Goal: Information Seeking & Learning: Learn about a topic

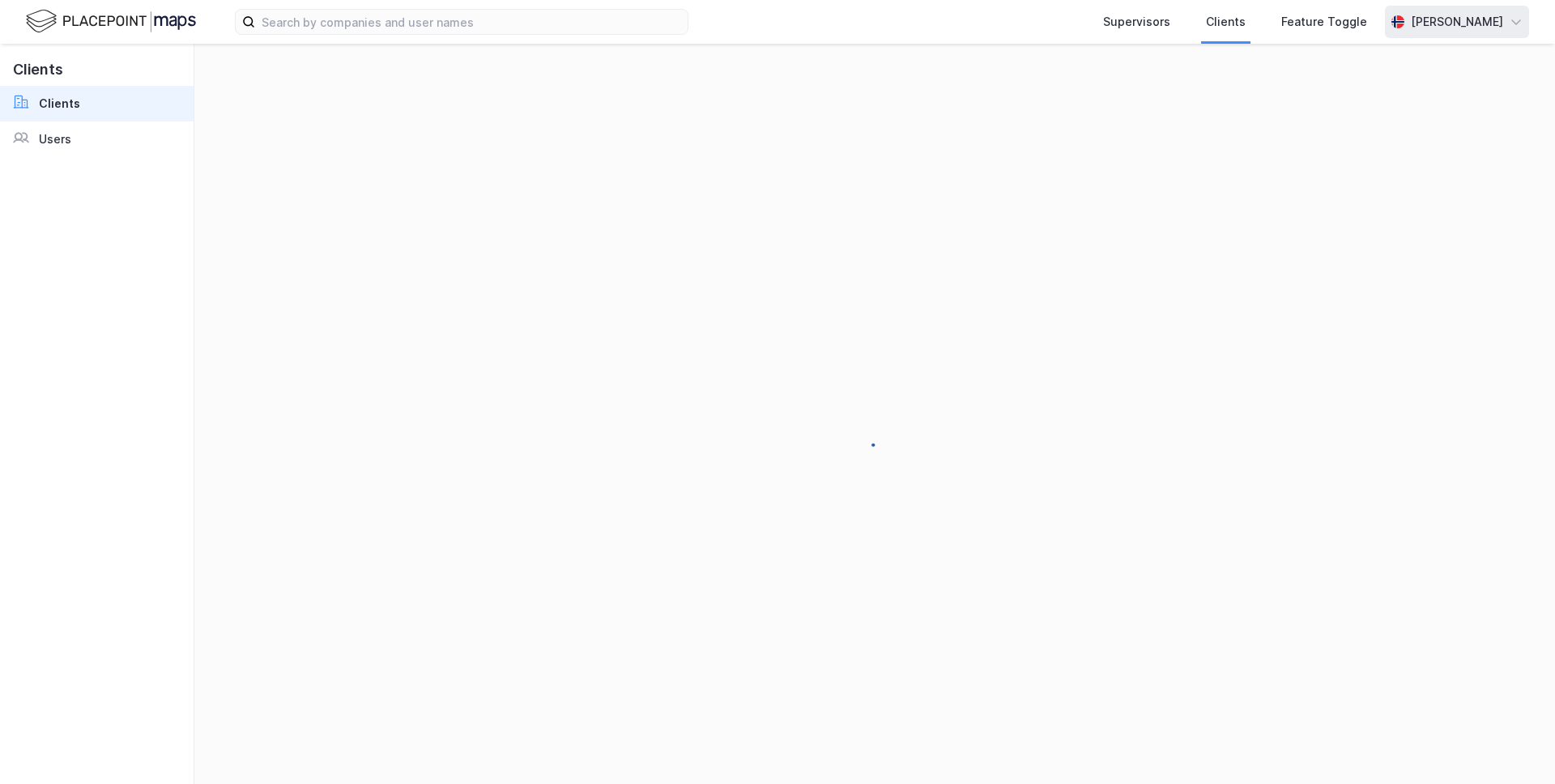
click at [1423, 37] on div "[PERSON_NAME]" at bounding box center [1457, 22] width 145 height 32
click at [1390, 94] on div "Logg ut" at bounding box center [1376, 99] width 43 height 20
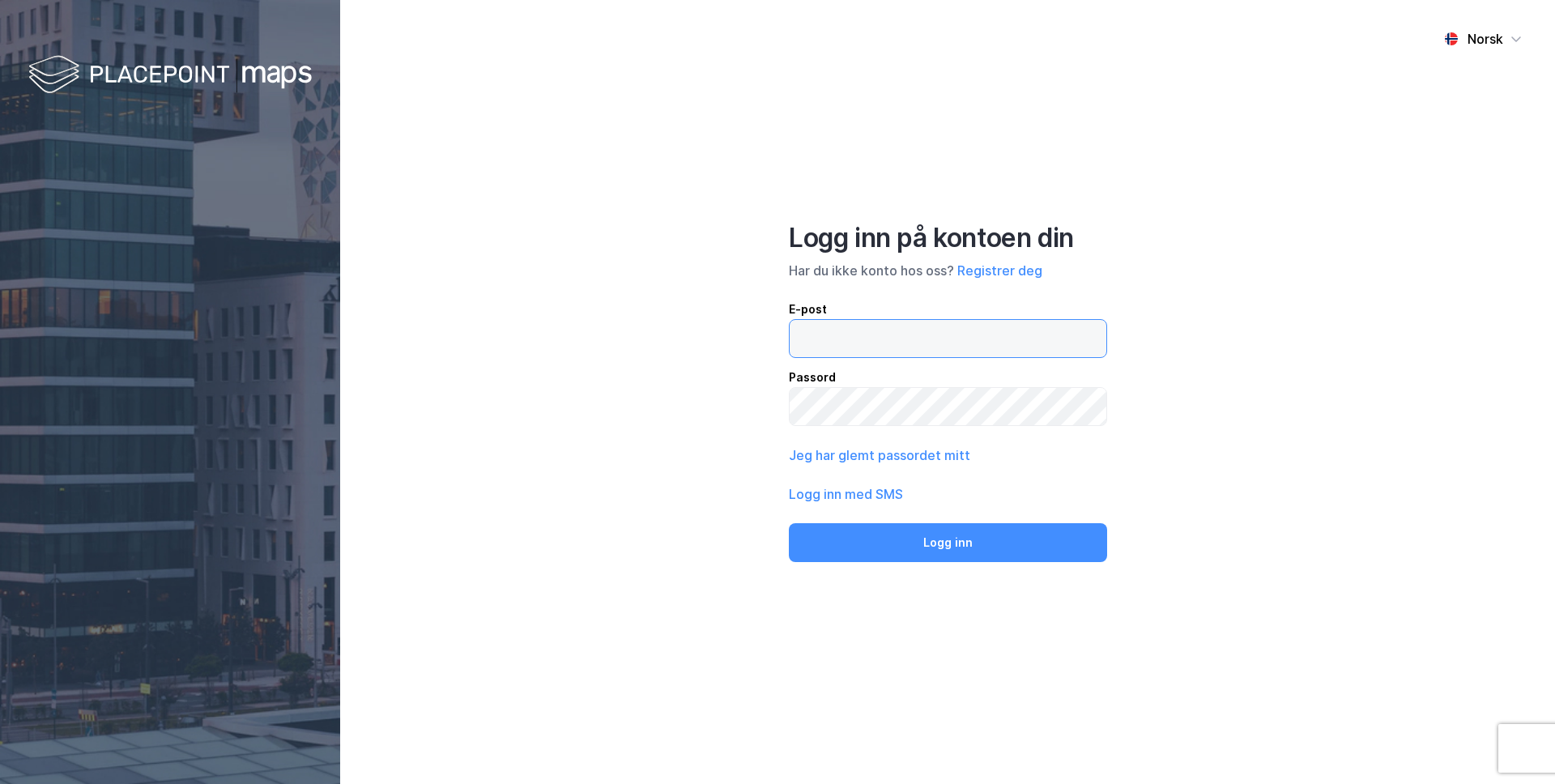
click at [994, 340] on input "email" at bounding box center [948, 338] width 316 height 37
type input "[PERSON_NAME][EMAIL_ADDRESS][DOMAIN_NAME]"
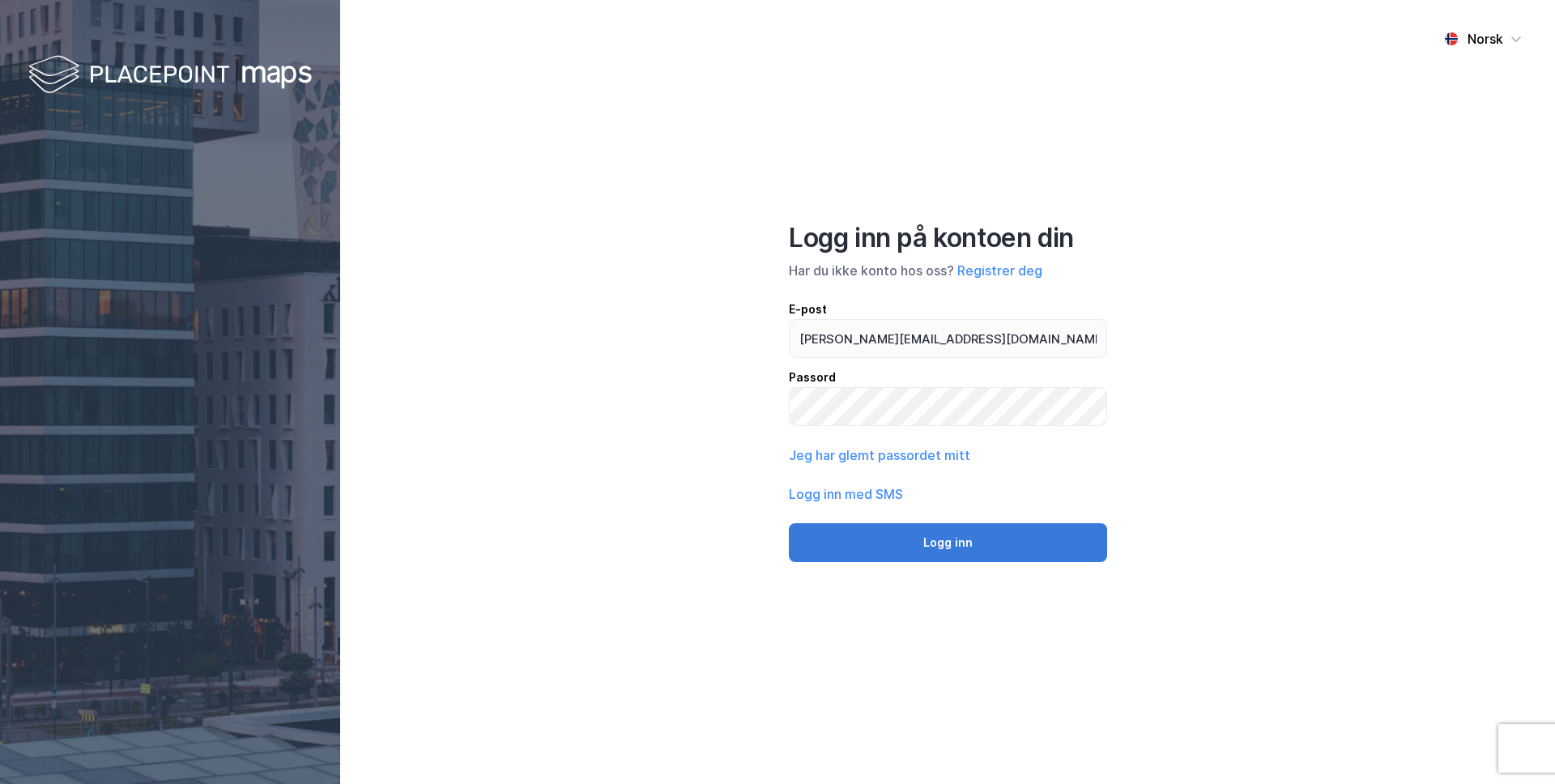
click at [924, 542] on button "Logg inn" at bounding box center [948, 542] width 318 height 39
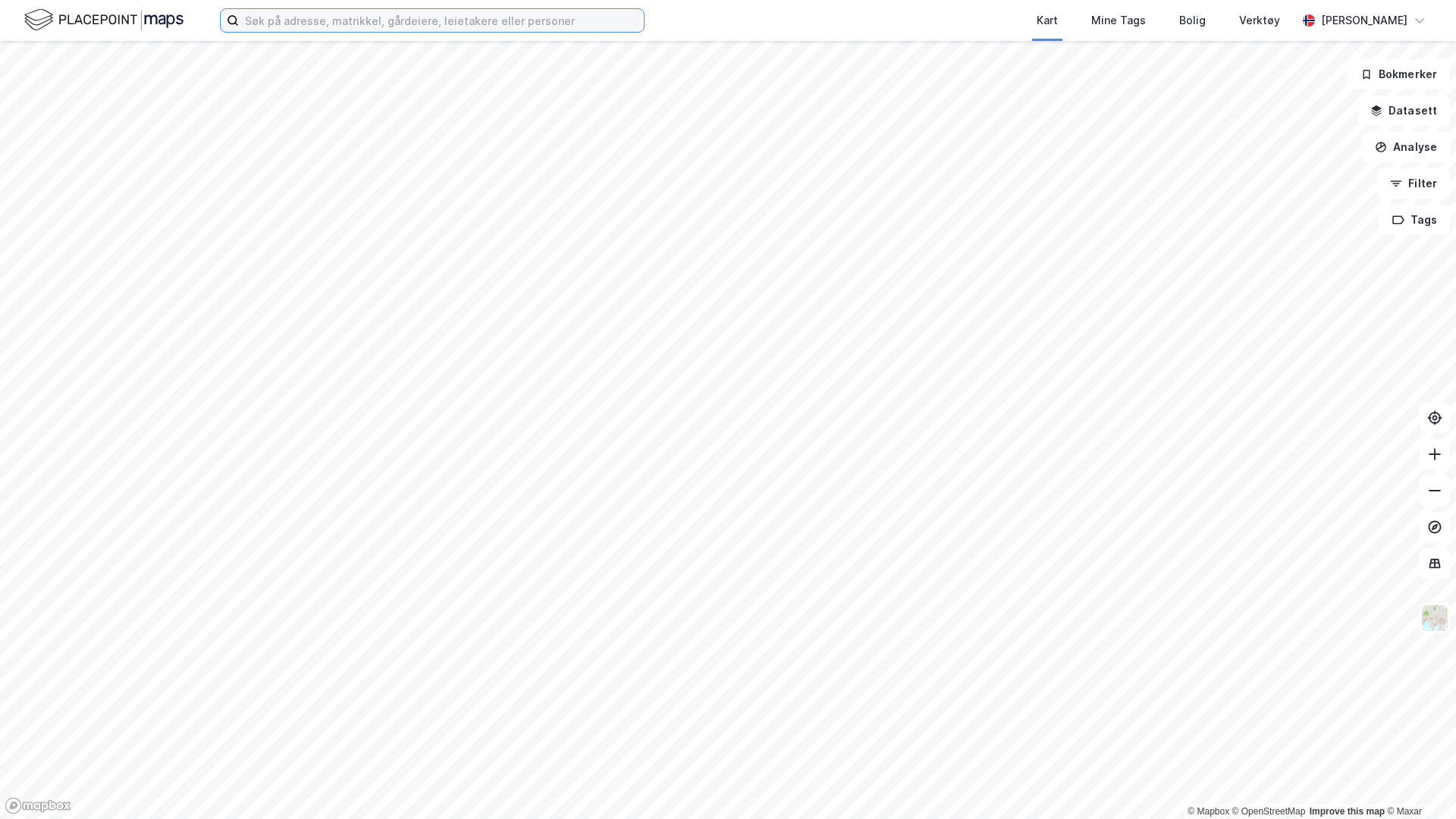
click at [397, 28] on input at bounding box center [441, 20] width 405 height 23
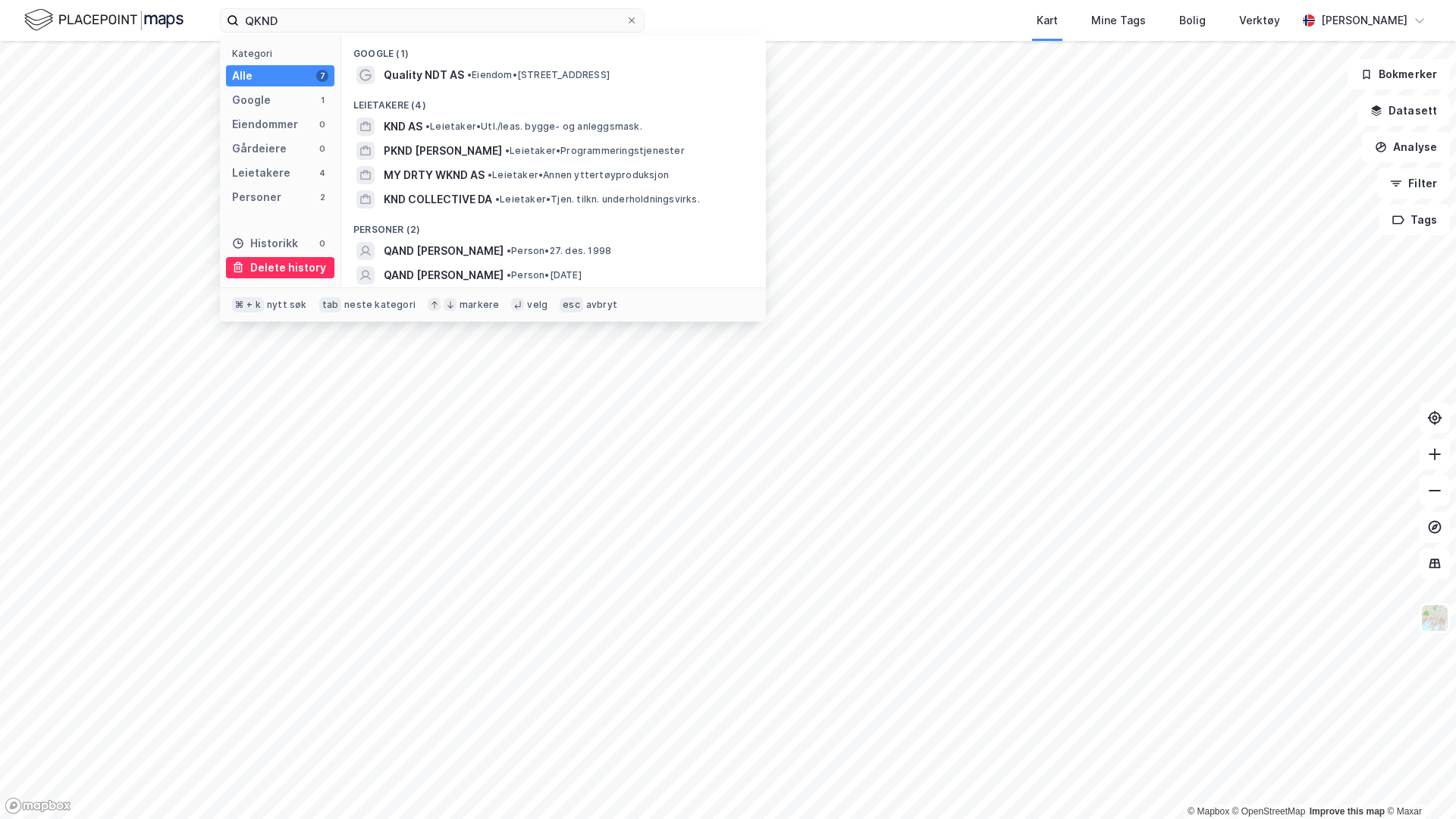
click at [272, 276] on div "Delete history" at bounding box center [288, 267] width 76 height 19
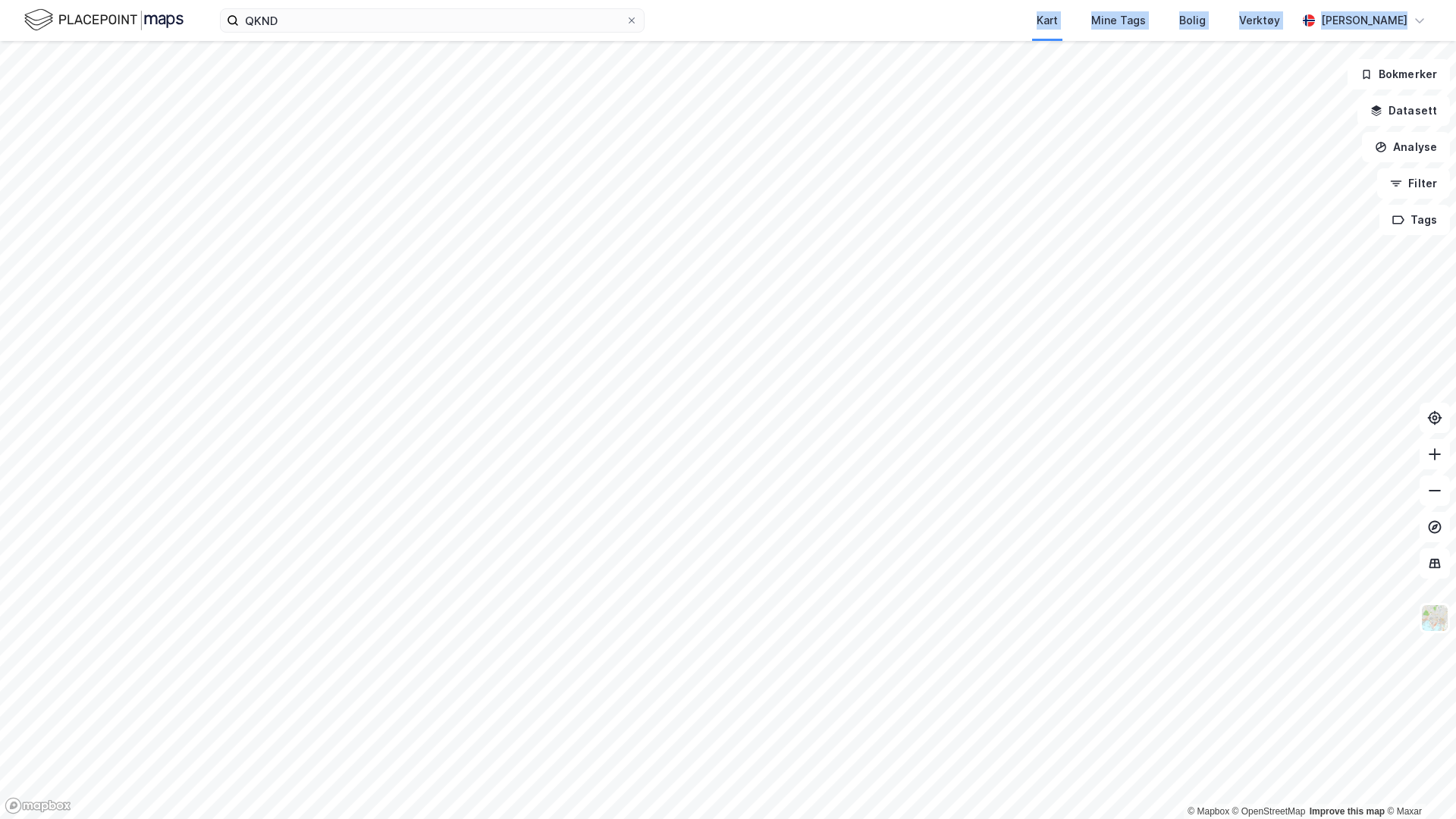
click at [823, 17] on div "Kart Mine Tags Bolig Verktøy" at bounding box center [1007, 20] width 579 height 41
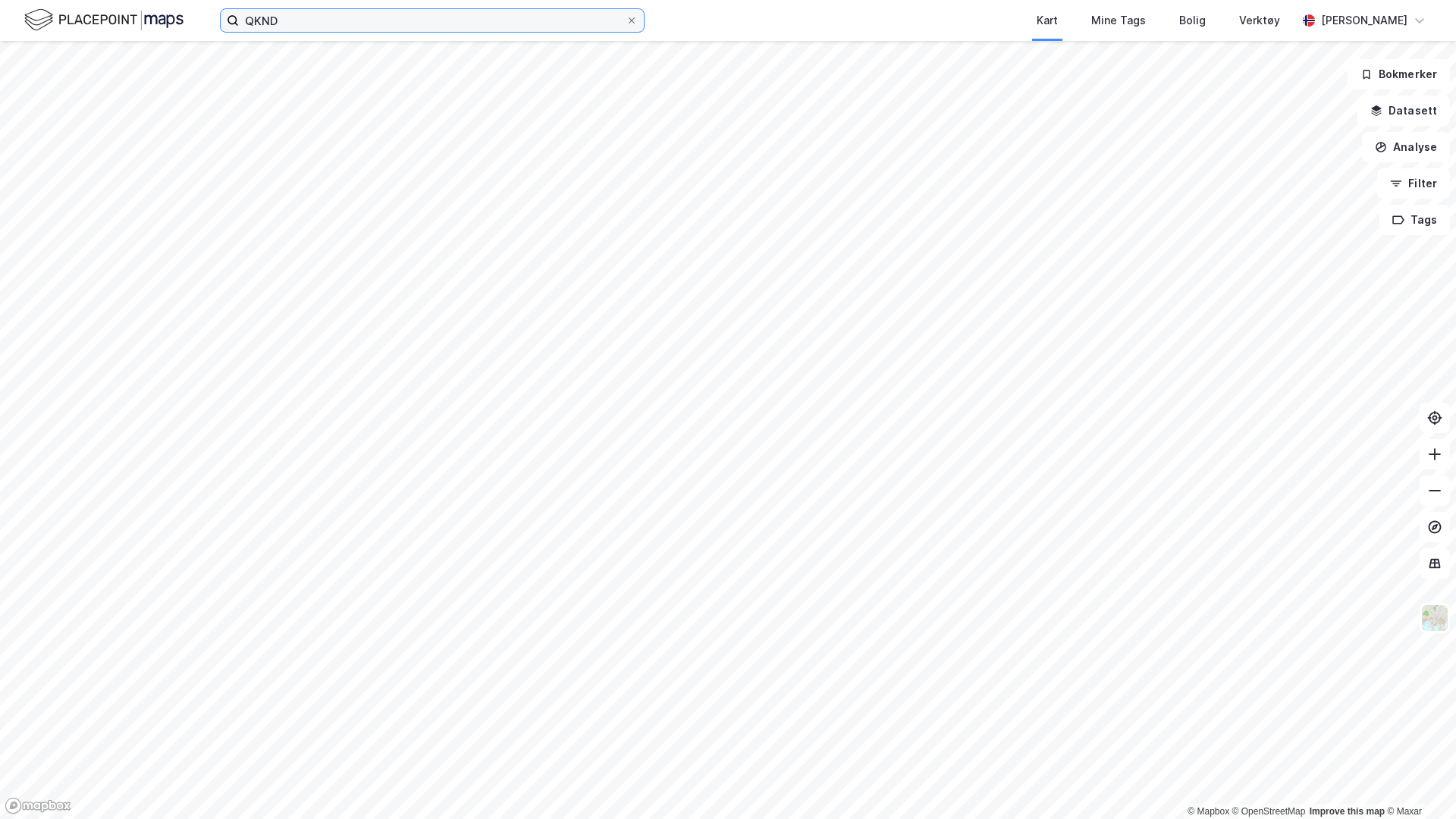
click at [380, 21] on input "QKND" at bounding box center [432, 20] width 387 height 23
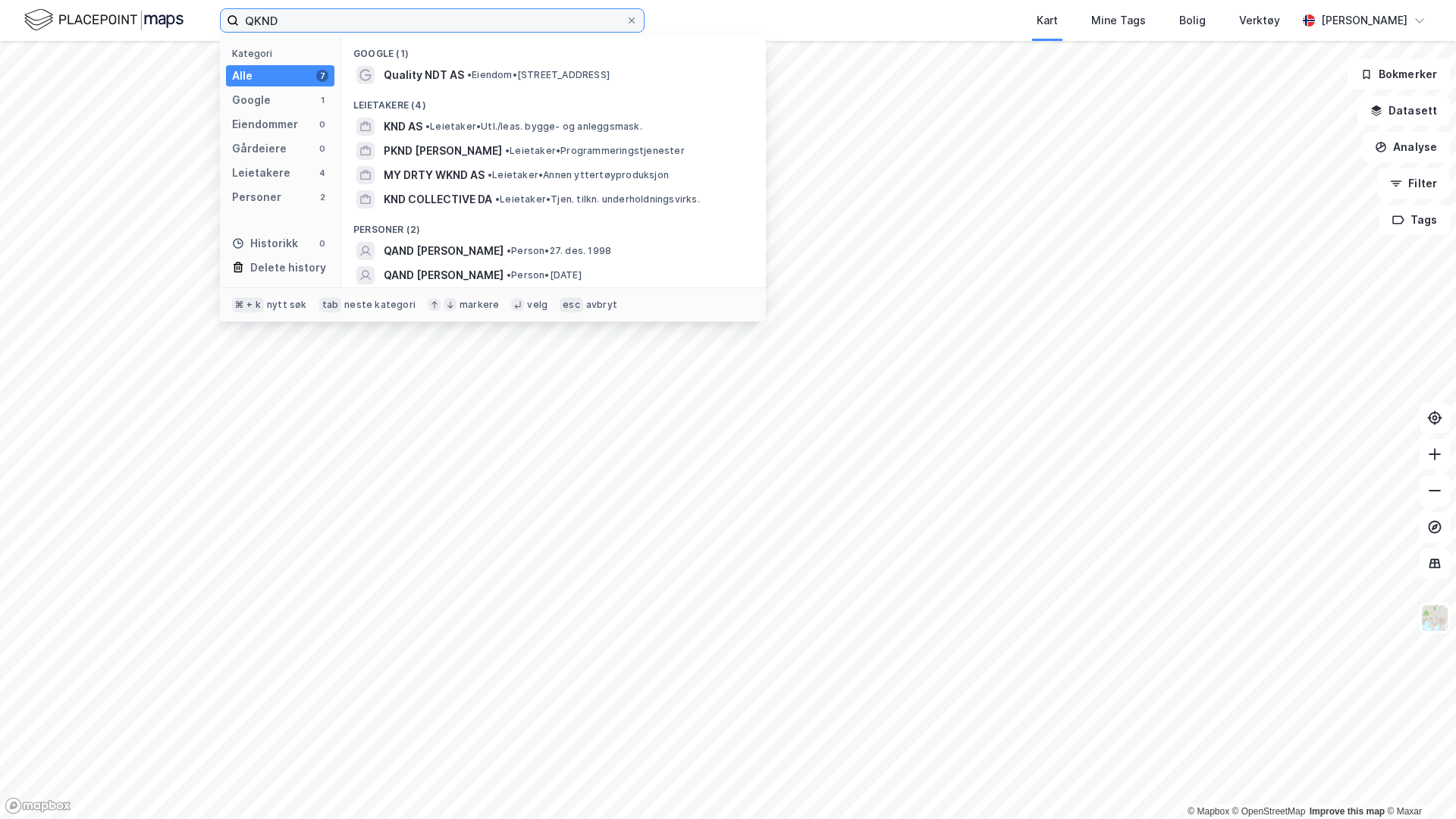
click at [380, 21] on input "QKND" at bounding box center [432, 20] width 387 height 23
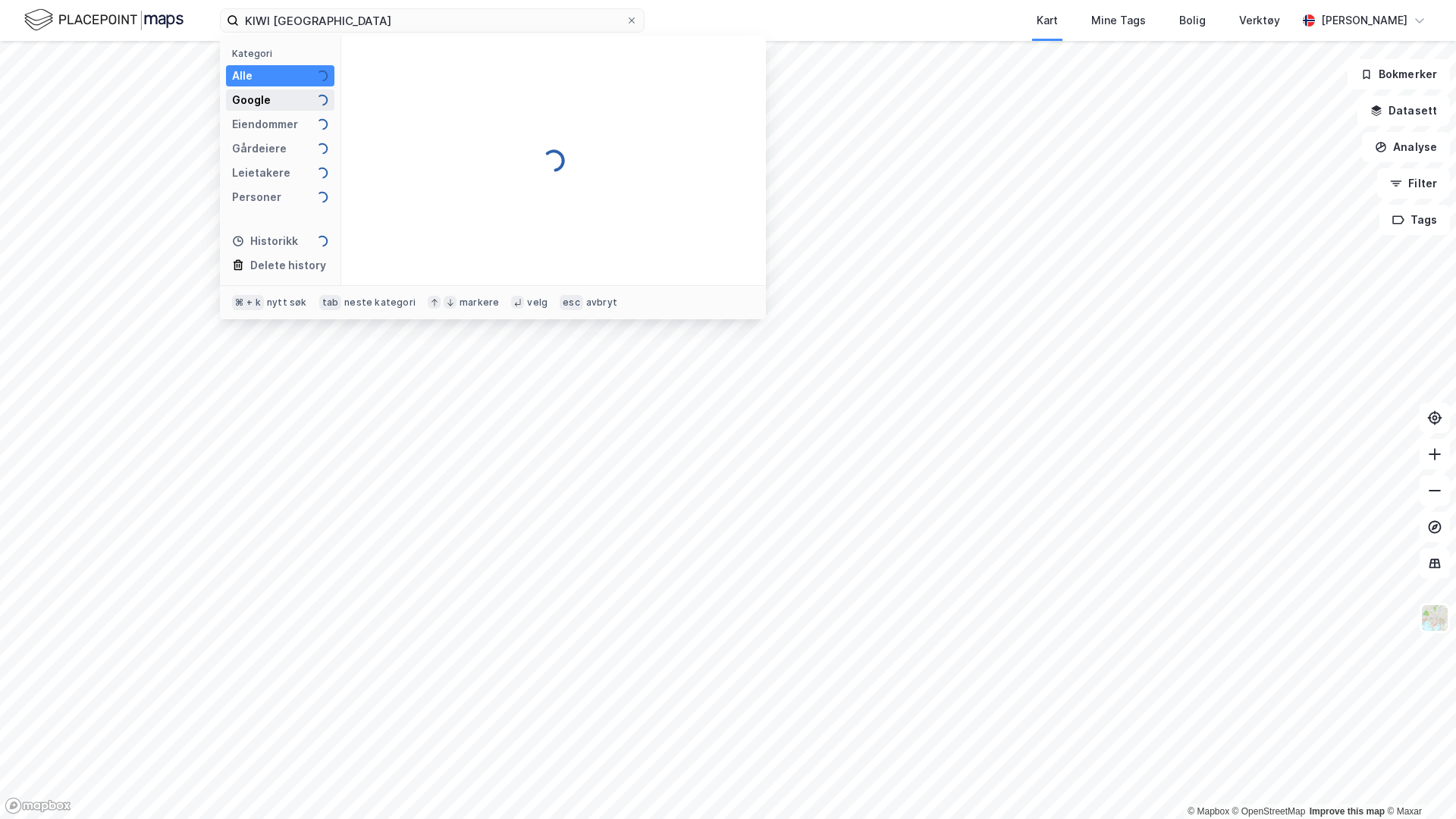
click at [268, 96] on div "Google" at bounding box center [251, 100] width 39 height 19
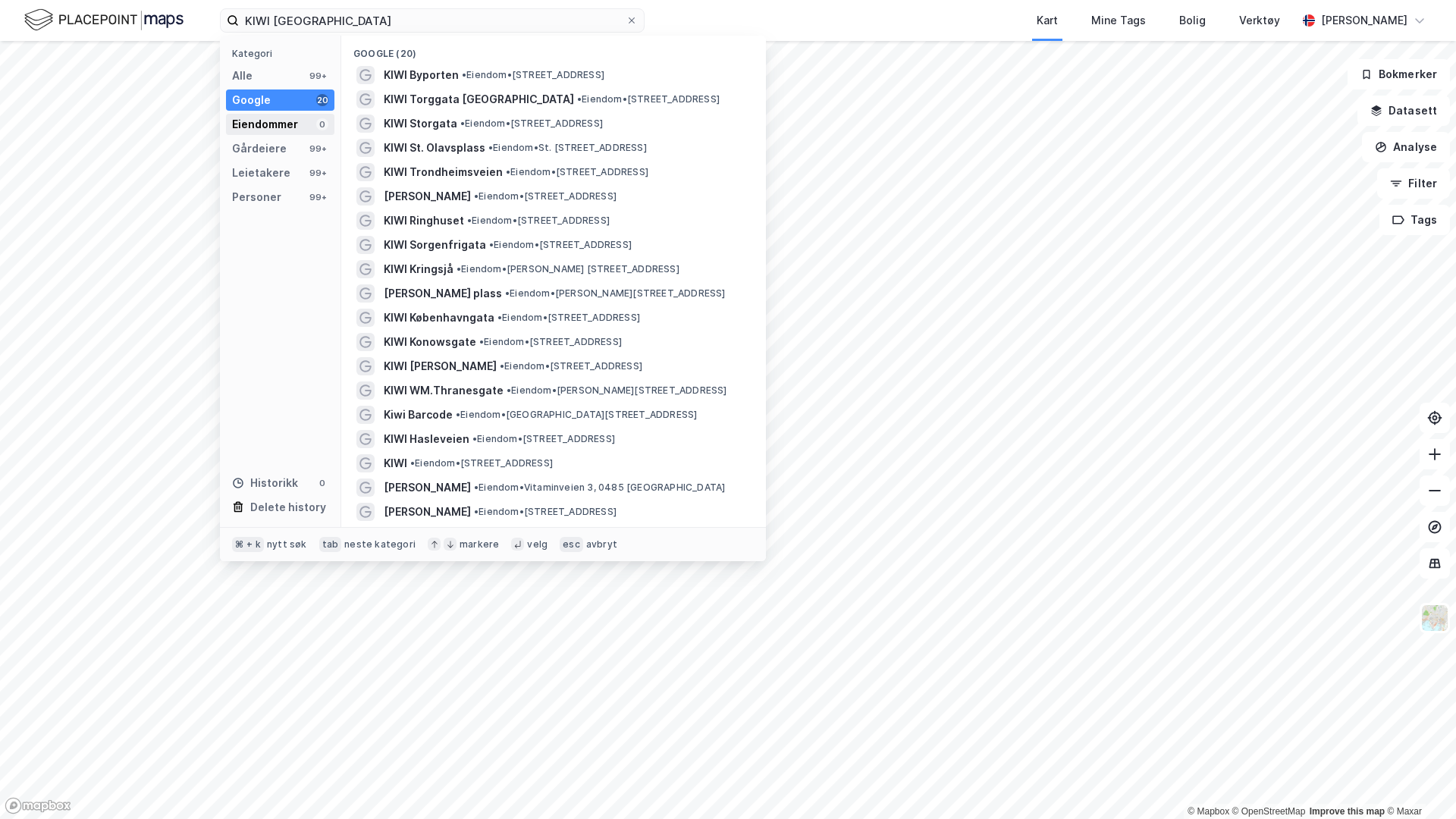
click at [289, 129] on div "Eiendommer" at bounding box center [264, 124] width 66 height 19
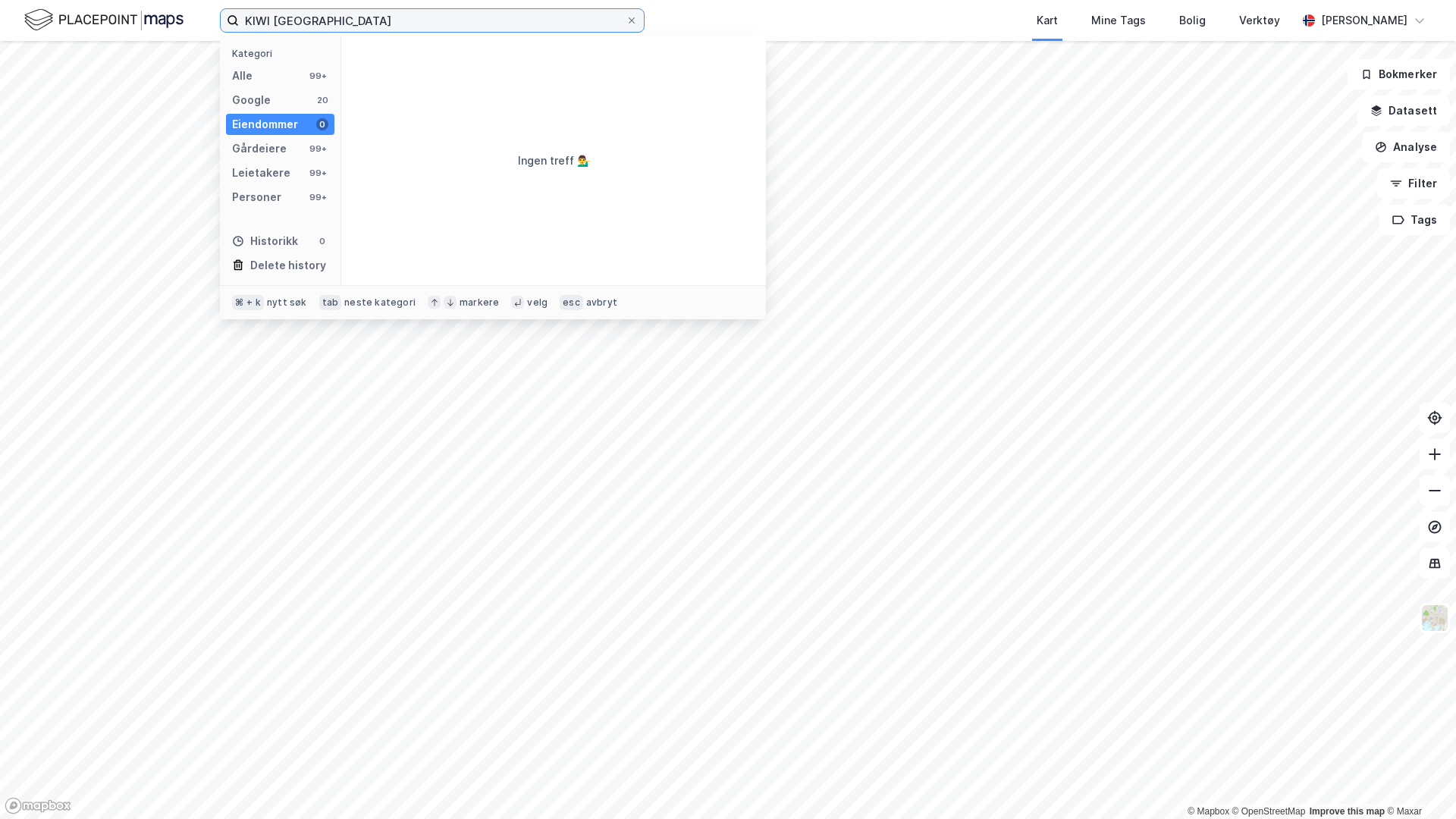
click at [342, 16] on input "KIWI [GEOGRAPHIC_DATA]" at bounding box center [432, 20] width 387 height 23
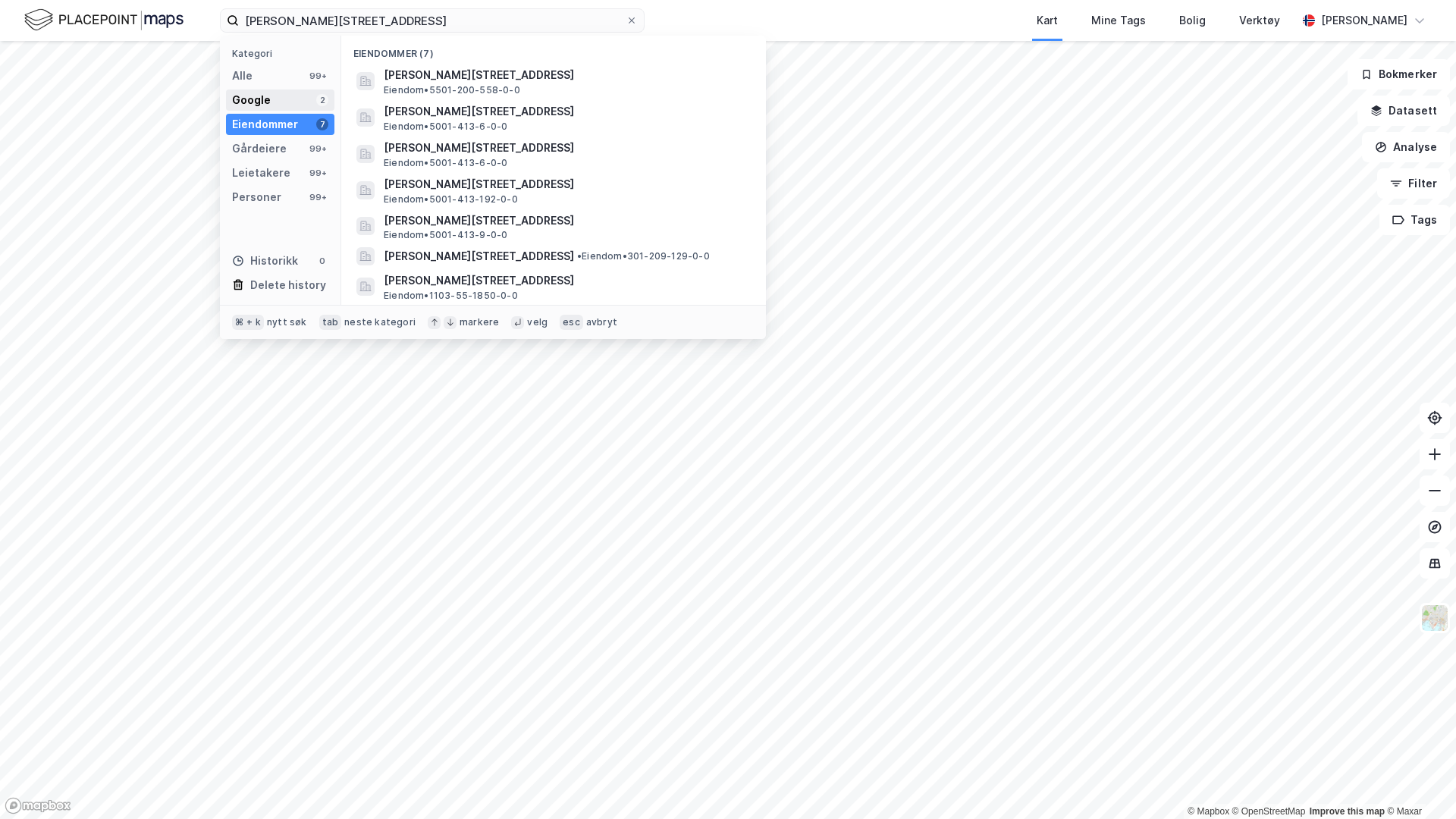
click at [289, 100] on div "Google 2" at bounding box center [280, 100] width 109 height 21
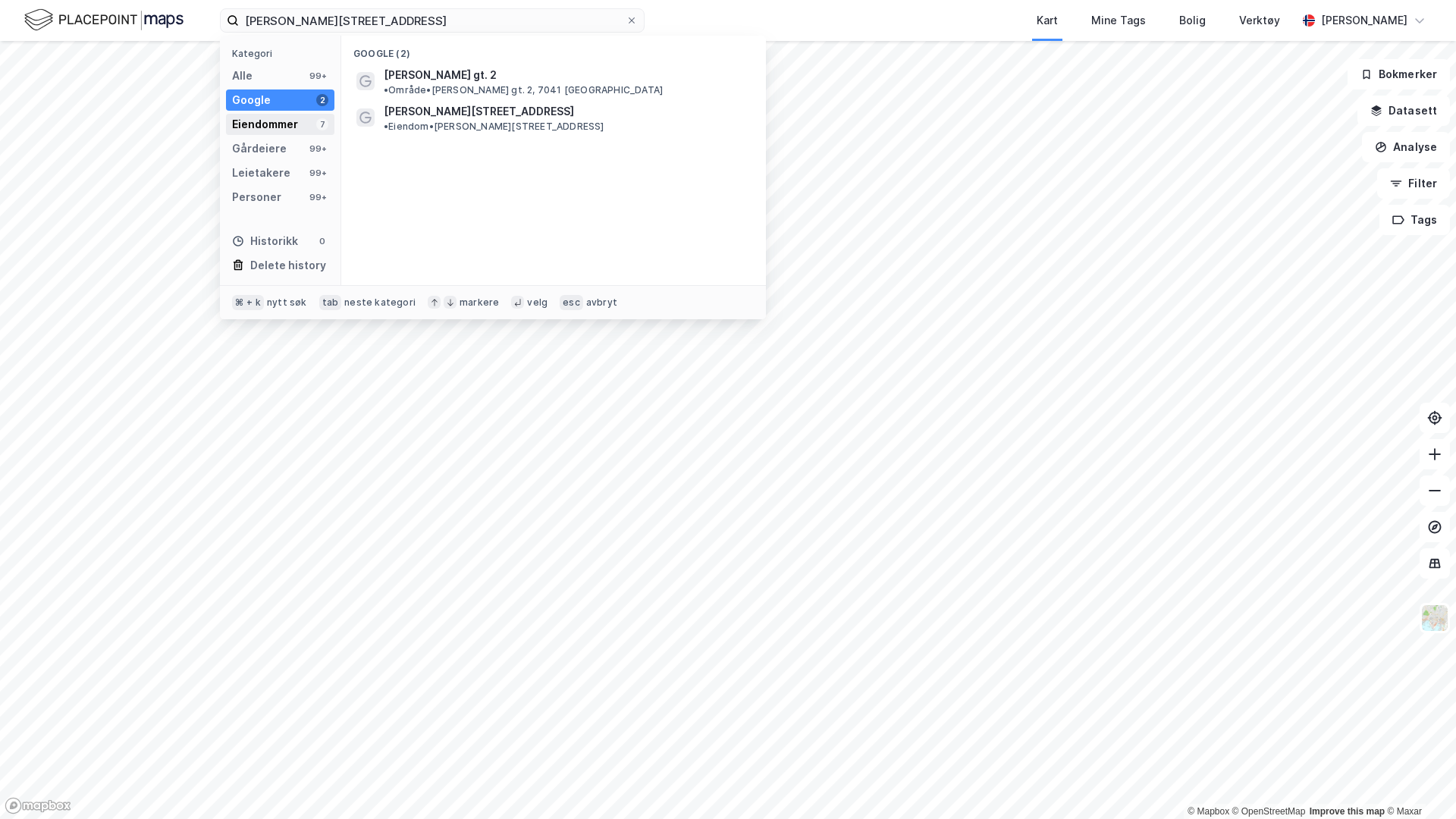
click at [301, 121] on div "Eiendommer 7" at bounding box center [280, 125] width 109 height 21
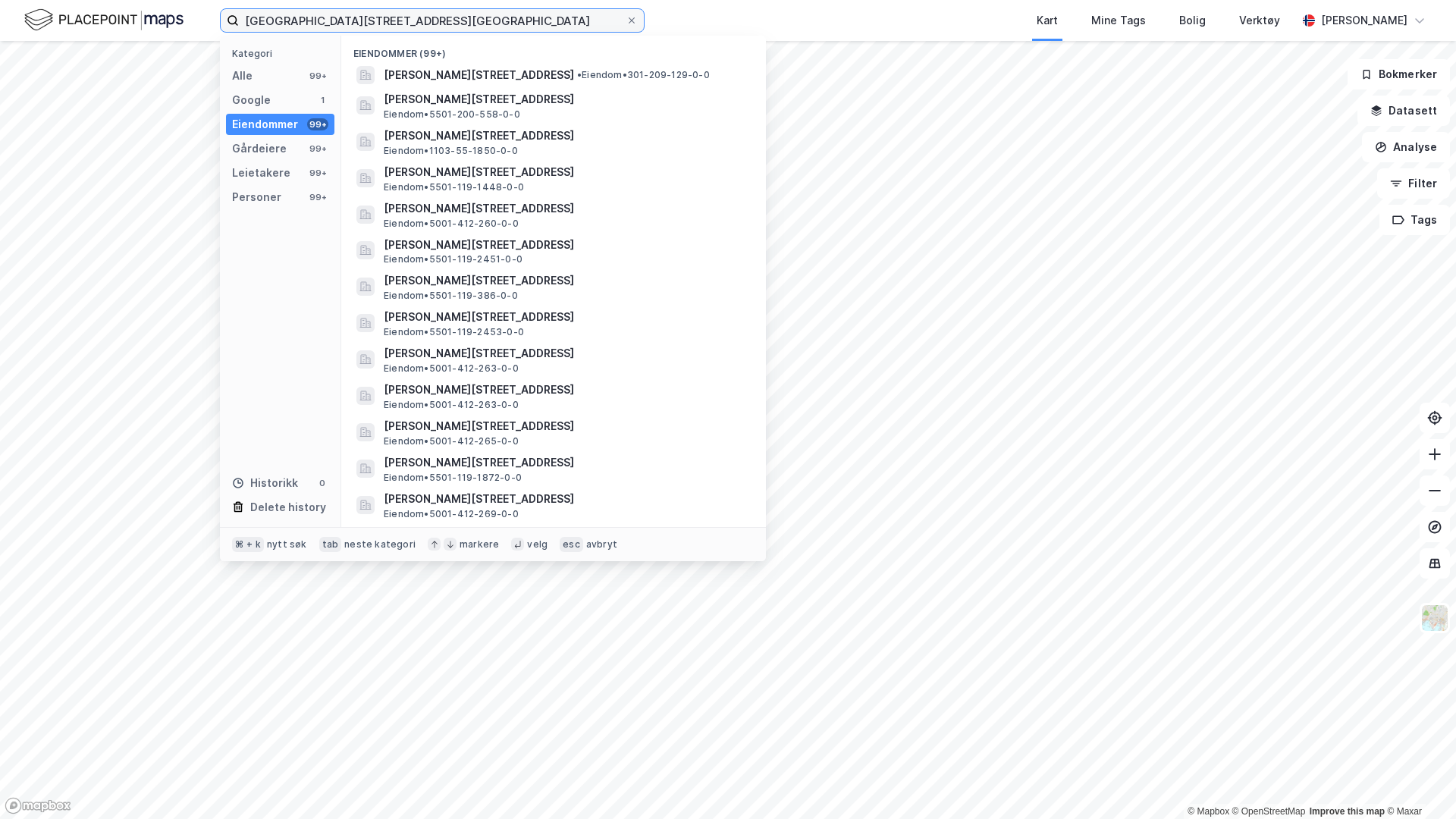
type input "[GEOGRAPHIC_DATA][STREET_ADDRESS][GEOGRAPHIC_DATA]"
click at [717, 28] on div "Kart Mine Tags Bolig Verktøy" at bounding box center [1007, 20] width 579 height 41
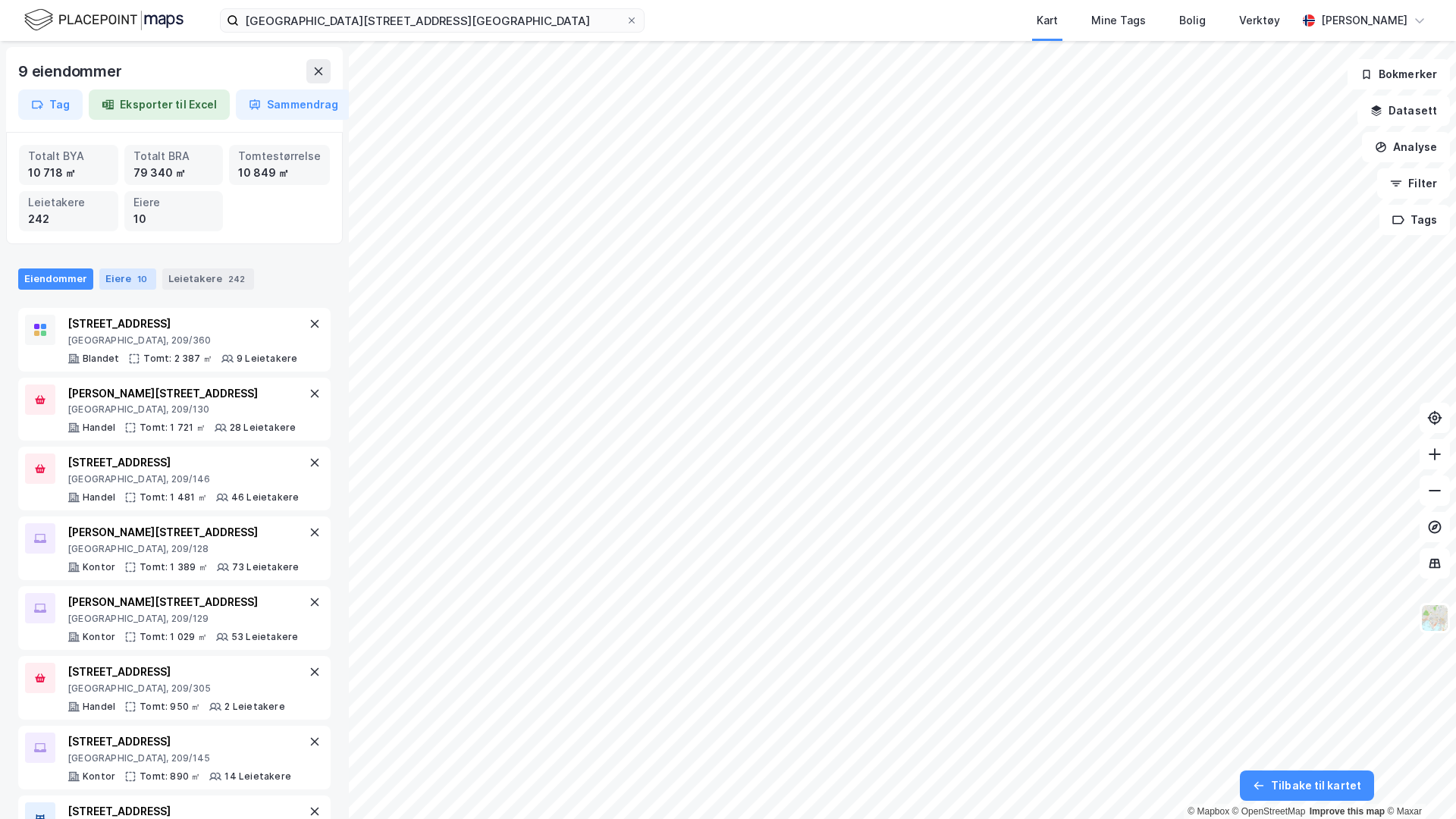
click at [134, 269] on div "Eiere 10" at bounding box center [127, 279] width 57 height 21
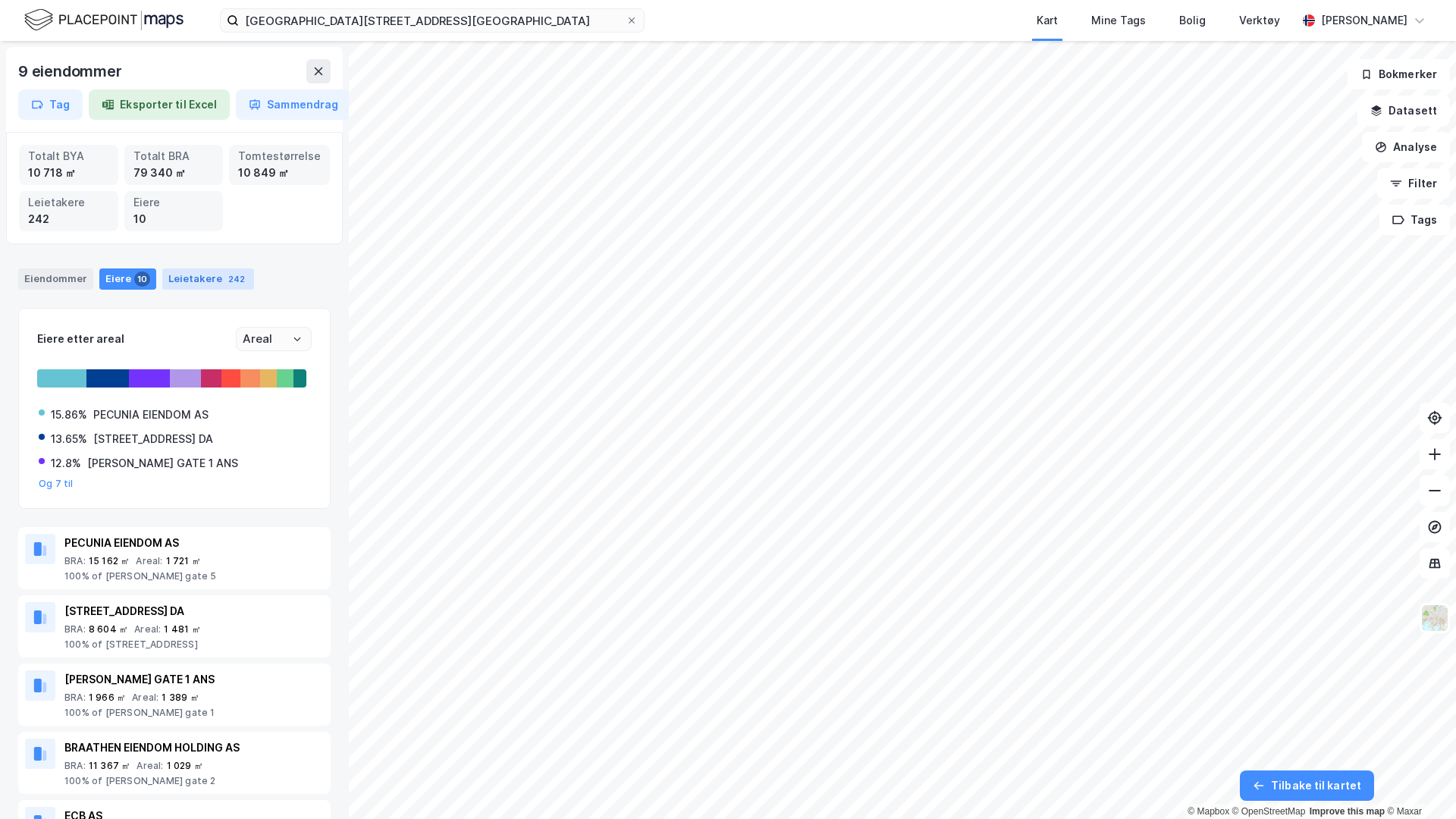
click at [226, 280] on div "242" at bounding box center [237, 279] width 23 height 15
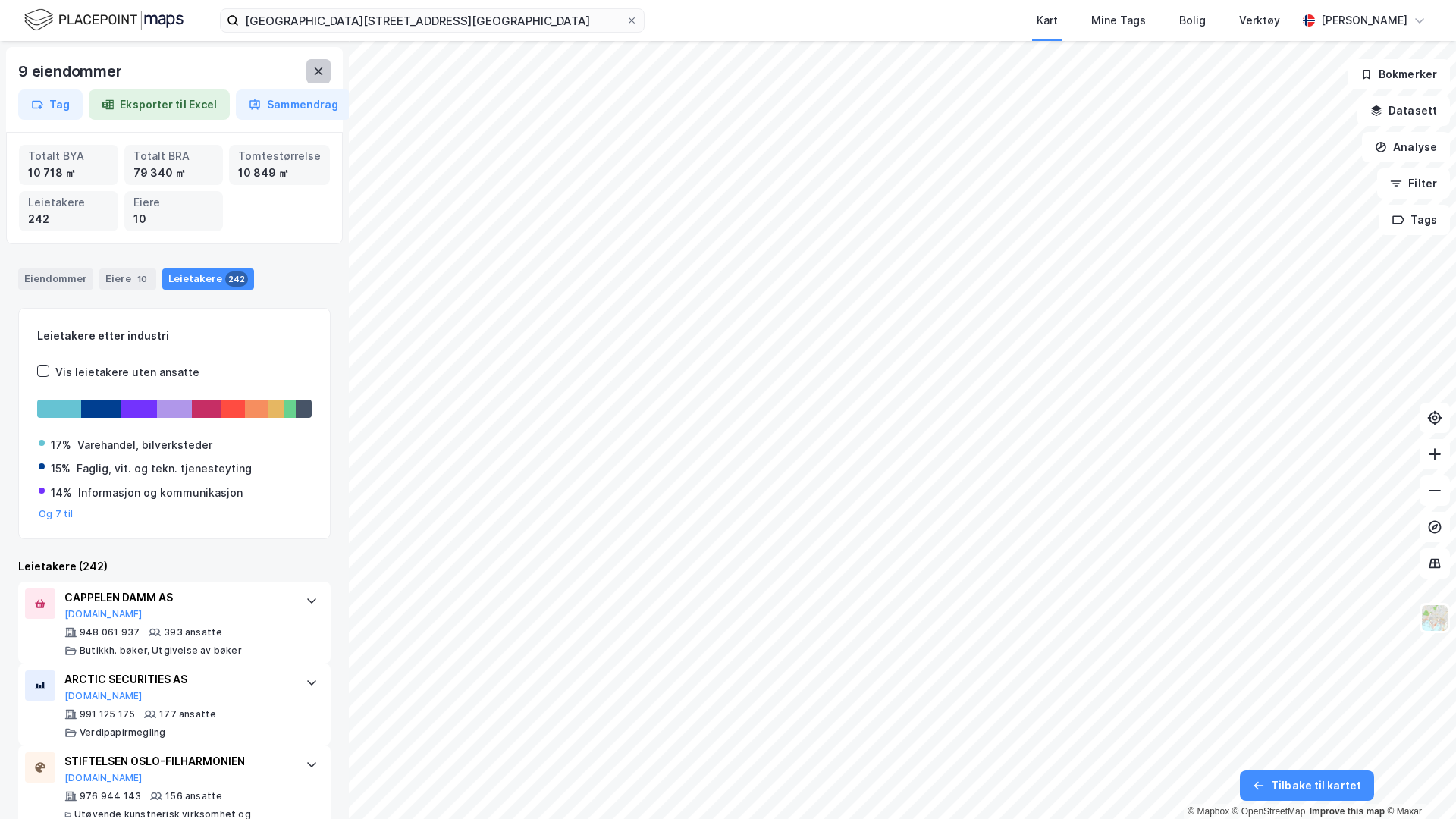
click at [323, 82] on div "9 eiendommer" at bounding box center [174, 74] width 312 height 30
click at [318, 78] on button at bounding box center [318, 71] width 24 height 24
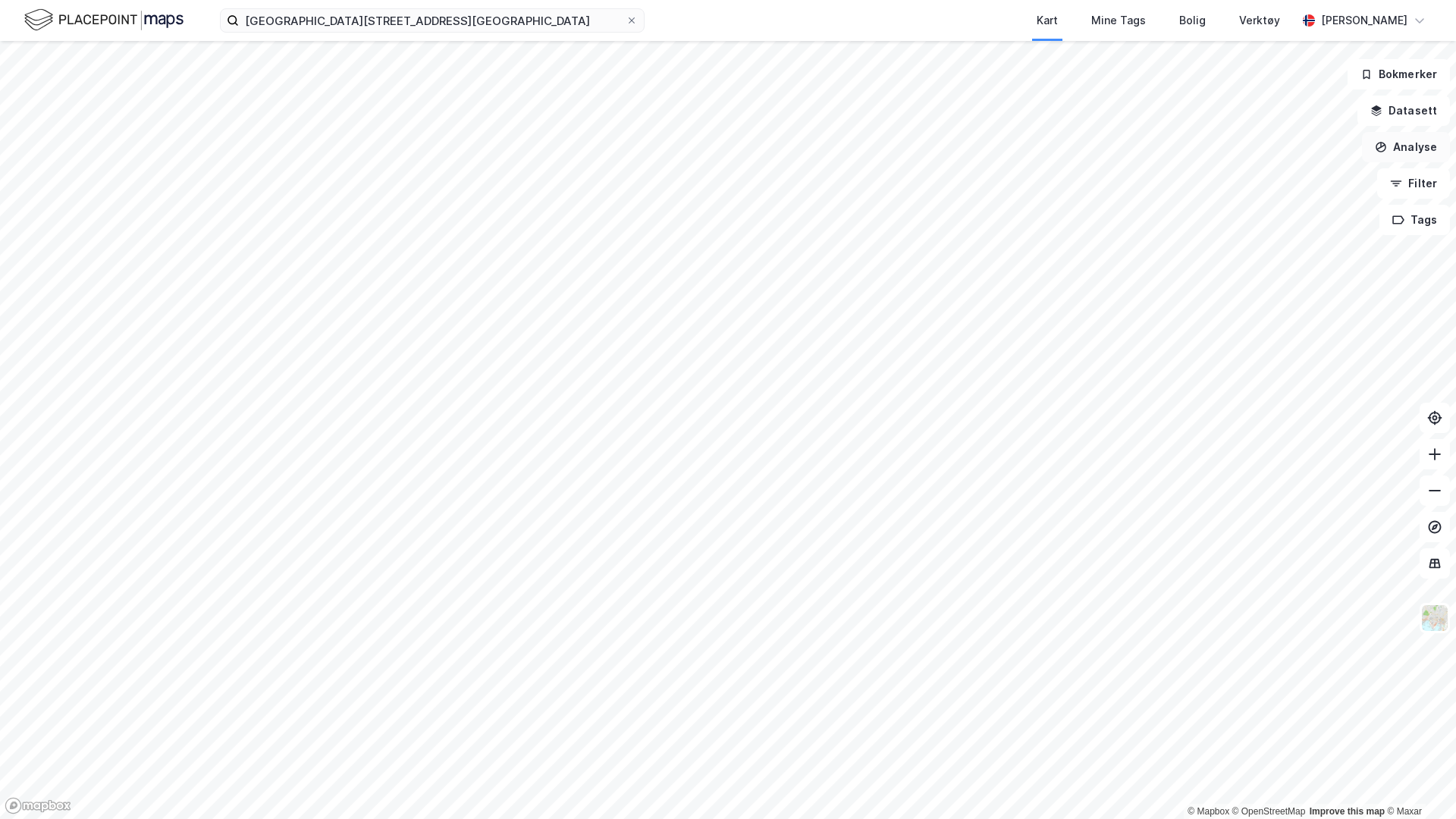
click at [1383, 157] on button "Analyse" at bounding box center [1406, 147] width 88 height 30
click at [1279, 182] on div "Tegn område" at bounding box center [1274, 180] width 132 height 13
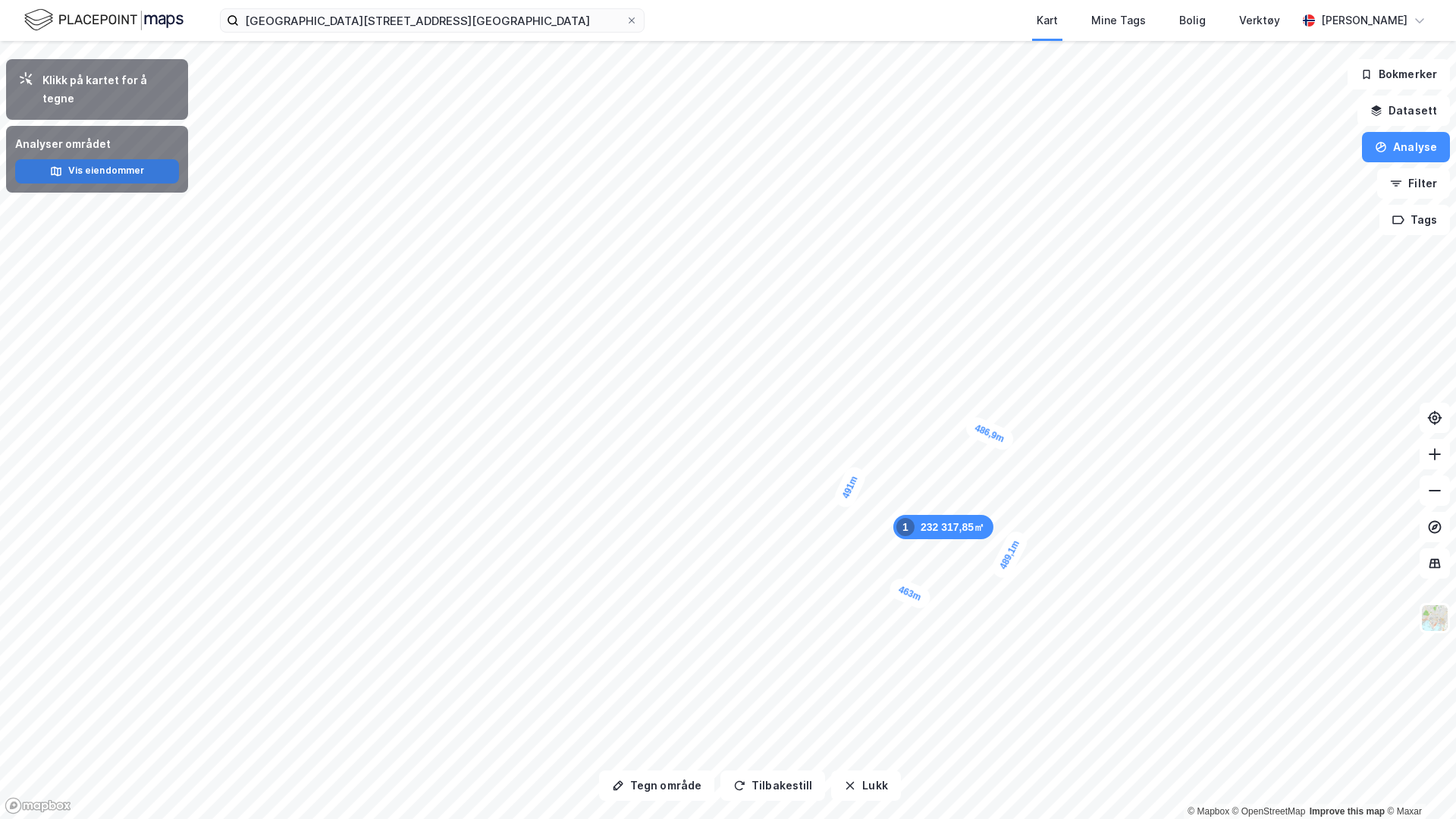
click at [93, 159] on button "Vis eiendommer" at bounding box center [96, 171] width 164 height 24
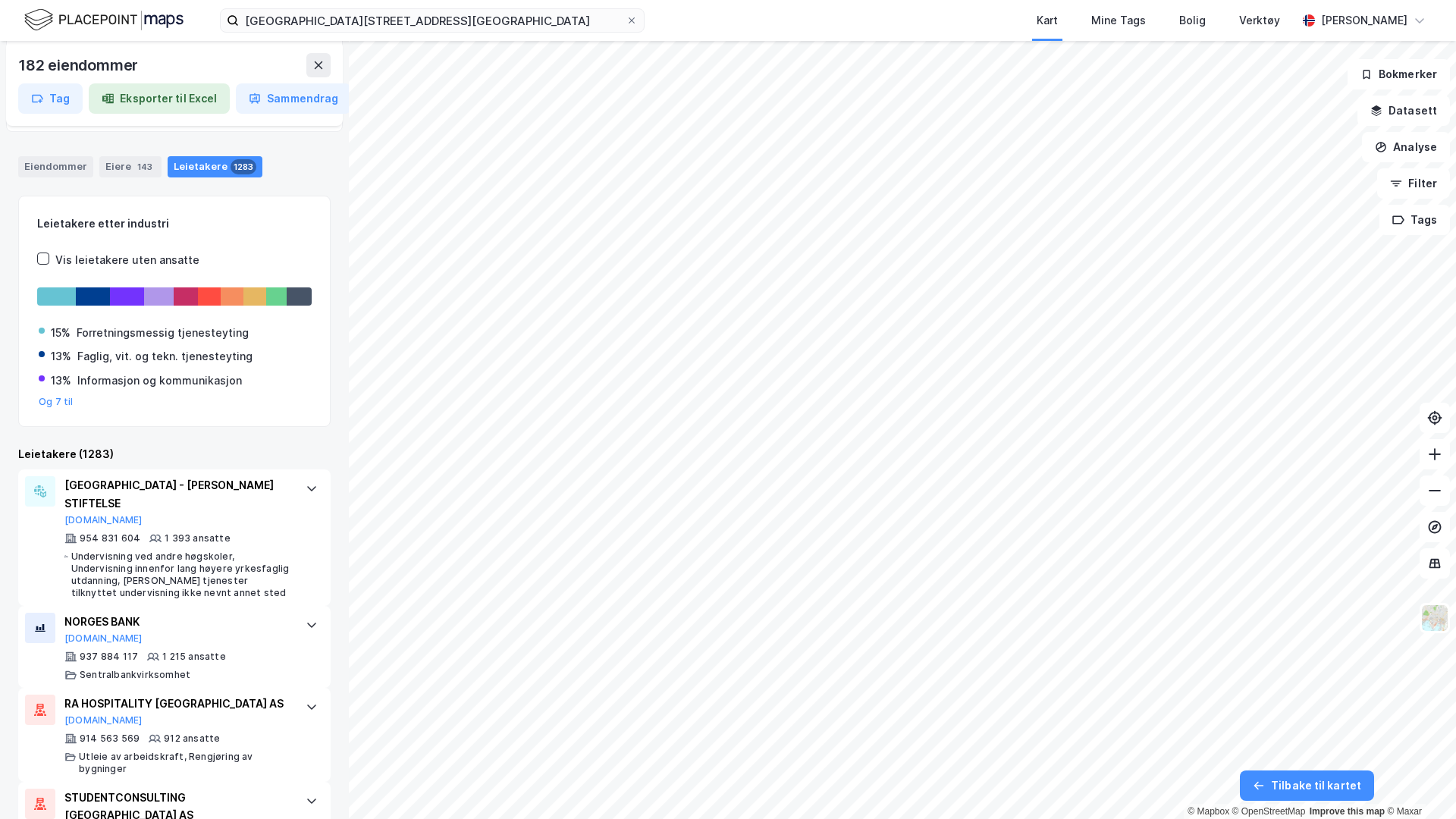
scroll to position [115, 0]
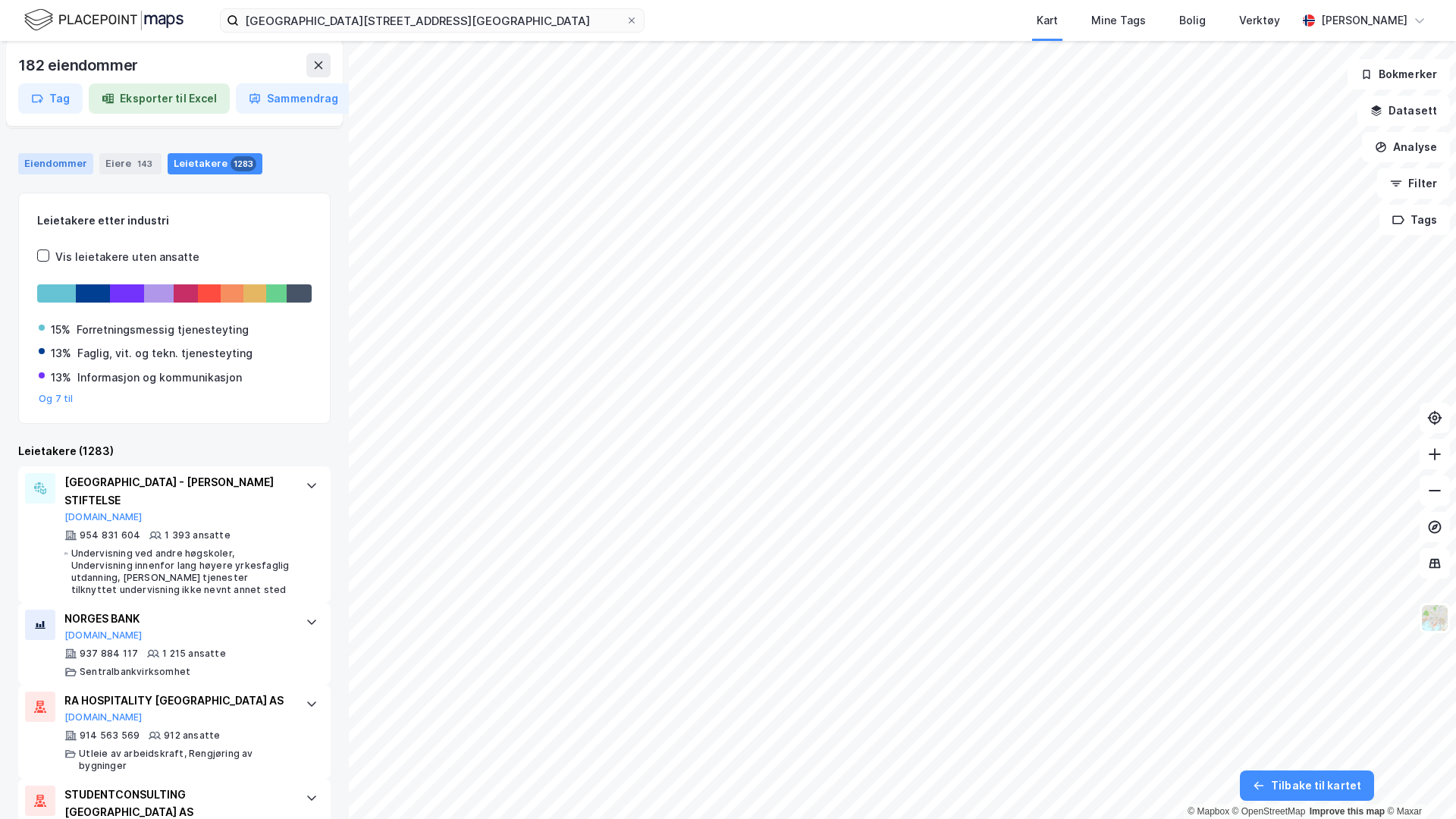
click at [57, 163] on div "Eiendommer" at bounding box center [56, 164] width 75 height 21
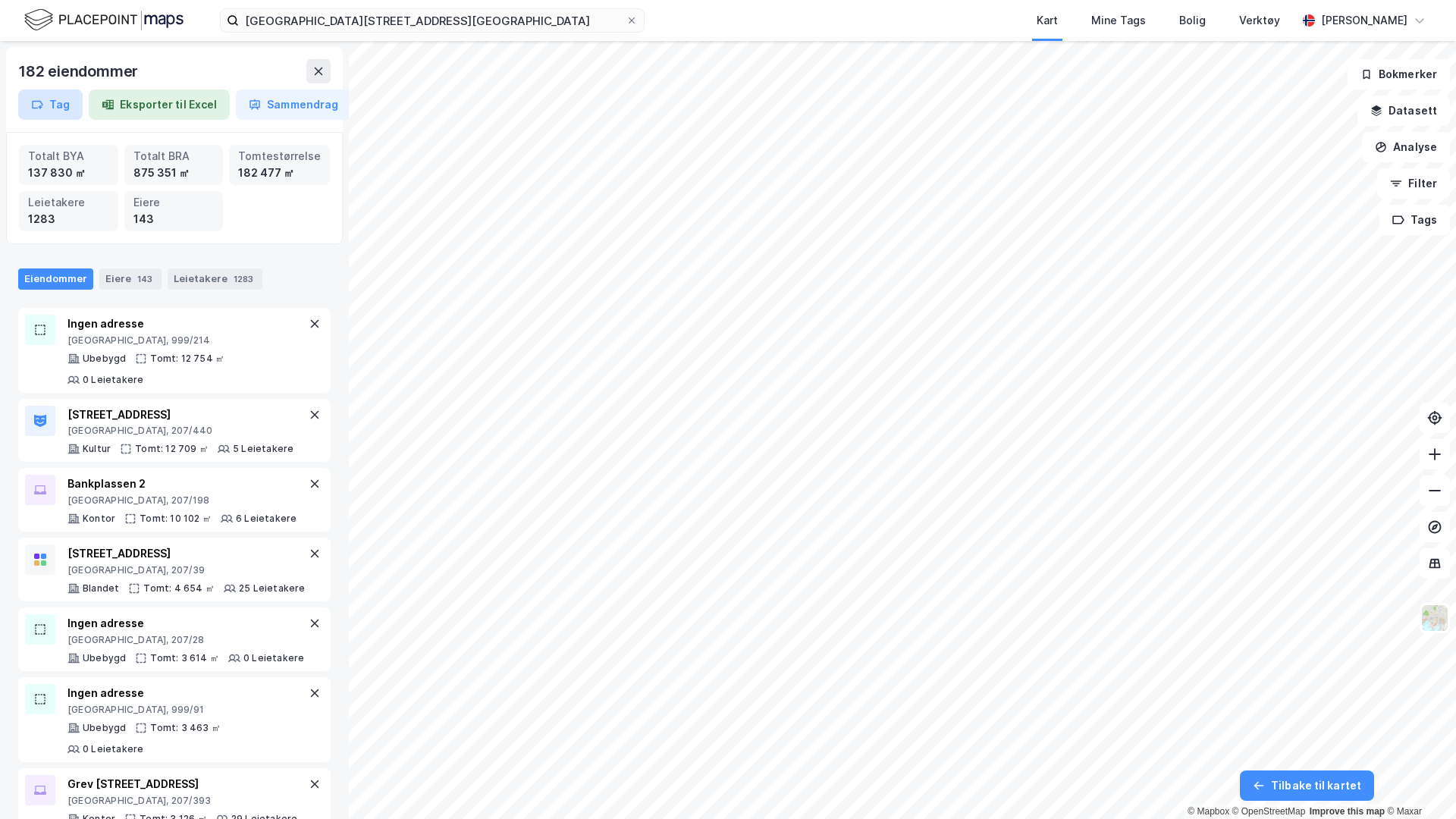
click at [59, 103] on button "Tag" at bounding box center [50, 104] width 65 height 30
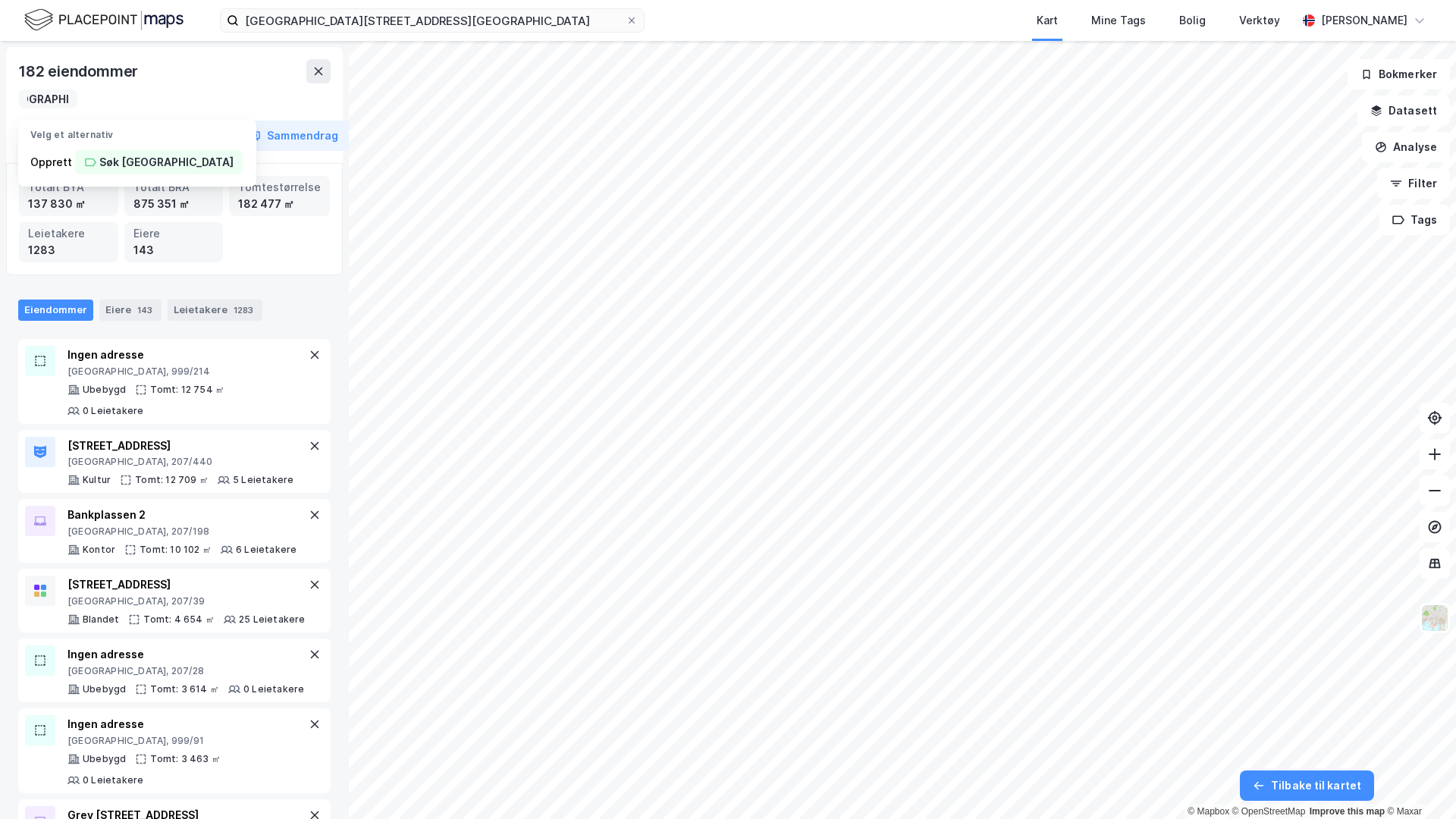
scroll to position [0, 50]
type input "Søk [GEOGRAPHIC_DATA]"
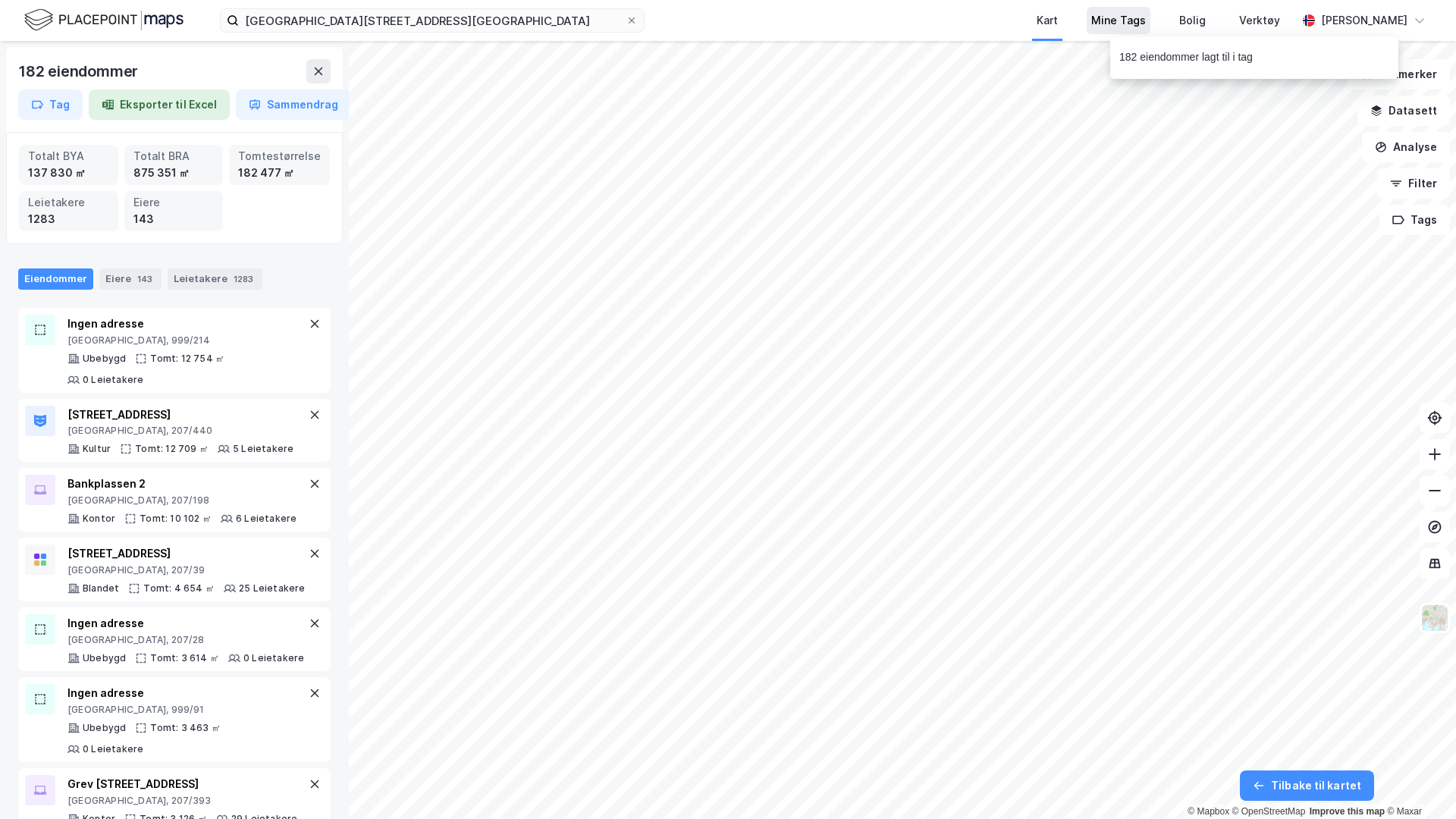
click at [1097, 32] on div "Mine Tags" at bounding box center [1119, 20] width 64 height 27
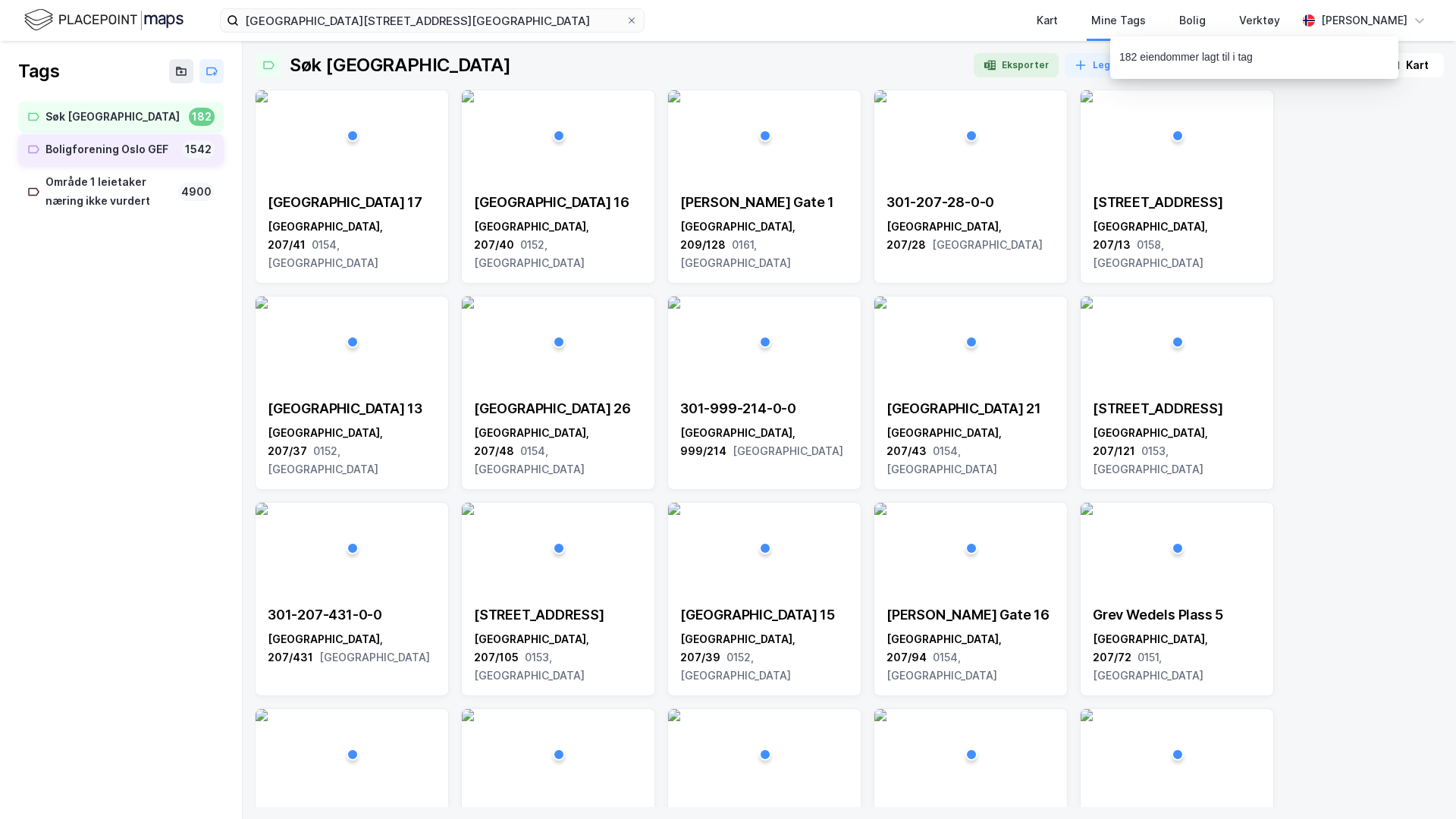
click at [175, 146] on div "Boligforening Oslo GEF" at bounding box center [110, 149] width 130 height 19
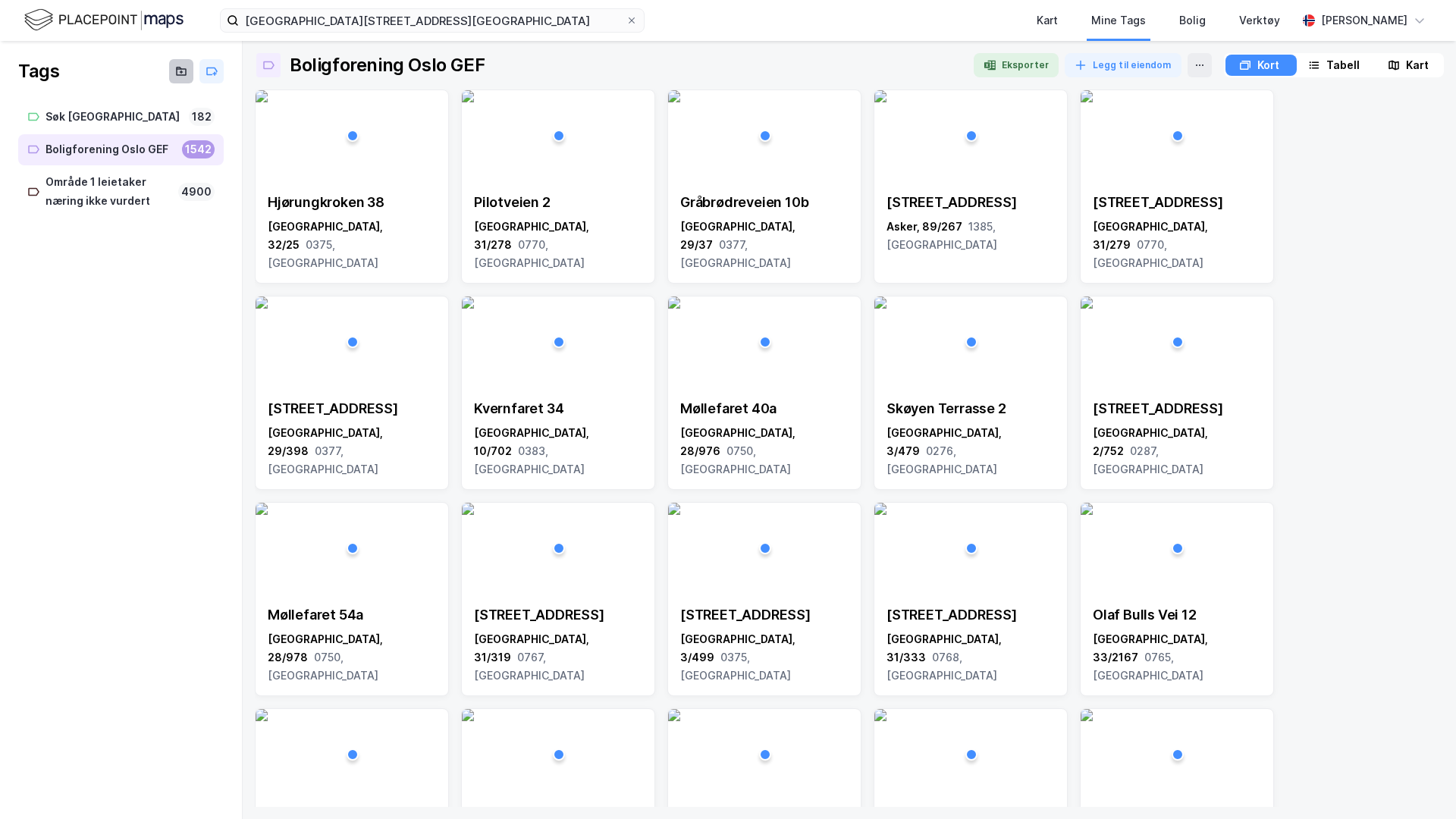
click at [179, 69] on icon at bounding box center [181, 72] width 9 height 6
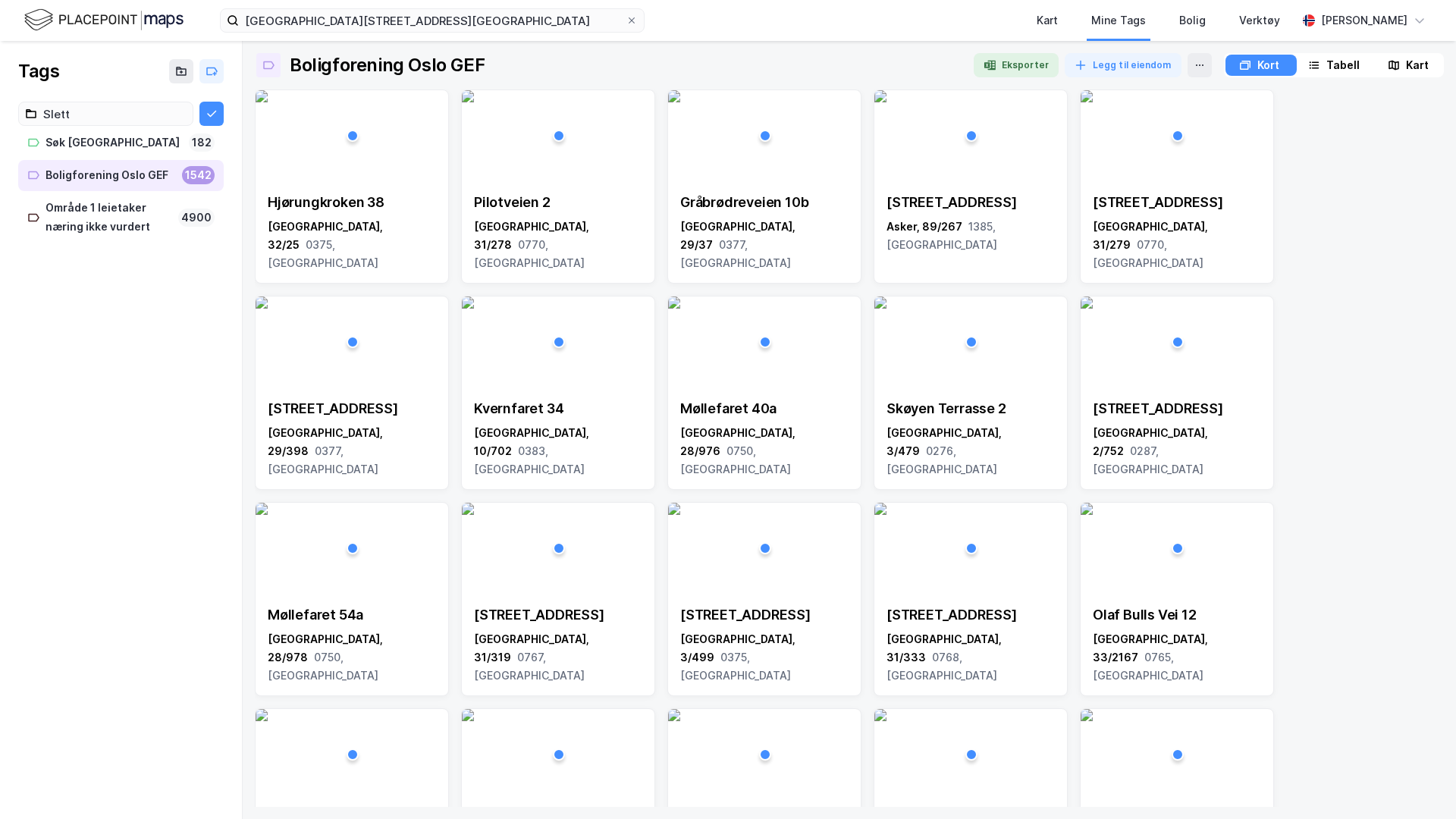
type input "Slett"
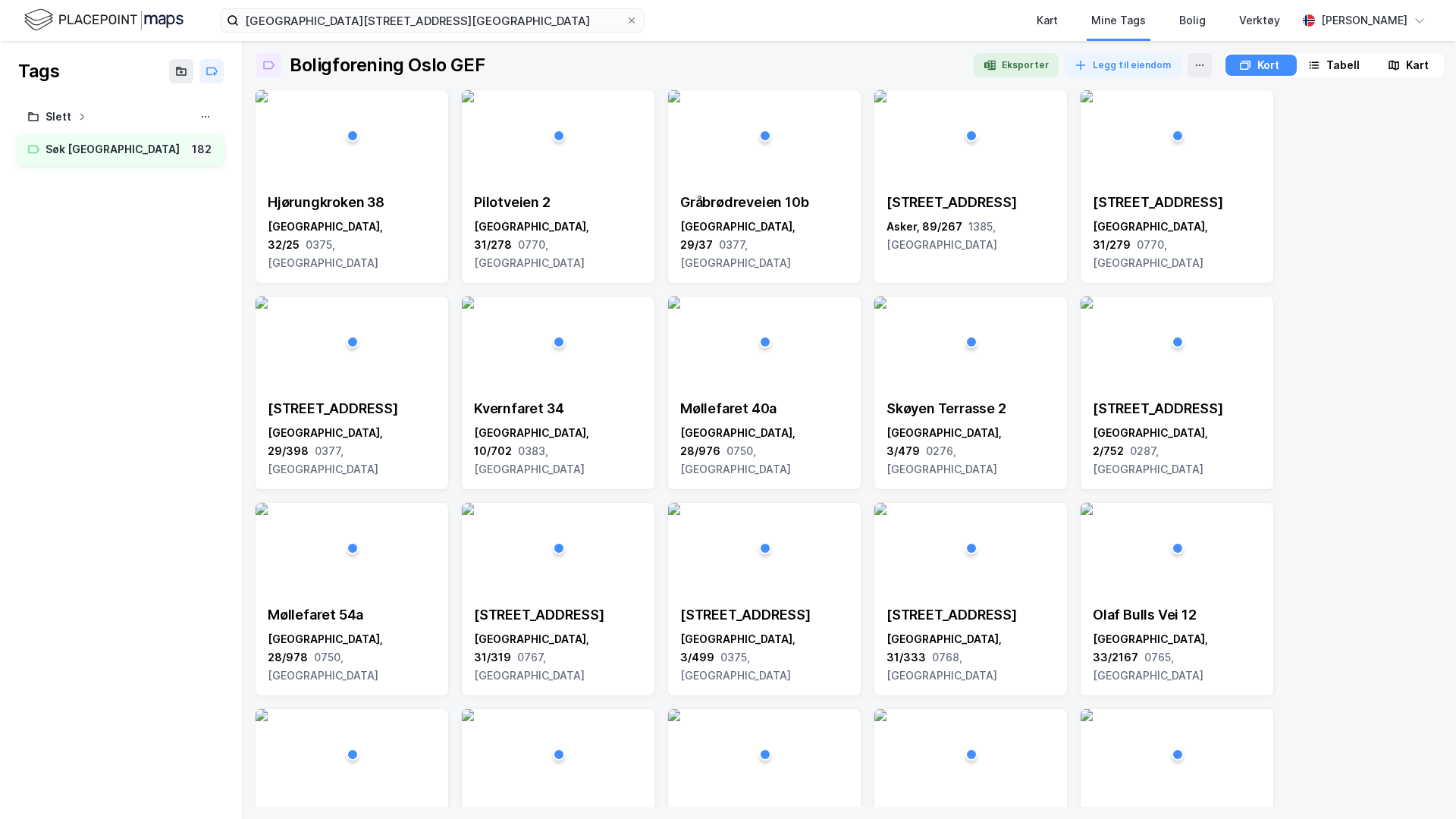
click at [121, 145] on div "Søk [GEOGRAPHIC_DATA]" at bounding box center [113, 149] width 137 height 19
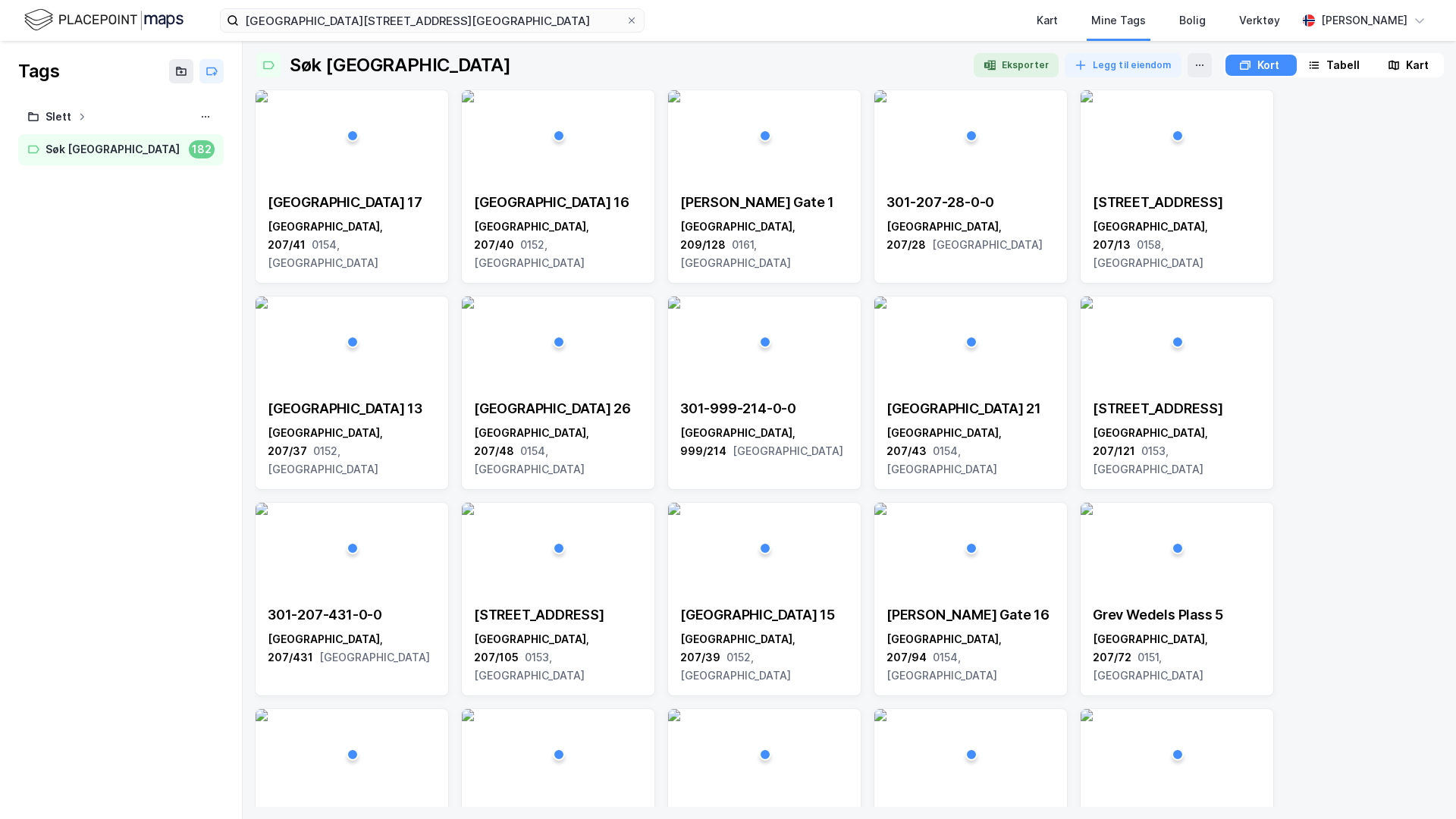
click at [1360, 63] on div "Tabell" at bounding box center [1334, 65] width 68 height 21
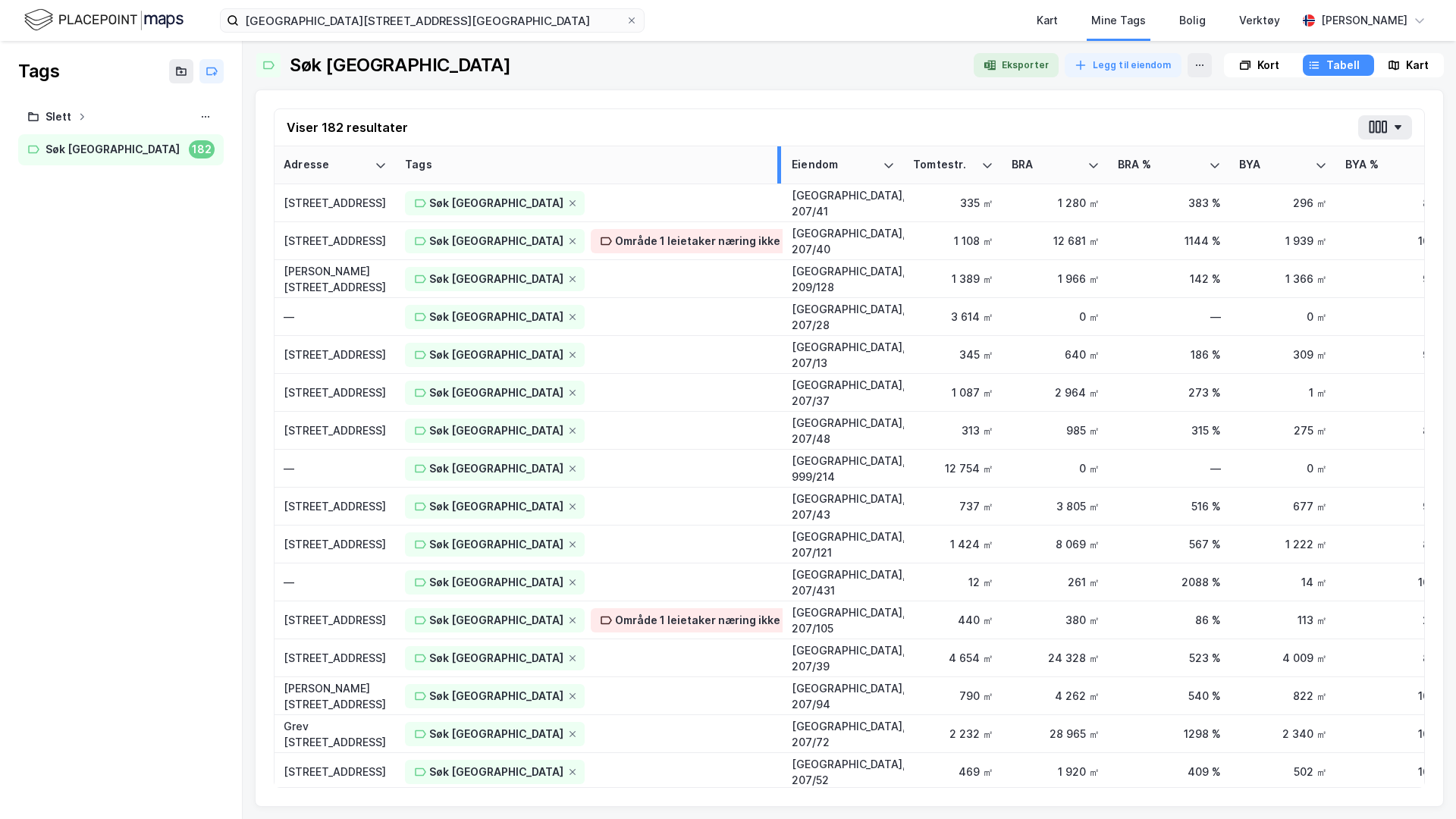
drag, startPoint x: 574, startPoint y: 163, endPoint x: 779, endPoint y: 179, distance: 205.6
click at [779, 179] on div at bounding box center [779, 165] width 4 height 37
click at [375, 206] on div "[STREET_ADDRESS]" at bounding box center [335, 203] width 103 height 16
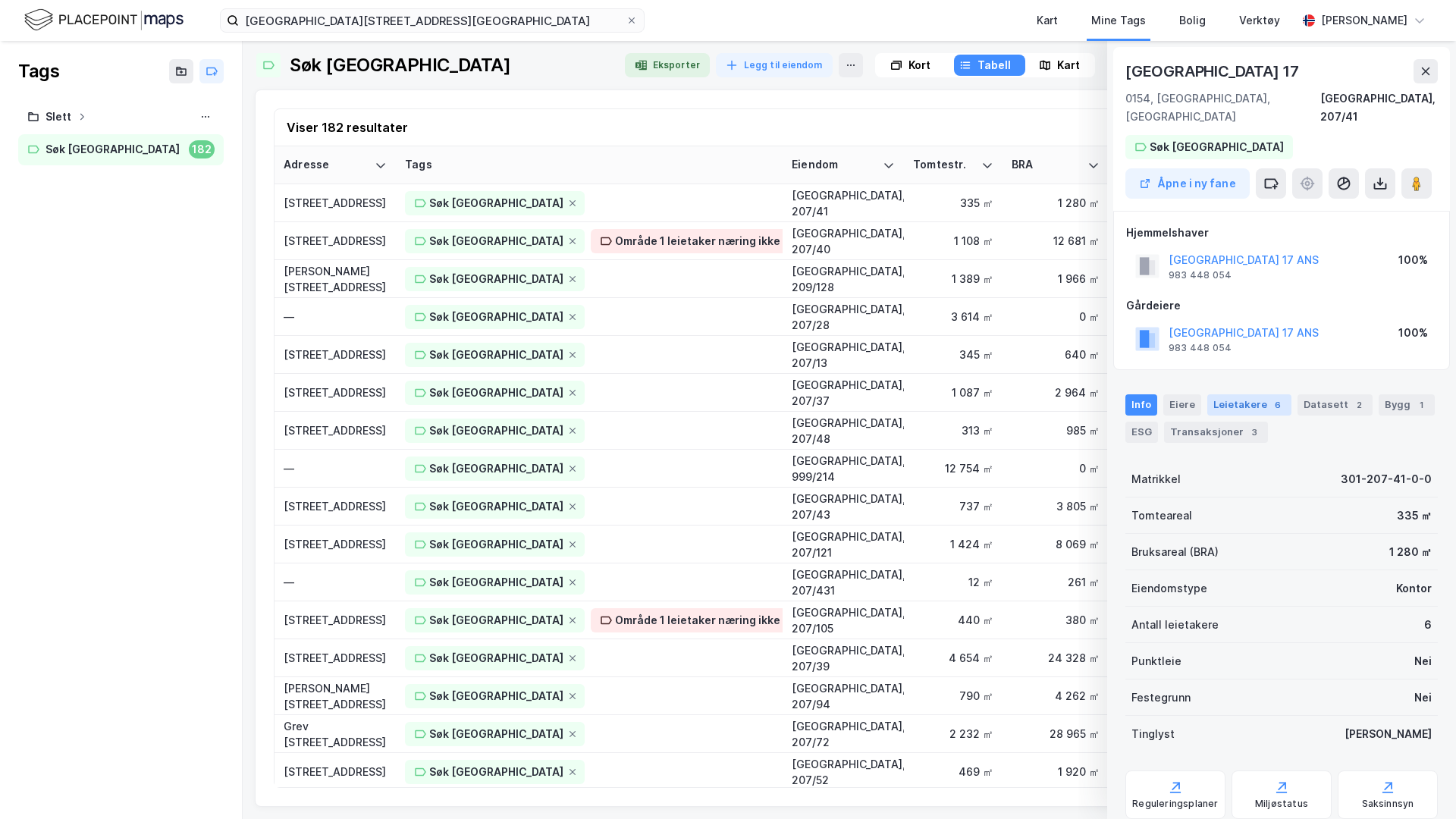
click at [1246, 394] on div "Leietakere 6" at bounding box center [1249, 405] width 84 height 21
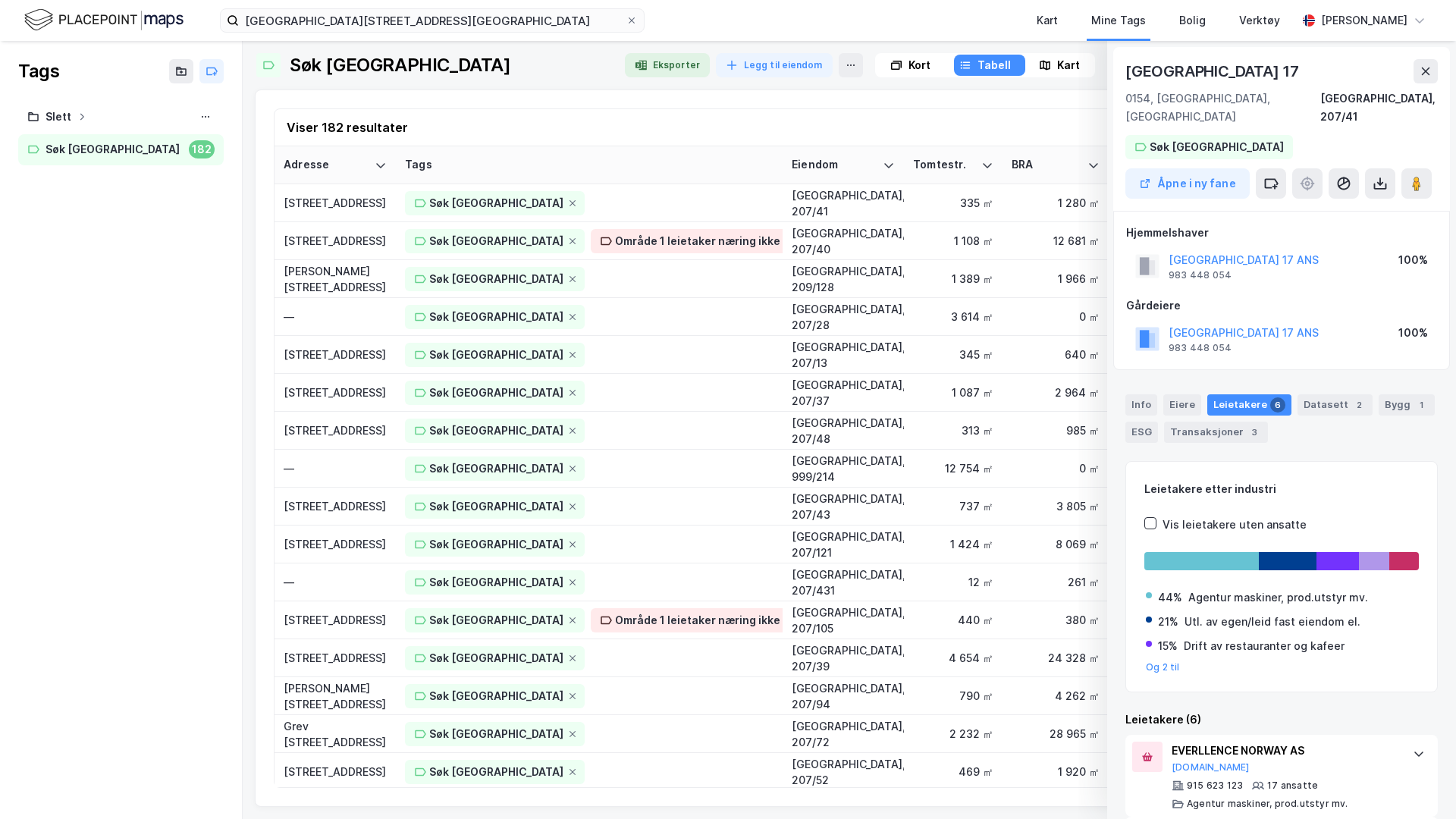
scroll to position [11, 0]
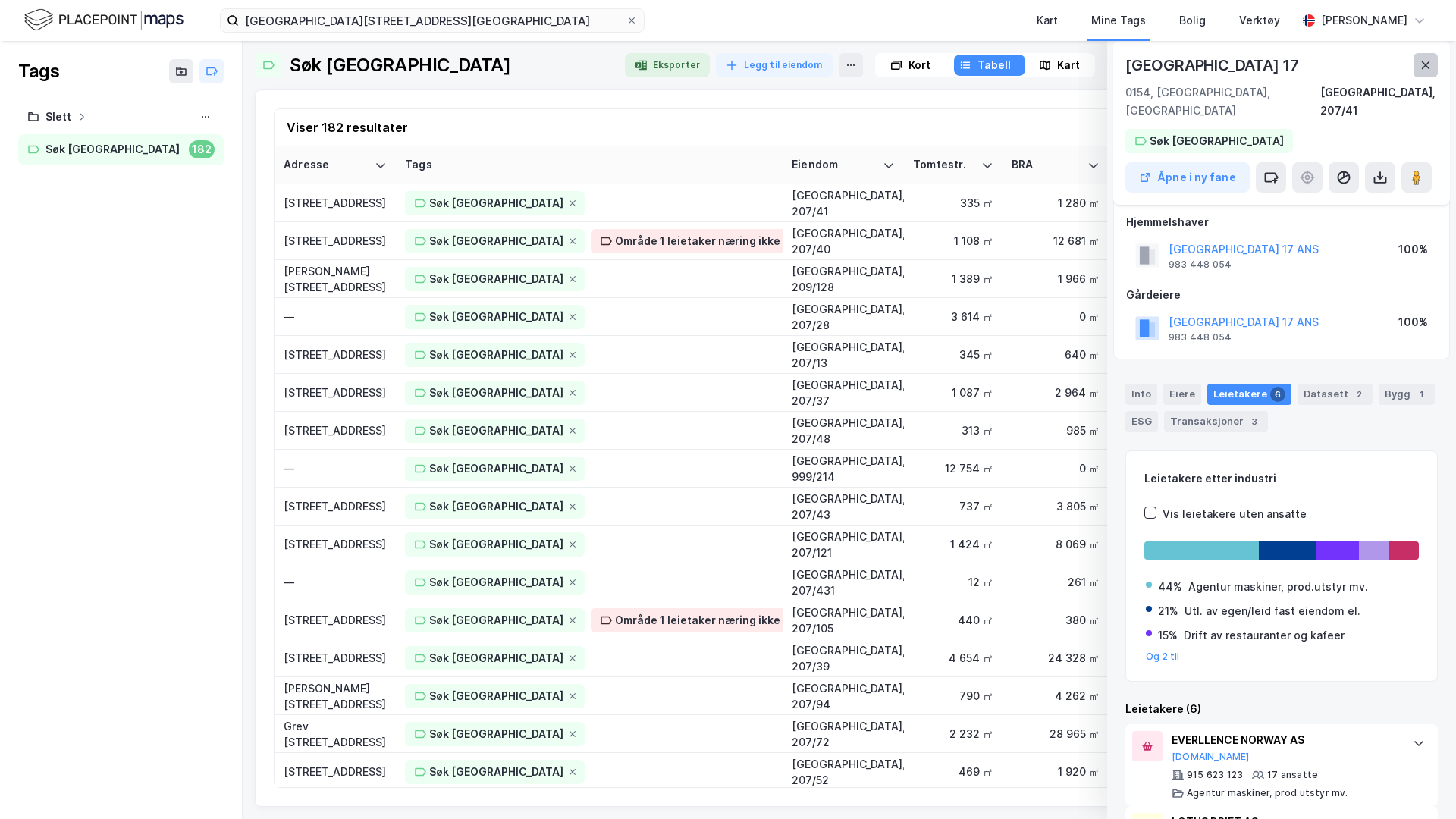
click at [1426, 67] on icon at bounding box center [1426, 65] width 12 height 12
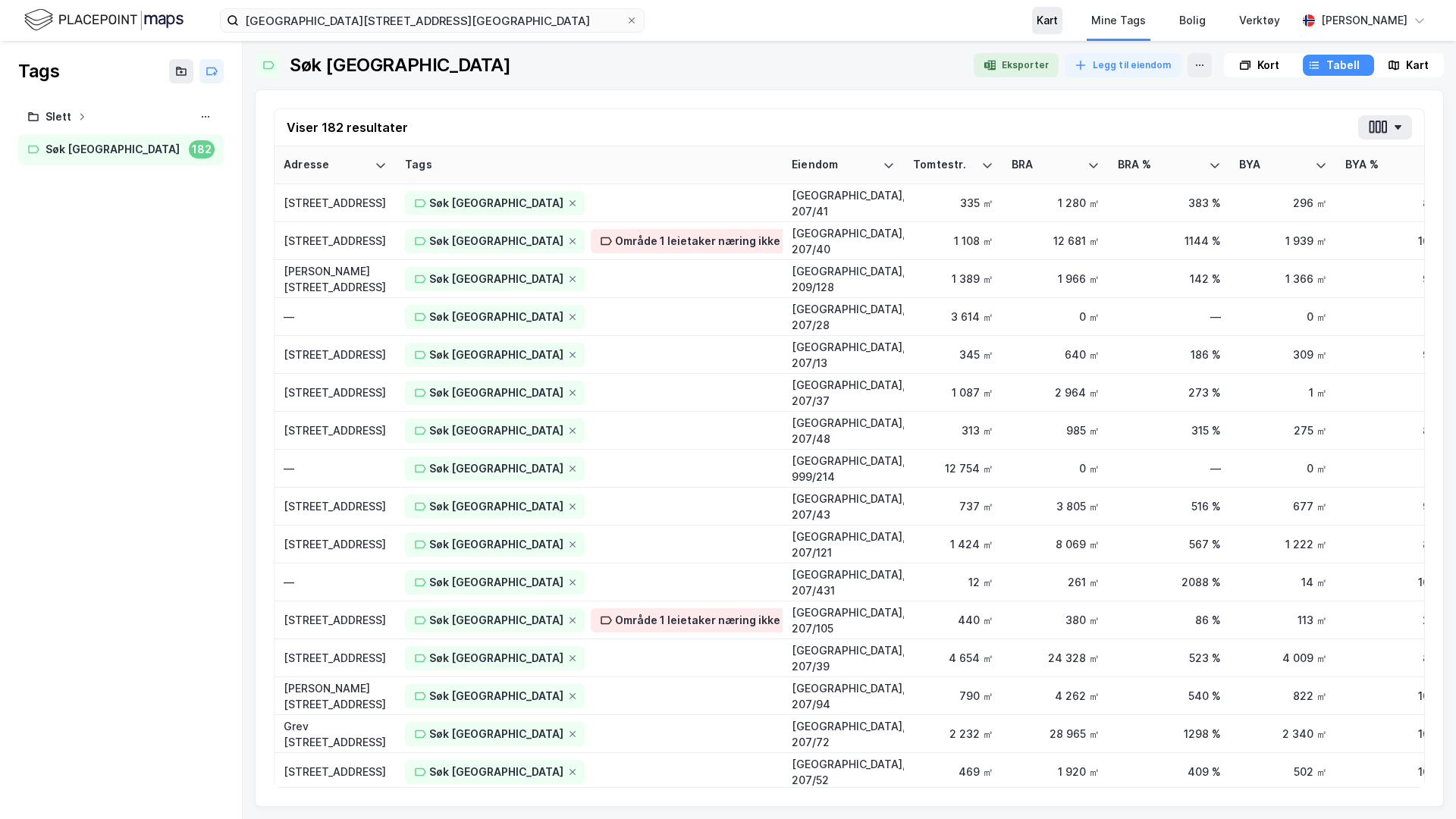
click at [1037, 19] on div "Kart" at bounding box center [1047, 20] width 21 height 19
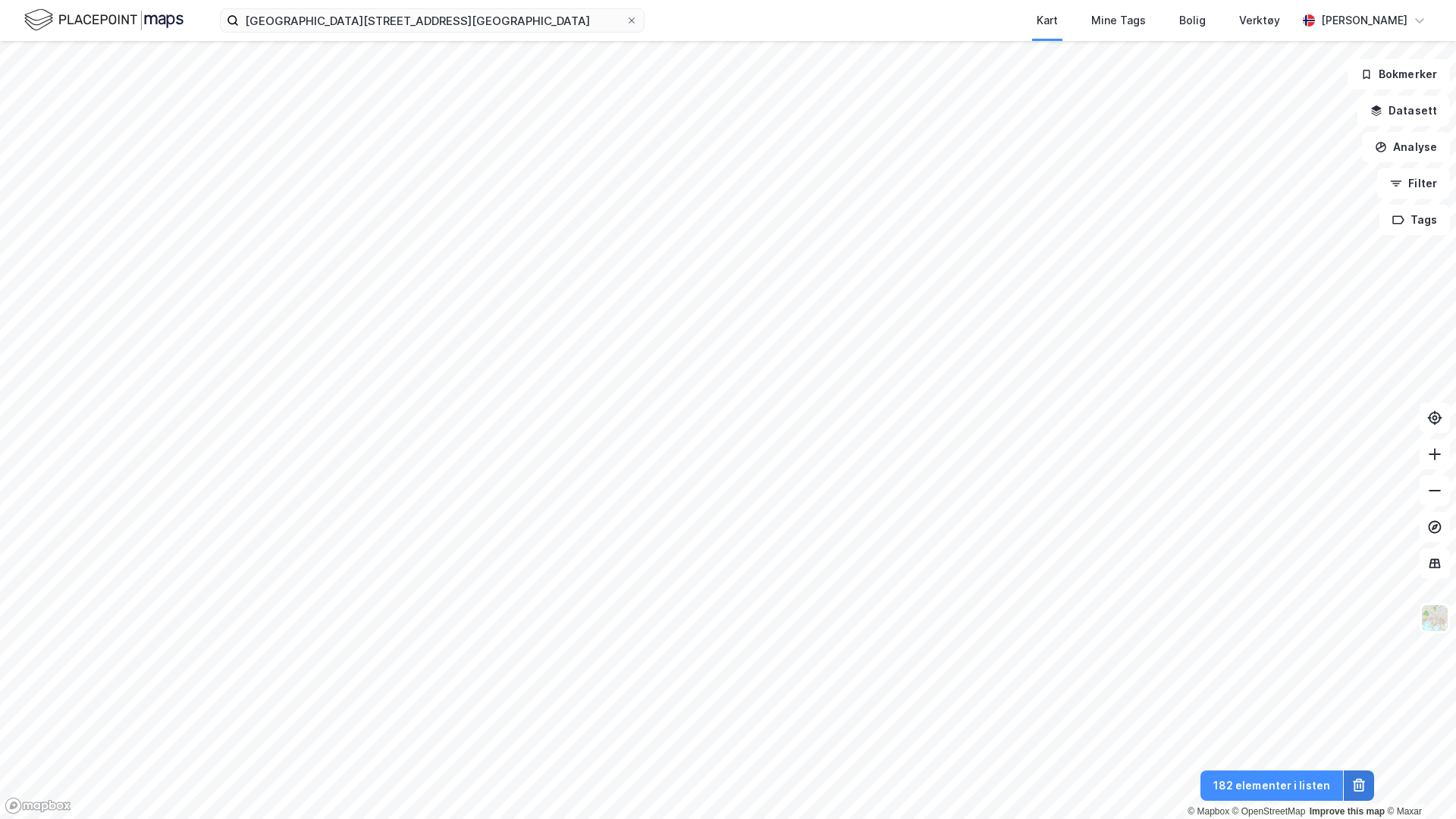
click at [1361, 733] on icon at bounding box center [1359, 785] width 15 height 15
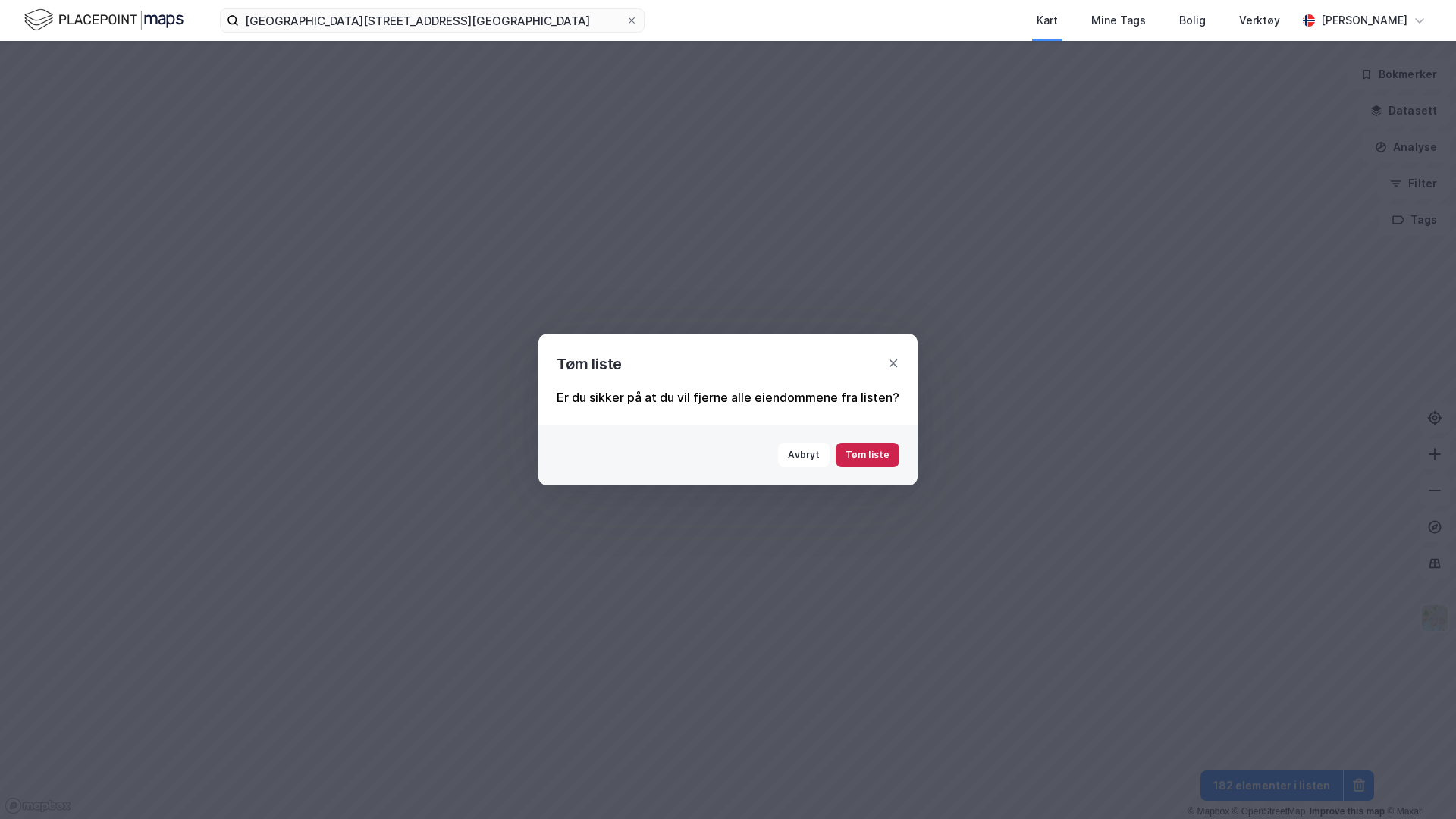
click at [886, 463] on button "Tøm liste" at bounding box center [868, 455] width 64 height 24
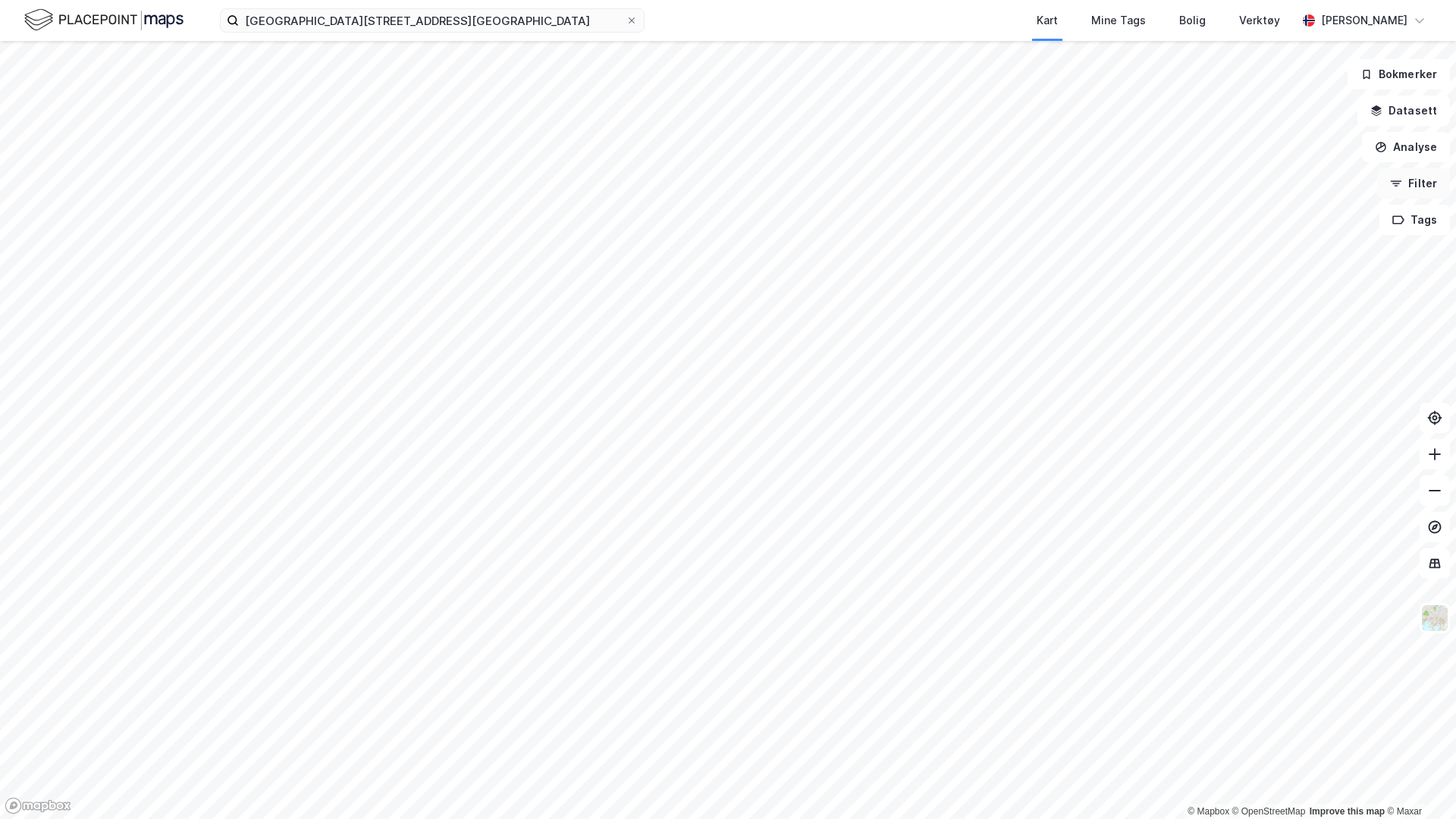
click at [1397, 179] on icon "button" at bounding box center [1397, 184] width 12 height 12
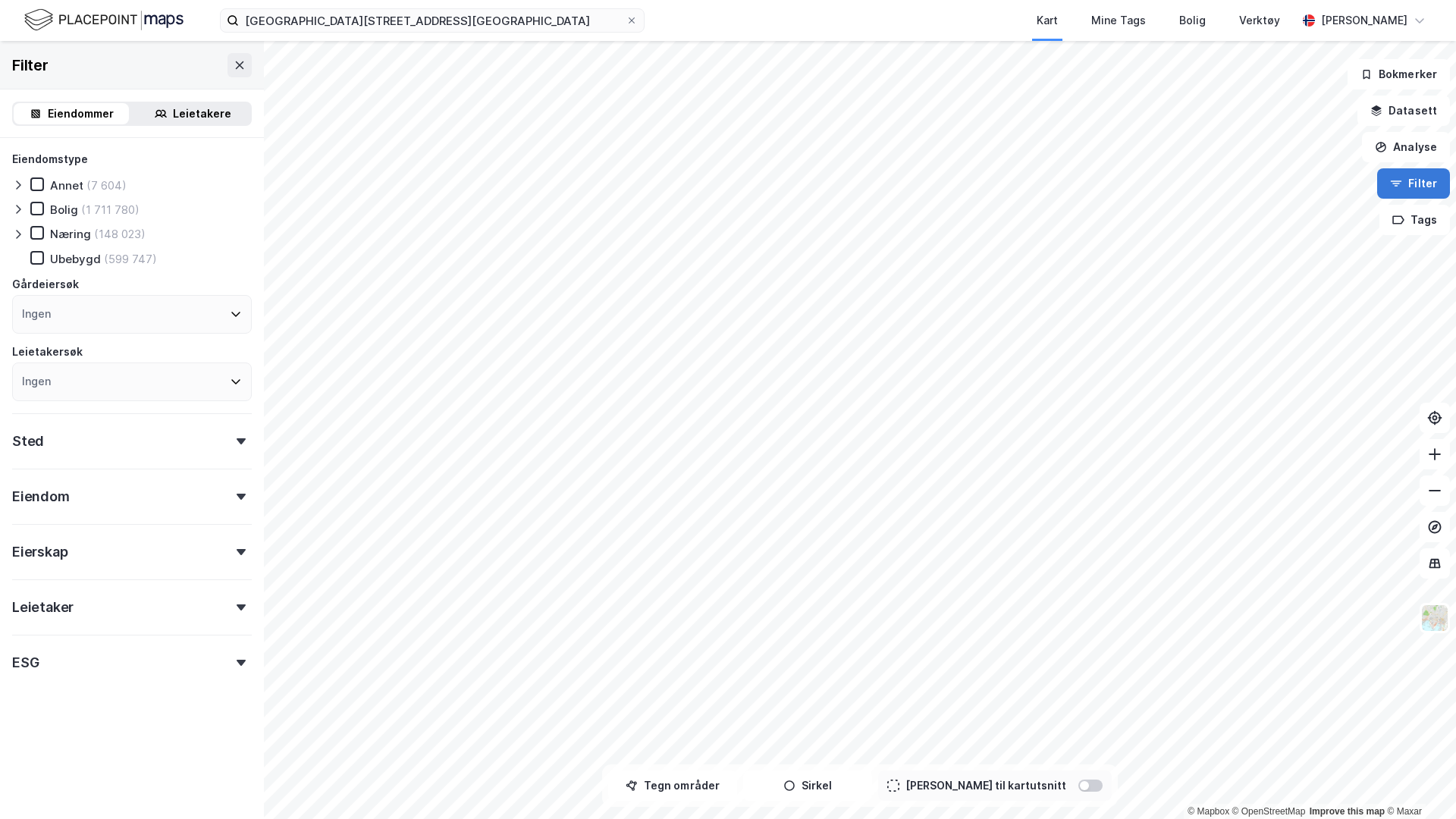
click at [1407, 183] on button "Filter" at bounding box center [1414, 183] width 73 height 30
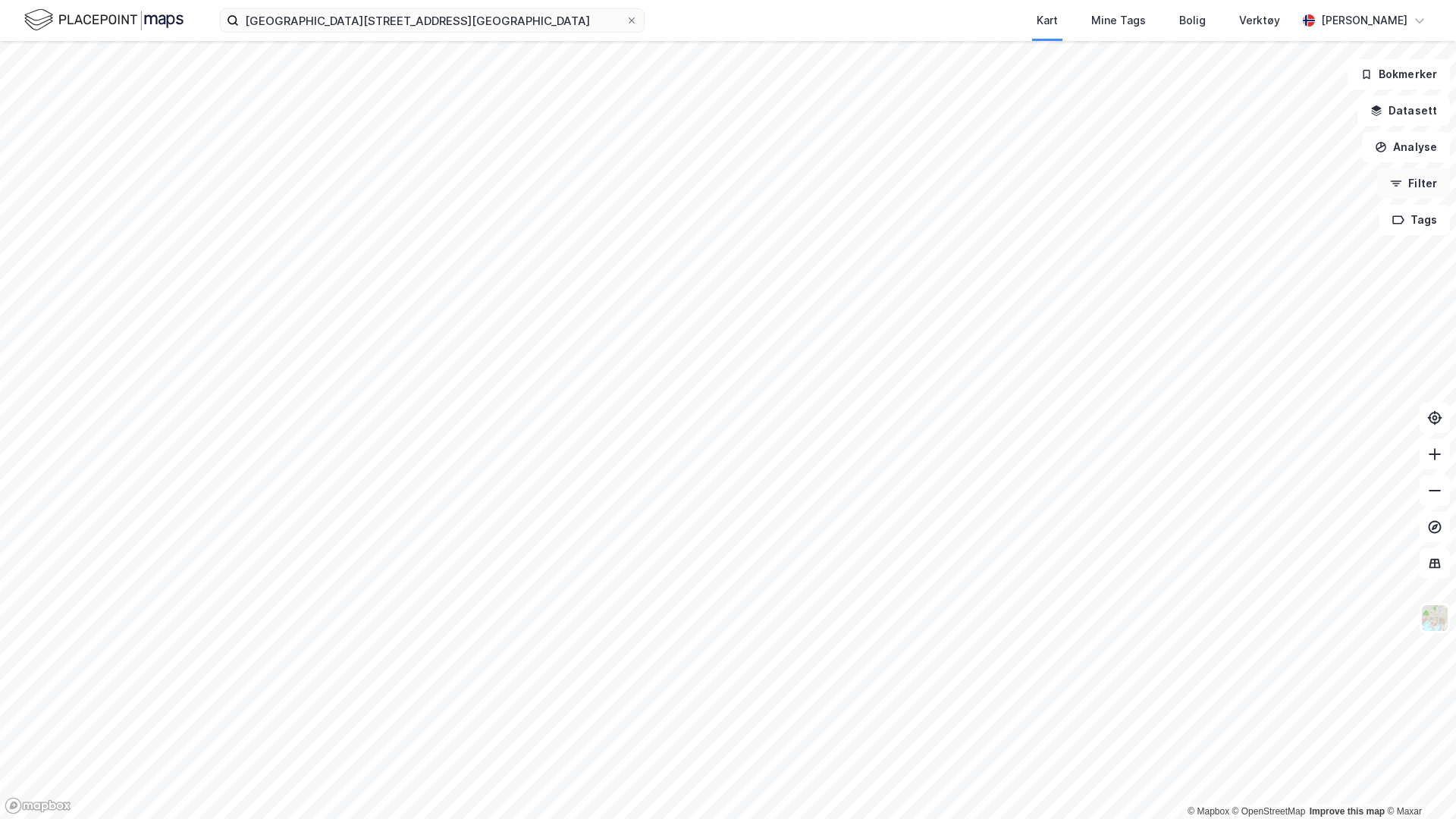
click at [1407, 183] on button "Filter" at bounding box center [1414, 183] width 73 height 30
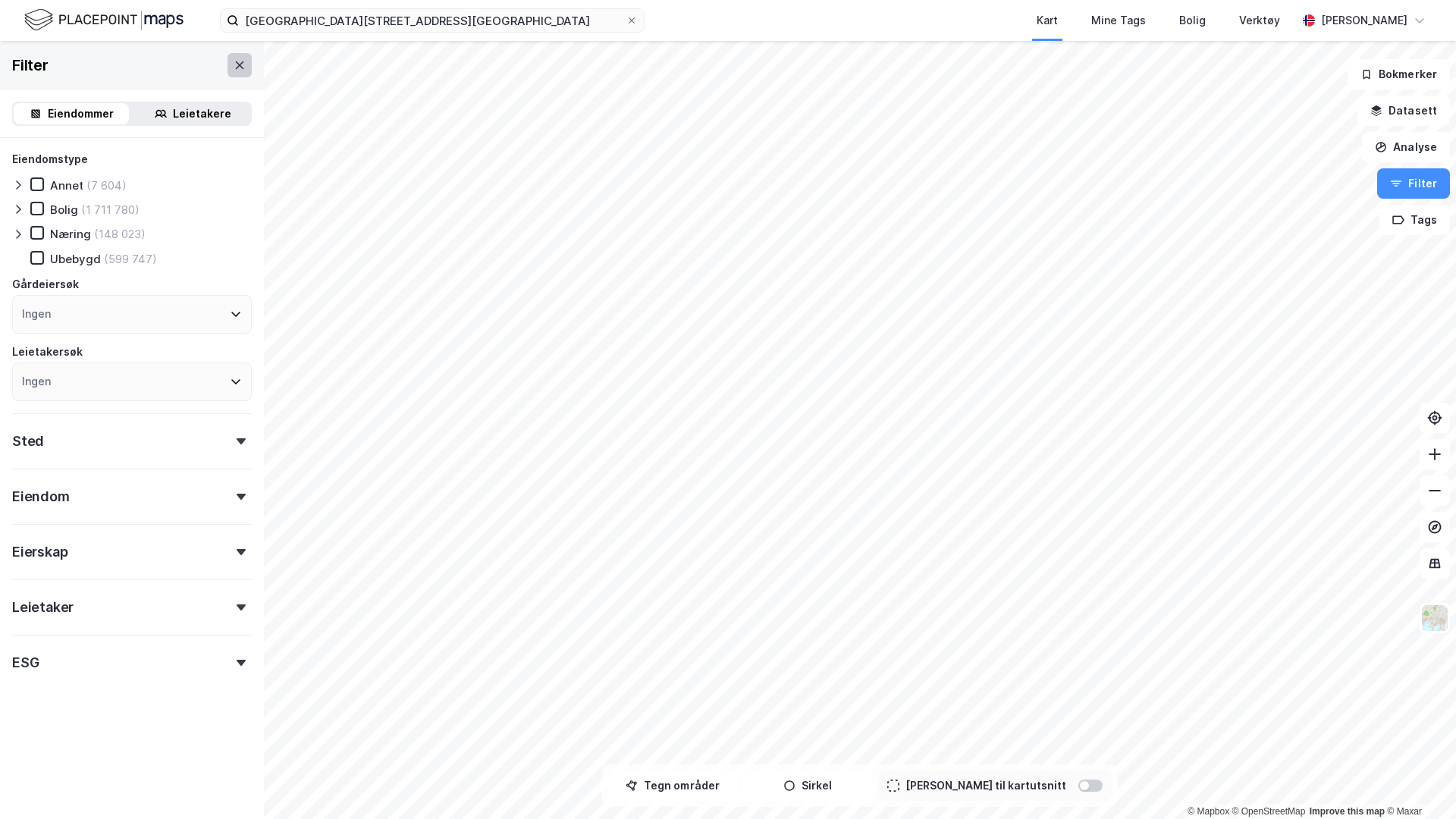
click at [237, 69] on icon at bounding box center [240, 65] width 12 height 12
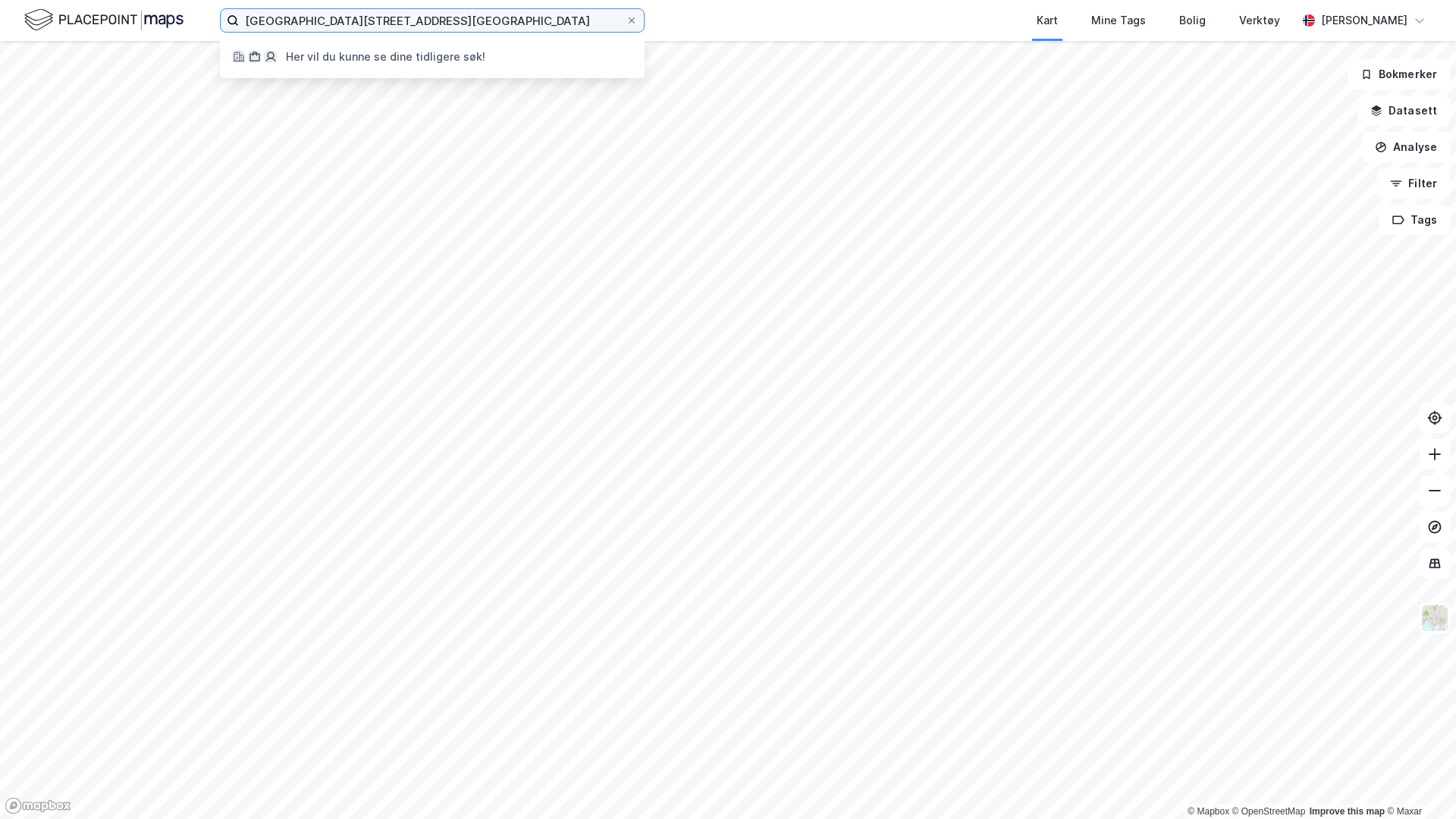
click at [317, 30] on input "[GEOGRAPHIC_DATA][STREET_ADDRESS][GEOGRAPHIC_DATA]" at bounding box center [432, 20] width 387 height 23
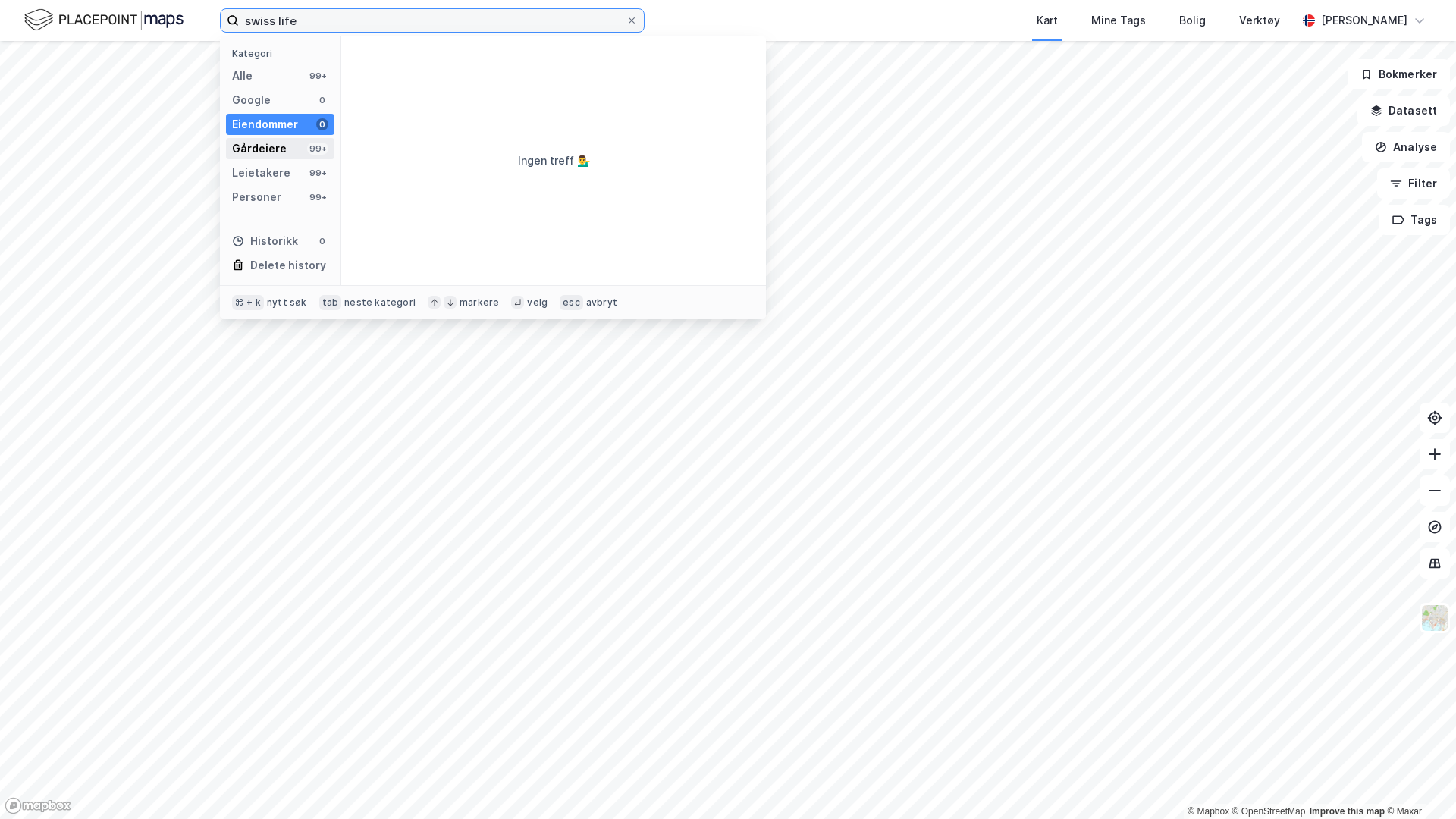
type input "swiss life"
click at [274, 157] on div "Gårdeiere 99+" at bounding box center [280, 149] width 109 height 21
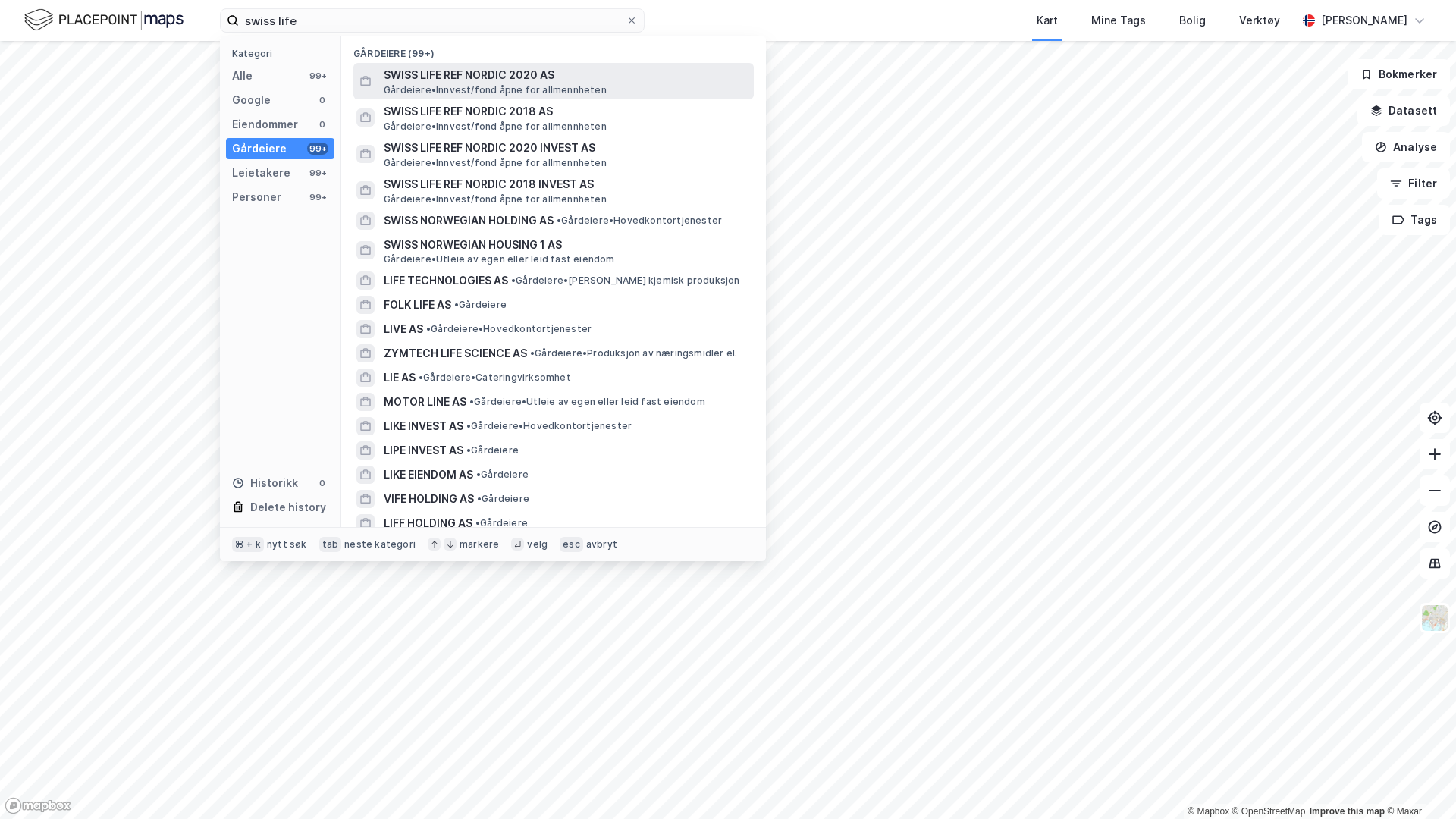
click at [479, 89] on span "Gårdeiere • Innvest/fond åpne for allmennheten" at bounding box center [495, 90] width 223 height 12
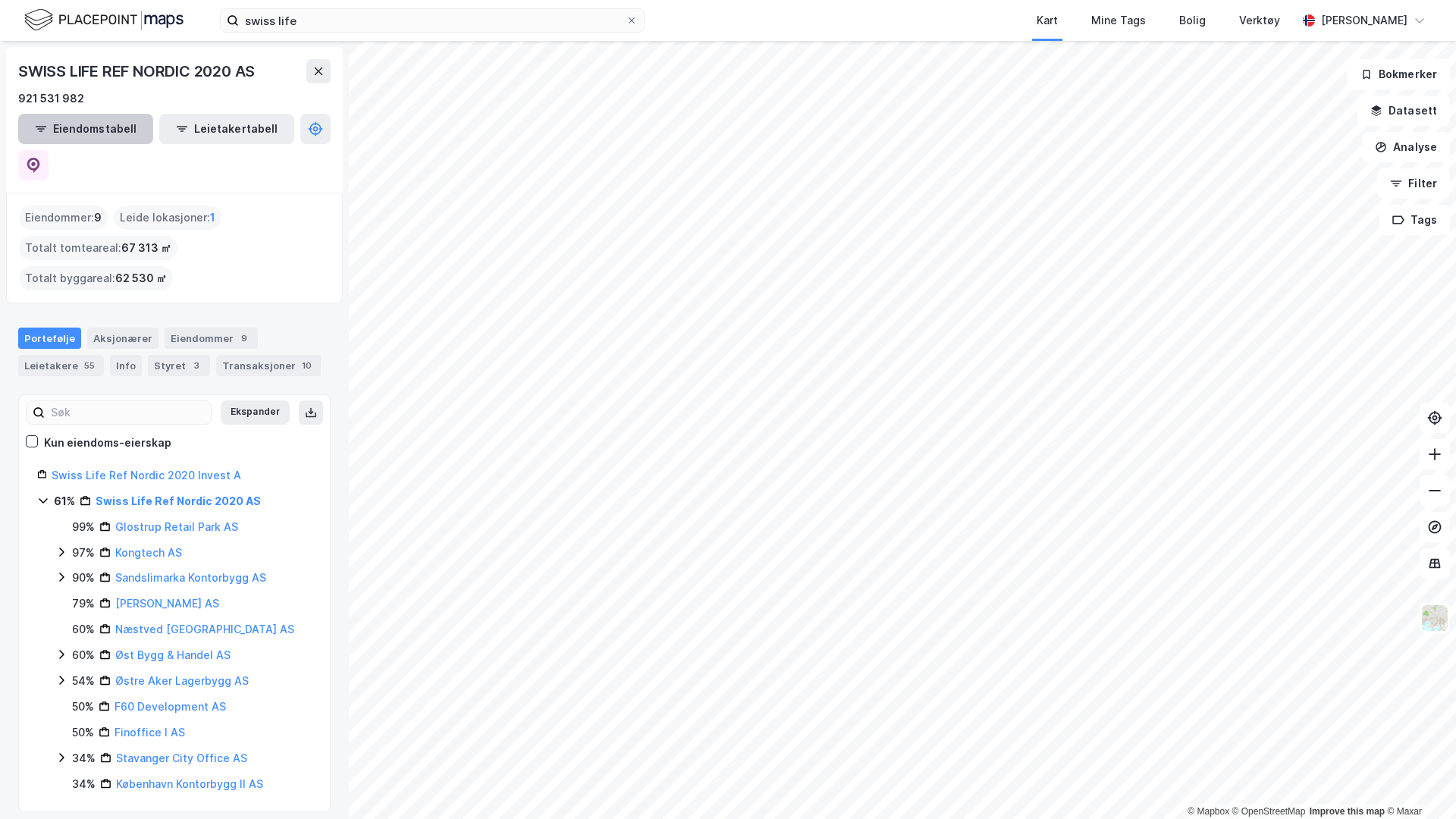
click at [82, 132] on button "Eiendomstabell" at bounding box center [86, 129] width 135 height 30
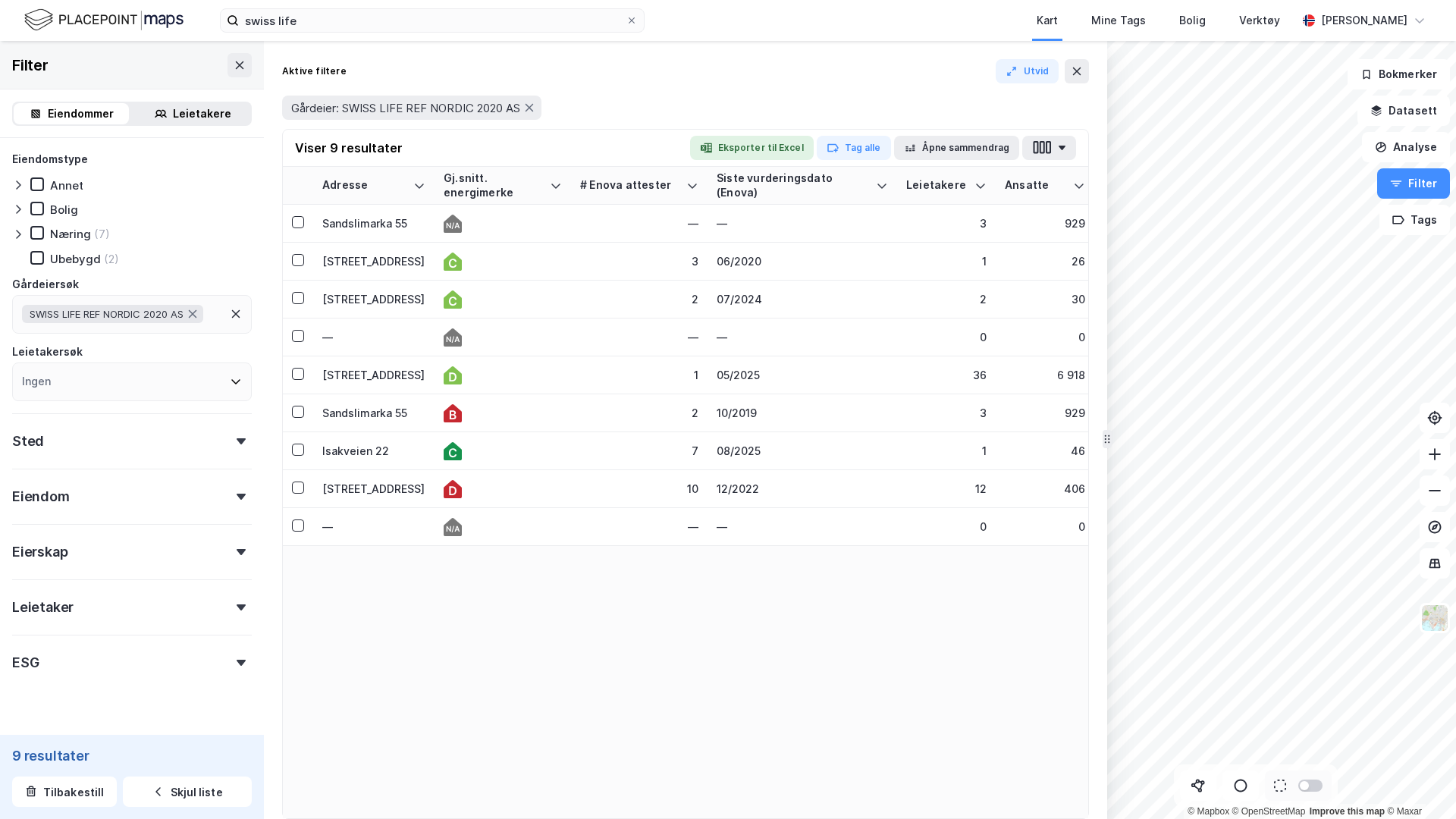
click at [133, 320] on div "SWISS LIFE REF NORDIC 2020 AS" at bounding box center [112, 314] width 181 height 19
click at [101, 359] on input at bounding box center [140, 355] width 199 height 20
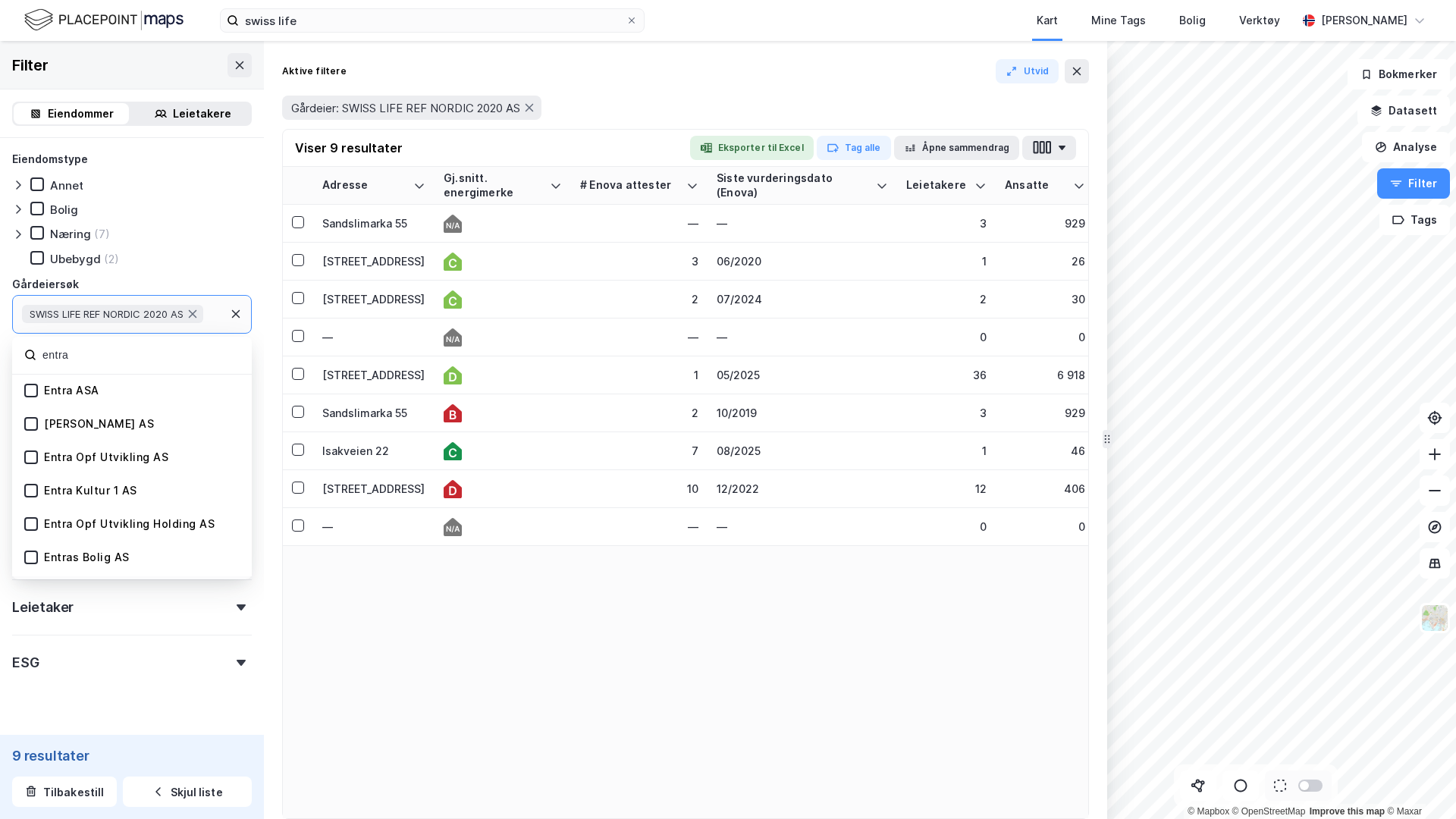
type input "entra"
click at [22, 402] on div "Entra ASA" at bounding box center [132, 392] width 240 height 34
click at [29, 396] on div at bounding box center [30, 390] width 13 height 13
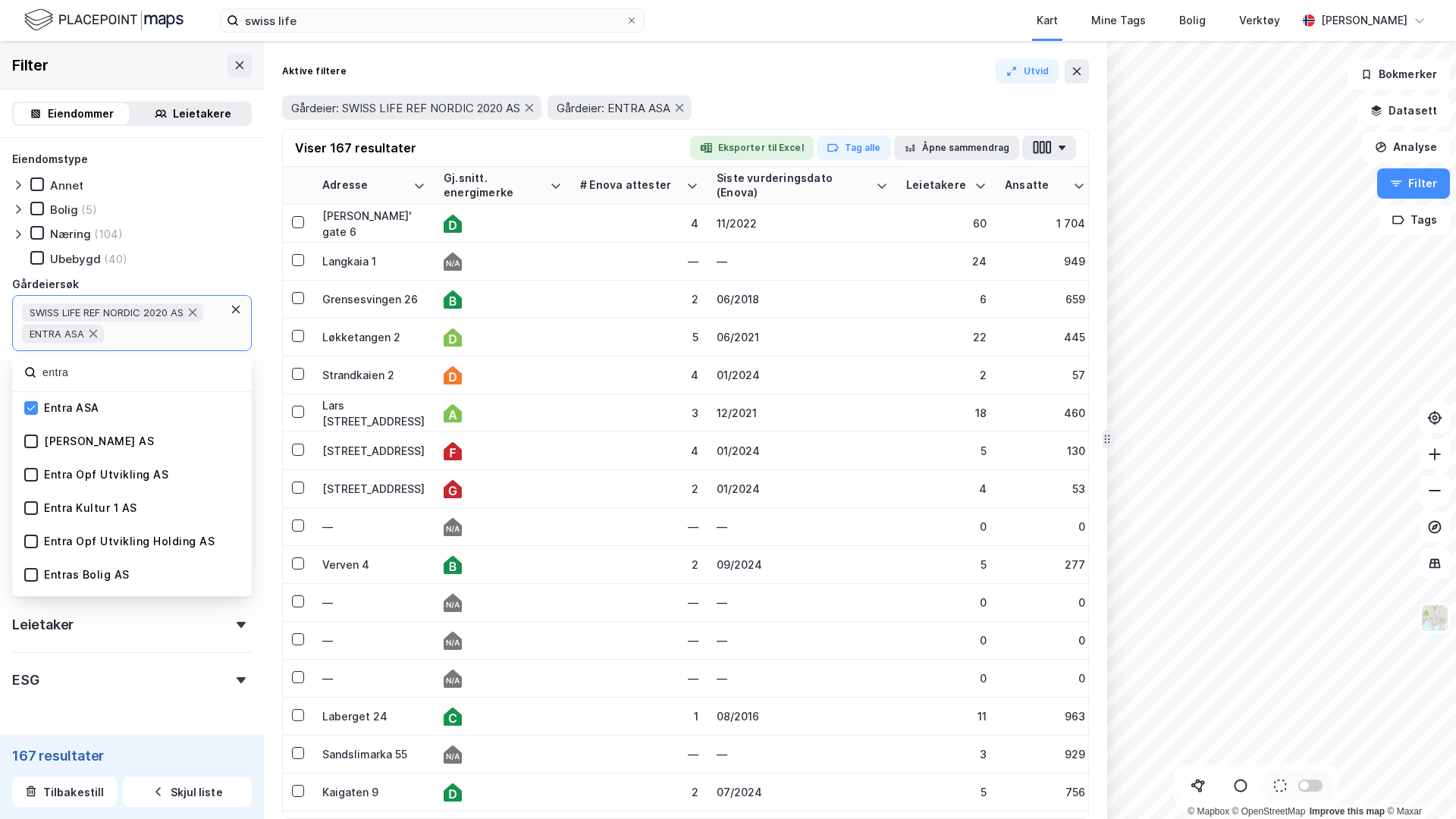
click at [473, 48] on div "Aktive filtere [PERSON_NAME]: SWISS LIFE REF NORDIC 2020 AS Gårdeier: ENTRA ASA…" at bounding box center [685, 430] width 843 height 778
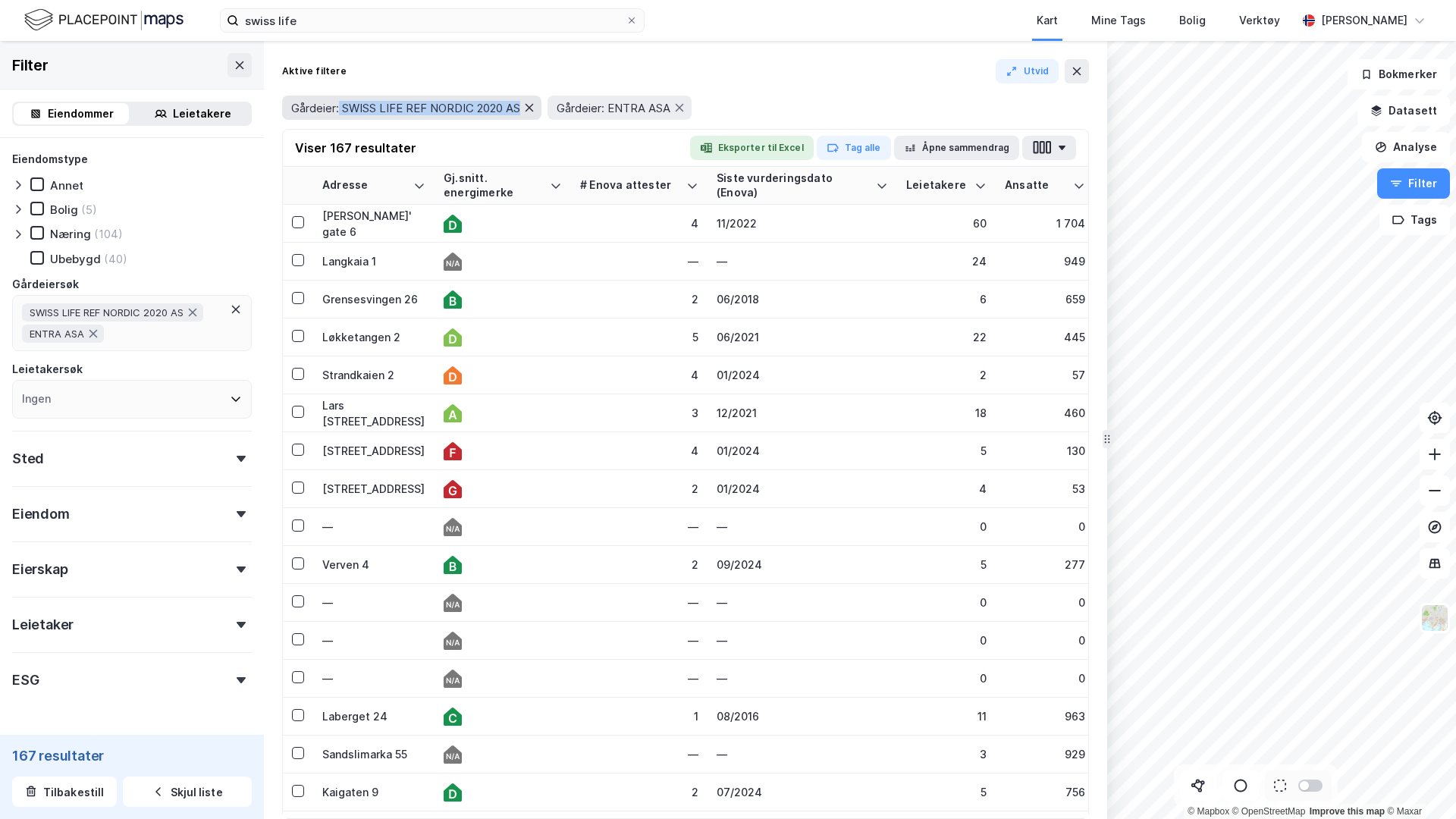
drag, startPoint x: 340, startPoint y: 109, endPoint x: 530, endPoint y: 111, distance: 190.0
click at [530, 111] on div "Gårdeier: SWISS LIFE REF NORDIC 2020 AS" at bounding box center [411, 107] width 259 height 24
drag, startPoint x: 612, startPoint y: 107, endPoint x: 686, endPoint y: 107, distance: 74.0
click at [686, 107] on div "Gårdeier: ENTRA ASA" at bounding box center [619, 107] width 144 height 24
click at [1195, 733] on icon at bounding box center [1198, 785] width 15 height 15
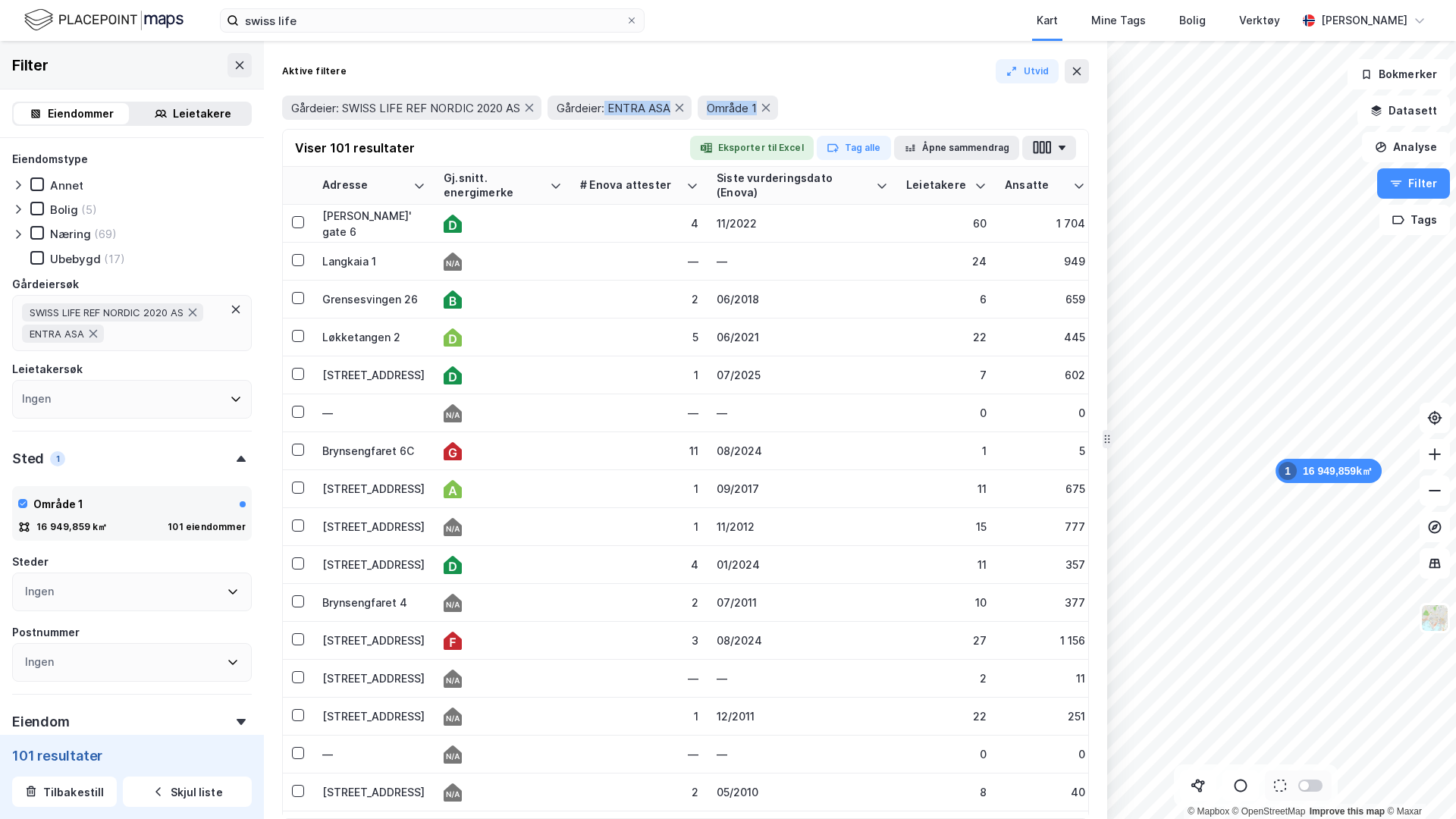
scroll to position [257, 0]
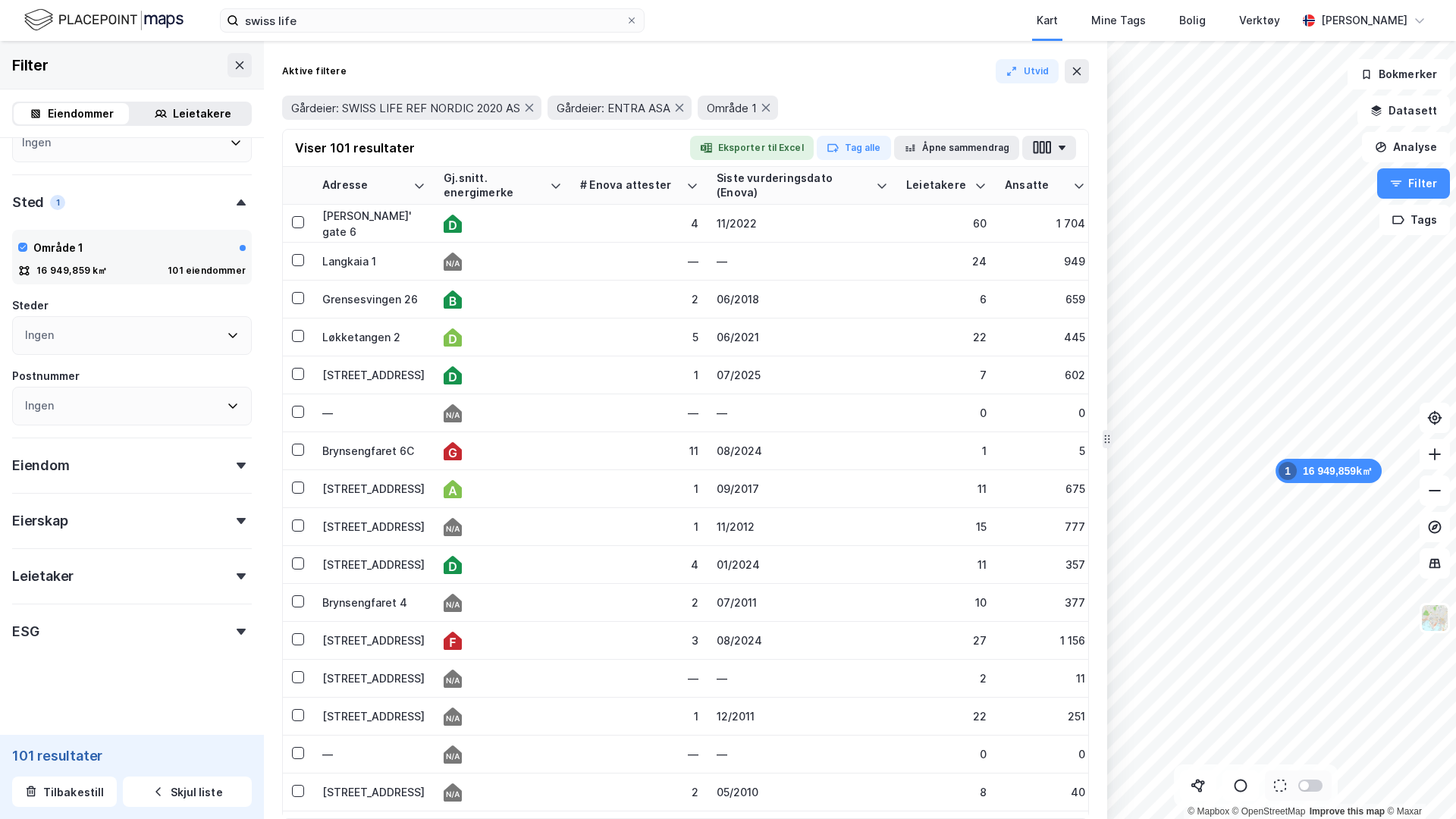
click at [82, 573] on div "Leietaker" at bounding box center [132, 570] width 240 height 43
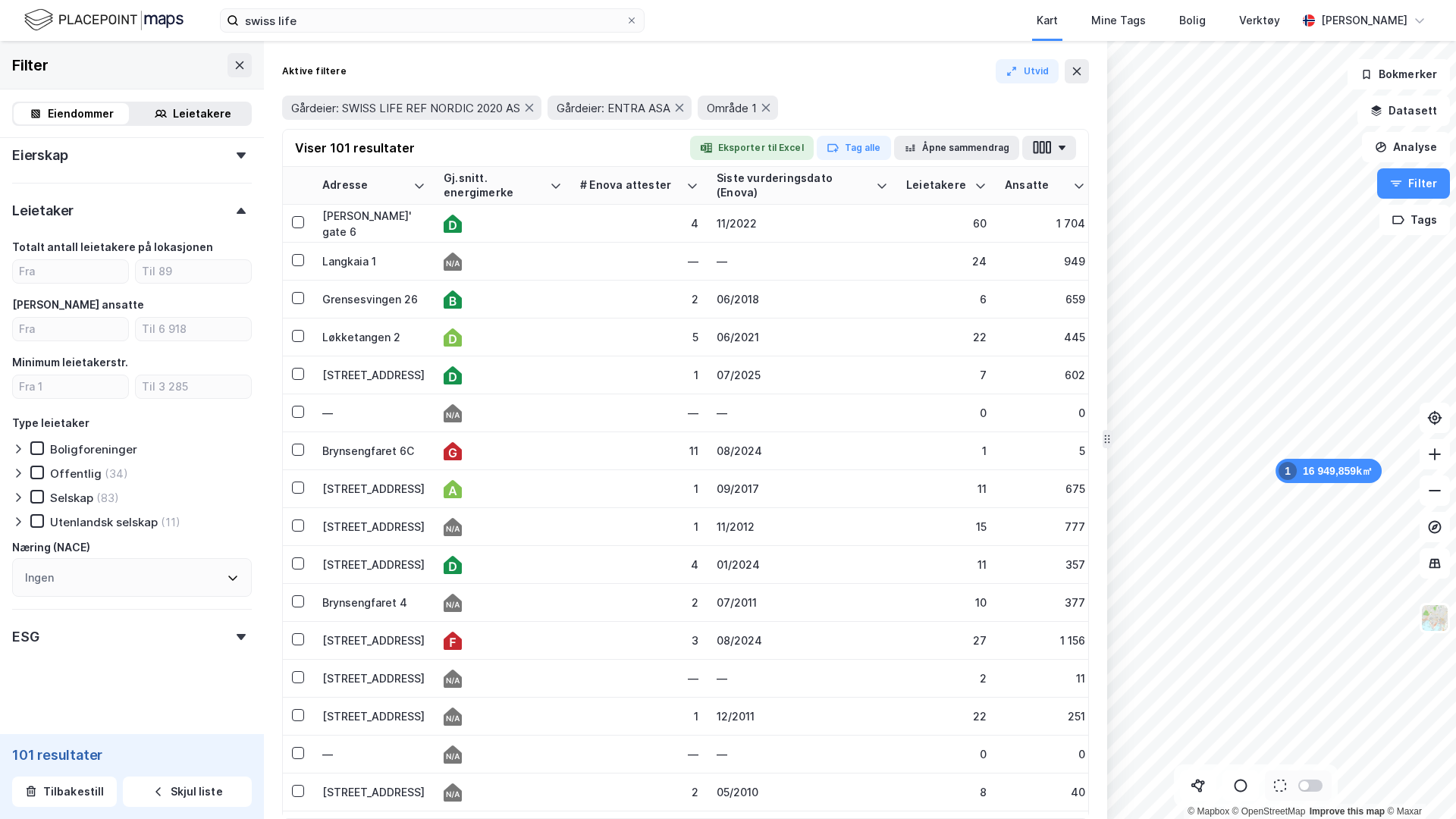
scroll to position [629, 0]
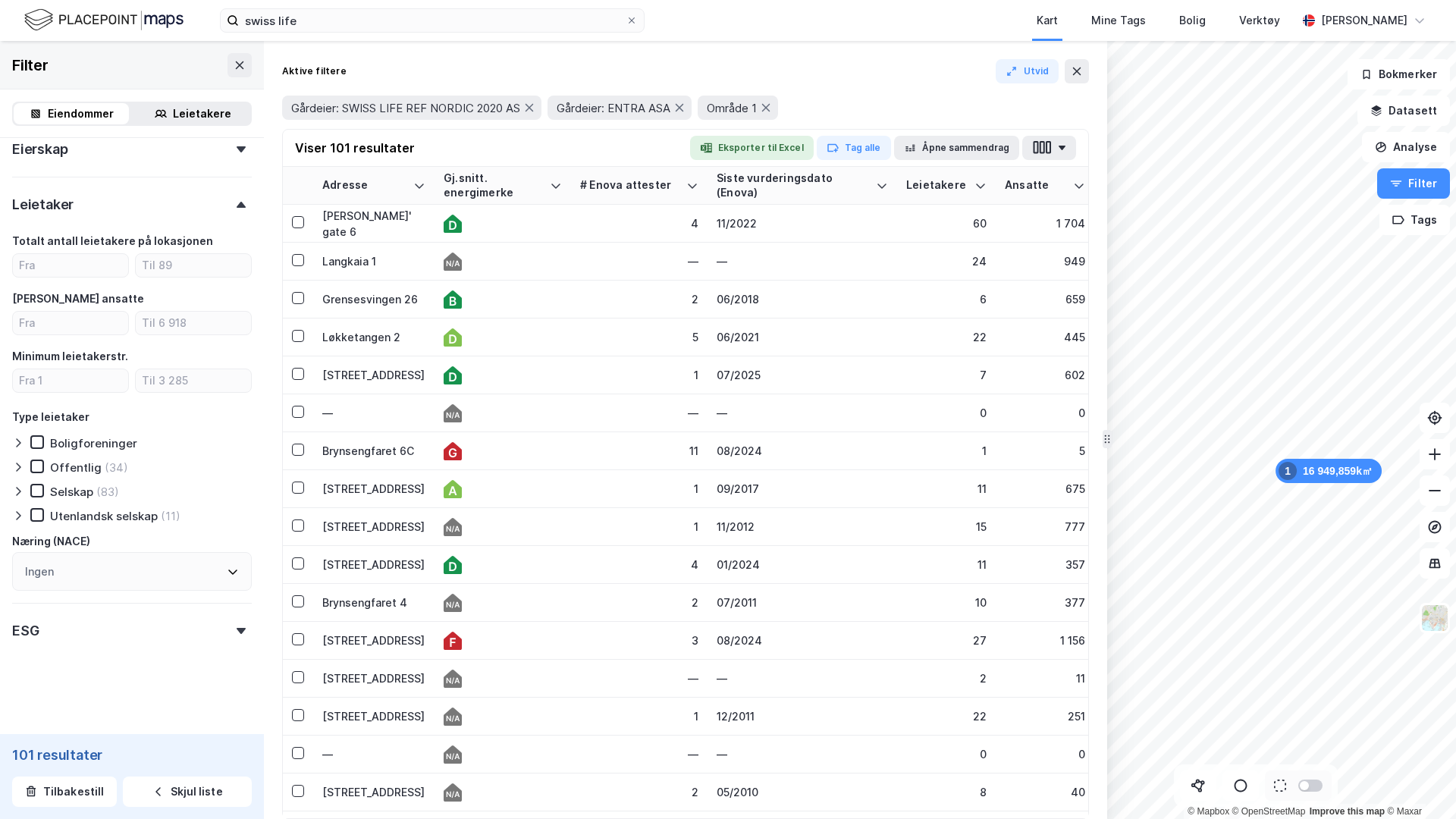
click at [73, 573] on div "Ingen" at bounding box center [132, 571] width 240 height 39
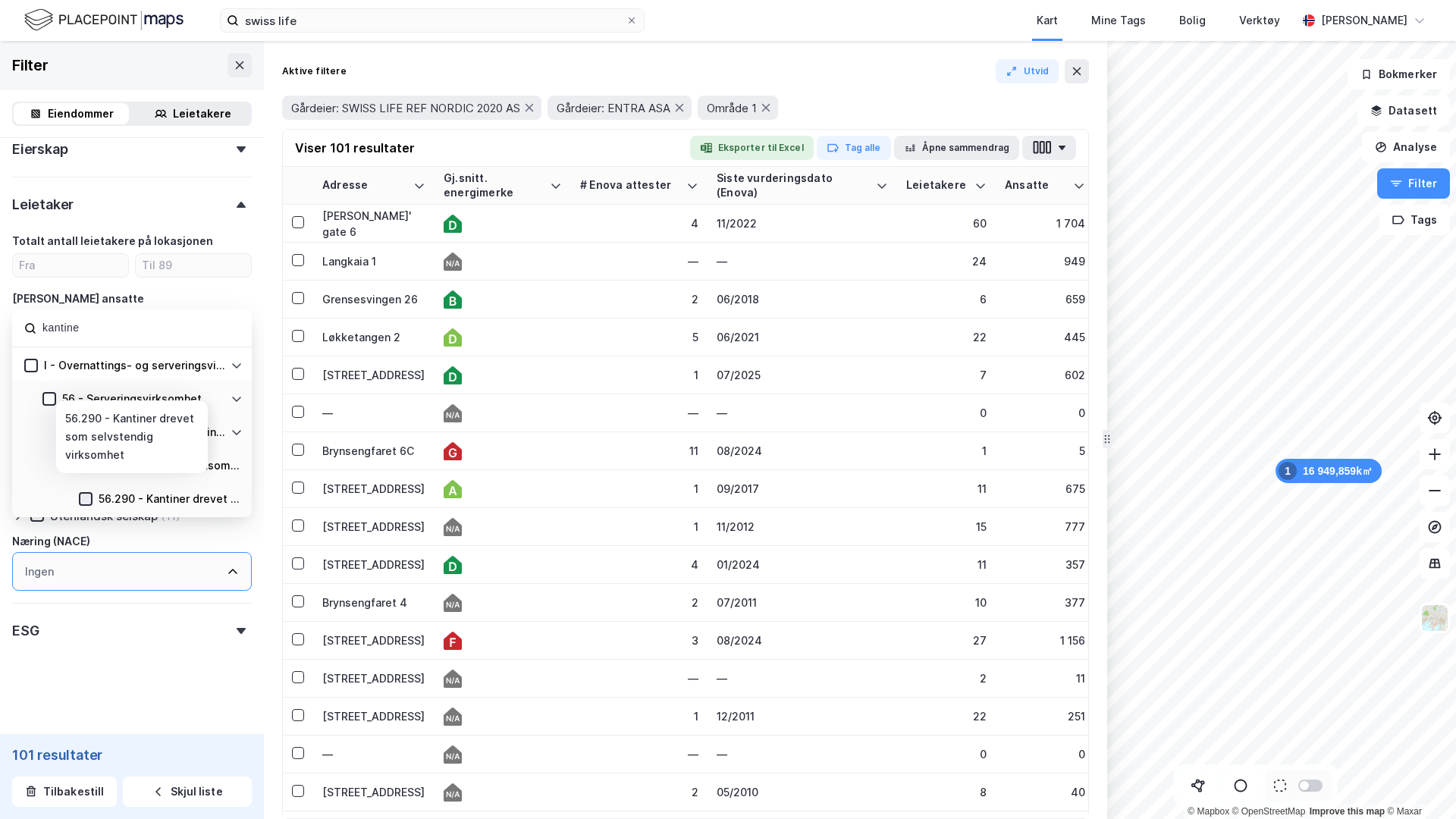
type input "kantine"
click at [85, 499] on icon at bounding box center [86, 499] width 11 height 11
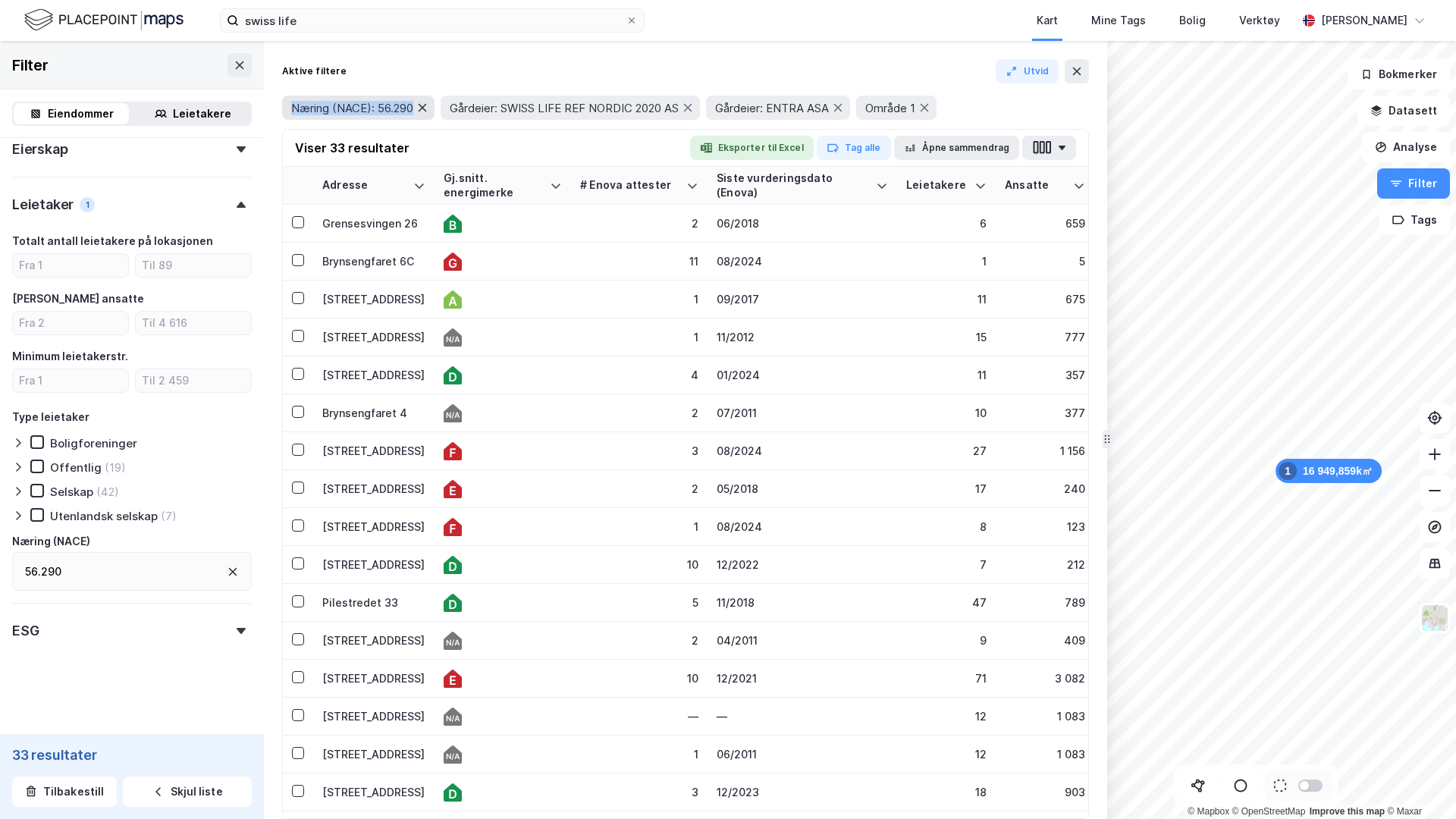
drag, startPoint x: 295, startPoint y: 109, endPoint x: 420, endPoint y: 109, distance: 125.0
click at [420, 109] on div "Næring (NACE): 56.290" at bounding box center [358, 107] width 152 height 24
click at [691, 109] on icon at bounding box center [688, 108] width 12 height 12
click at [579, 105] on icon at bounding box center [573, 108] width 12 height 12
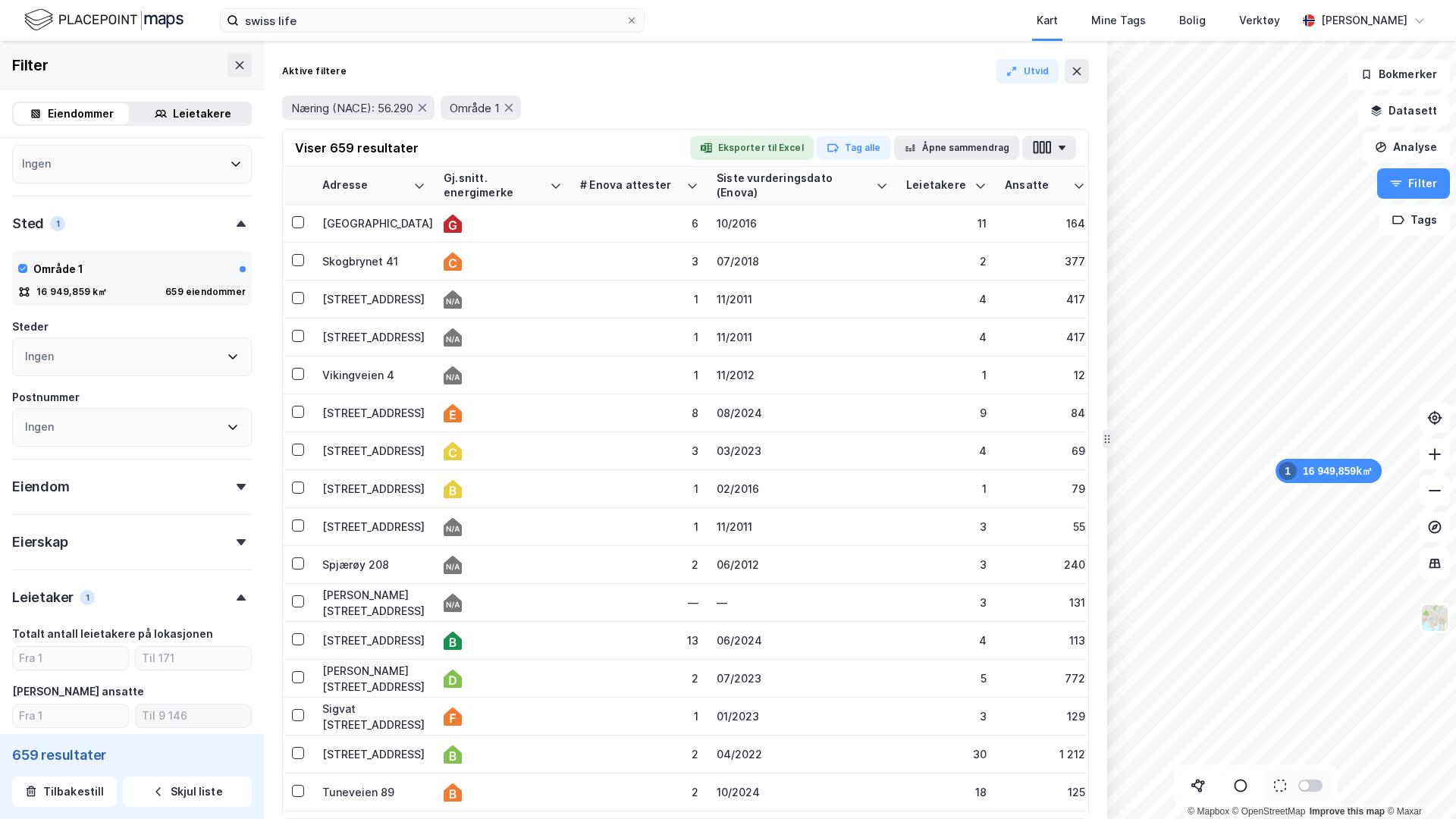
scroll to position [219, 0]
click at [239, 272] on icon at bounding box center [234, 268] width 12 height 12
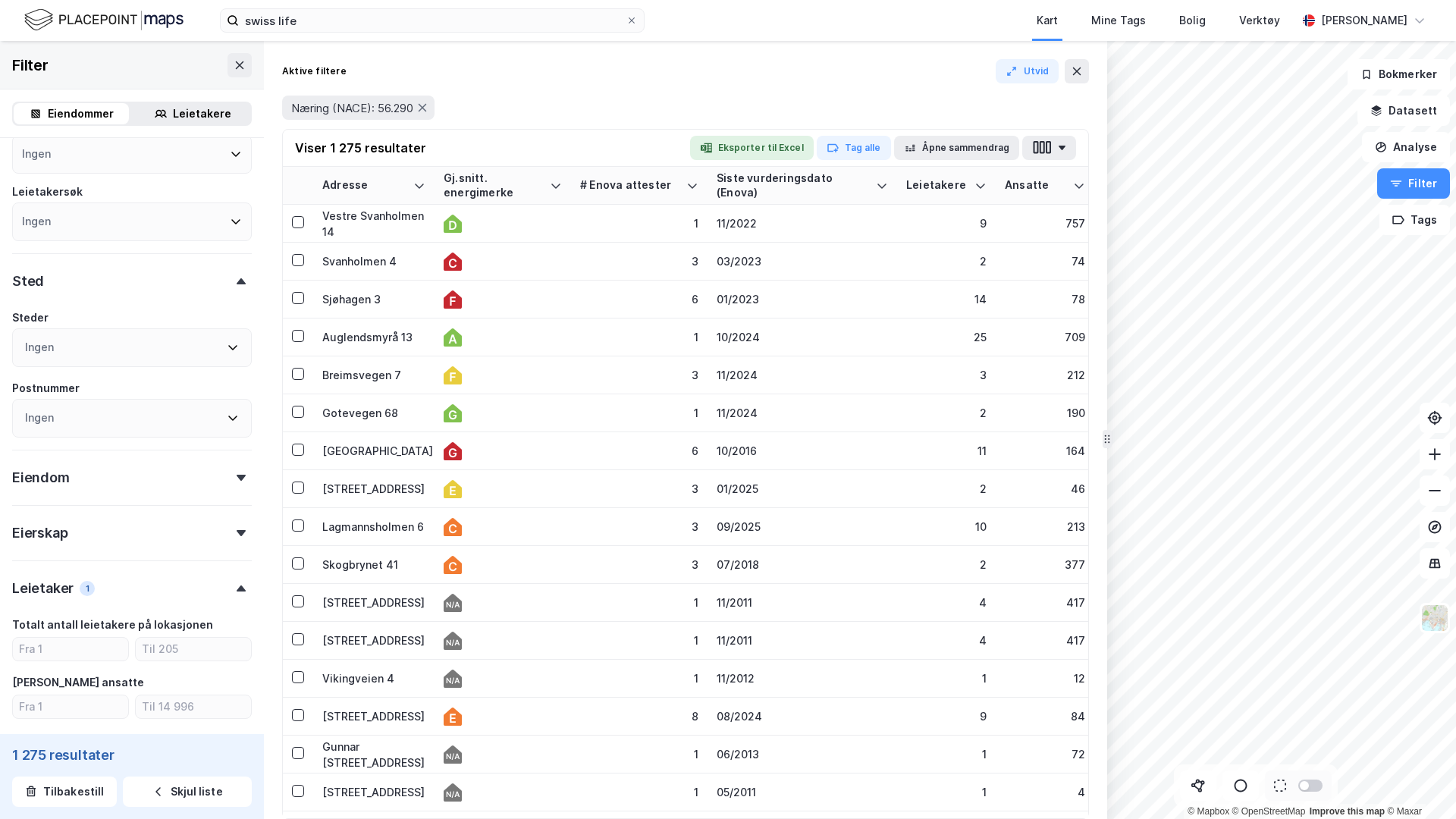
scroll to position [155, 0]
click at [126, 474] on div "Eiendom" at bounding box center [132, 476] width 240 height 43
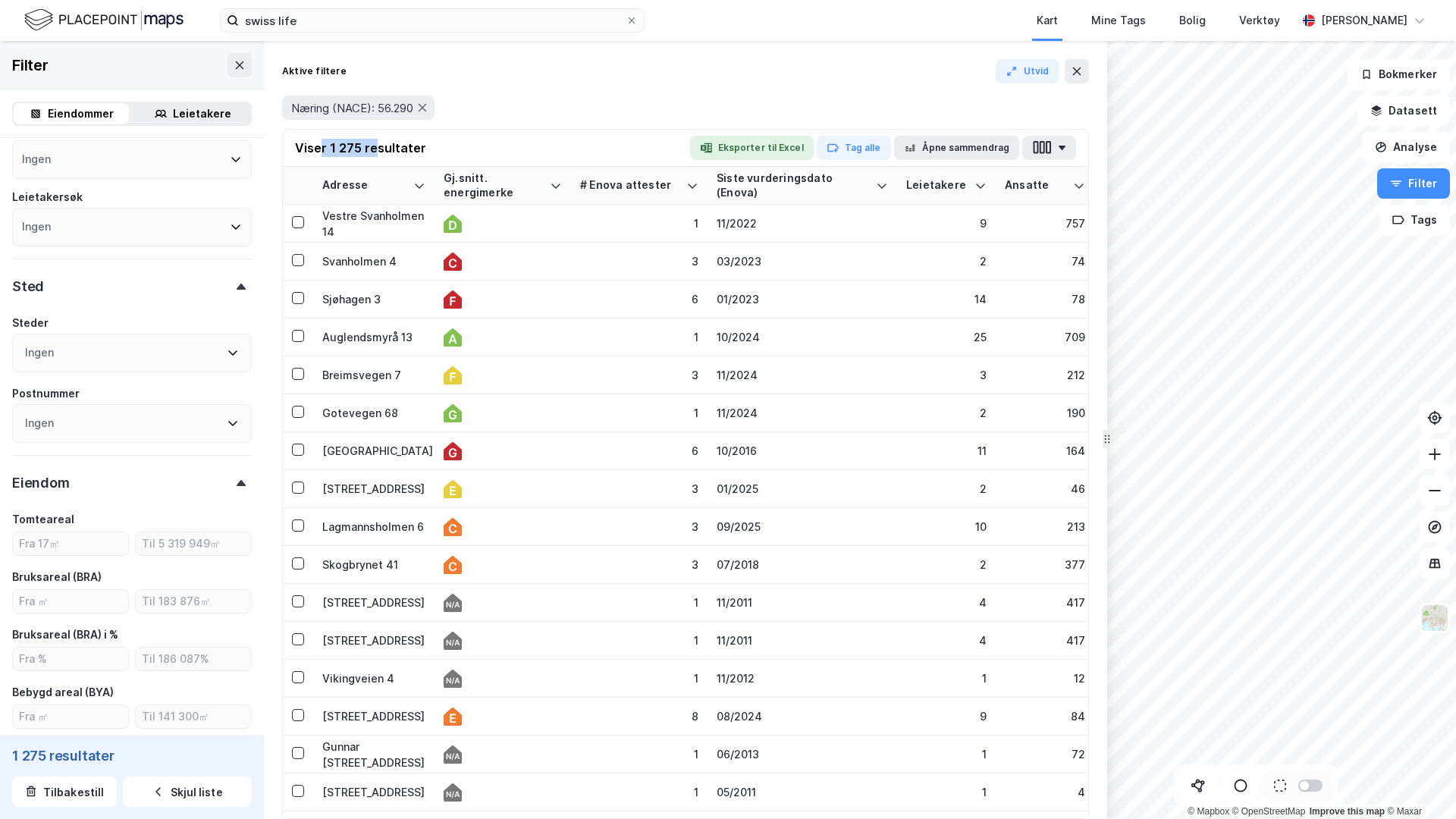
drag, startPoint x: 322, startPoint y: 147, endPoint x: 375, endPoint y: 146, distance: 53.0
click at [375, 146] on div "Viser 1 275 resultater" at bounding box center [361, 148] width 131 height 19
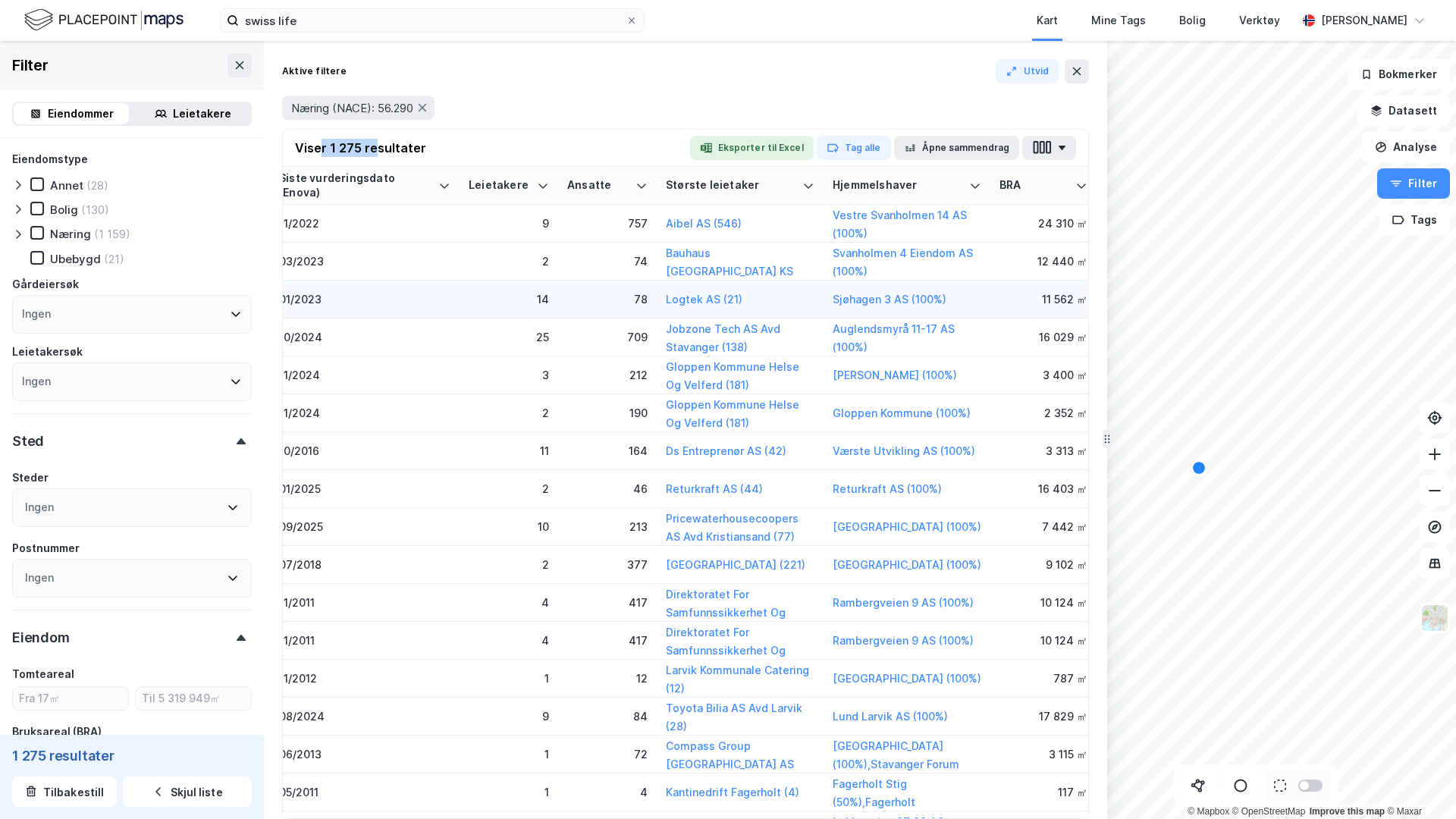
scroll to position [0, 0]
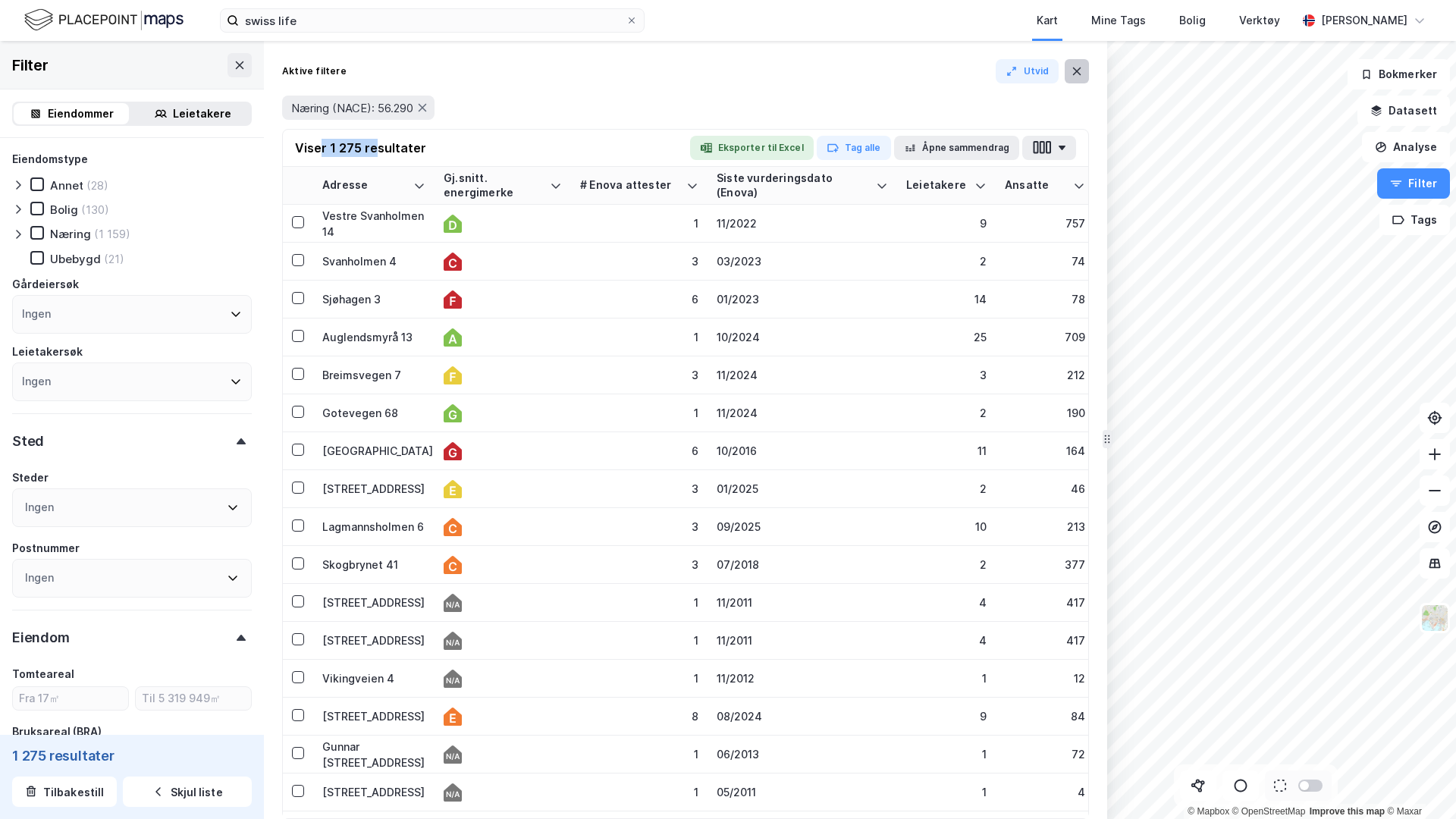
click at [1083, 73] on icon at bounding box center [1077, 72] width 12 height 12
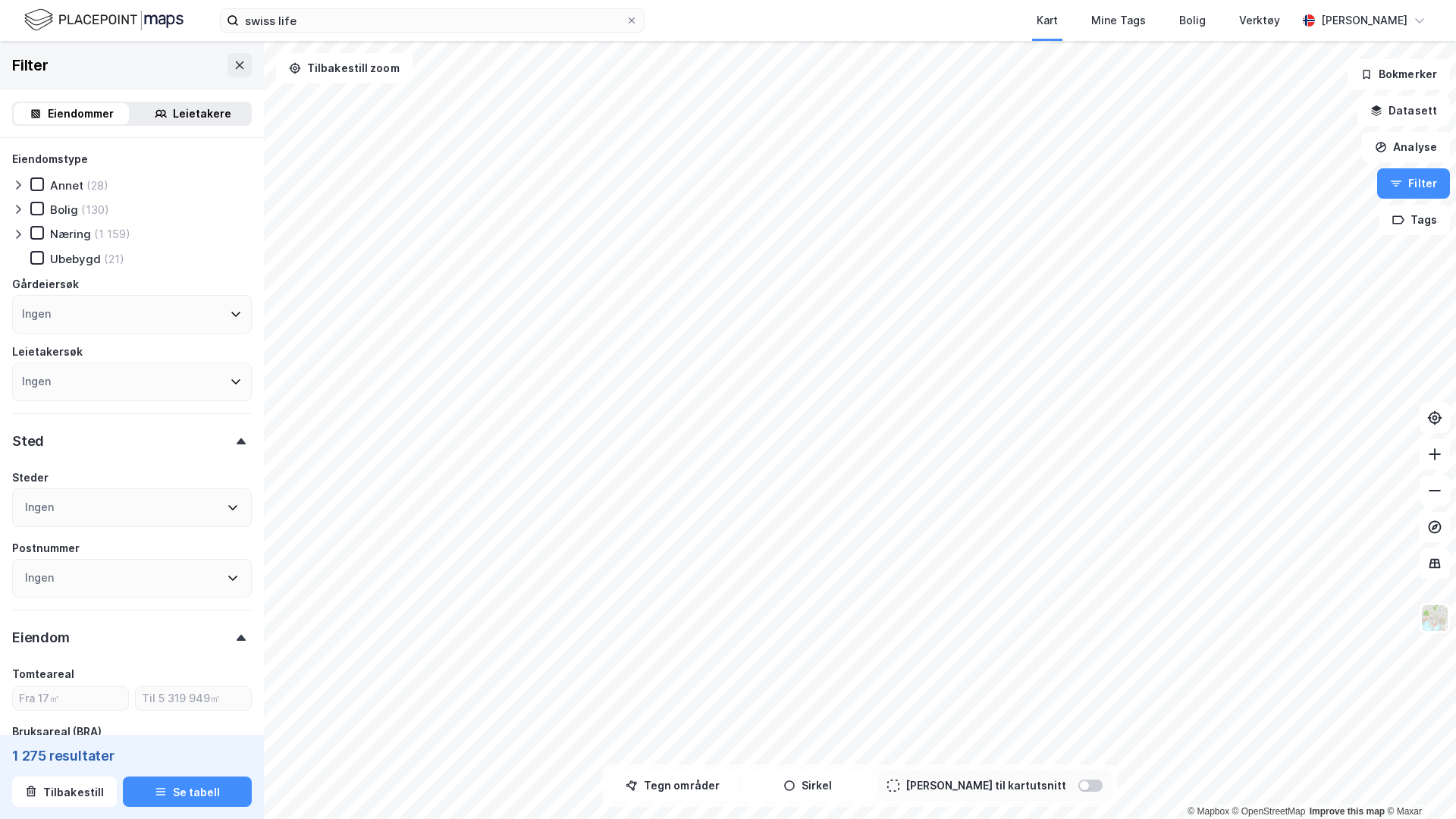
click at [252, 82] on div "Filter" at bounding box center [132, 65] width 264 height 49
click at [234, 65] on icon at bounding box center [240, 65] width 12 height 12
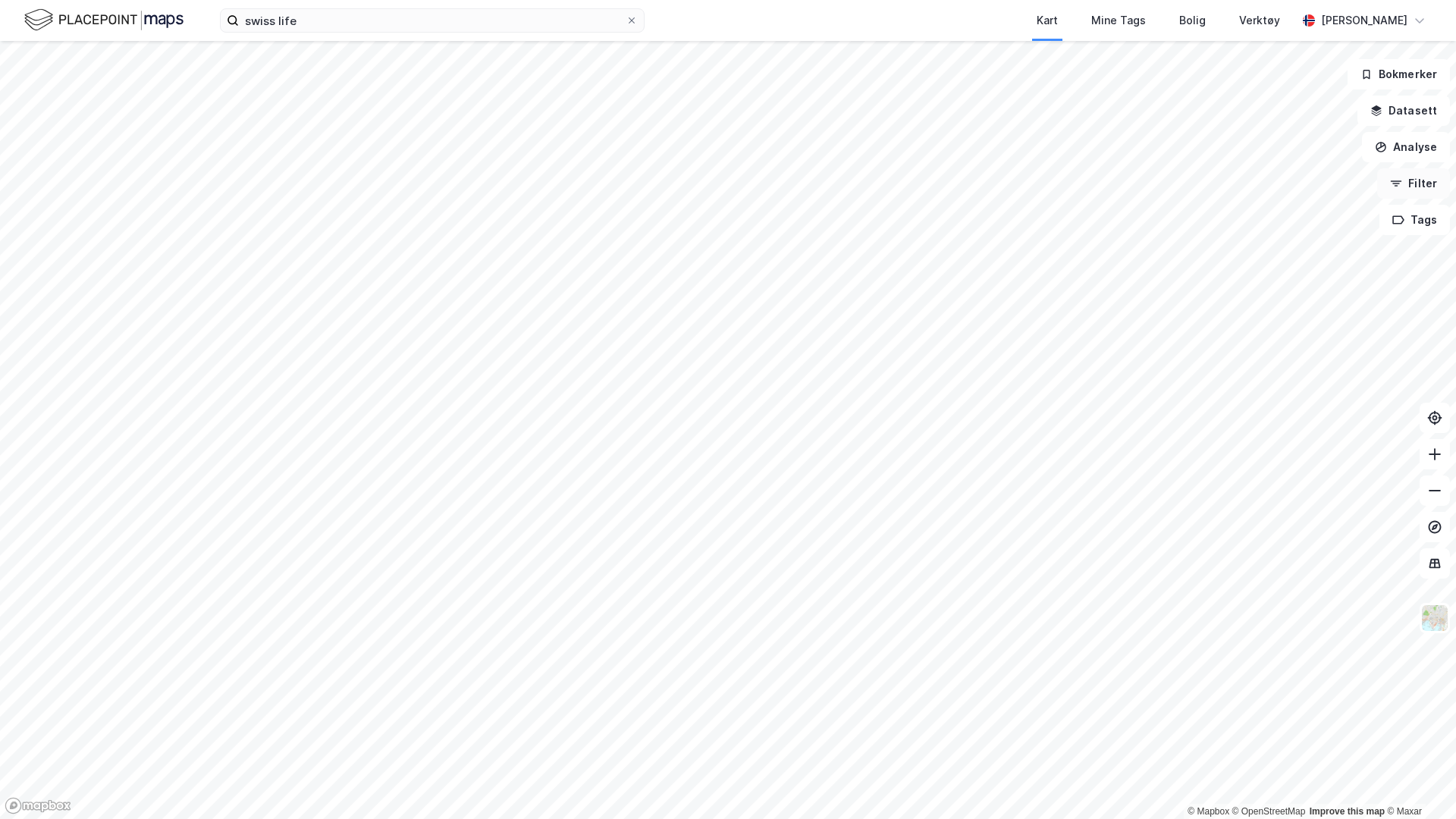
click at [1411, 181] on button "Filter" at bounding box center [1414, 183] width 73 height 30
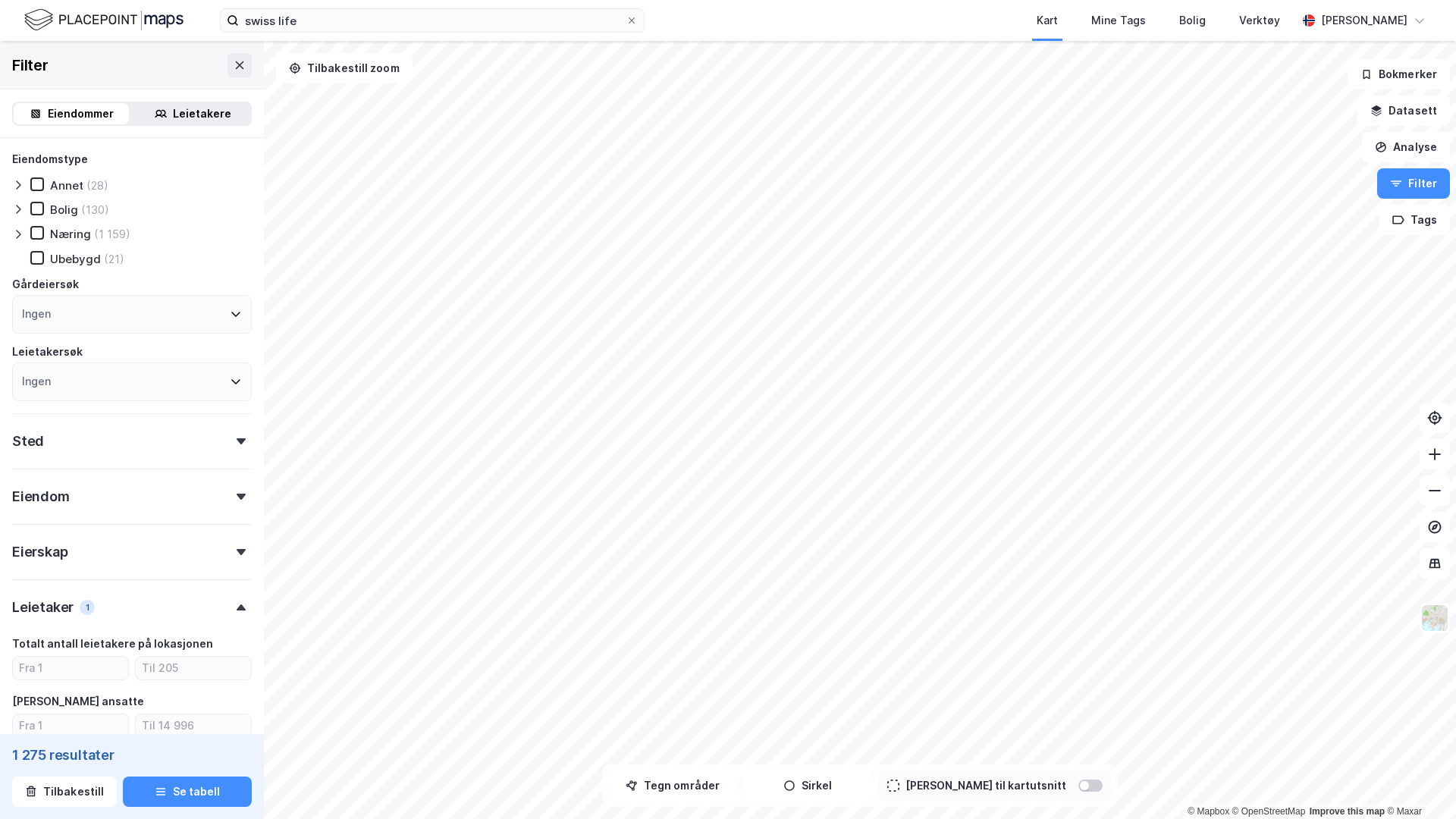
click at [207, 114] on div "Leietakere" at bounding box center [203, 113] width 58 height 19
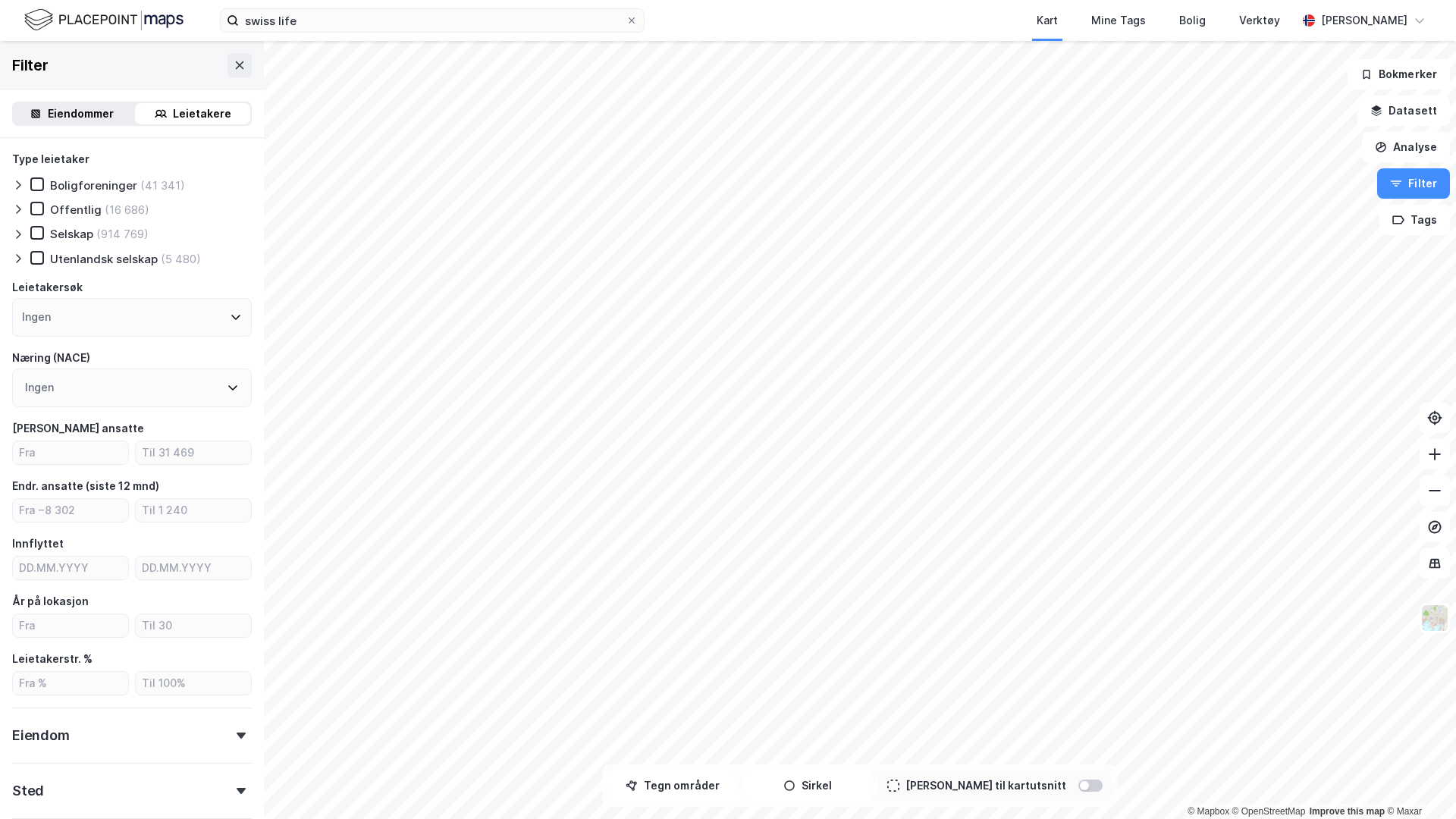
click at [112, 402] on div "Ingen" at bounding box center [132, 388] width 240 height 39
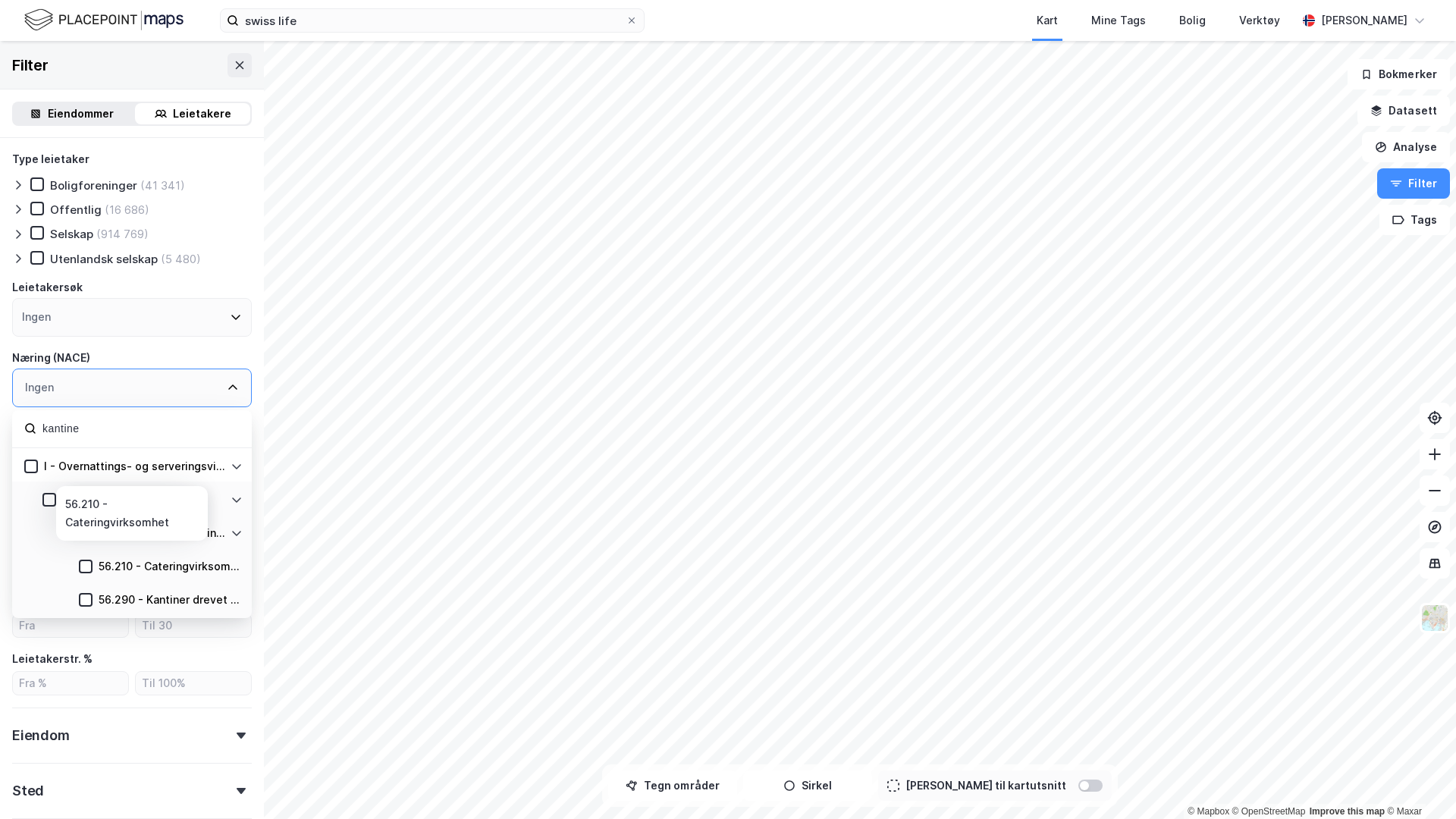
scroll to position [38, 0]
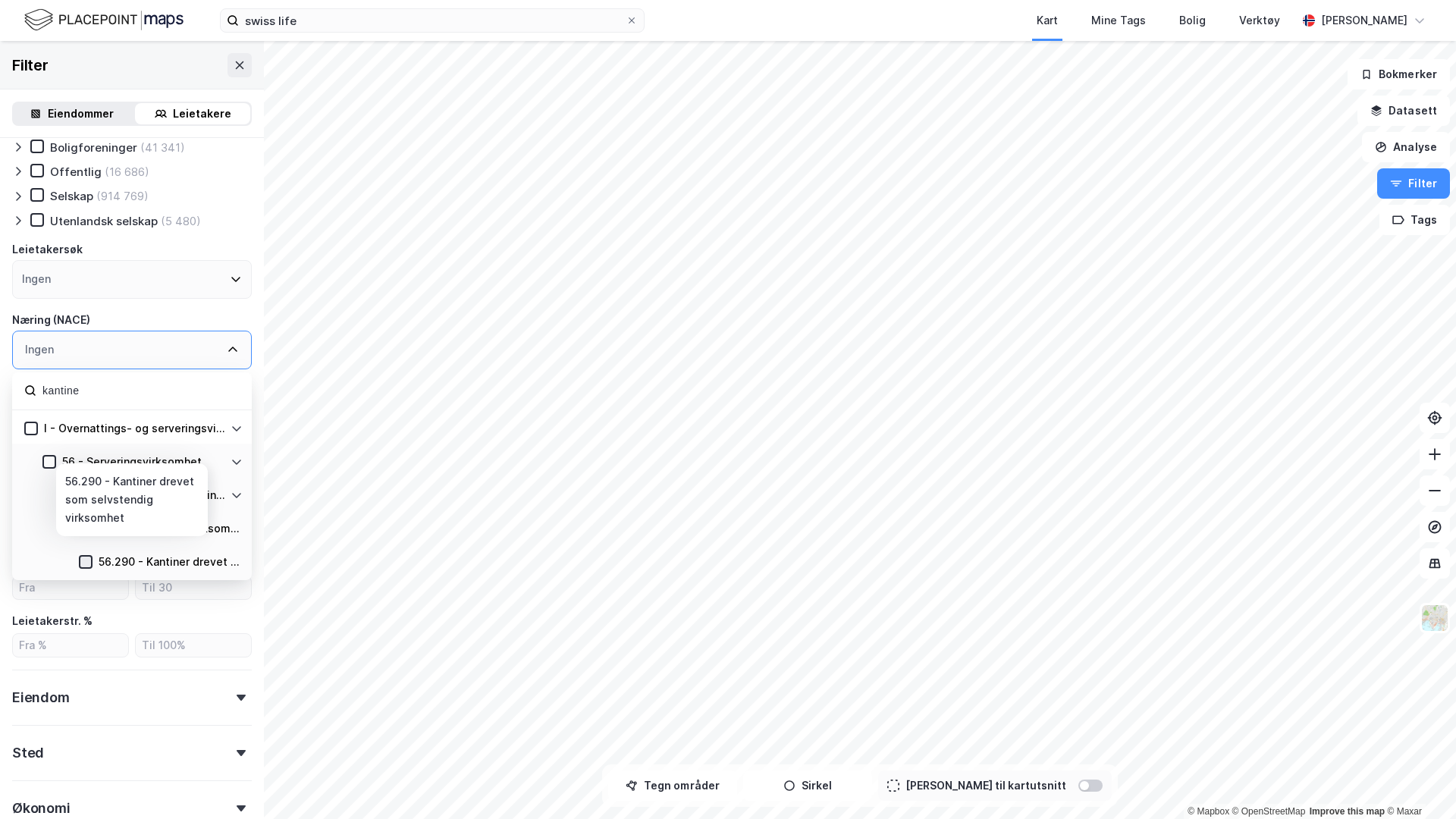
type input "kantine"
click at [90, 562] on icon at bounding box center [86, 562] width 11 height 11
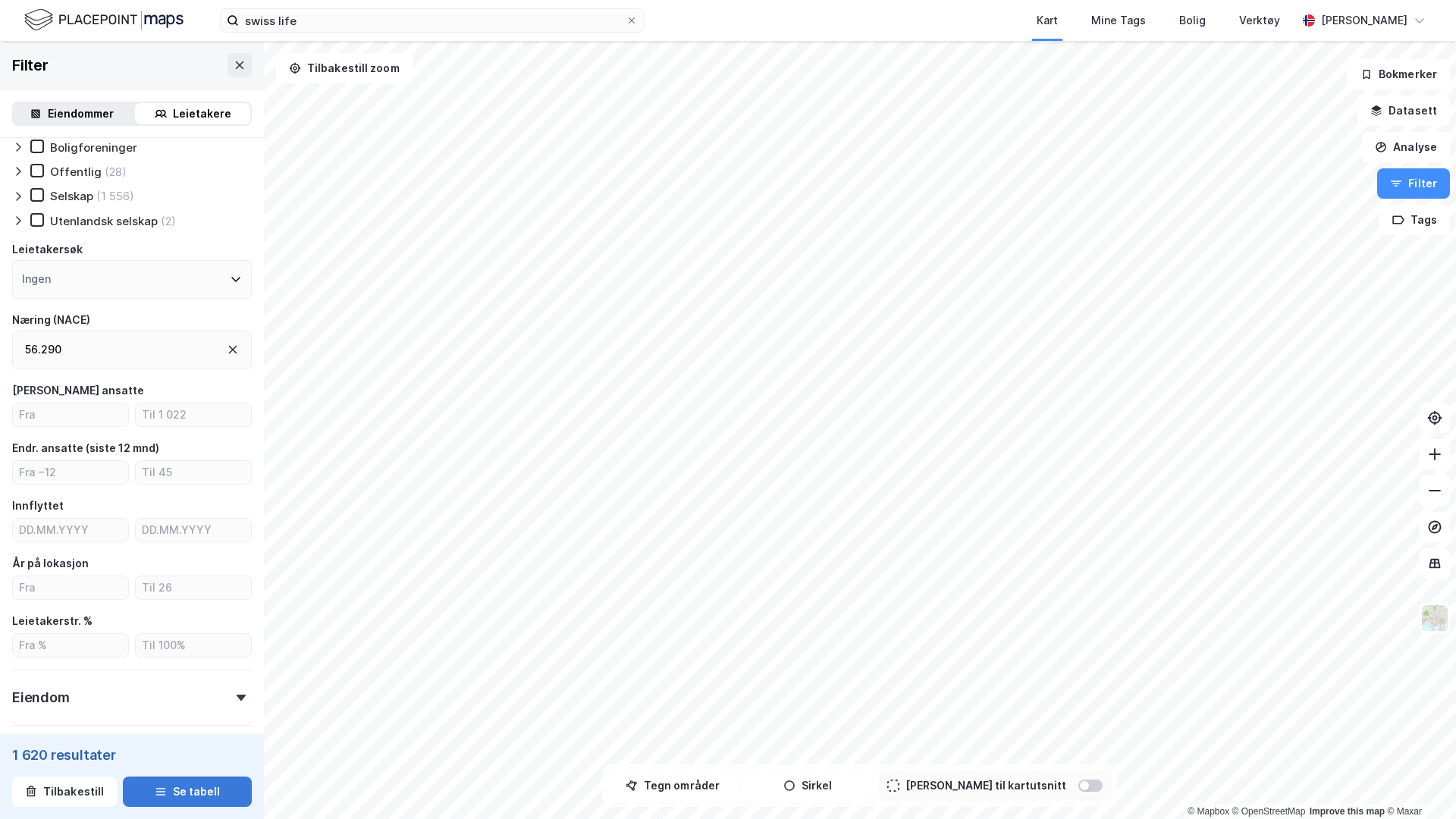
click at [162, 733] on icon "button" at bounding box center [161, 792] width 12 height 12
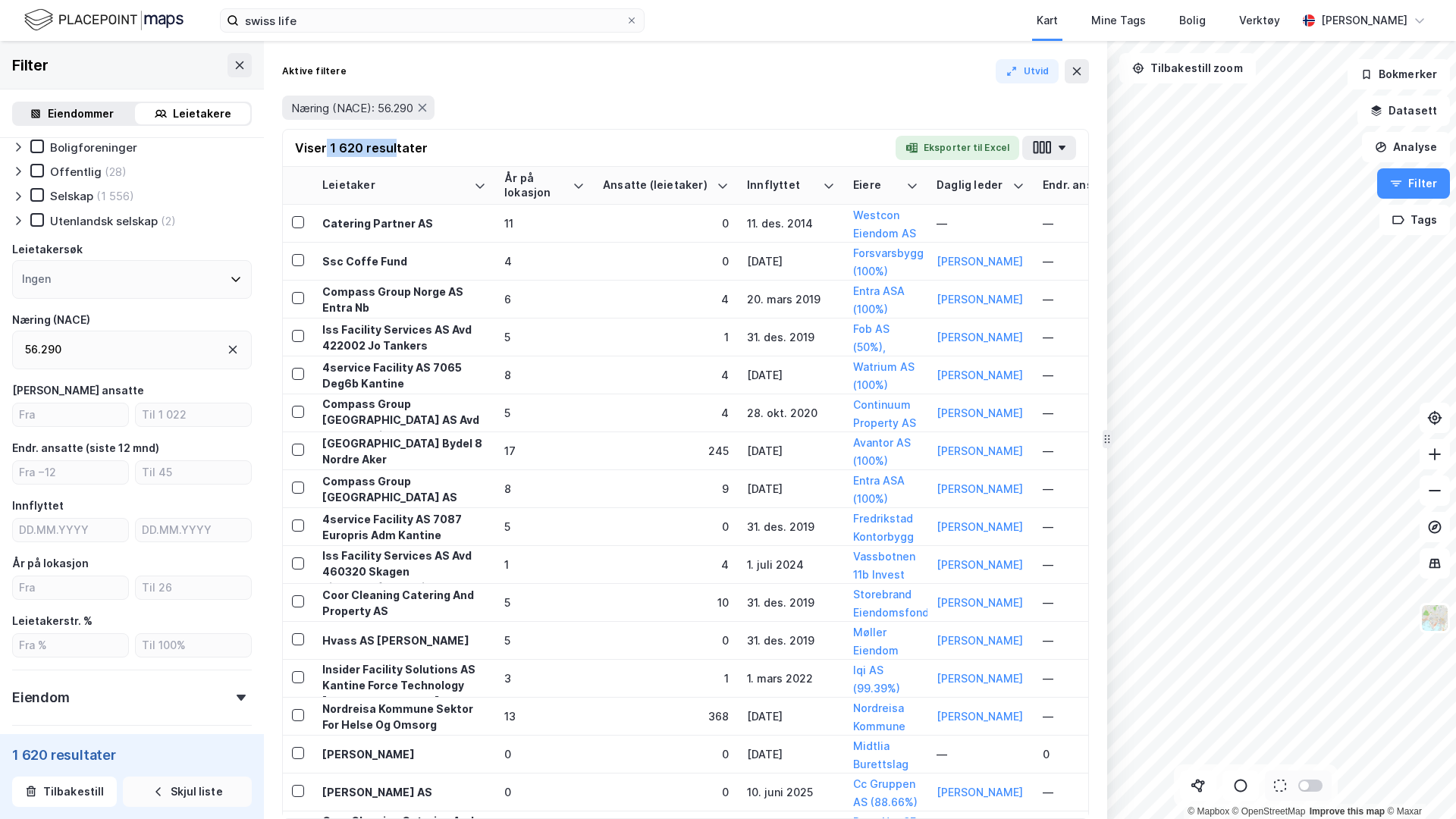
drag, startPoint x: 327, startPoint y: 148, endPoint x: 392, endPoint y: 147, distance: 65.0
click at [393, 147] on div "Viser 1 620 resultater" at bounding box center [362, 148] width 133 height 19
click at [550, 134] on div "Viser 1 620 resultater Eksporter til Excel" at bounding box center [686, 149] width 806 height 37
drag, startPoint x: 329, startPoint y: 142, endPoint x: 395, endPoint y: 147, distance: 66.2
click at [395, 147] on div "Viser 1 620 resultater" at bounding box center [362, 148] width 133 height 19
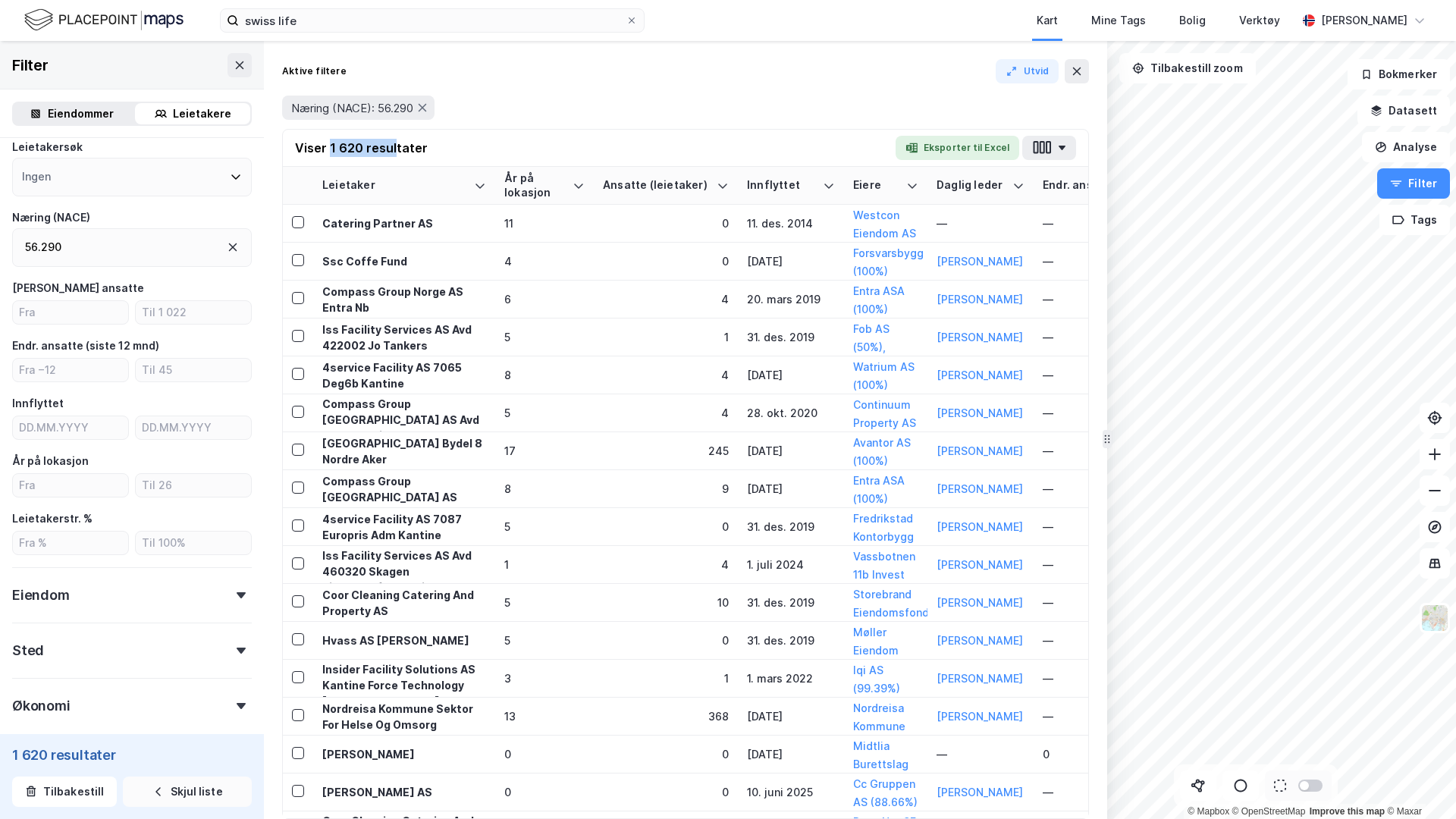
scroll to position [215, 0]
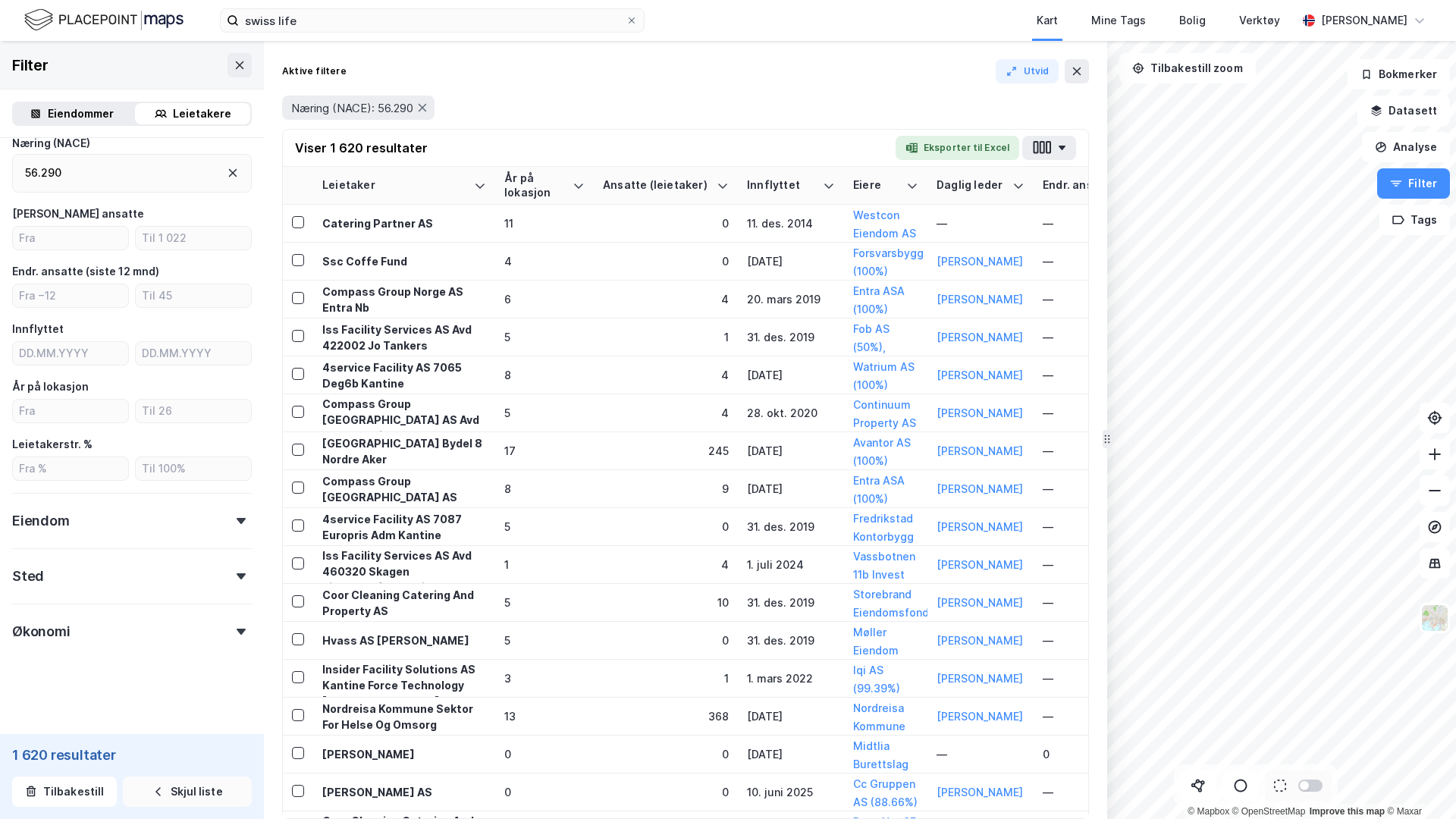
click at [65, 515] on div "Eiendom" at bounding box center [41, 521] width 57 height 19
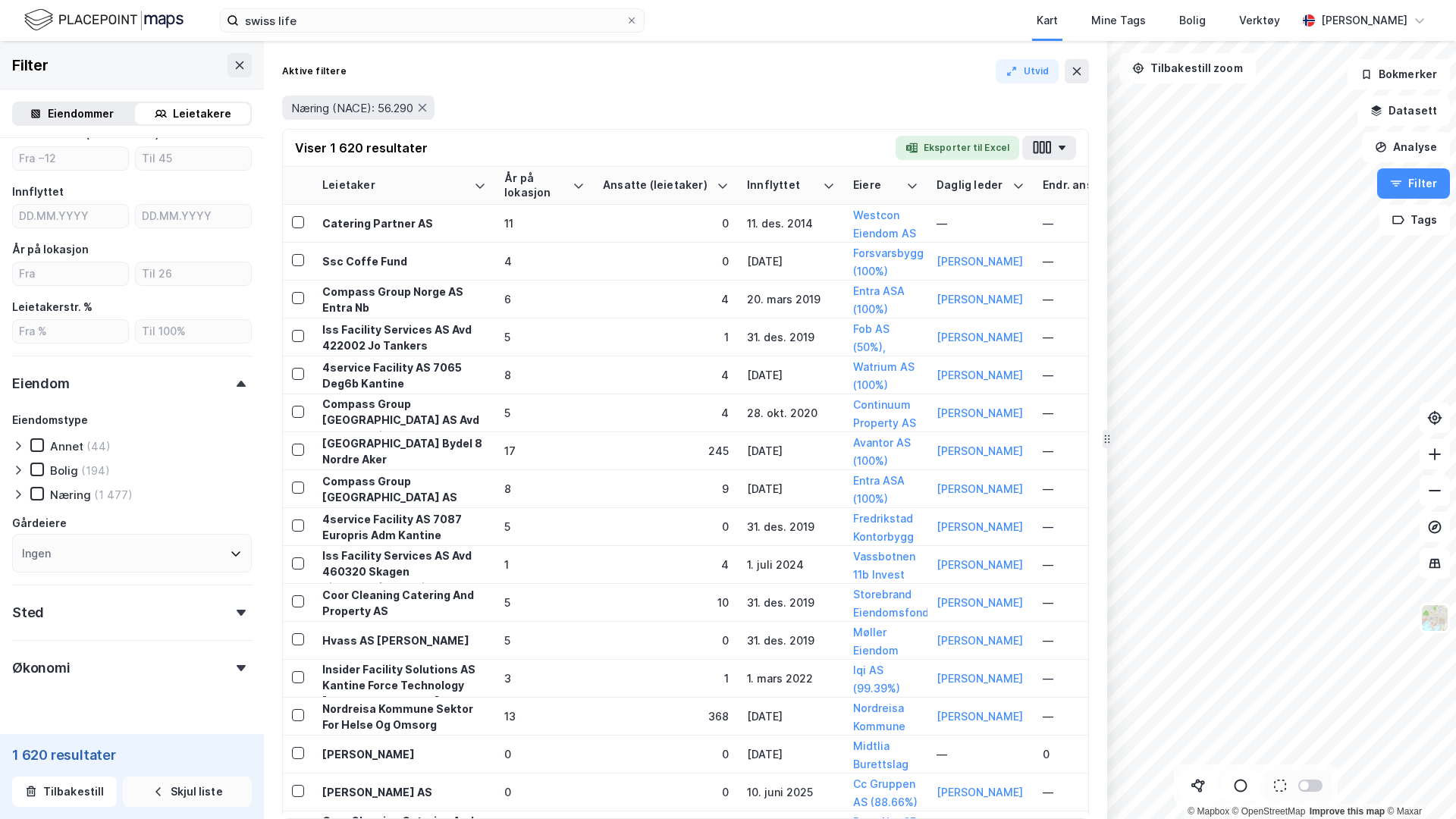
click at [19, 493] on icon at bounding box center [18, 495] width 4 height 9
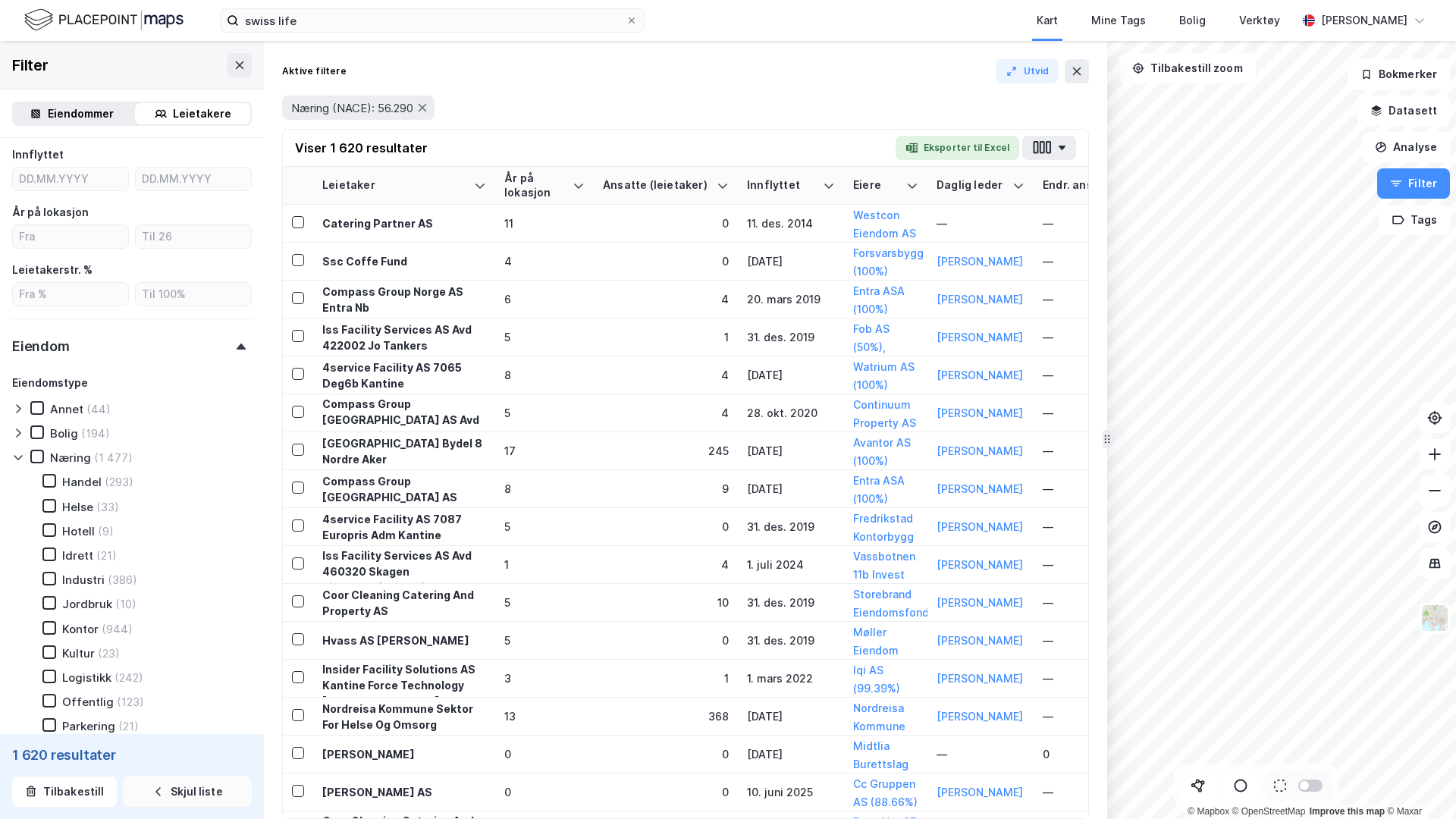
scroll to position [391, 0]
click at [50, 627] on icon at bounding box center [50, 625] width 11 height 11
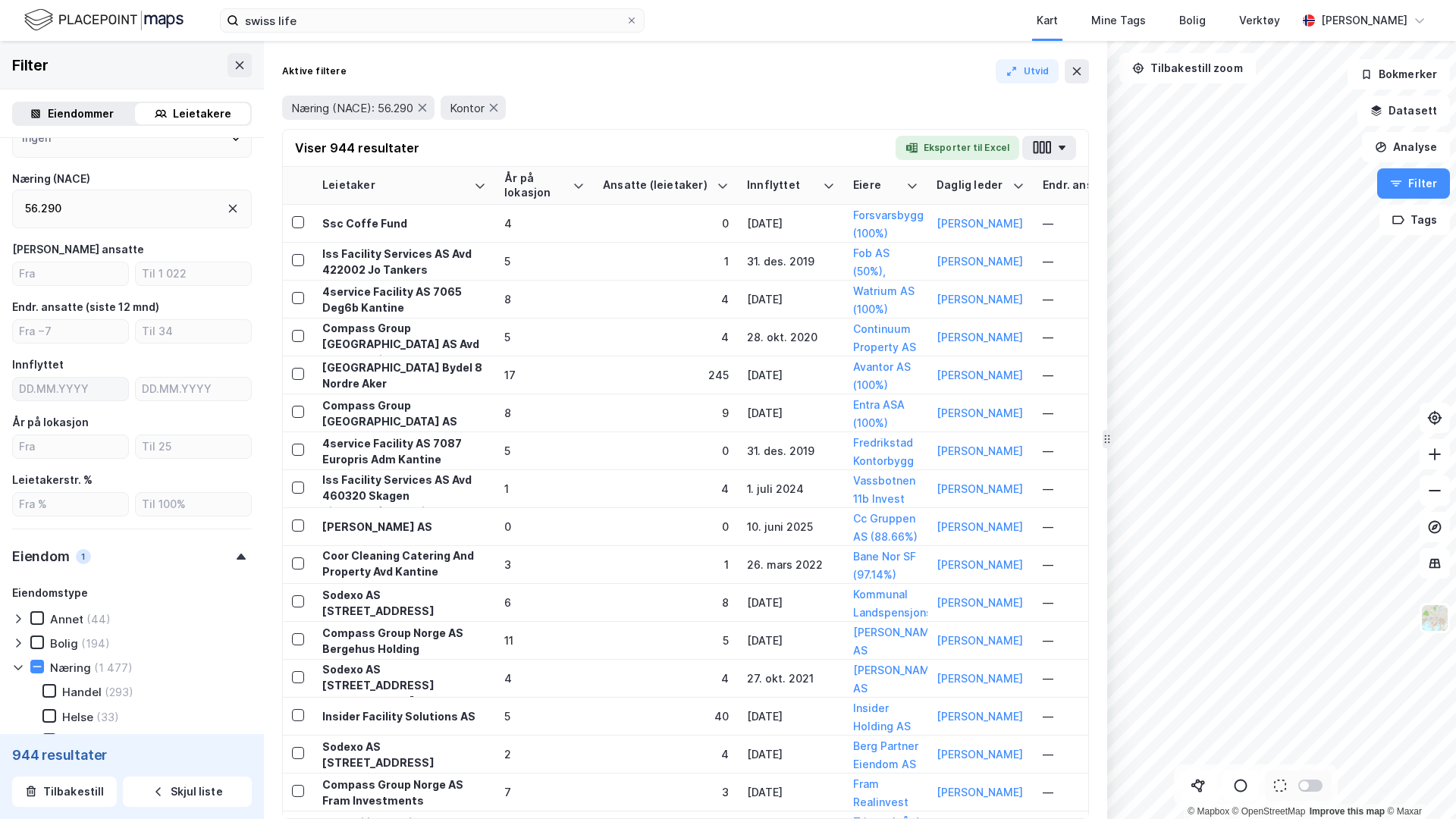
scroll to position [180, 0]
click at [81, 266] on input "number" at bounding box center [71, 273] width 115 height 23
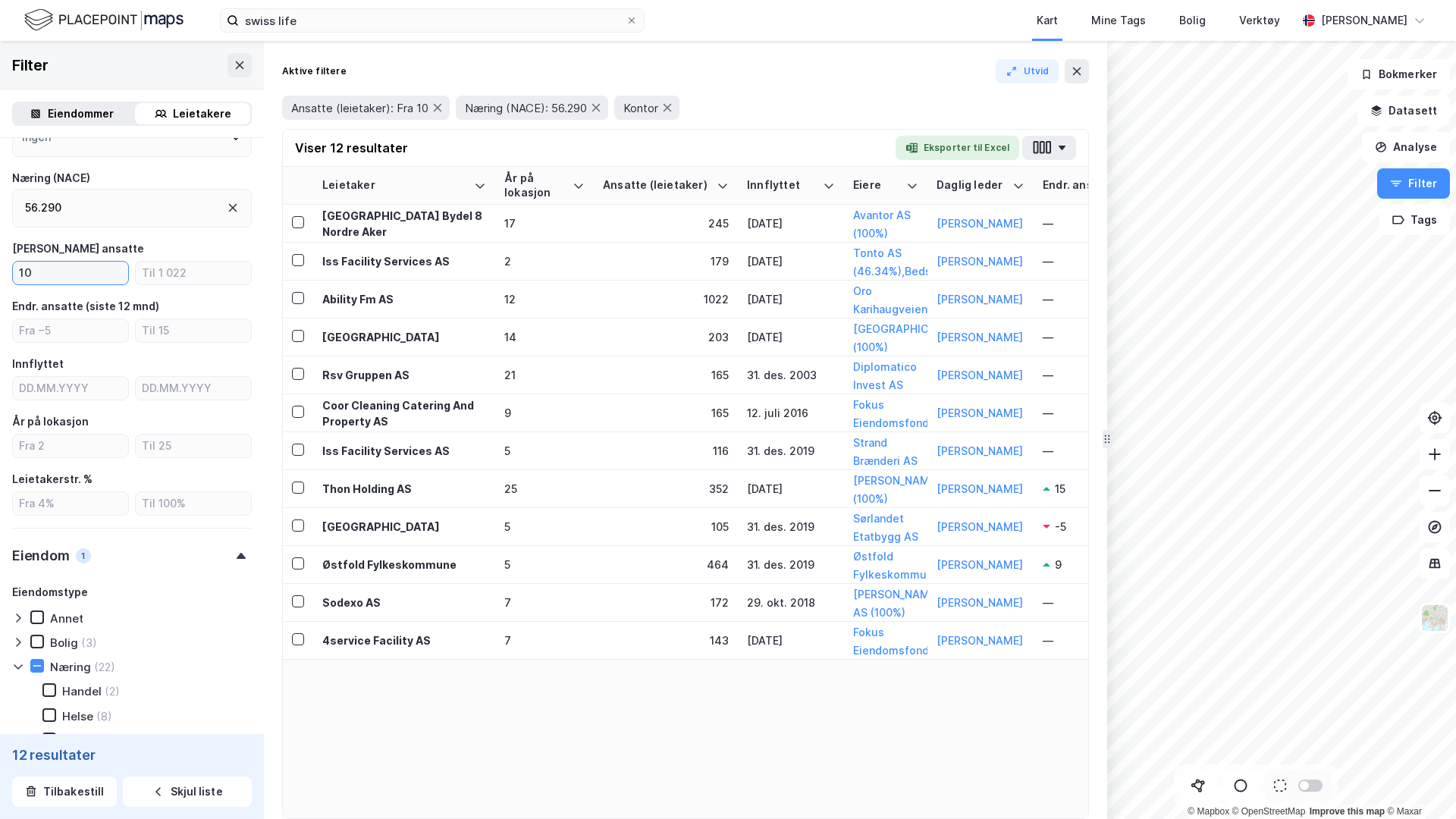
type input "1"
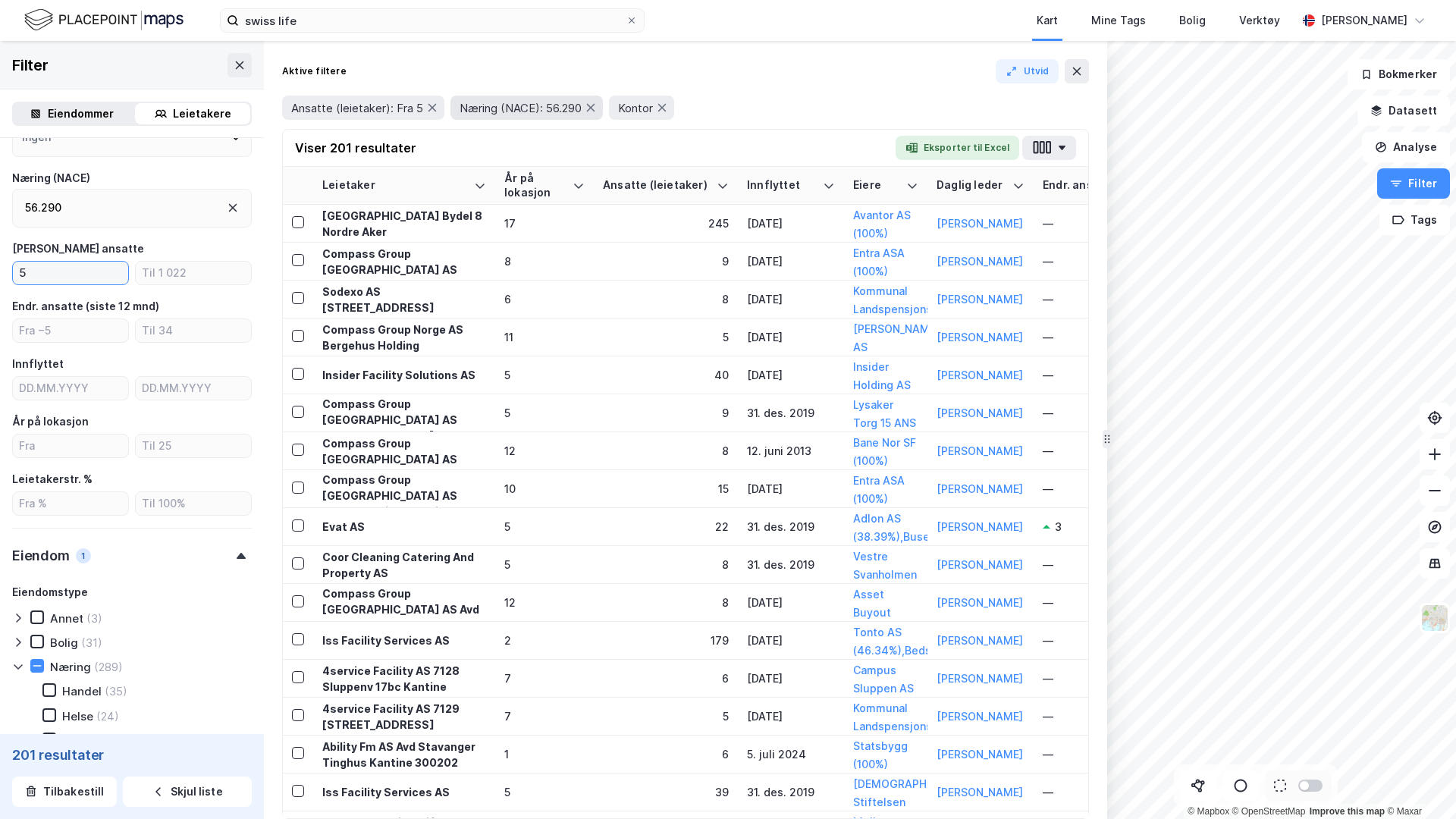
type input "5"
drag, startPoint x: 542, startPoint y: 105, endPoint x: 596, endPoint y: 109, distance: 54.1
click at [596, 109] on div "Næring (NACE): 56.290" at bounding box center [526, 107] width 152 height 24
click at [96, 263] on input "5" at bounding box center [71, 273] width 115 height 23
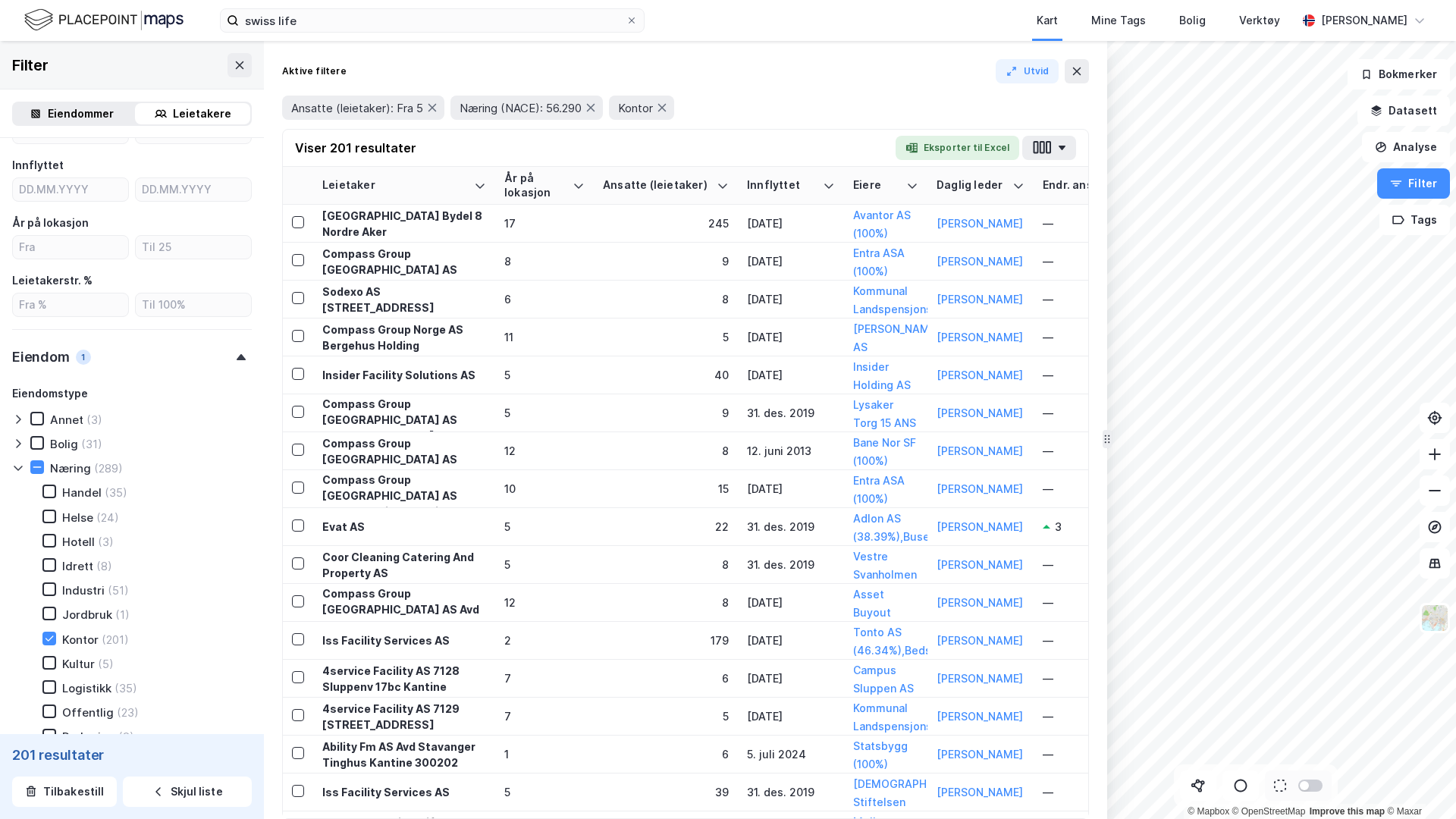
scroll to position [383, 0]
click at [57, 733] on button "Tilbakestill" at bounding box center [65, 792] width 104 height 30
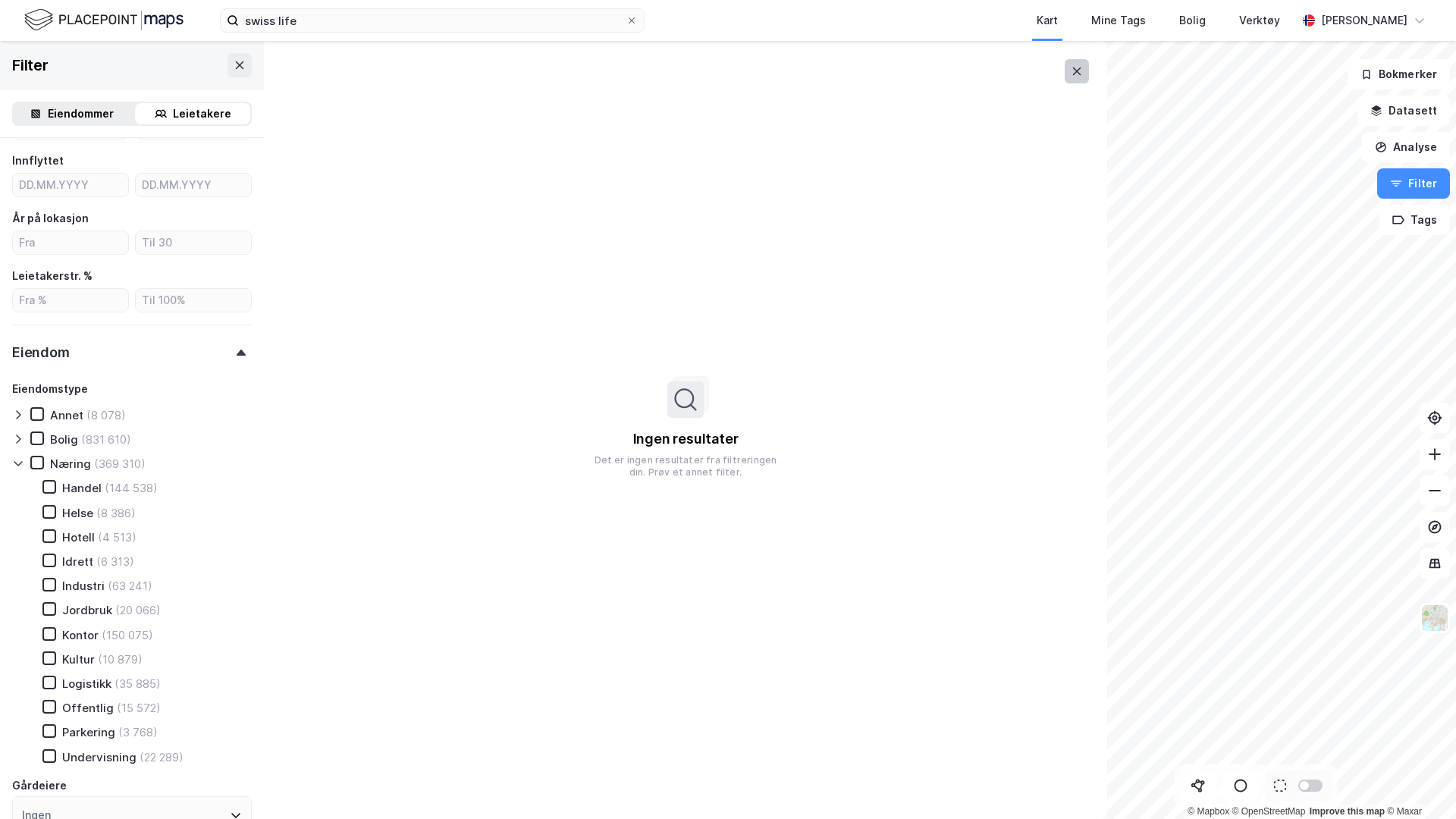
click at [1068, 74] on button at bounding box center [1077, 71] width 24 height 24
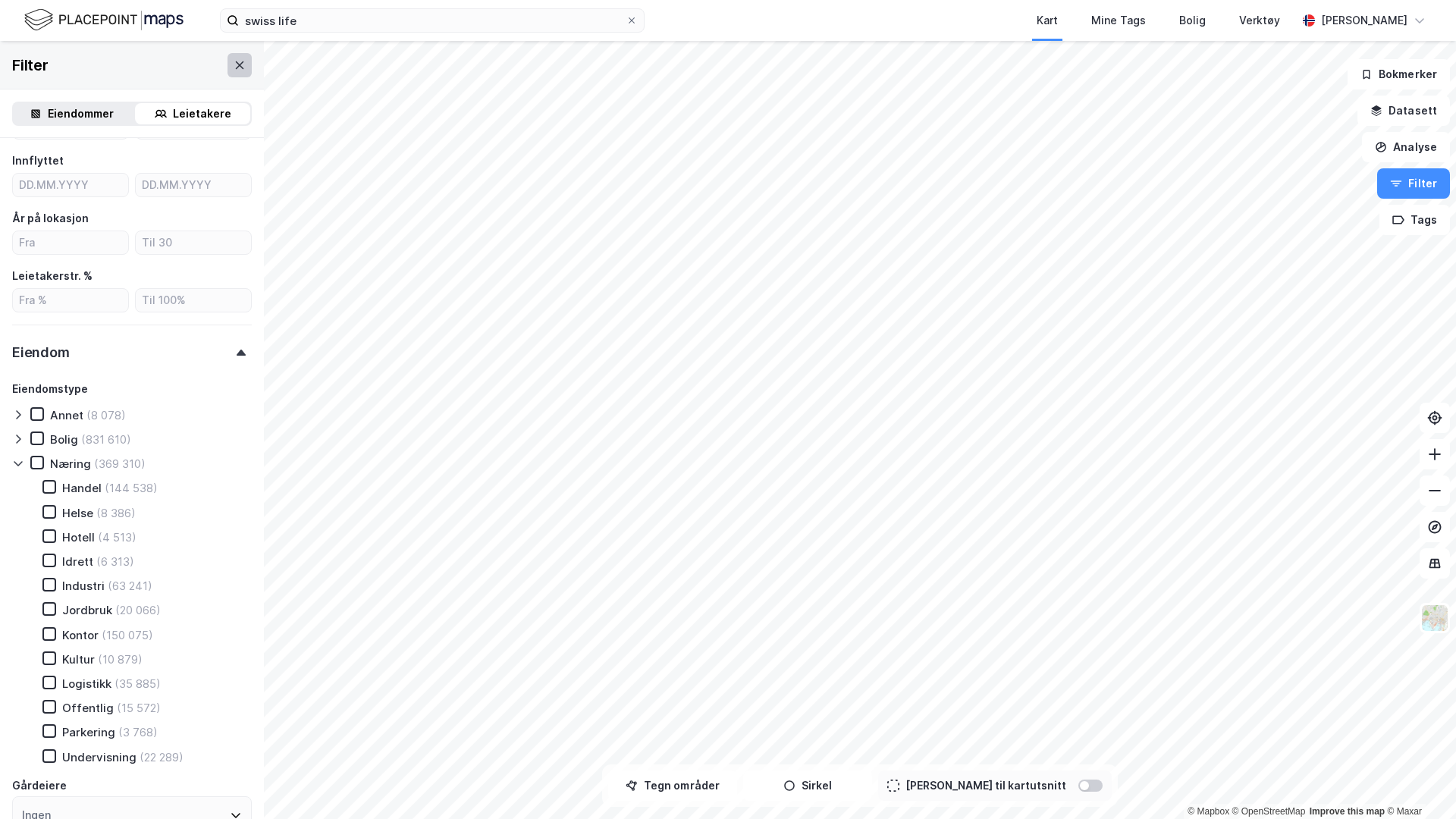
click at [246, 67] on button at bounding box center [239, 65] width 24 height 24
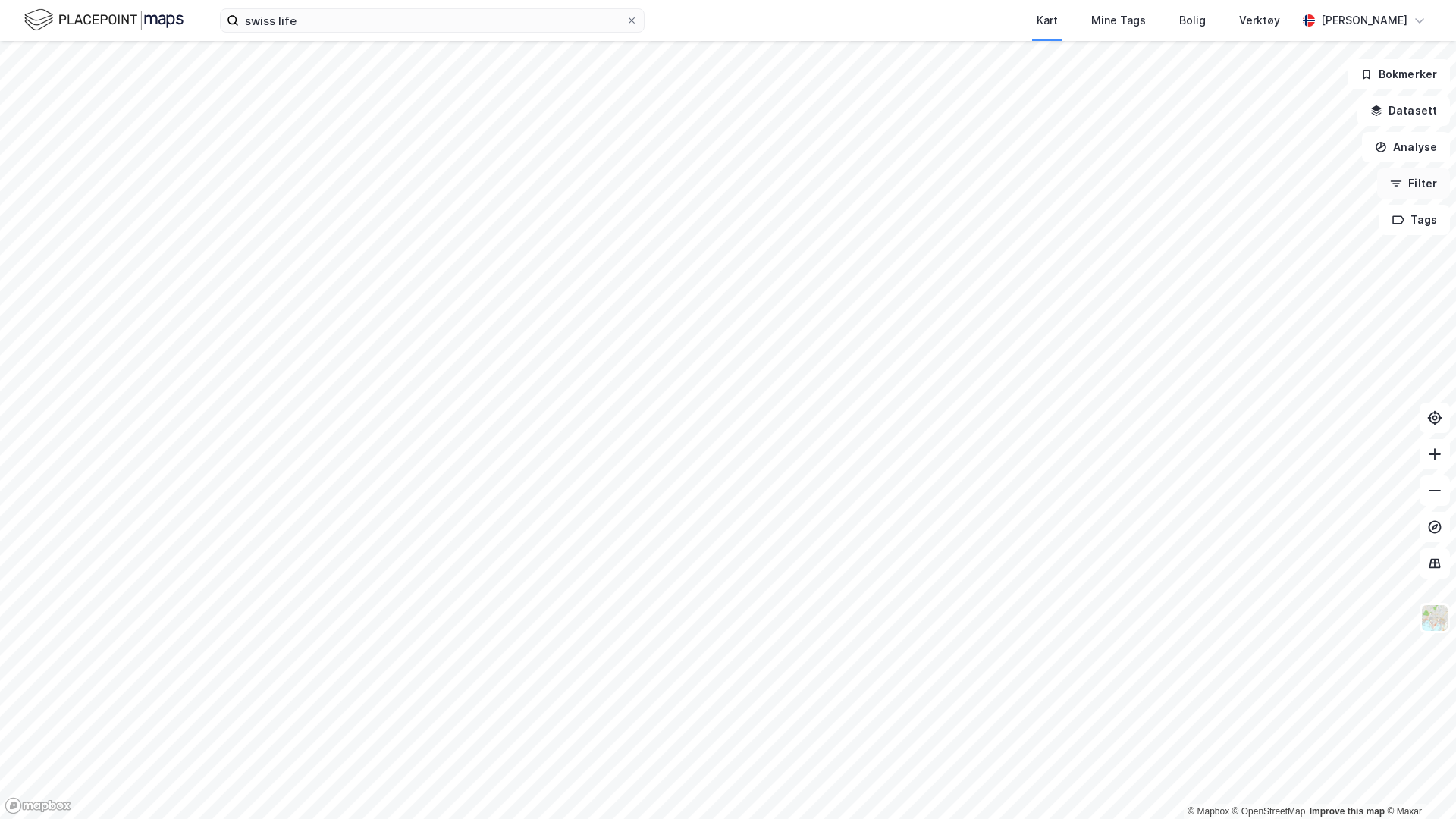
click at [1432, 188] on button "Filter" at bounding box center [1414, 183] width 73 height 30
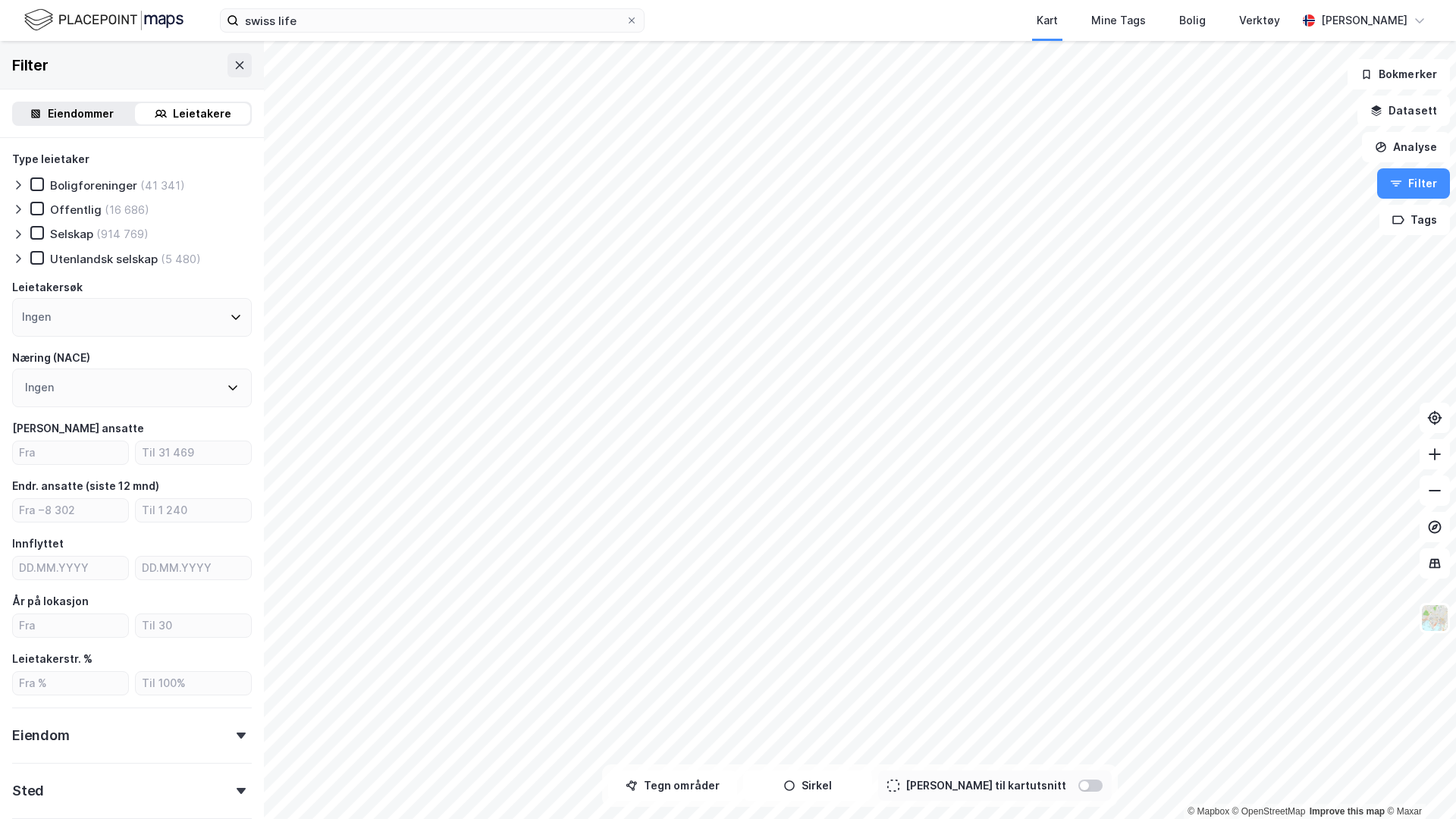
click at [89, 119] on div "Eiendommer" at bounding box center [80, 113] width 66 height 19
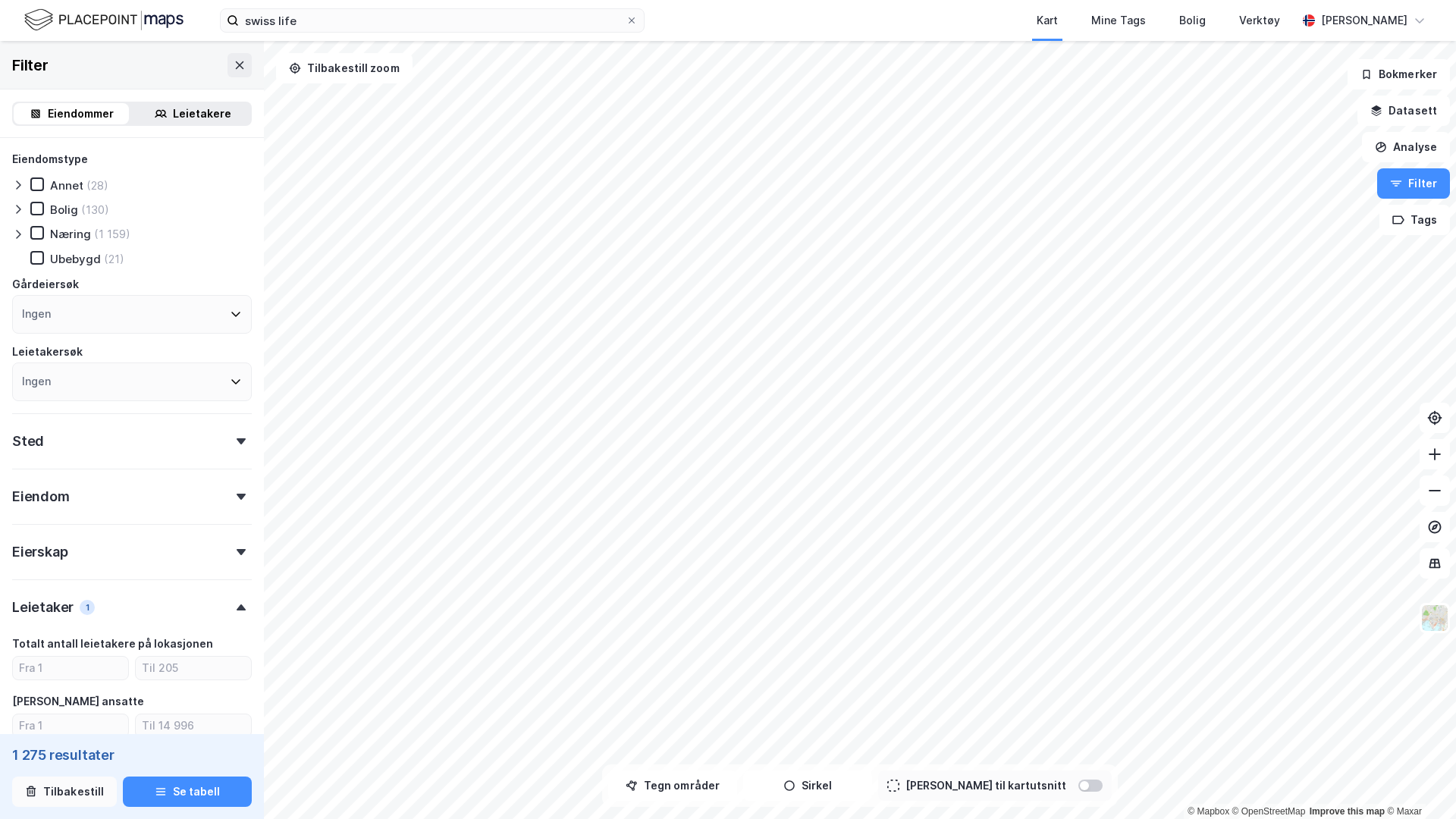
click at [61, 733] on button "Tilbakestill" at bounding box center [65, 792] width 104 height 30
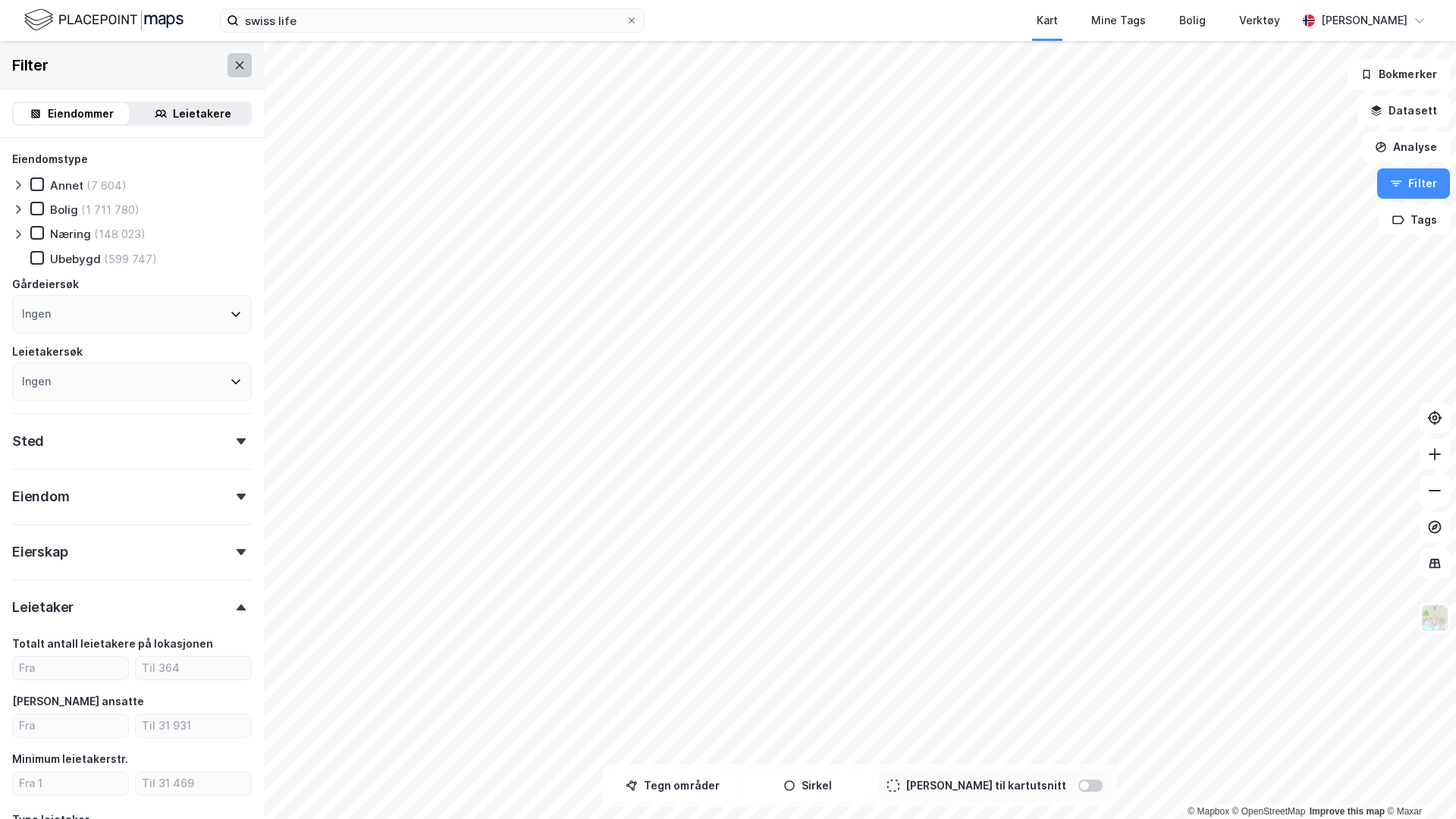
click at [236, 65] on icon at bounding box center [240, 65] width 12 height 12
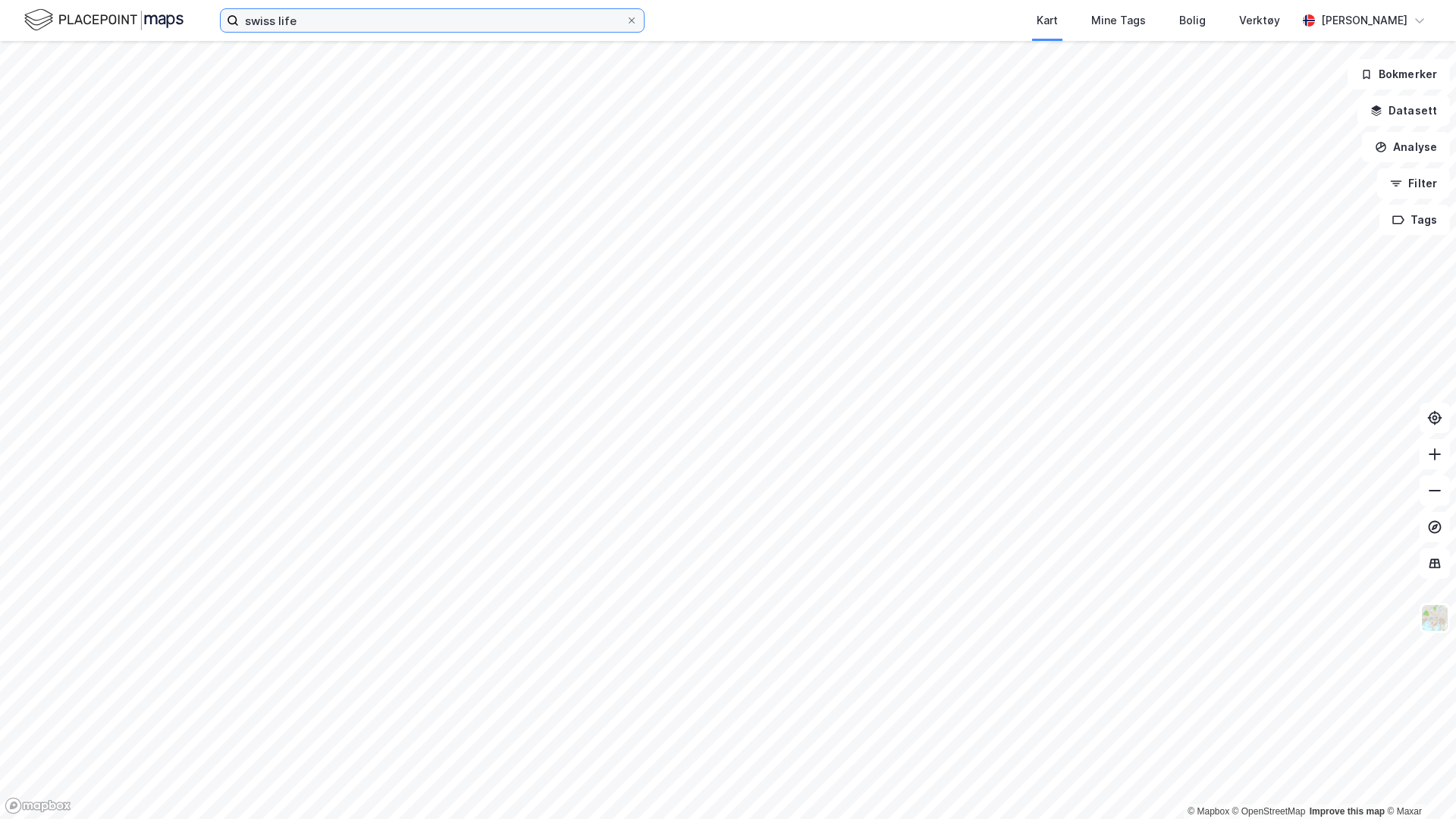
click at [301, 20] on input "swiss life" at bounding box center [432, 20] width 387 height 23
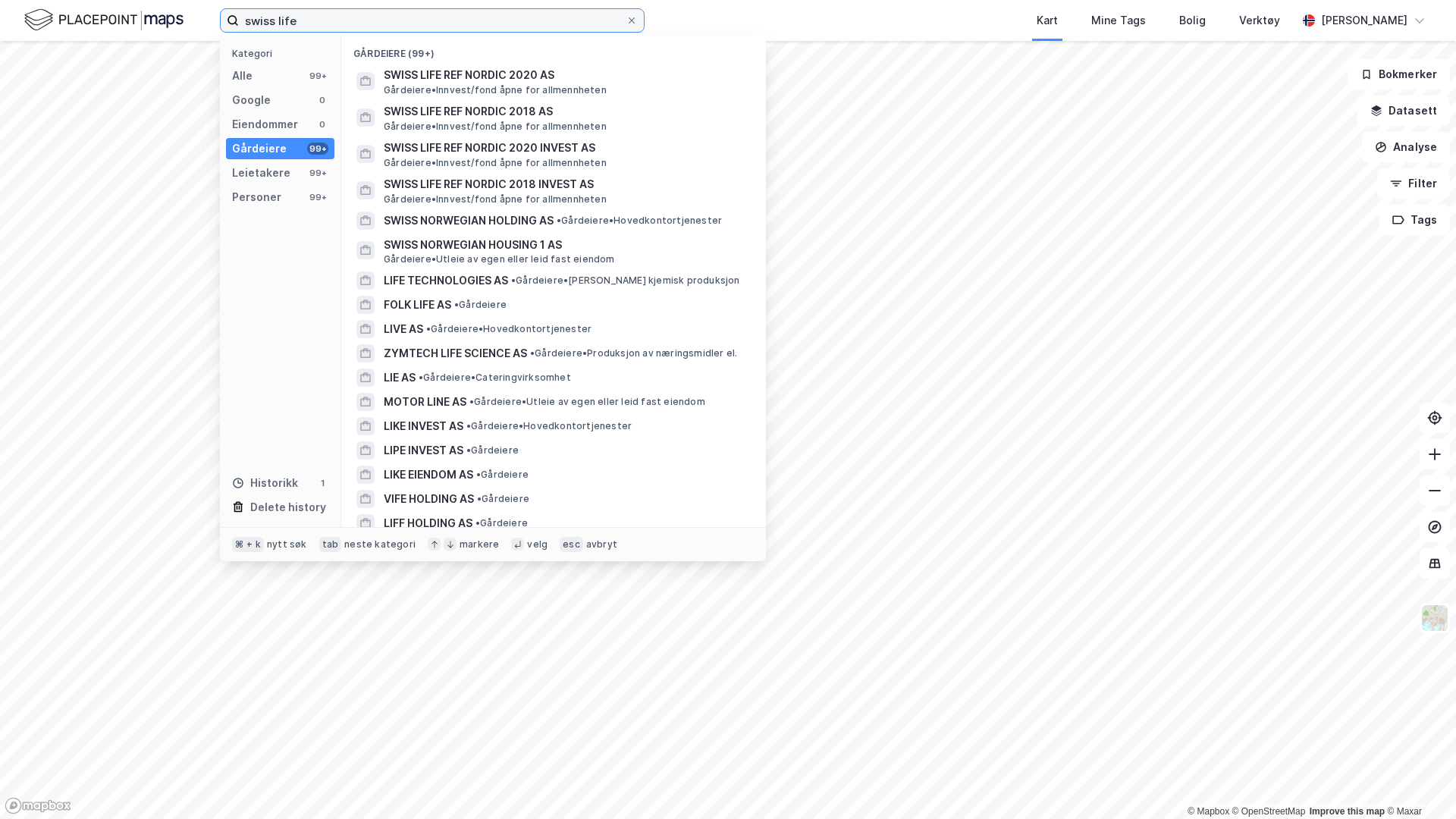
click at [301, 20] on input "swiss life" at bounding box center [432, 20] width 387 height 23
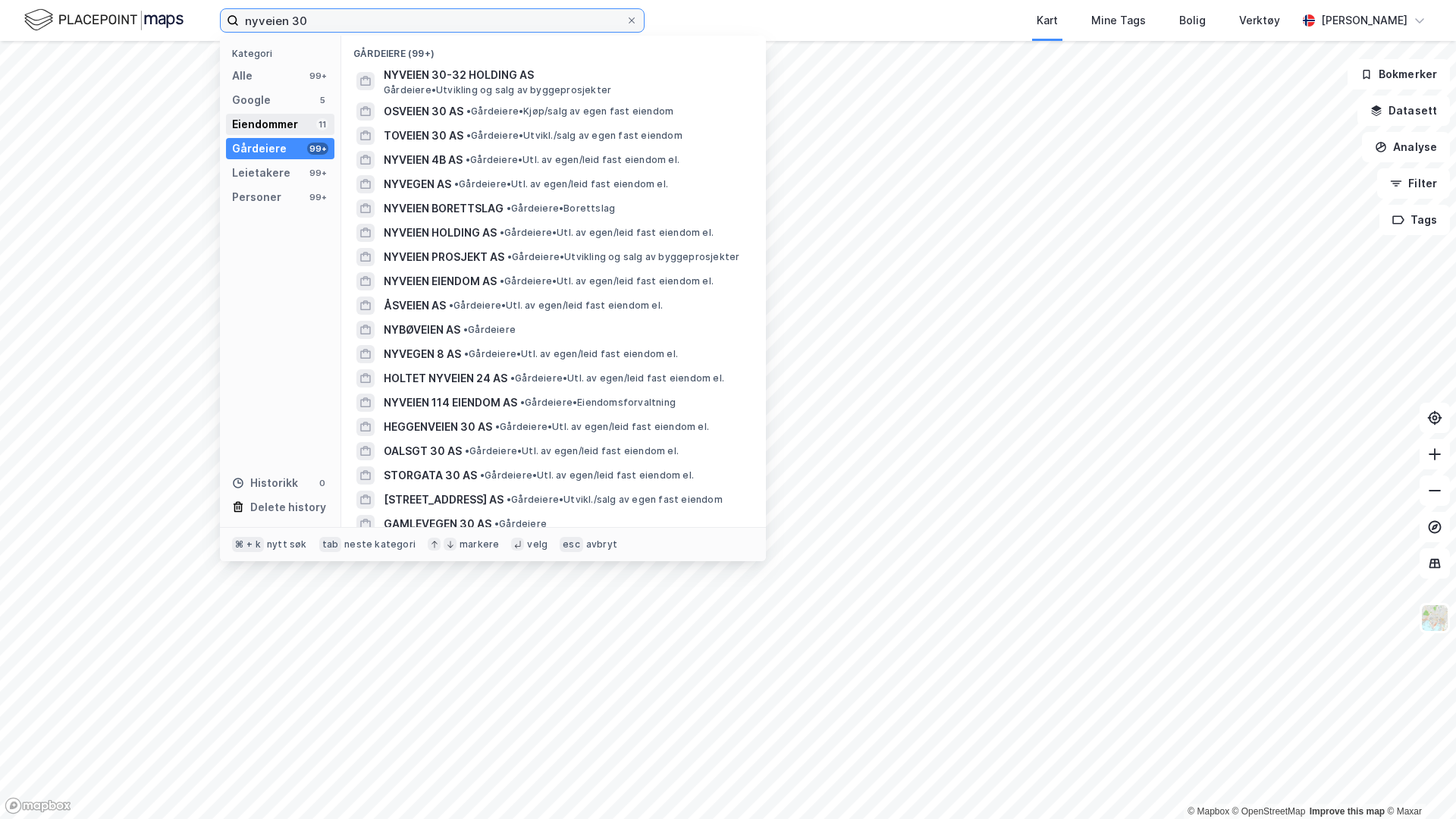
type input "nyveien 30"
click at [268, 118] on div "Eiendommer" at bounding box center [264, 124] width 66 height 19
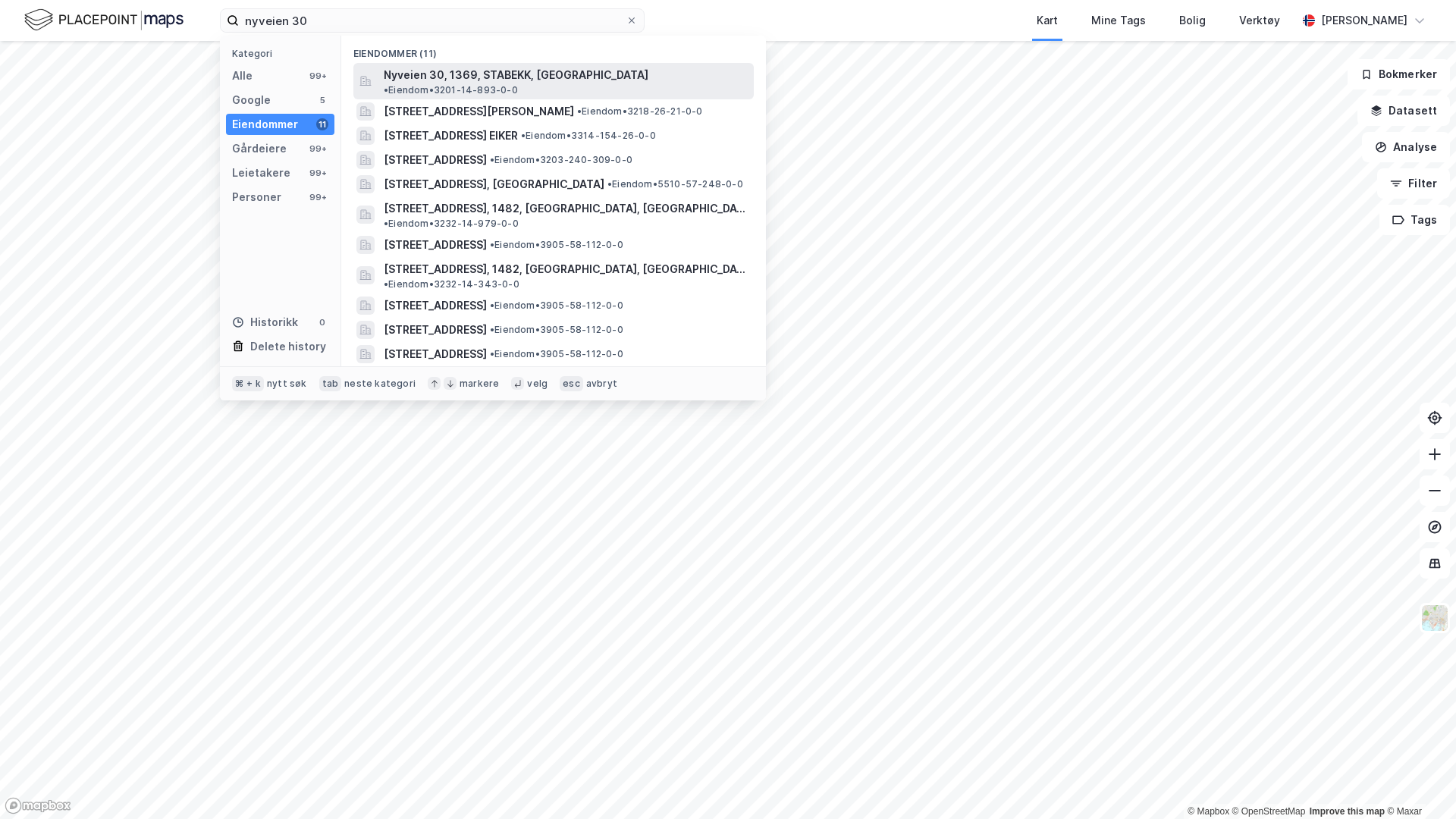
click at [517, 80] on span "Nyveien 30, 1369, STABEKK, [GEOGRAPHIC_DATA]" at bounding box center [516, 75] width 264 height 19
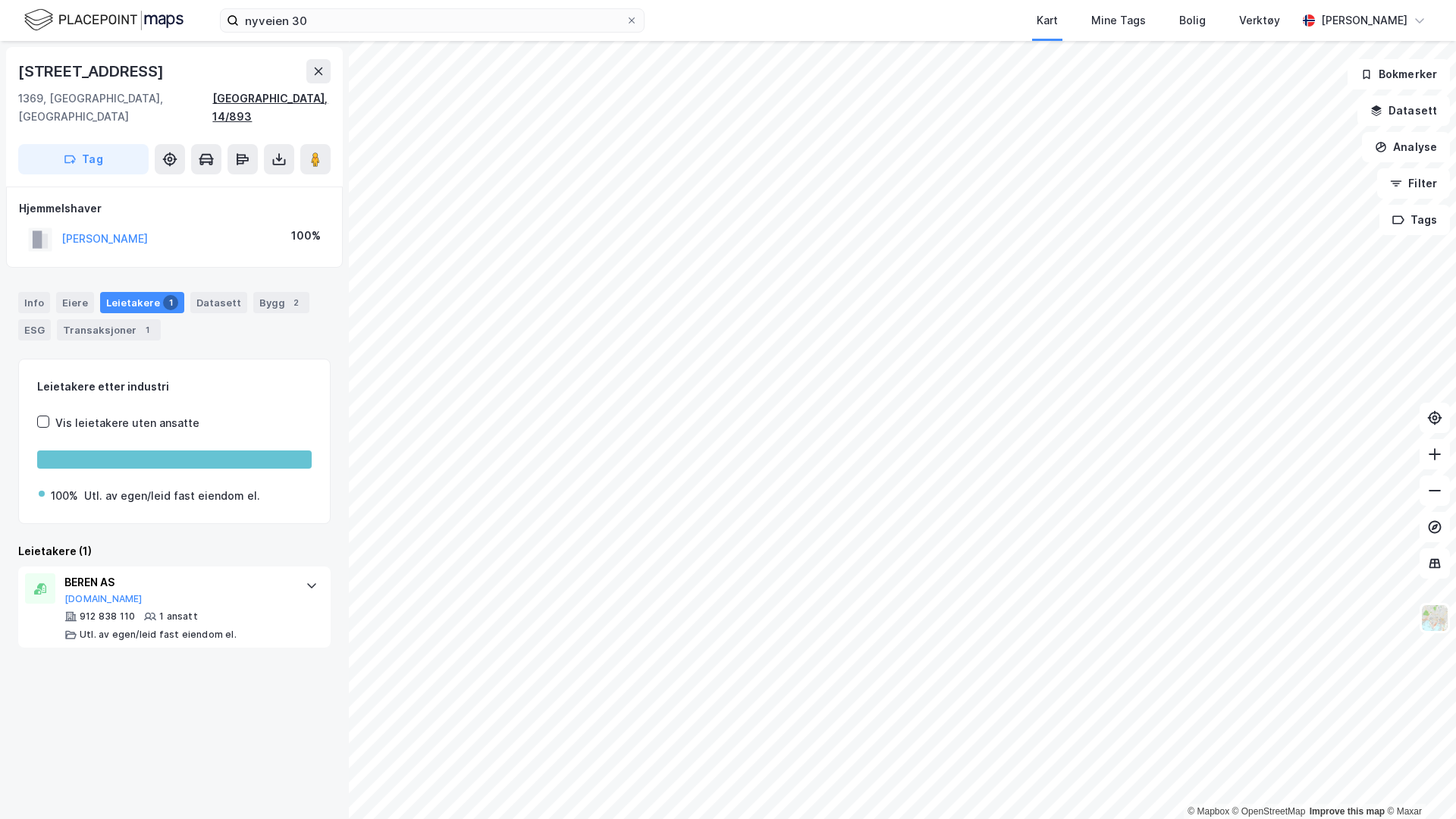
click at [305, 97] on div "[GEOGRAPHIC_DATA], 14/893" at bounding box center [272, 107] width 119 height 36
click at [1397, 160] on button "Analyse" at bounding box center [1406, 147] width 88 height 30
click at [241, 151] on icon at bounding box center [242, 158] width 15 height 15
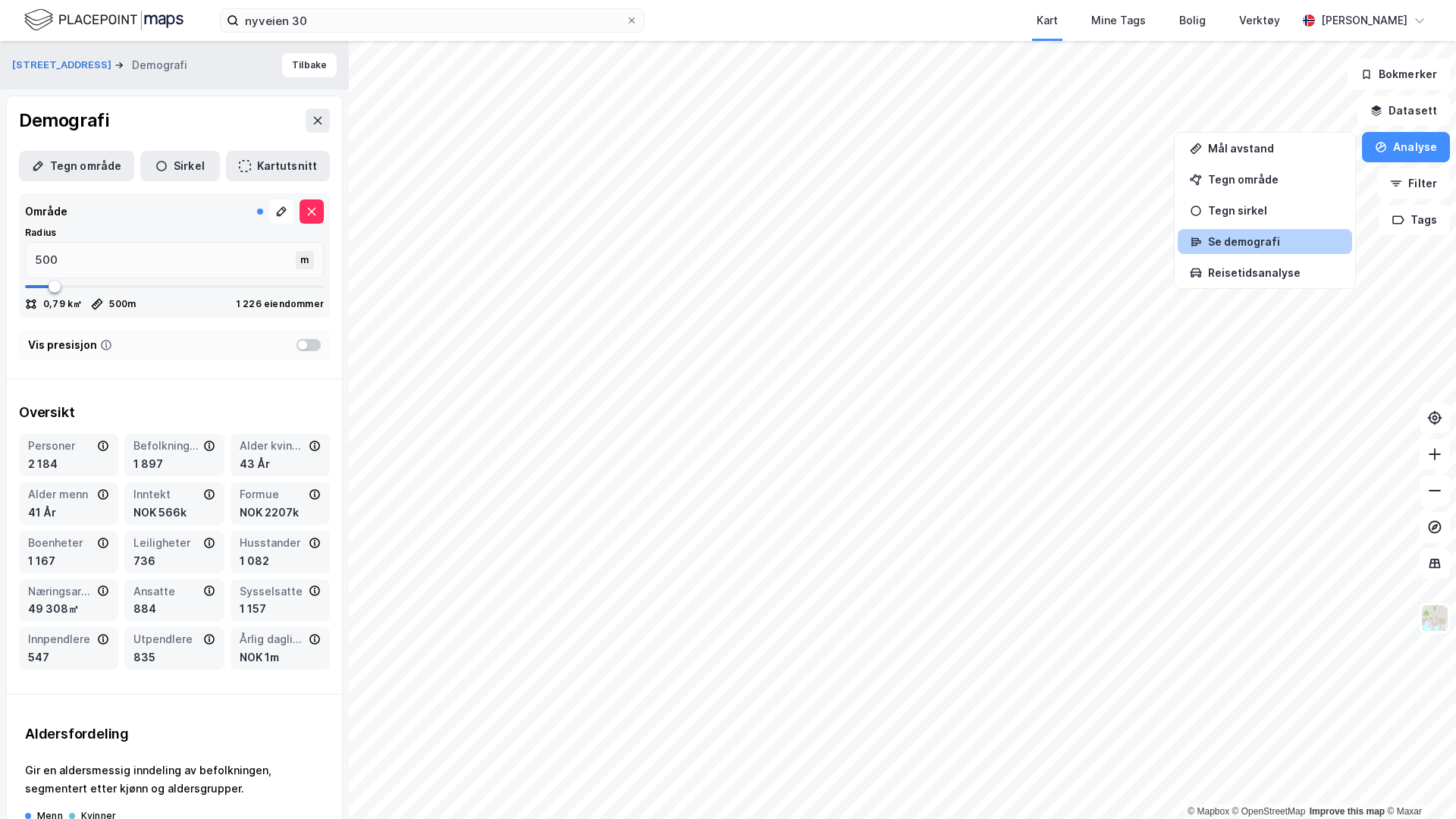
type input "559"
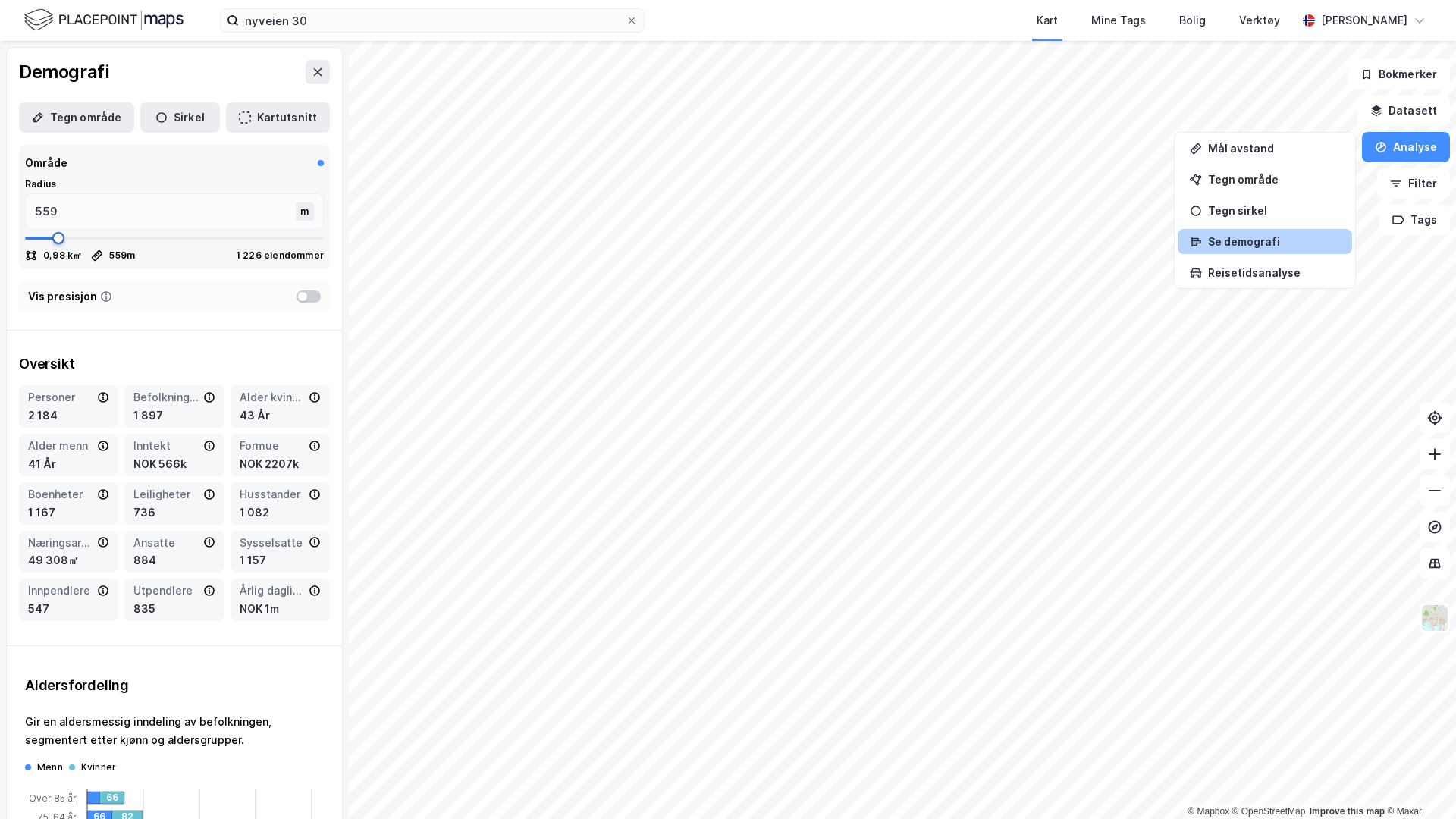
type input "572"
type input "635"
type input "788"
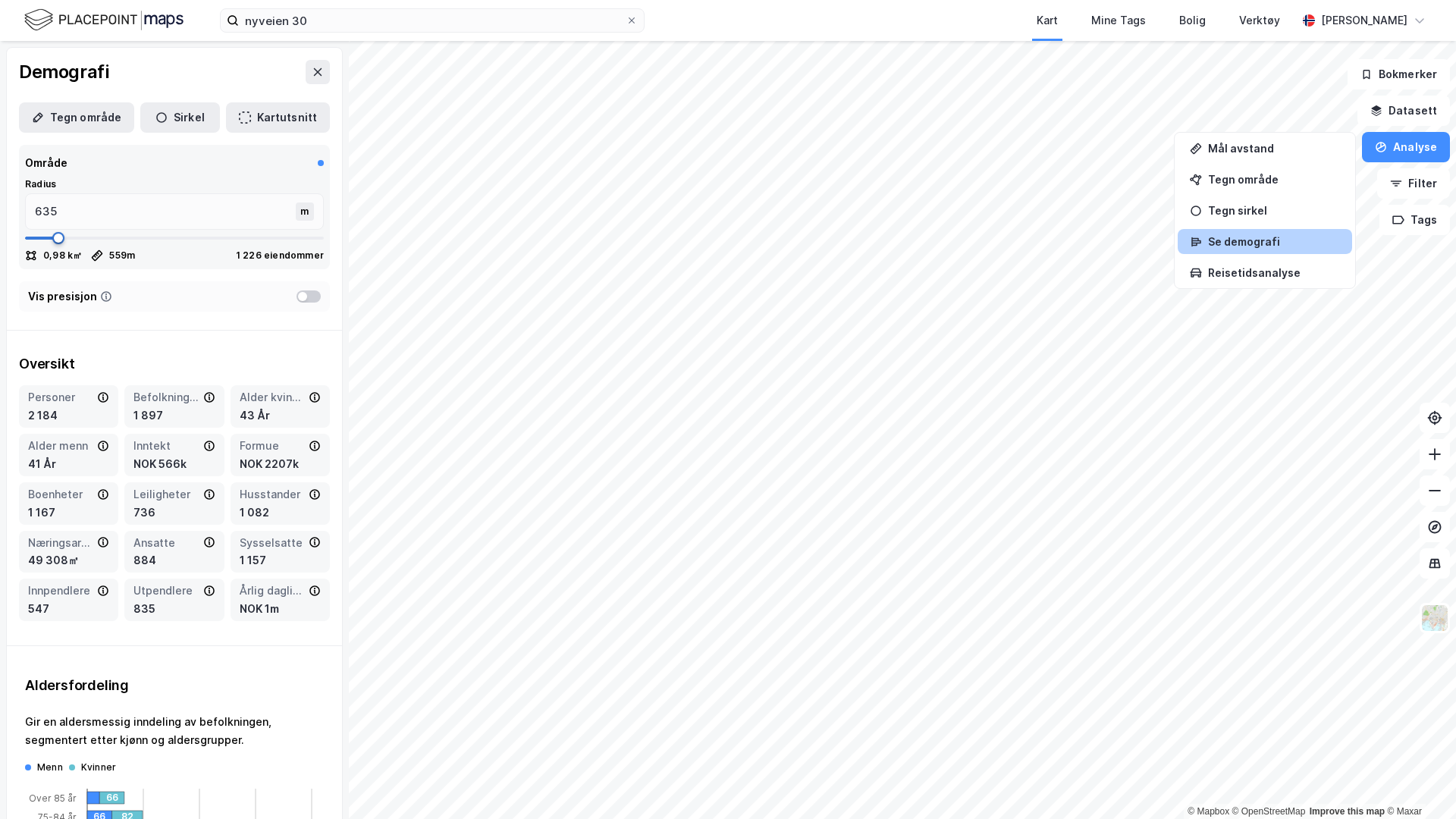
type input "788"
type input "940"
type input "1079"
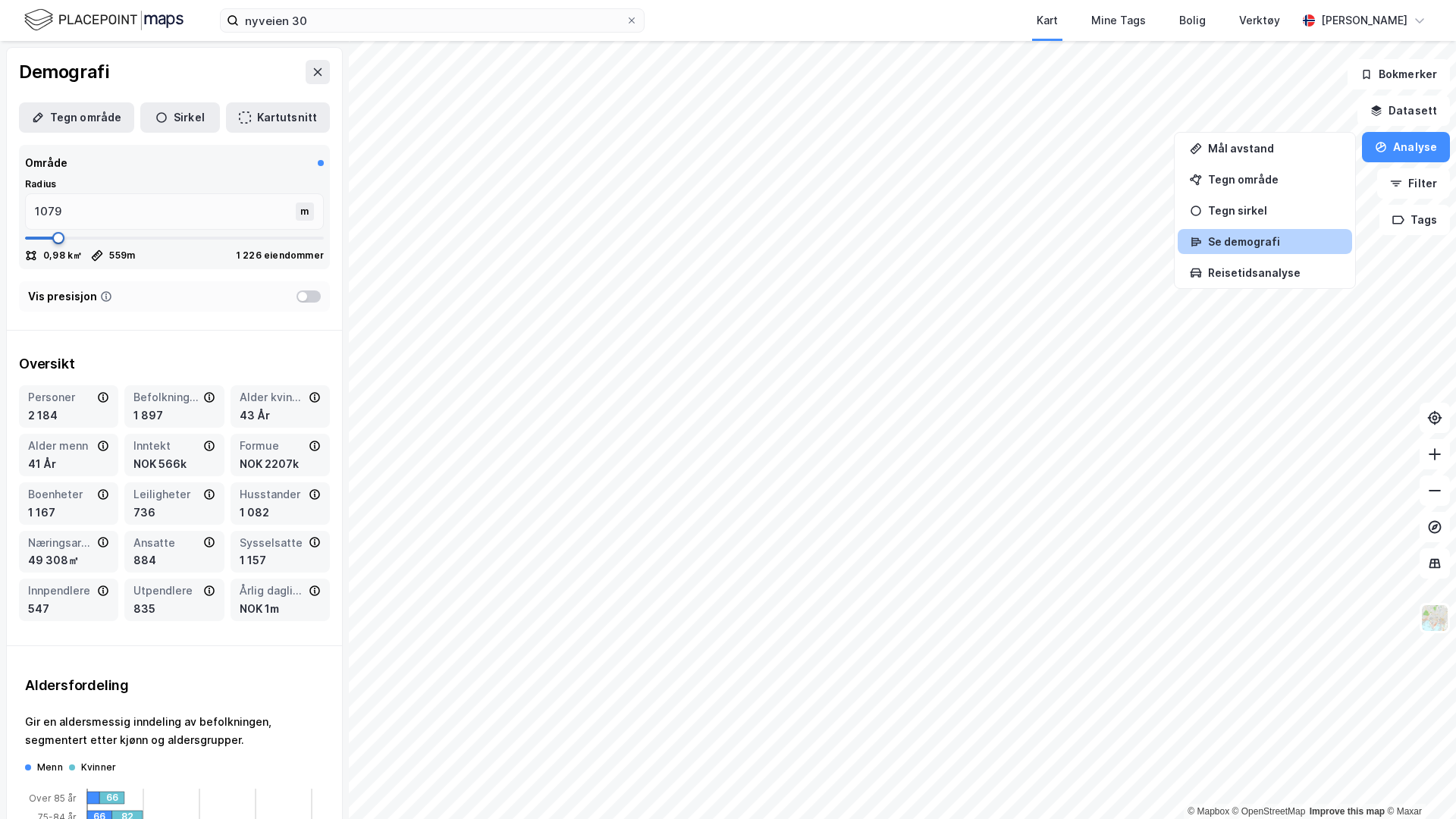
type input "1181"
type input "1244"
type input "1295"
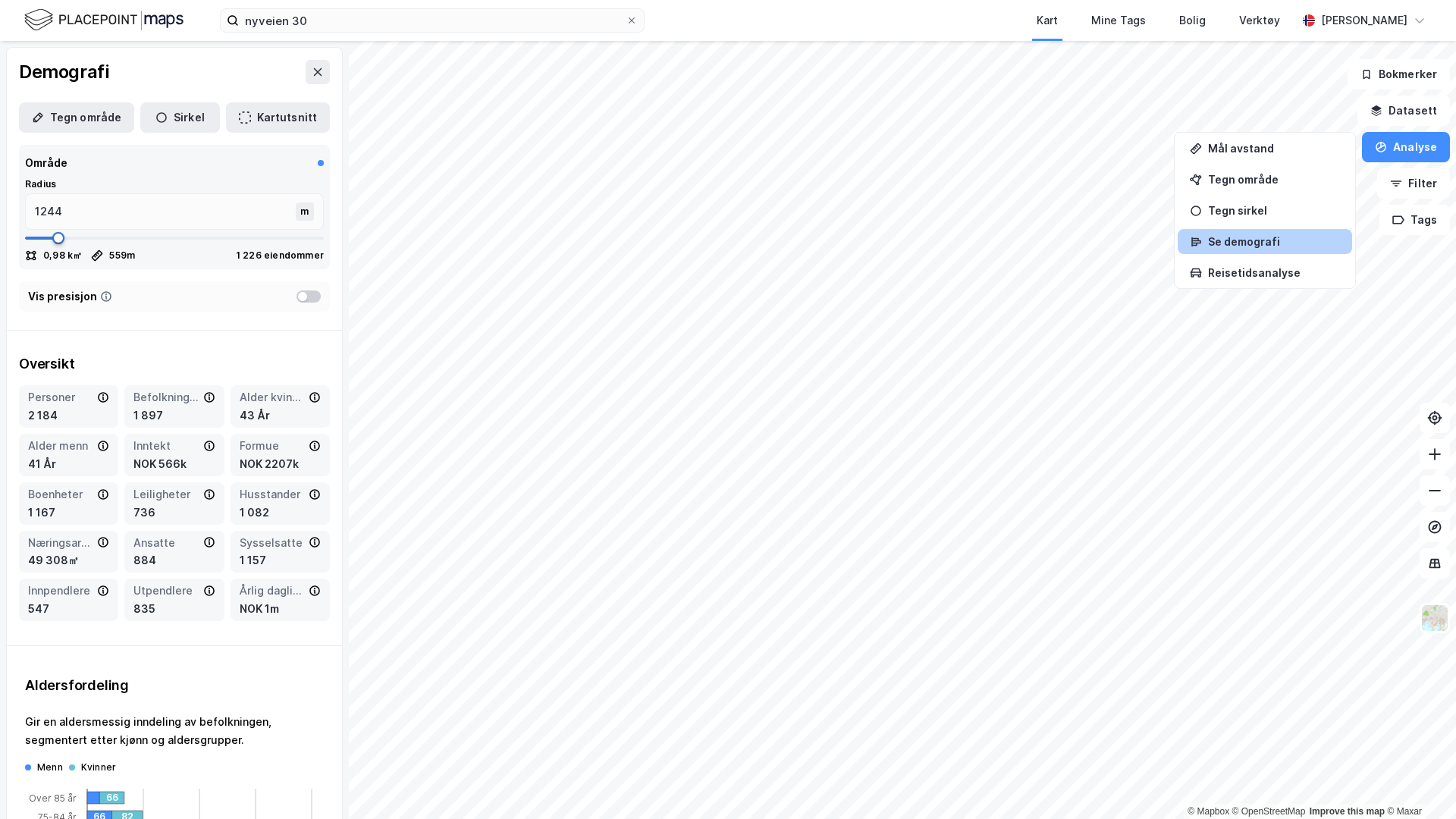
type input "1295"
type input "1333"
type input "1371"
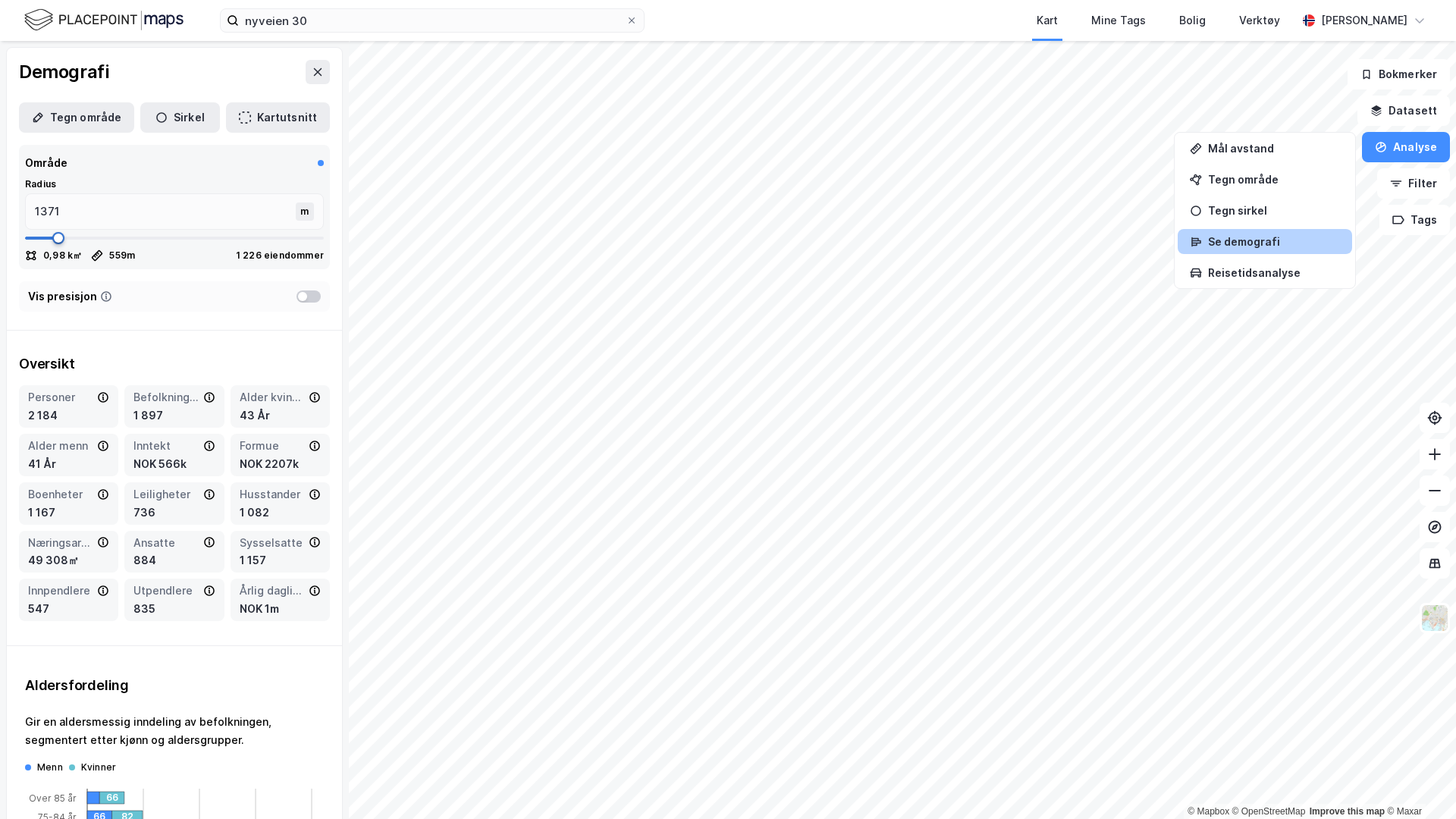
type input "1409"
type input "1447"
type input "1485"
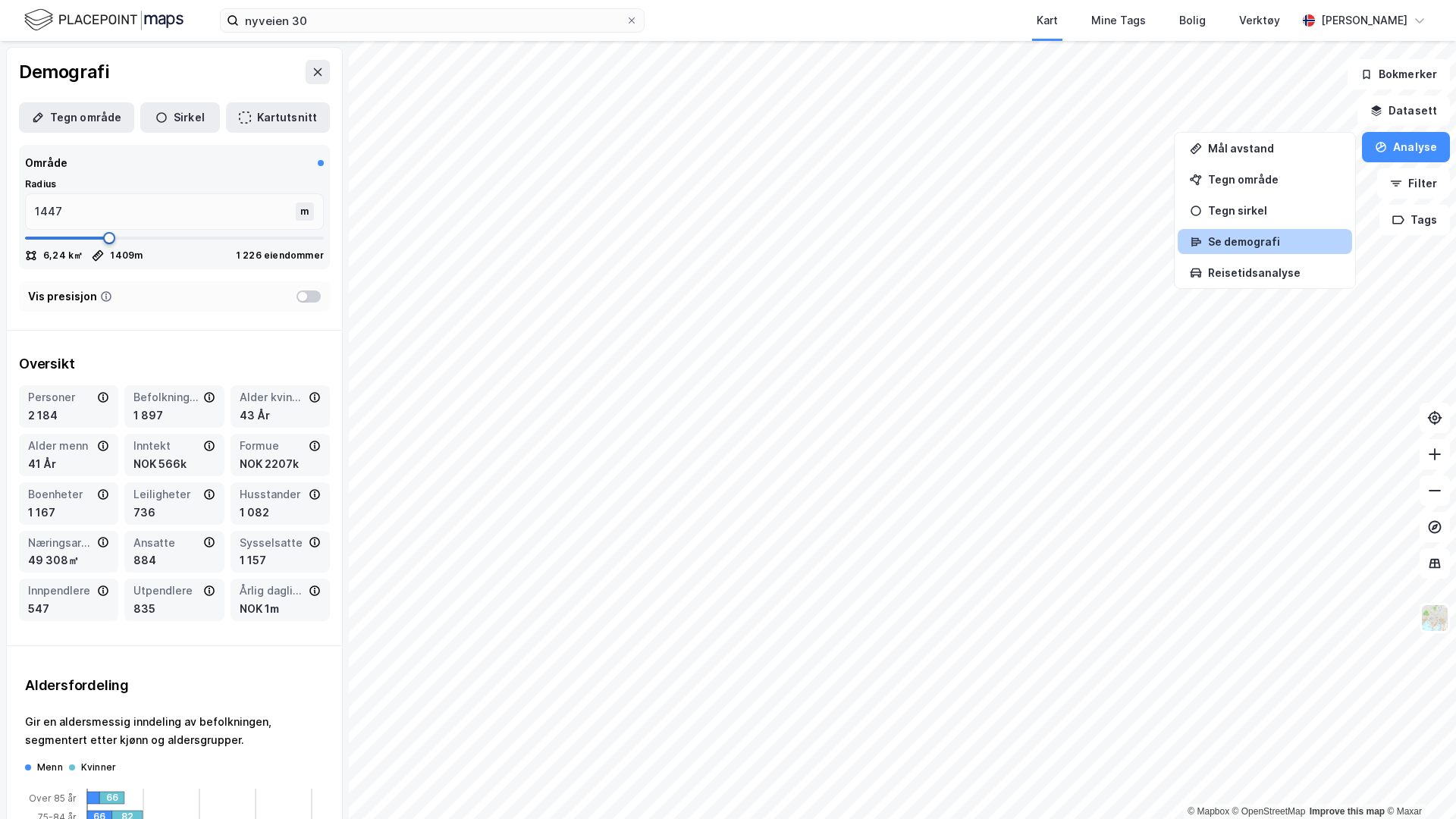
type input "1485"
type input "1511"
type input "1524"
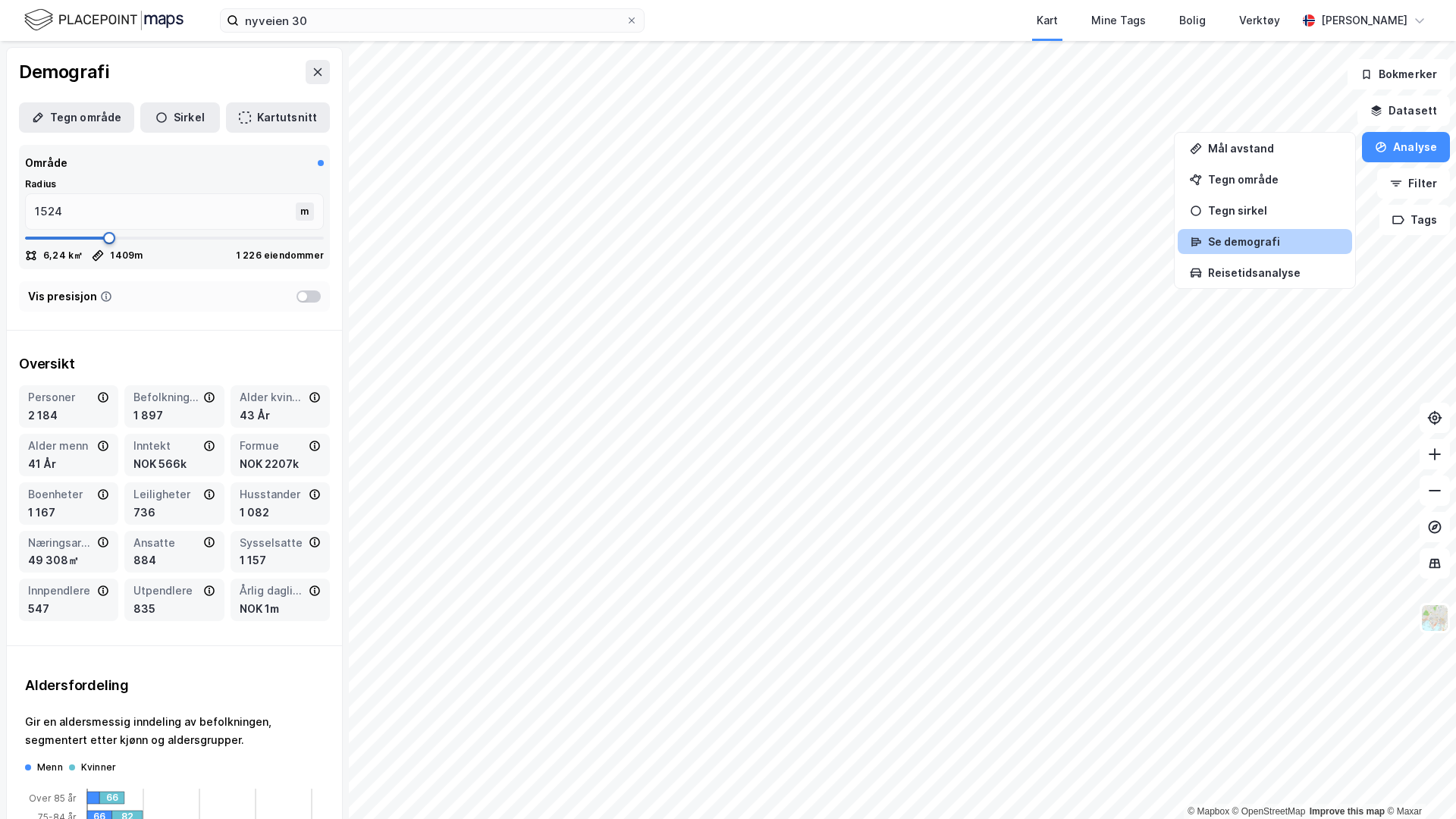
type input "1536"
type input "1549"
type input "1524"
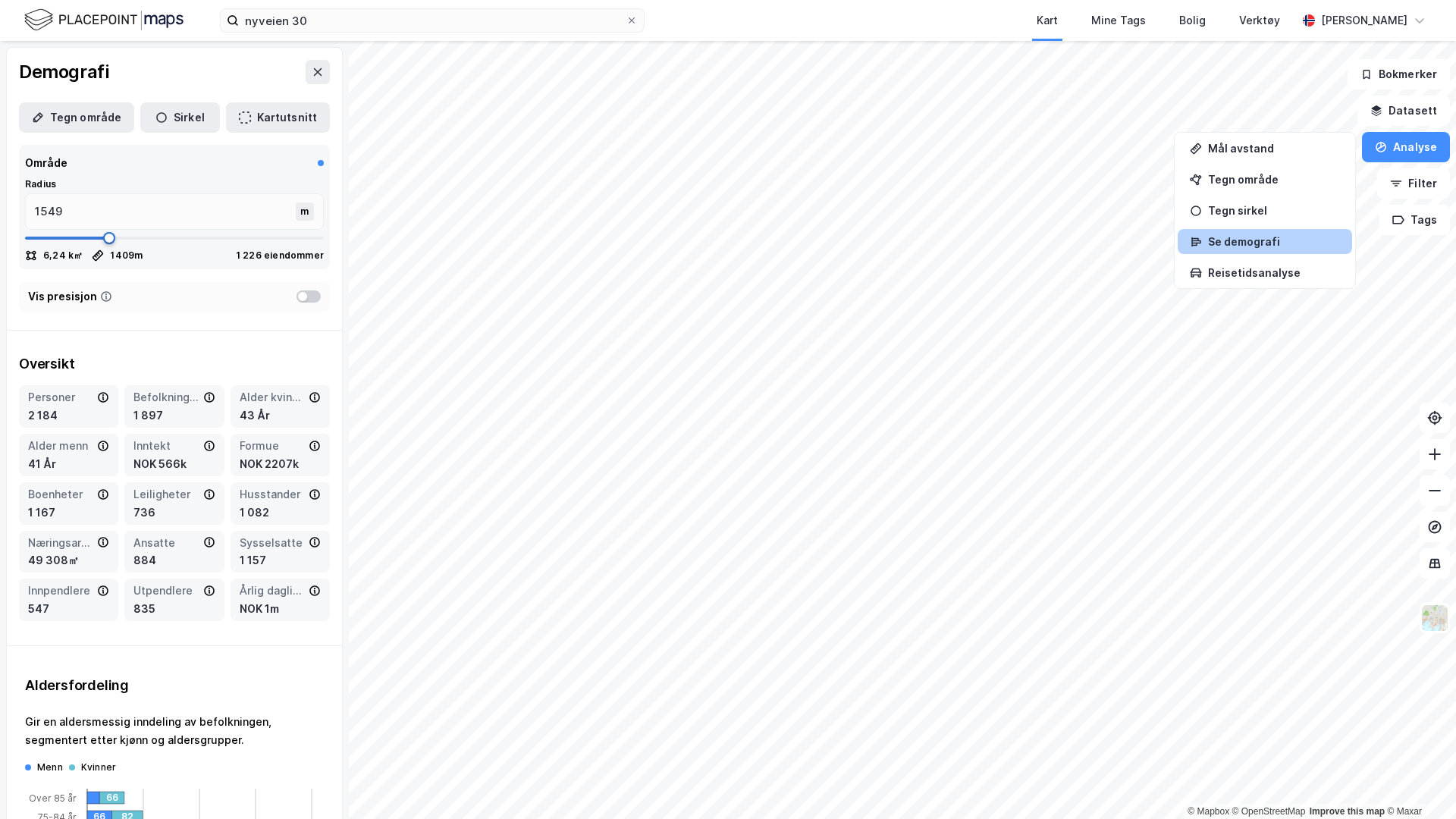
type input "1524"
type input "1485"
type input "1422"
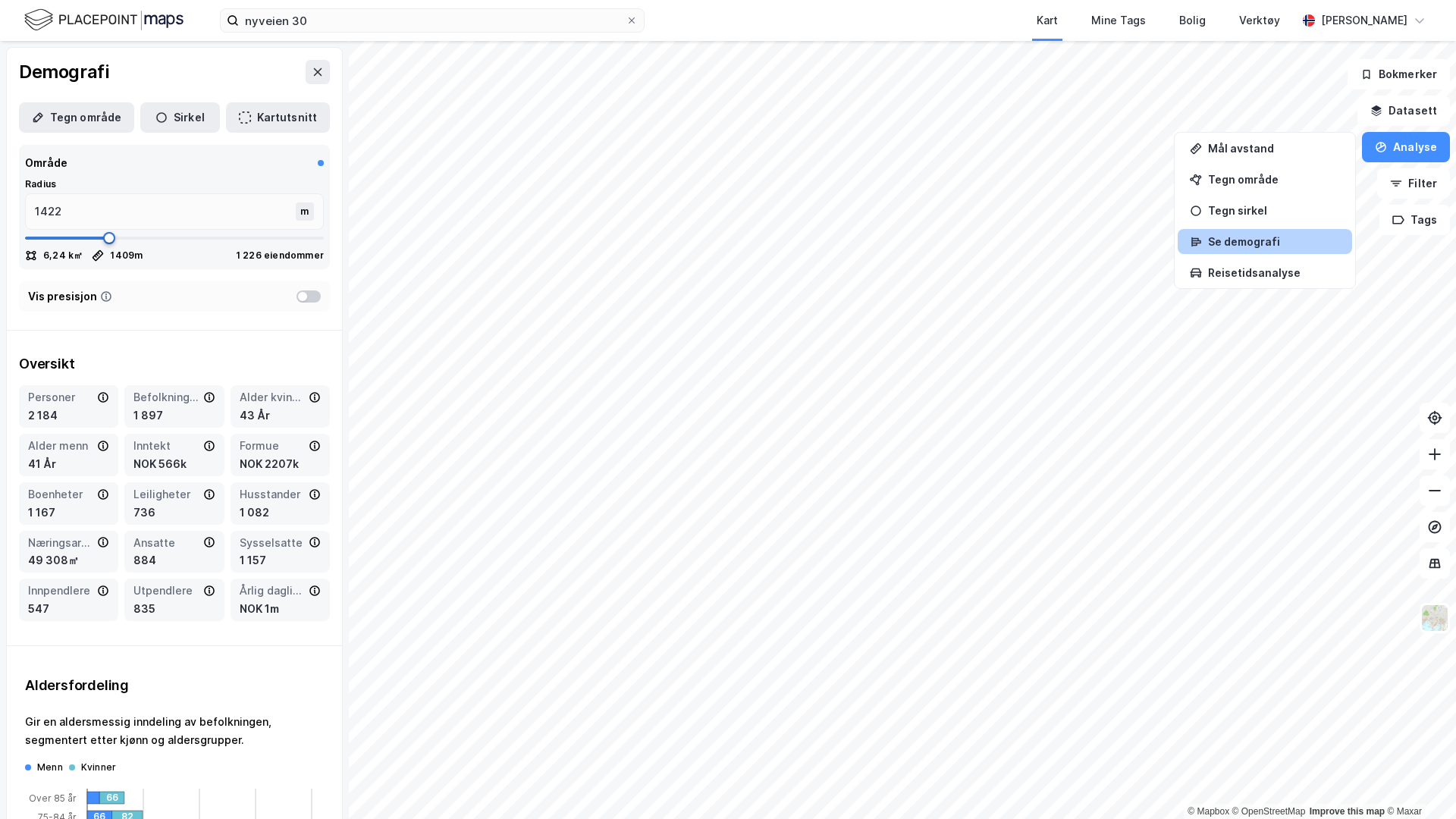
type input "1346"
type input "1244"
type input "1118"
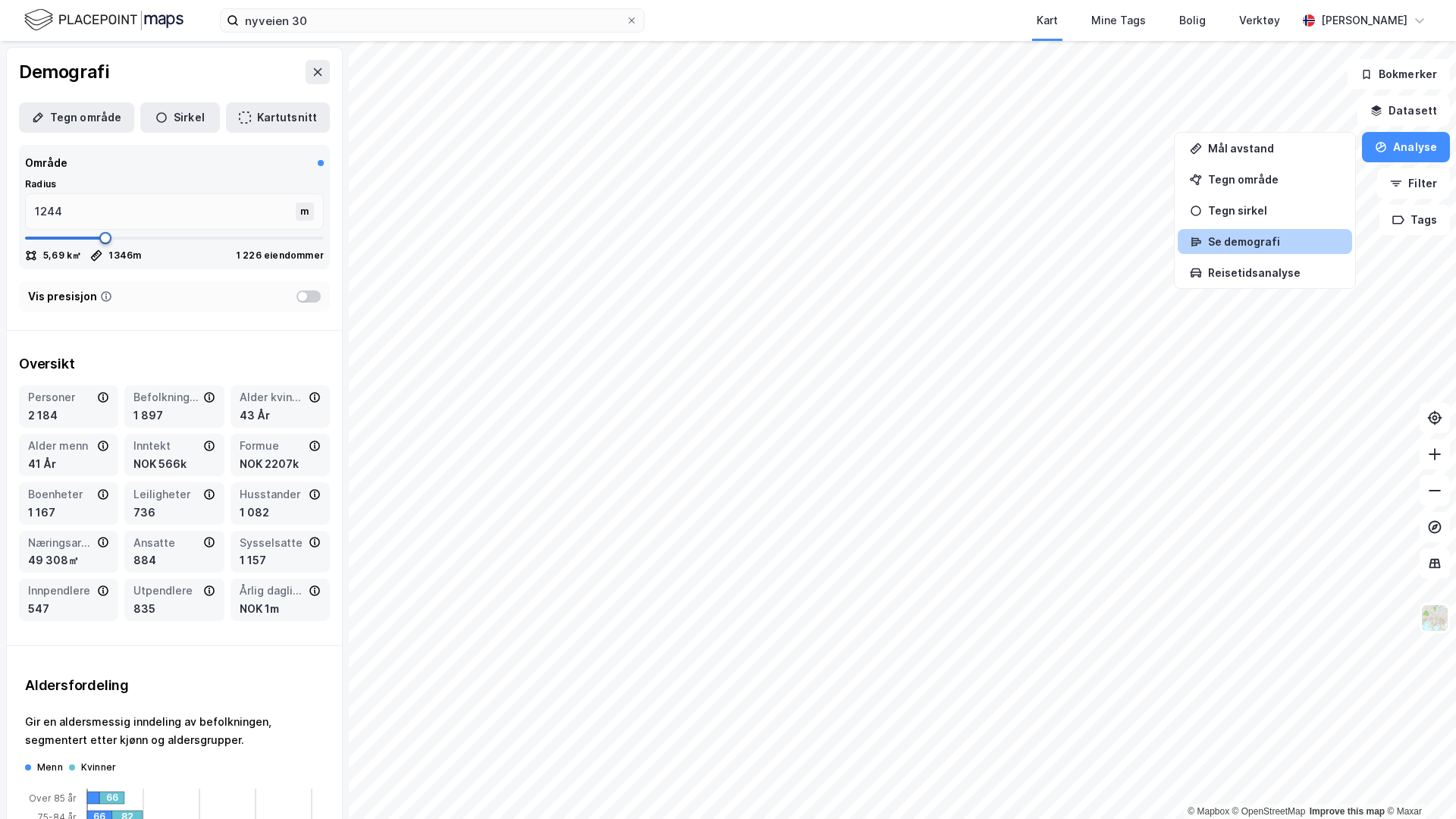
type input "1118"
type input "978"
type input "851"
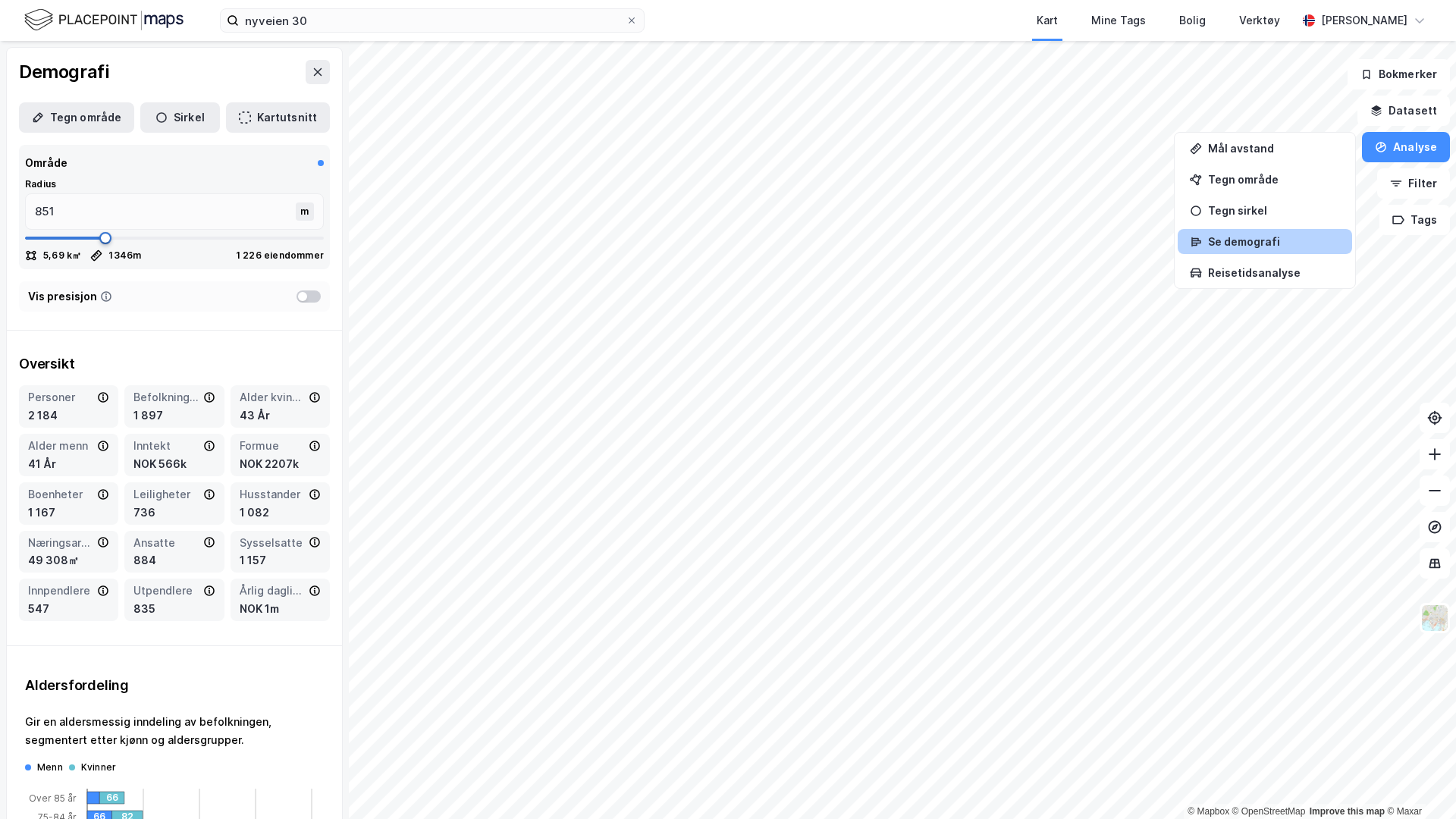
type input "762"
type input "661"
type input "572"
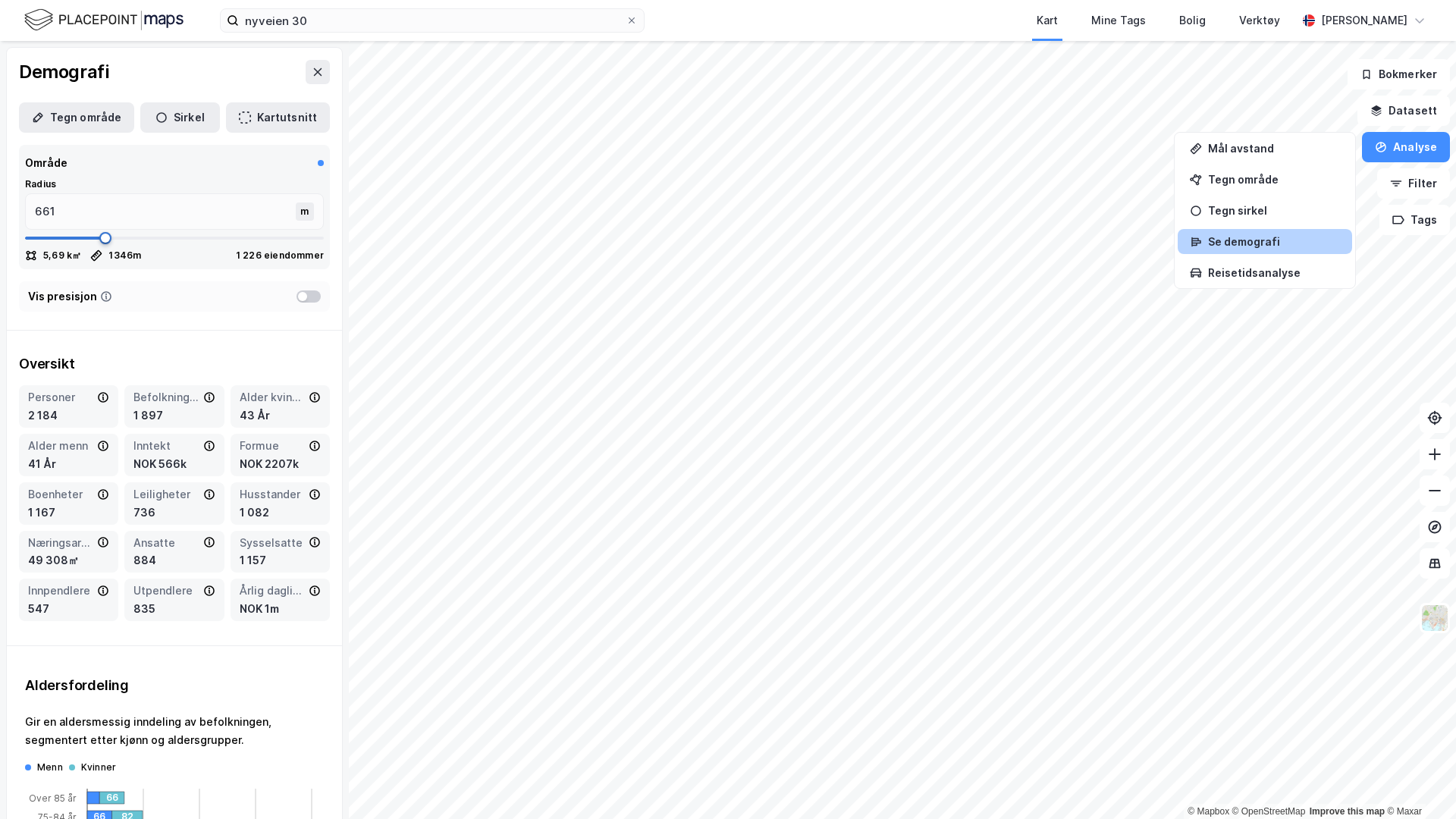
type input "572"
type input "509"
type input "432"
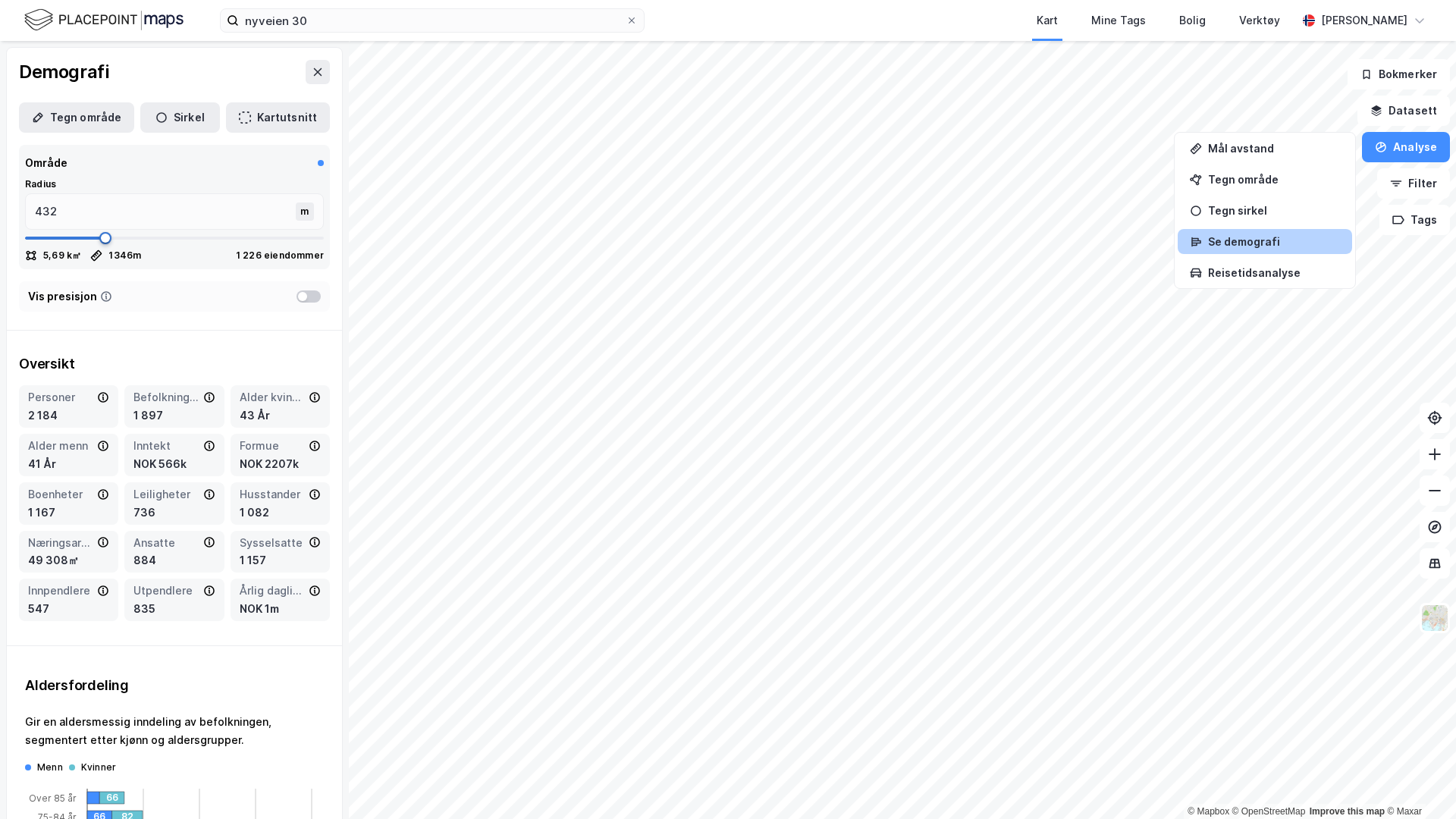
type input "369"
type input "318"
type input "280"
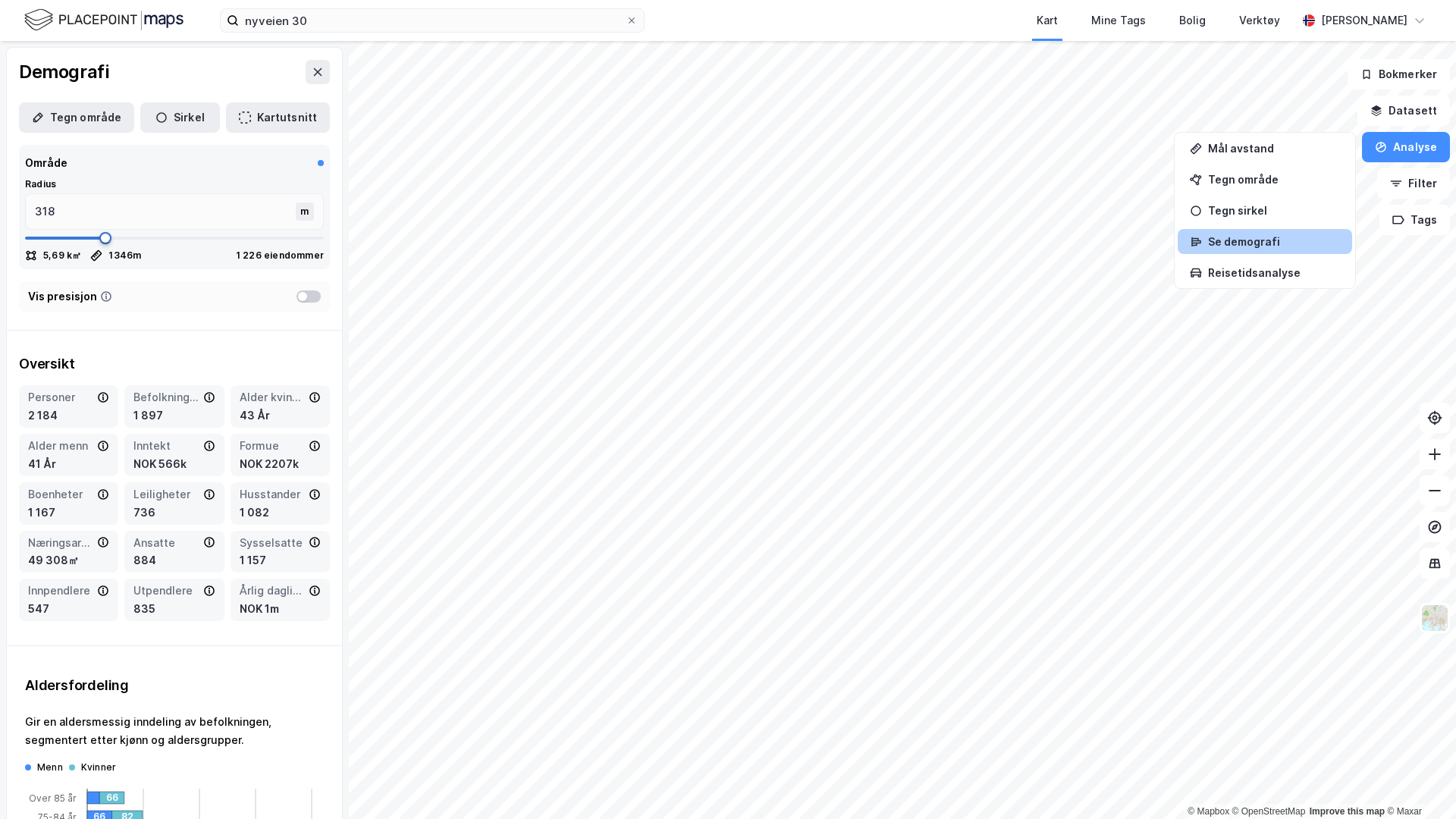
type input "280"
type input "242"
type input "204"
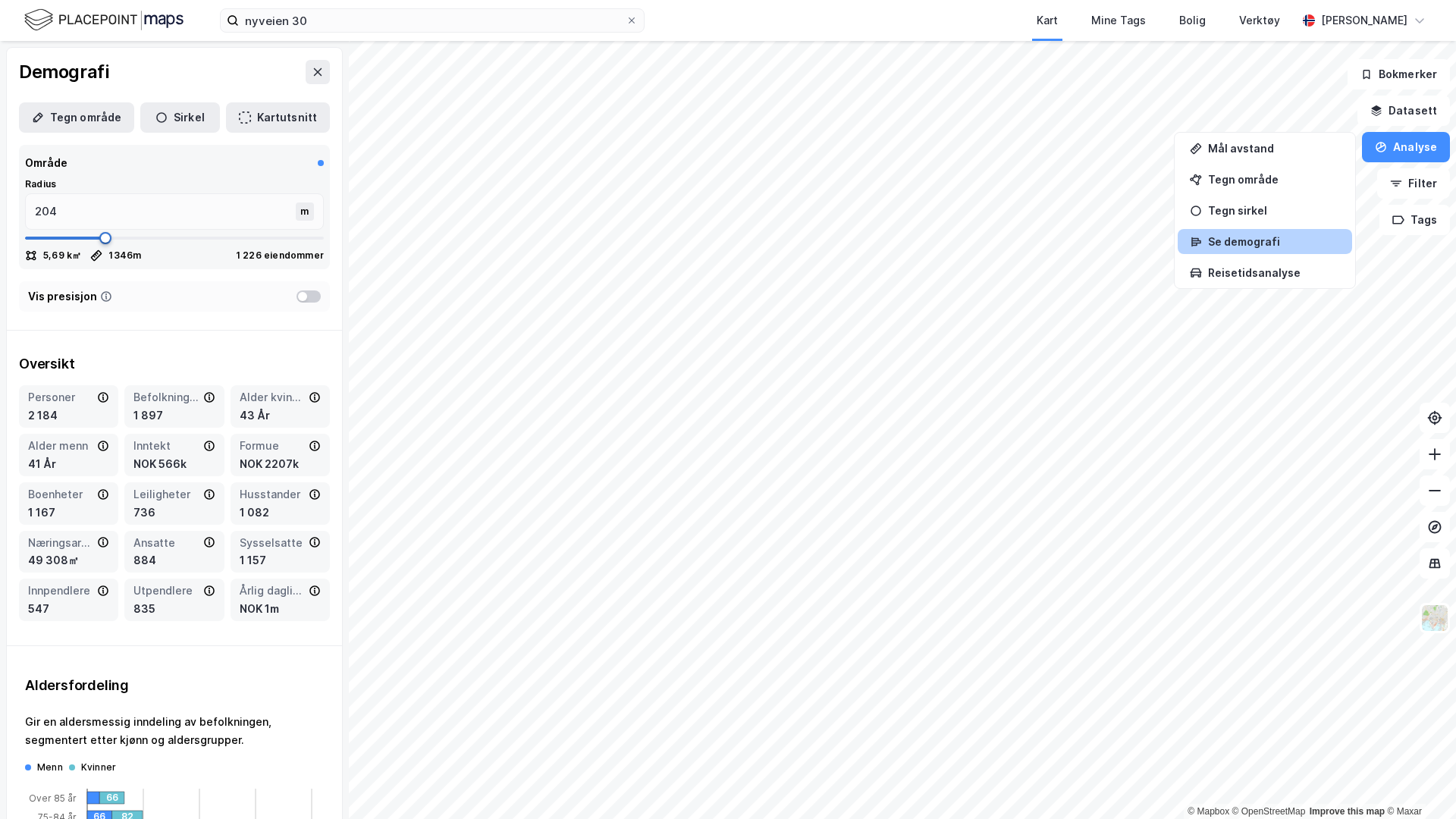
type input "166"
type input "141"
type input "115"
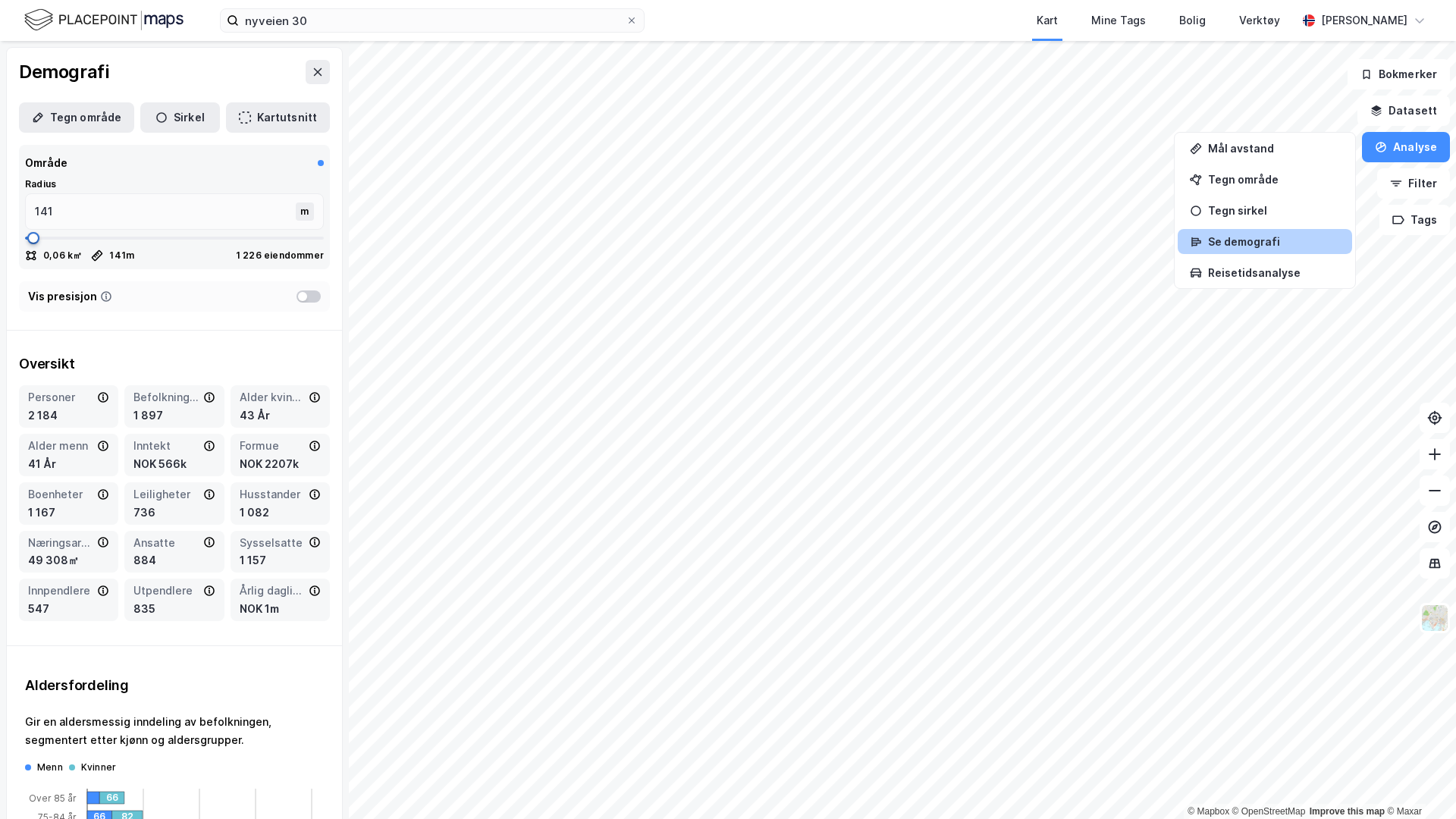
type input "115"
type input "103"
type input "115"
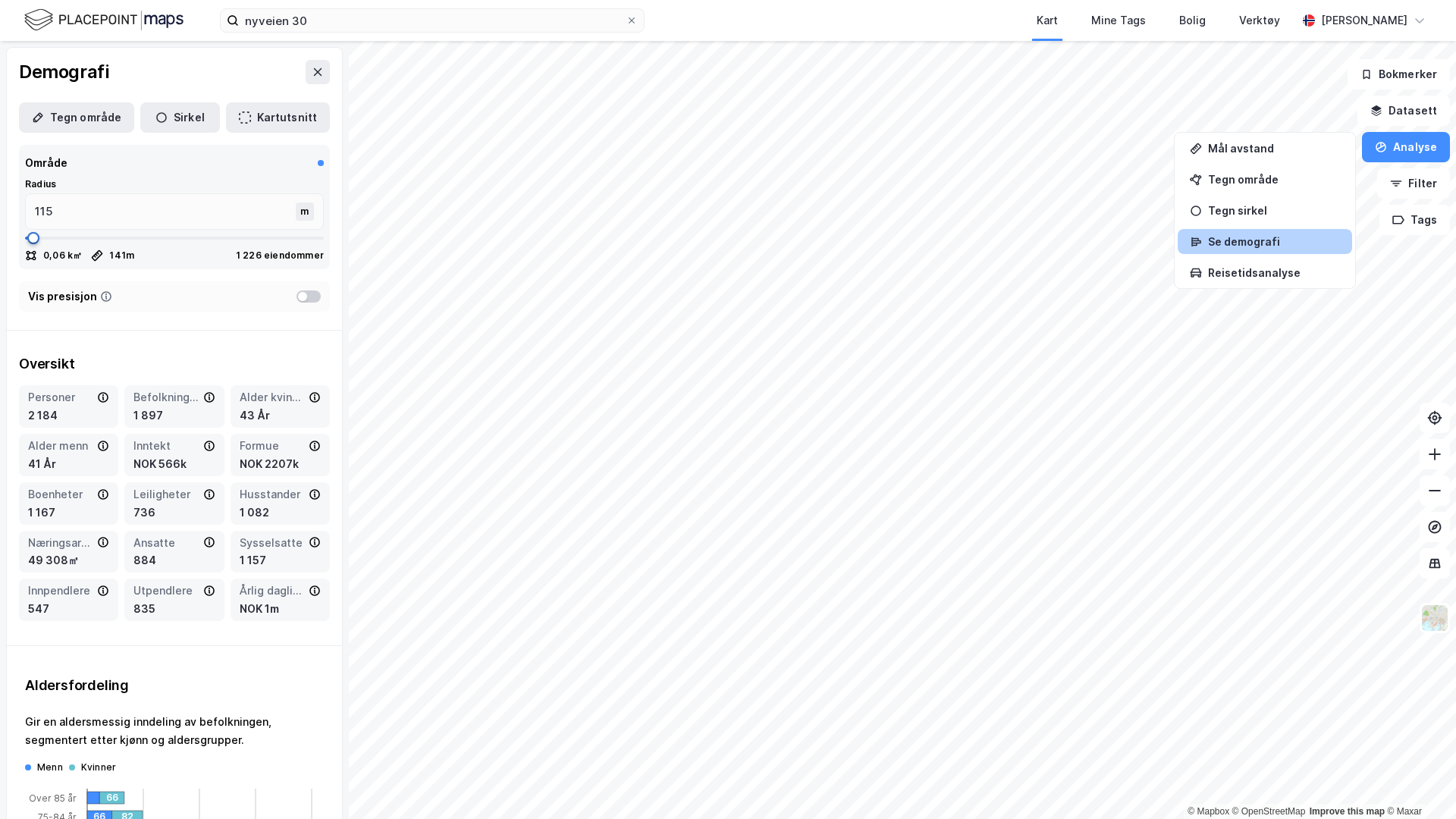
type input "128"
type input "153"
type input "179"
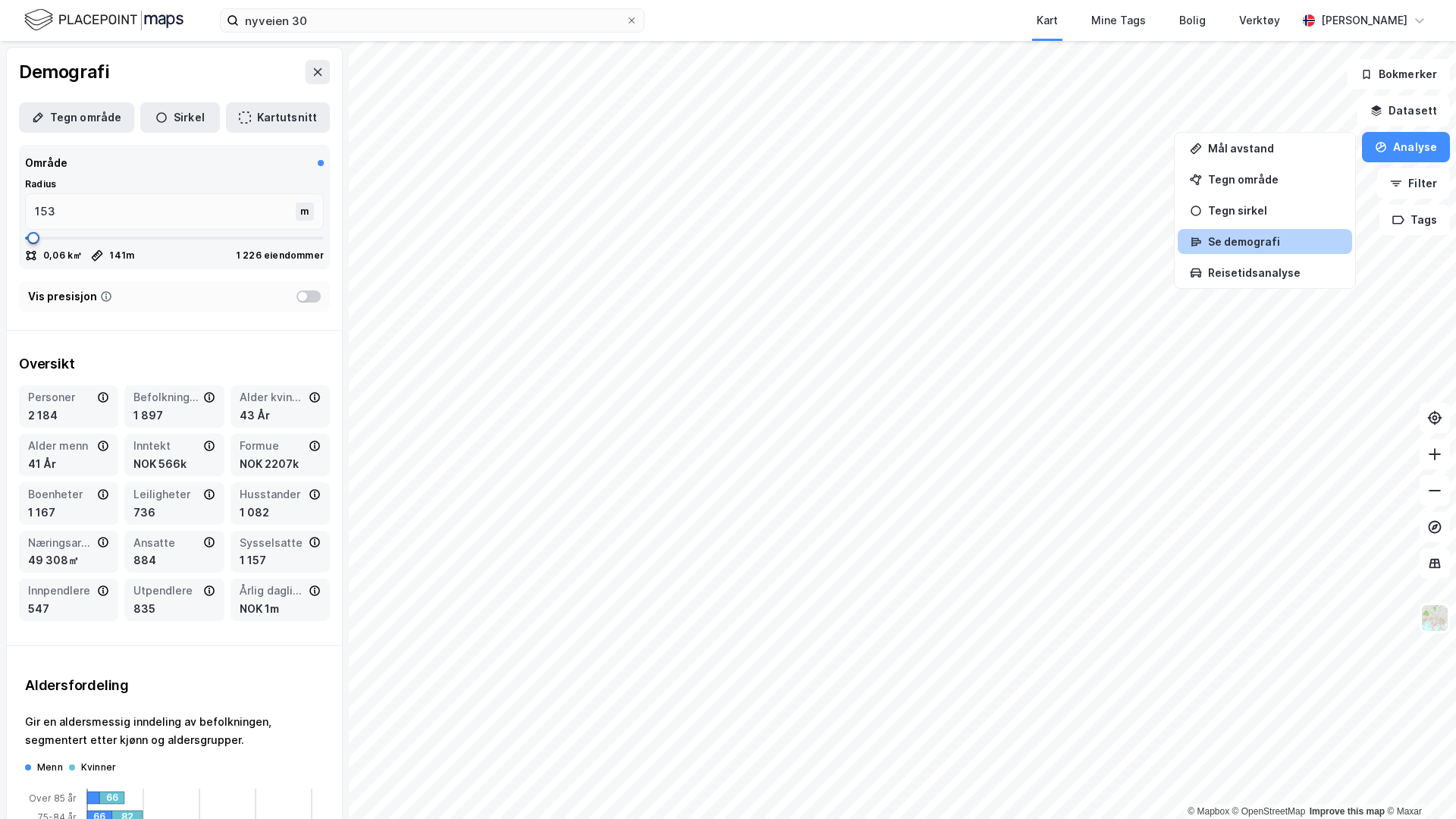
type input "179"
type input "204"
type input "229"
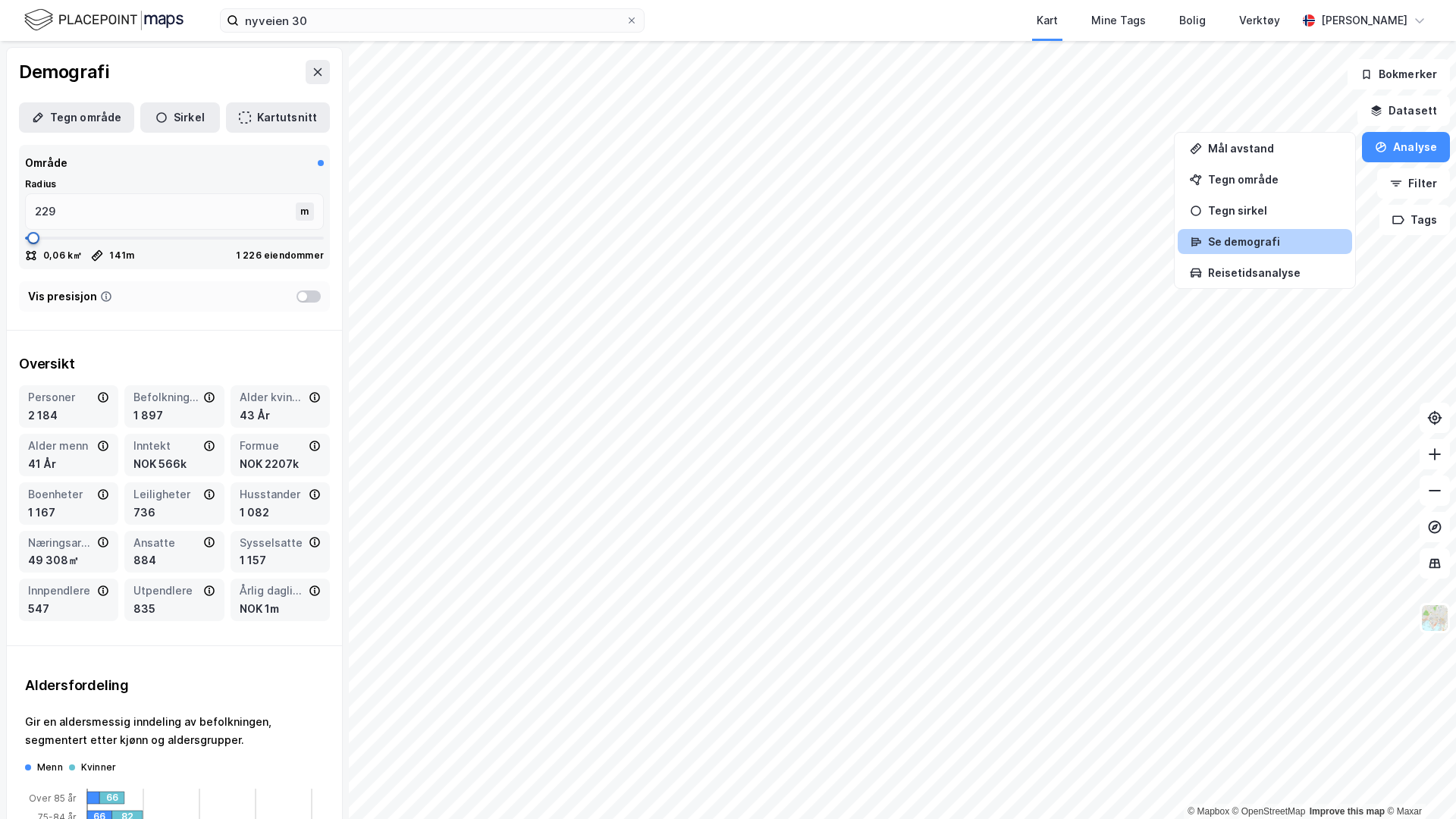
type input "267"
type input "318"
type input "356"
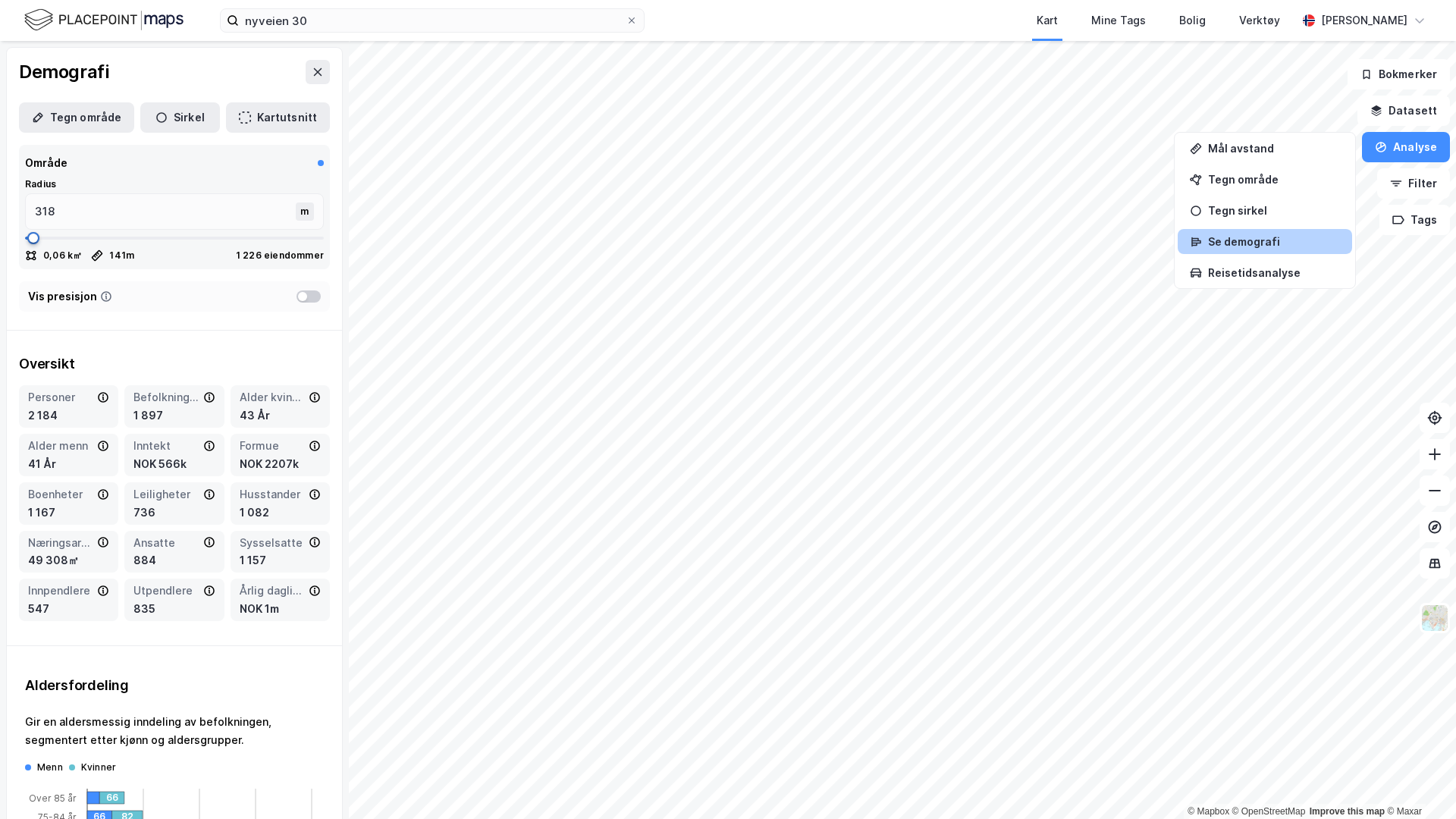
type input "356"
type input "382"
type input "407"
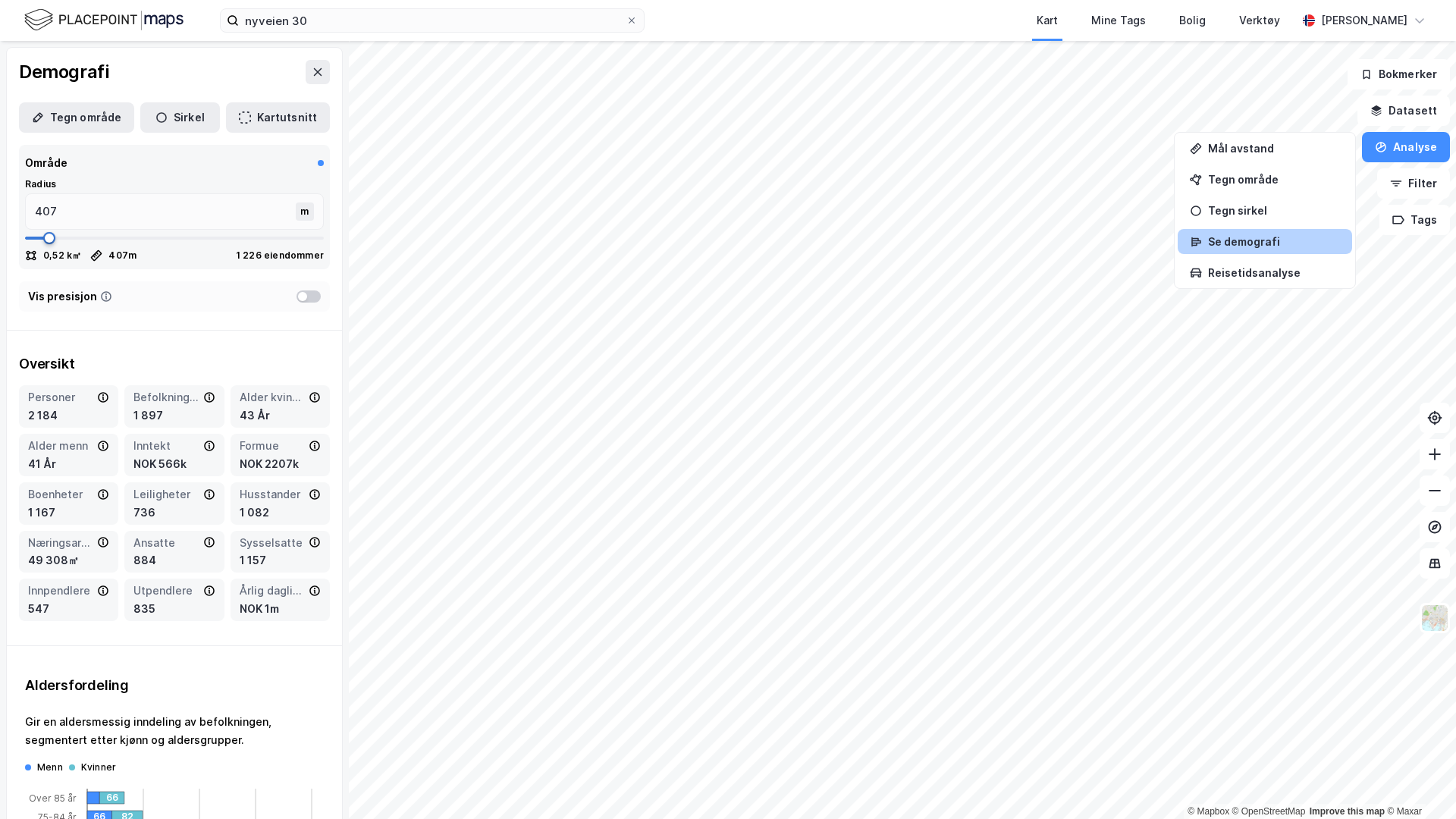
type input "420"
type input "432"
type input "445"
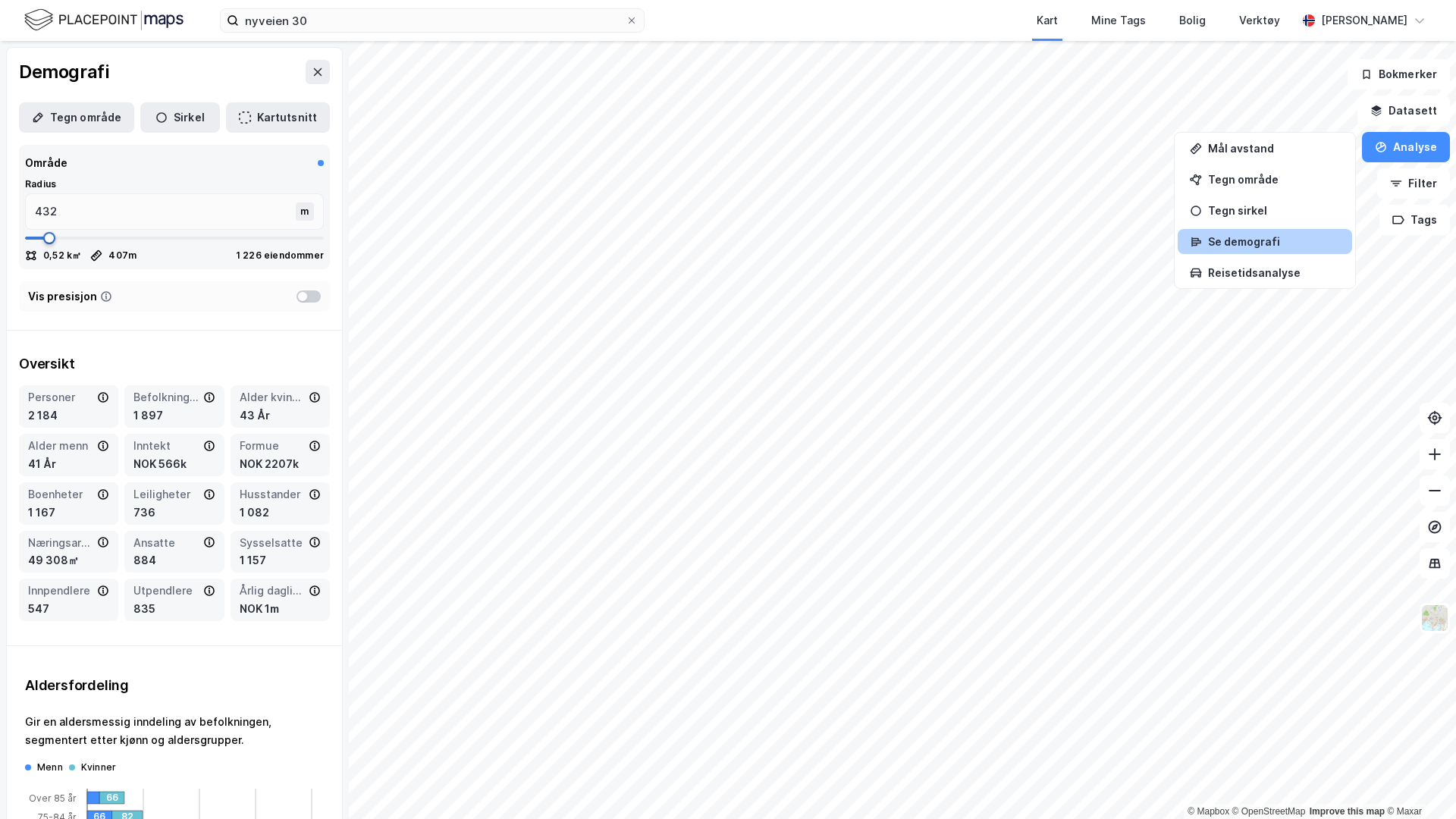
type input "445"
type input "470"
type input "496"
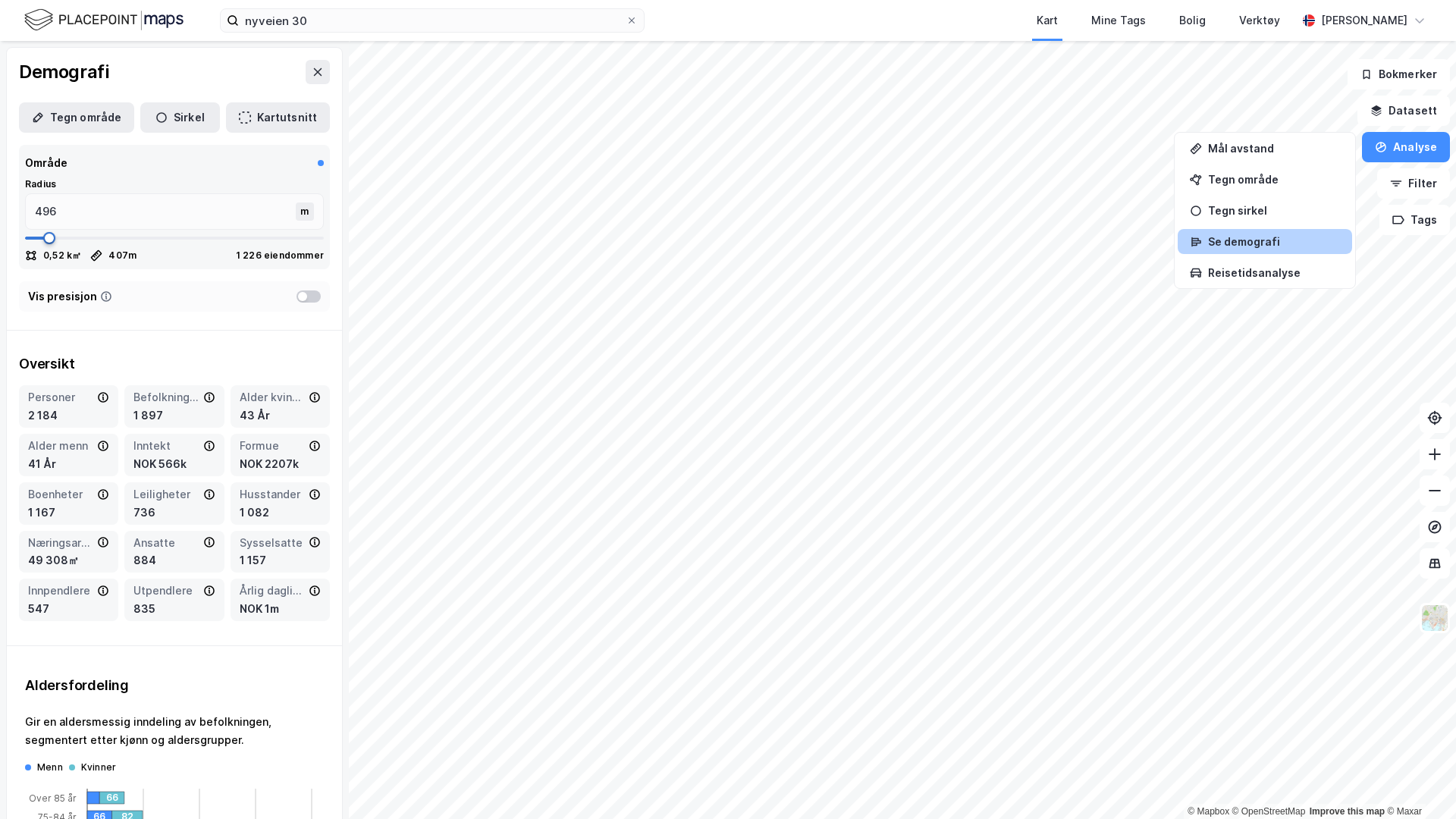
type input "534"
type input "585"
type input "623"
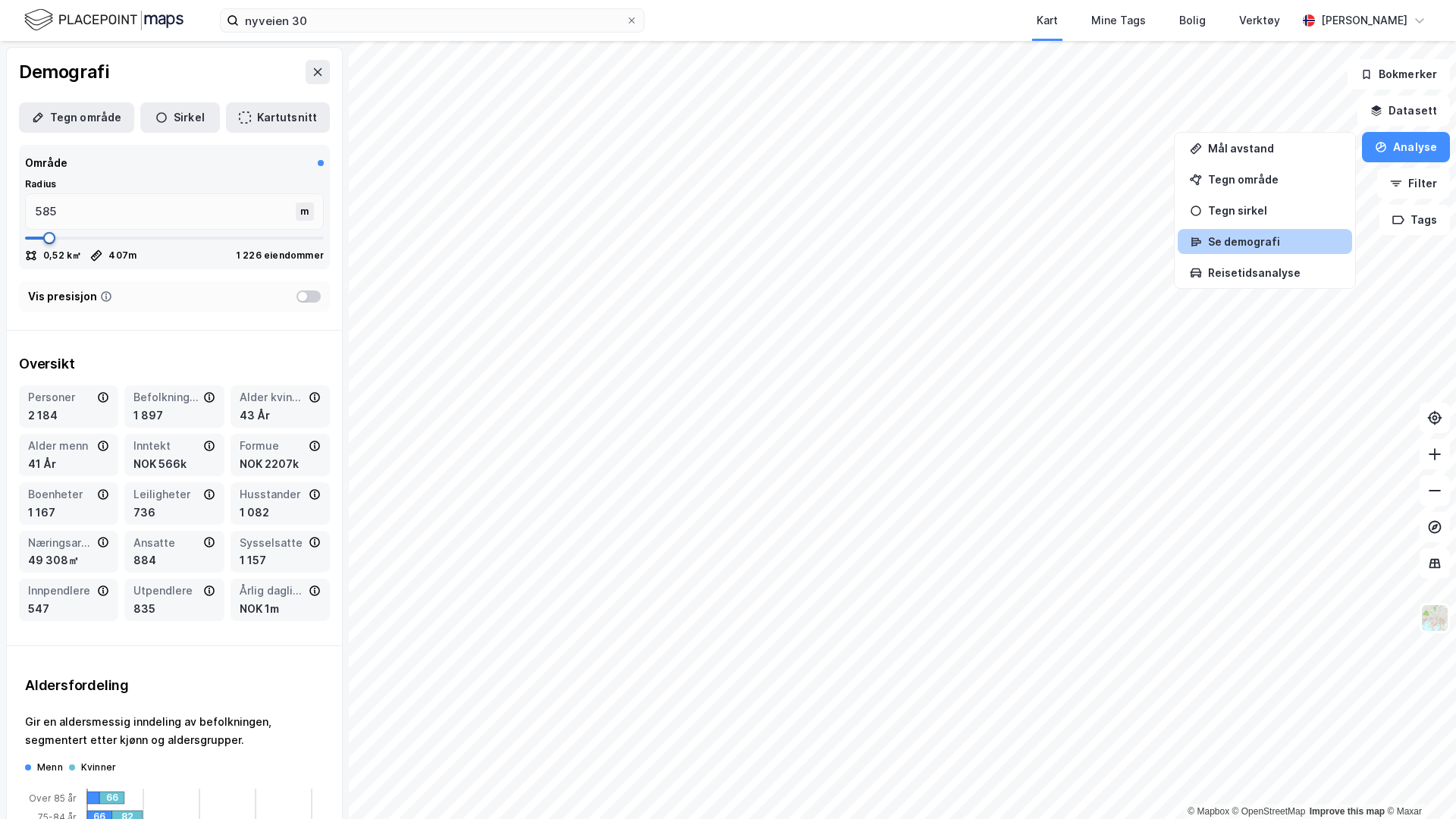
type input "623"
type input "648"
type input "661"
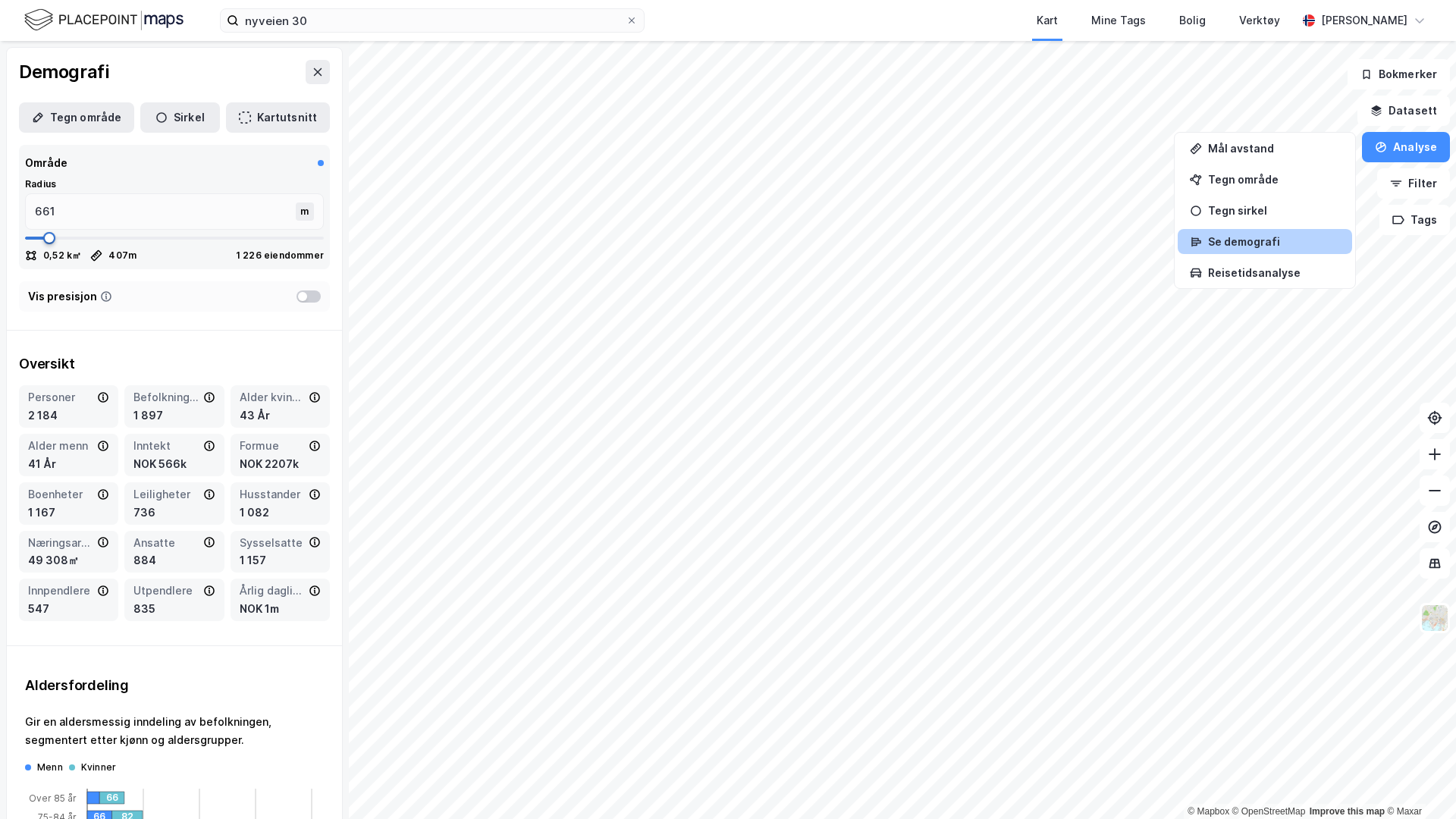
type input "673"
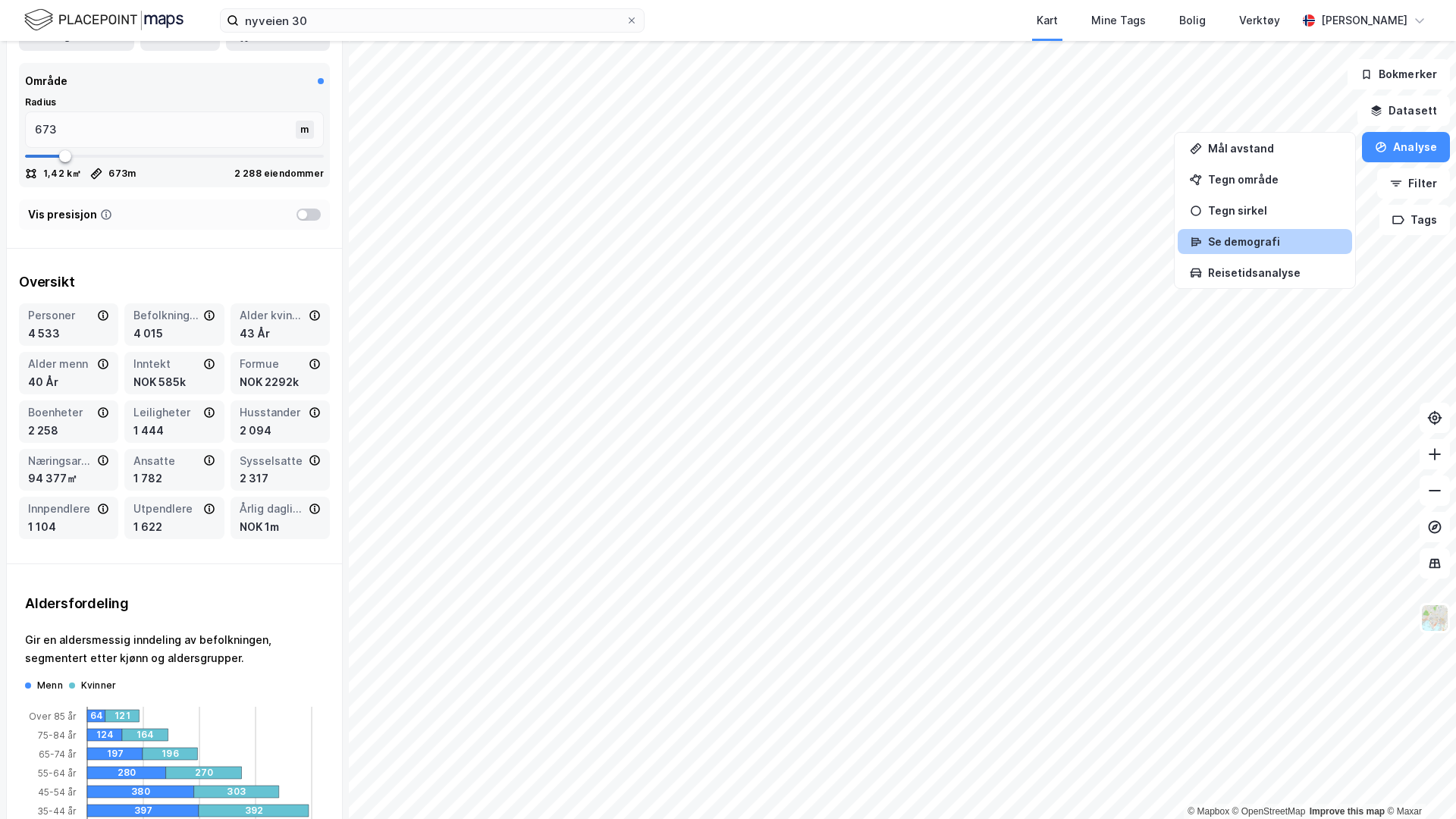
scroll to position [77, 0]
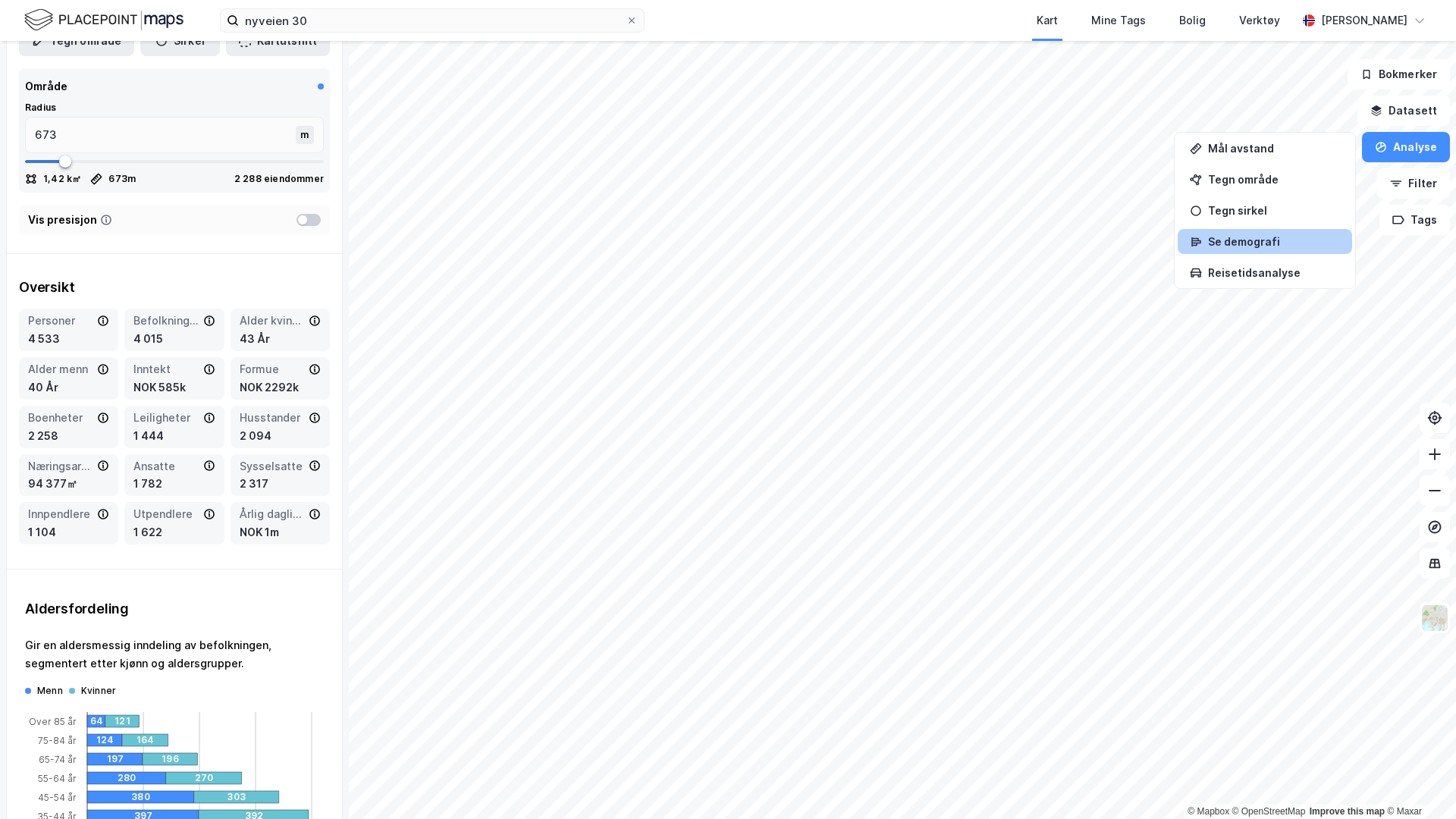
click at [306, 210] on div "Vis presisjon" at bounding box center [174, 220] width 311 height 30
click at [306, 218] on div at bounding box center [303, 220] width 9 height 9
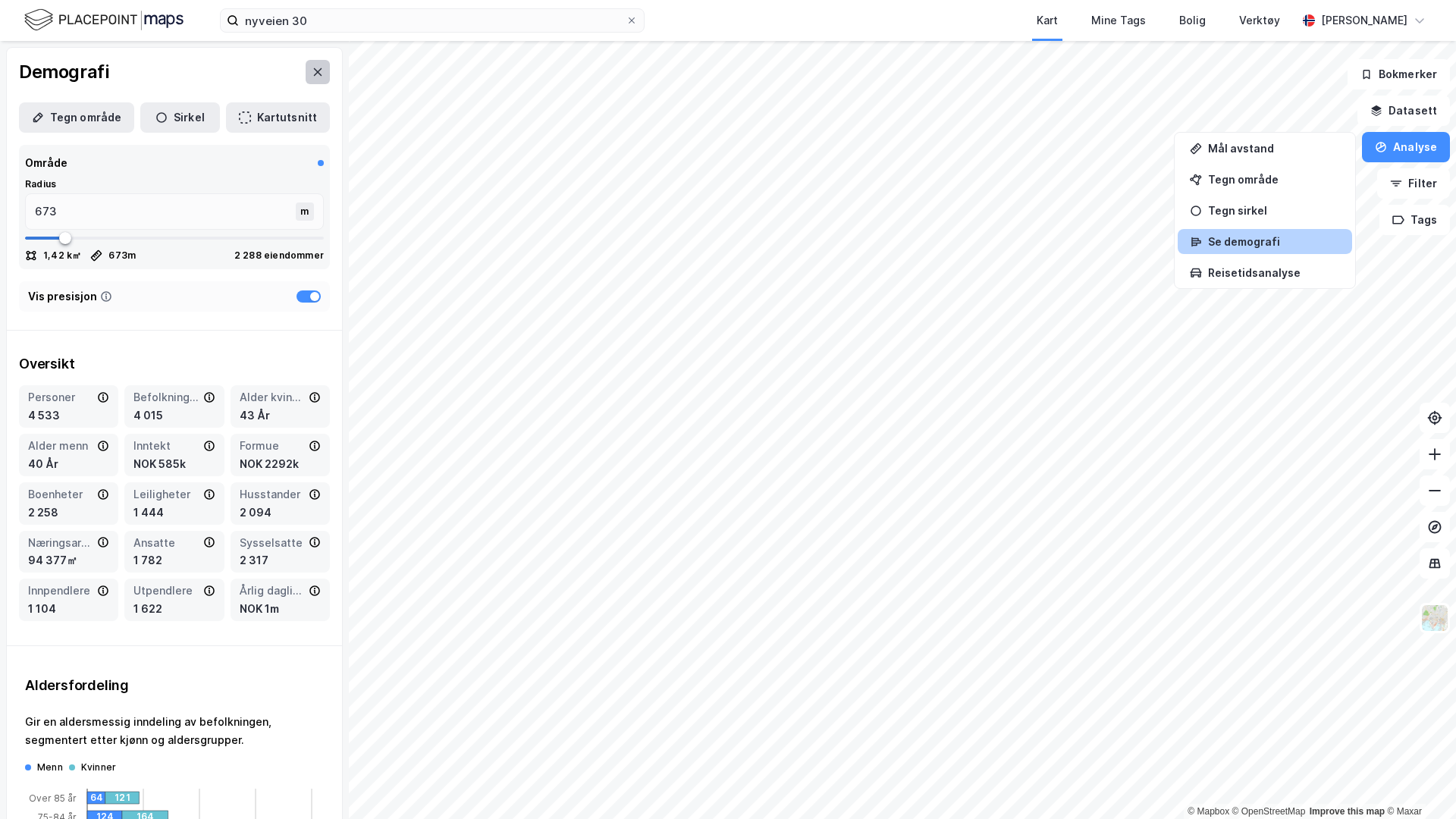
click at [324, 63] on button at bounding box center [318, 72] width 24 height 24
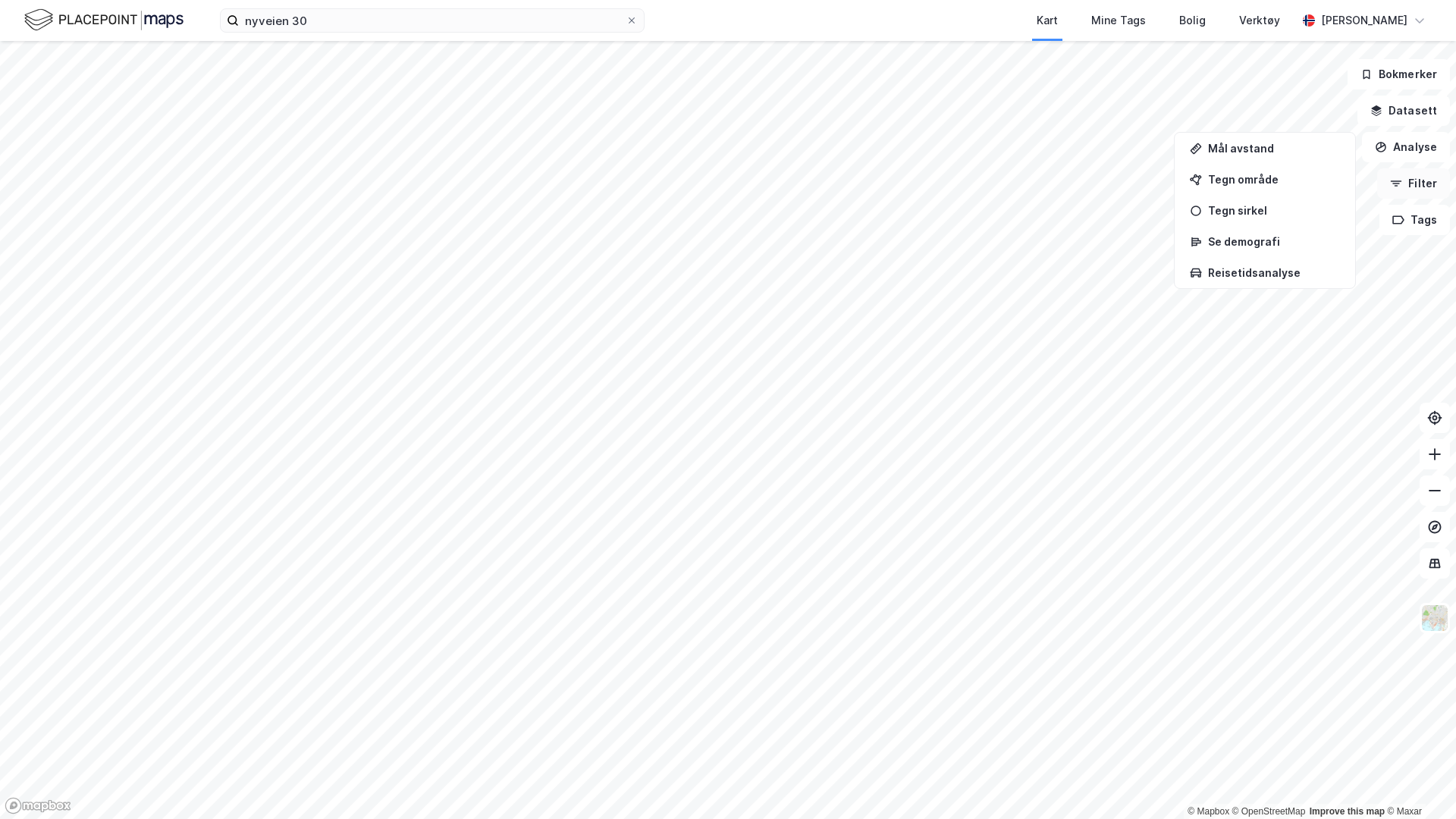
click at [1396, 188] on icon "button" at bounding box center [1397, 184] width 12 height 12
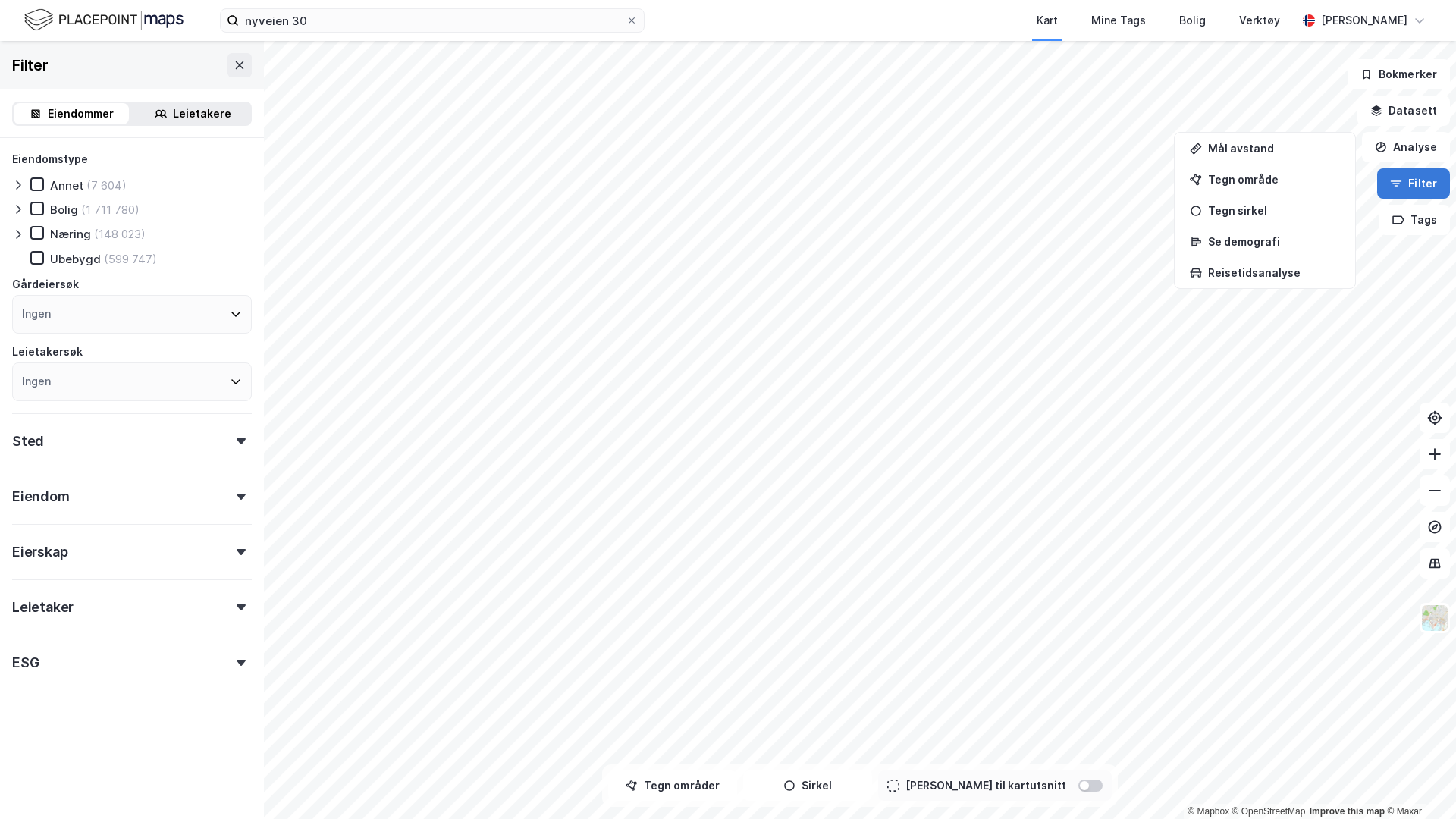
click at [1441, 179] on button "Filter" at bounding box center [1414, 183] width 73 height 30
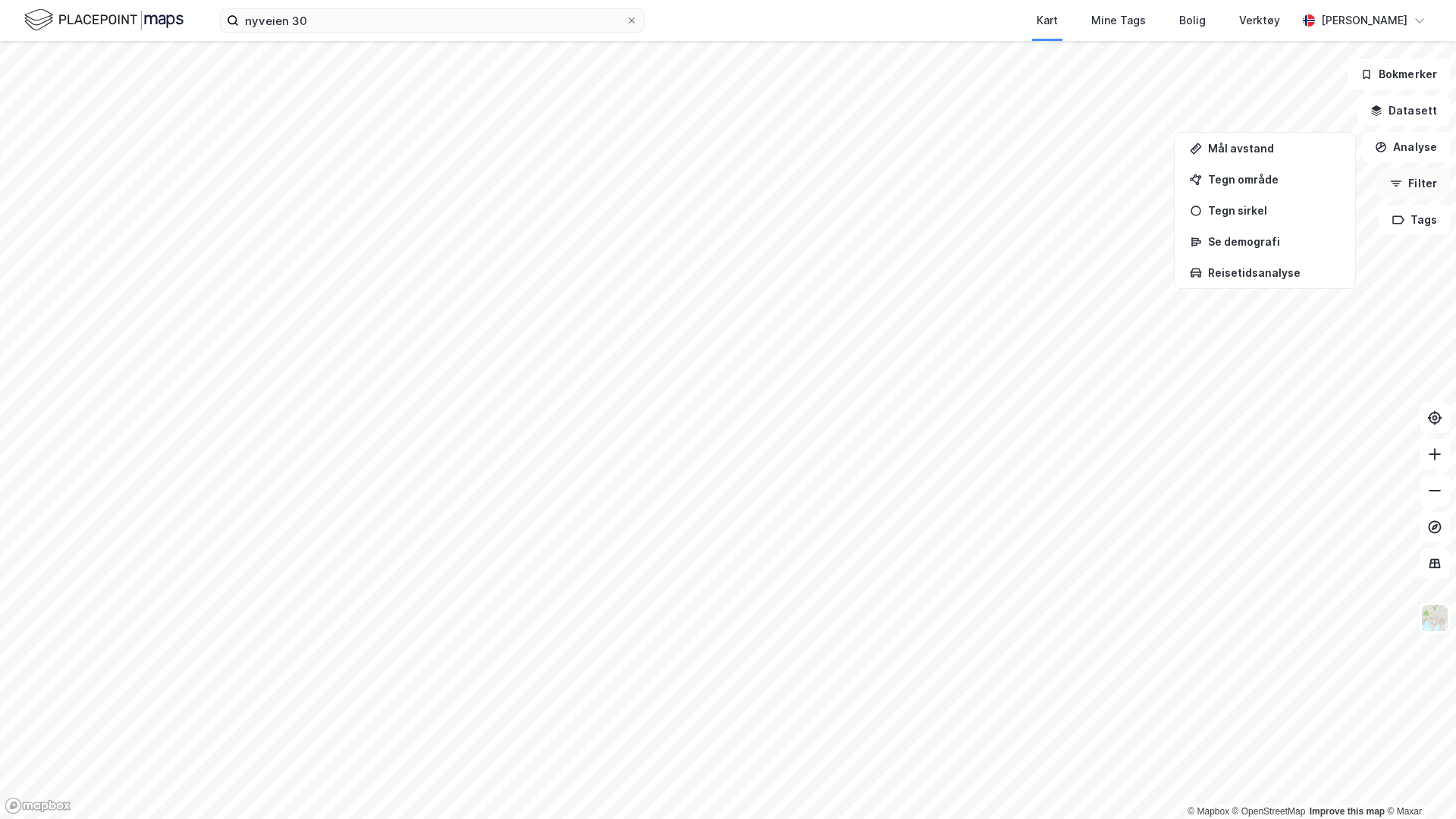
click at [1437, 179] on button "Filter" at bounding box center [1414, 183] width 73 height 30
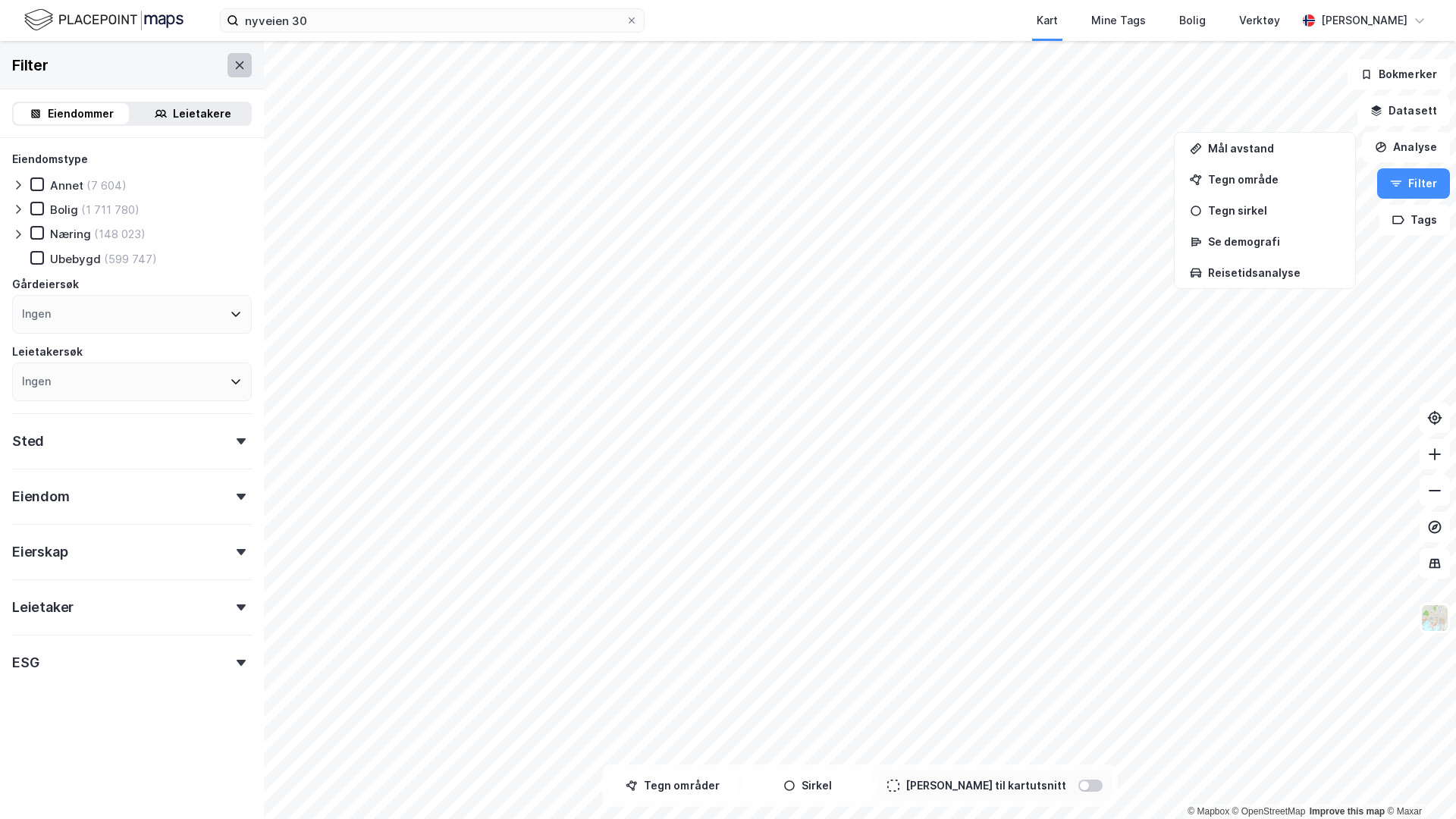
click at [245, 56] on button at bounding box center [239, 65] width 24 height 24
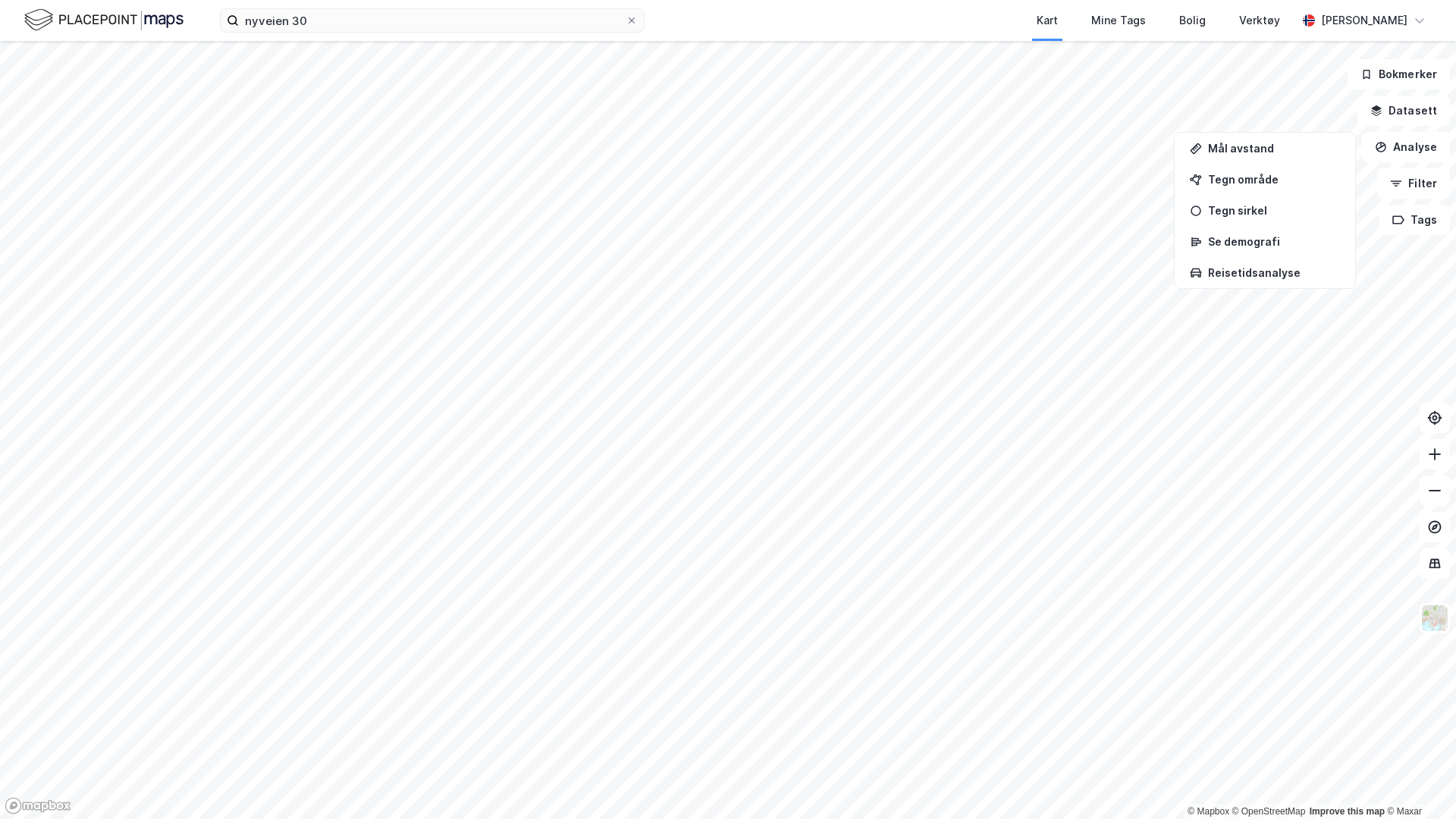
click at [264, 33] on div "nyveien 30 Kart Mine Tags Bolig Verktøy [PERSON_NAME]" at bounding box center [728, 20] width 1456 height 41
click at [267, 24] on input "nyveien 30" at bounding box center [432, 20] width 387 height 23
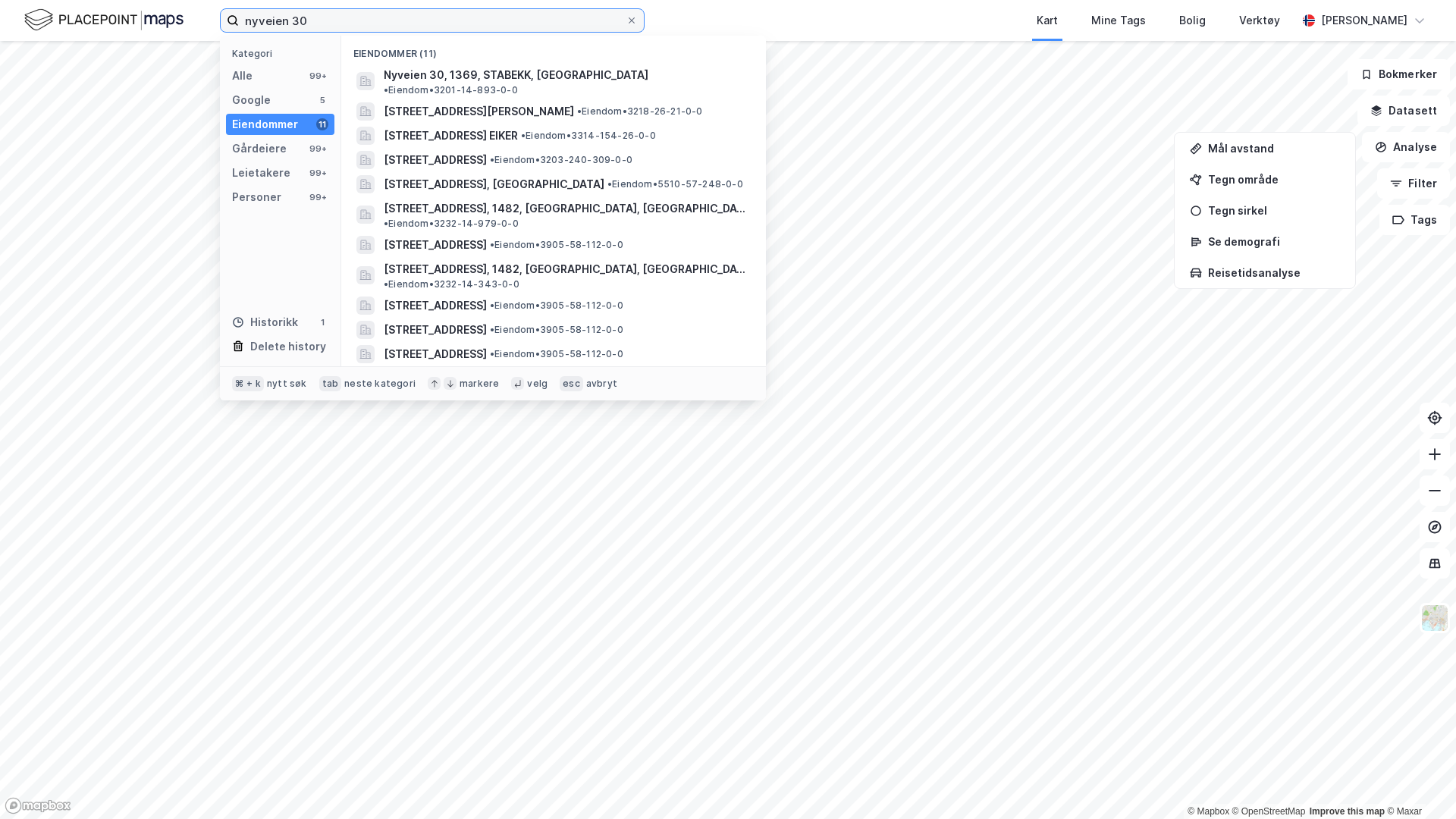
click at [267, 24] on input "nyveien 30" at bounding box center [432, 20] width 387 height 23
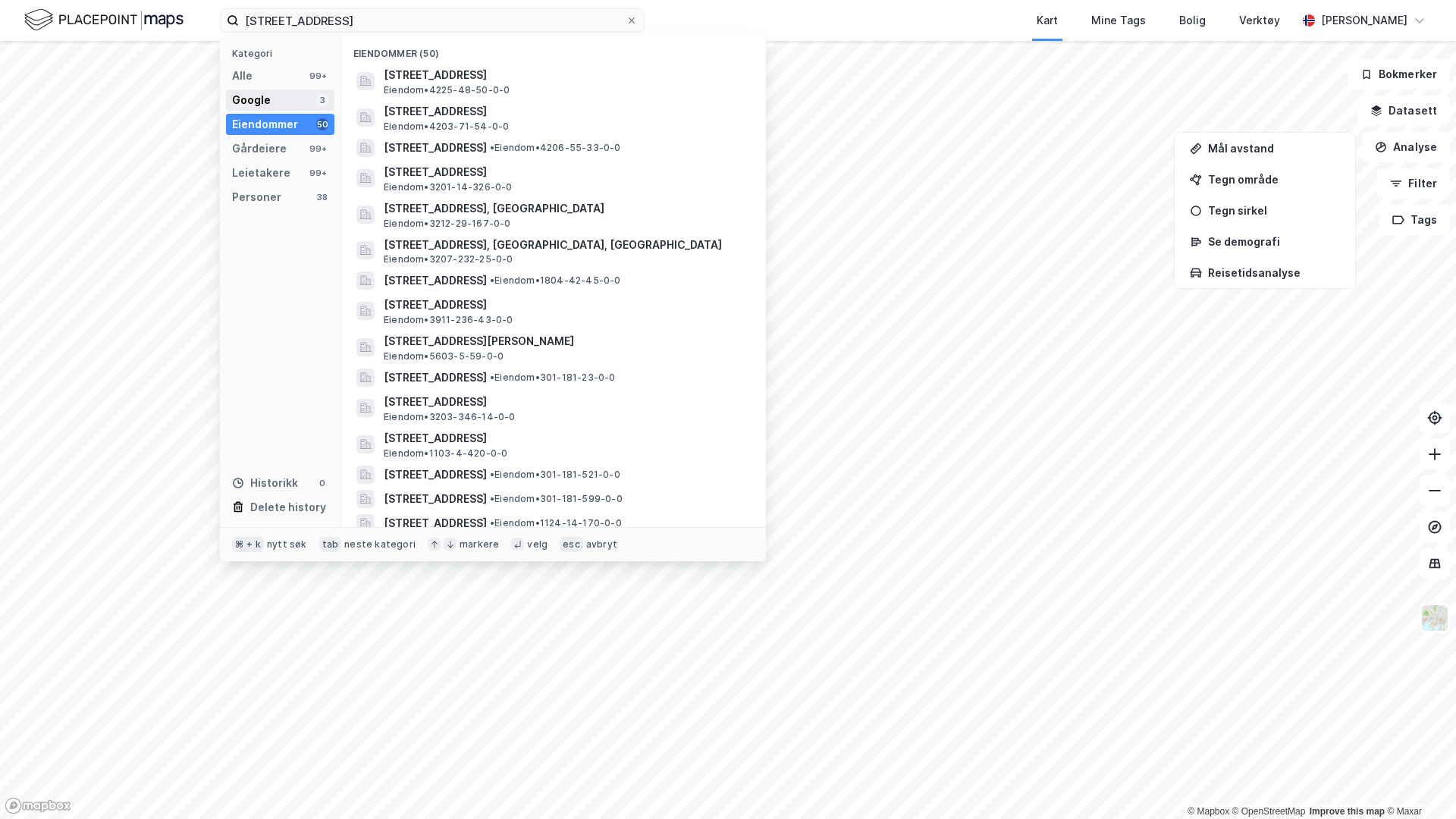
click at [281, 103] on div "Google 3" at bounding box center [280, 100] width 109 height 21
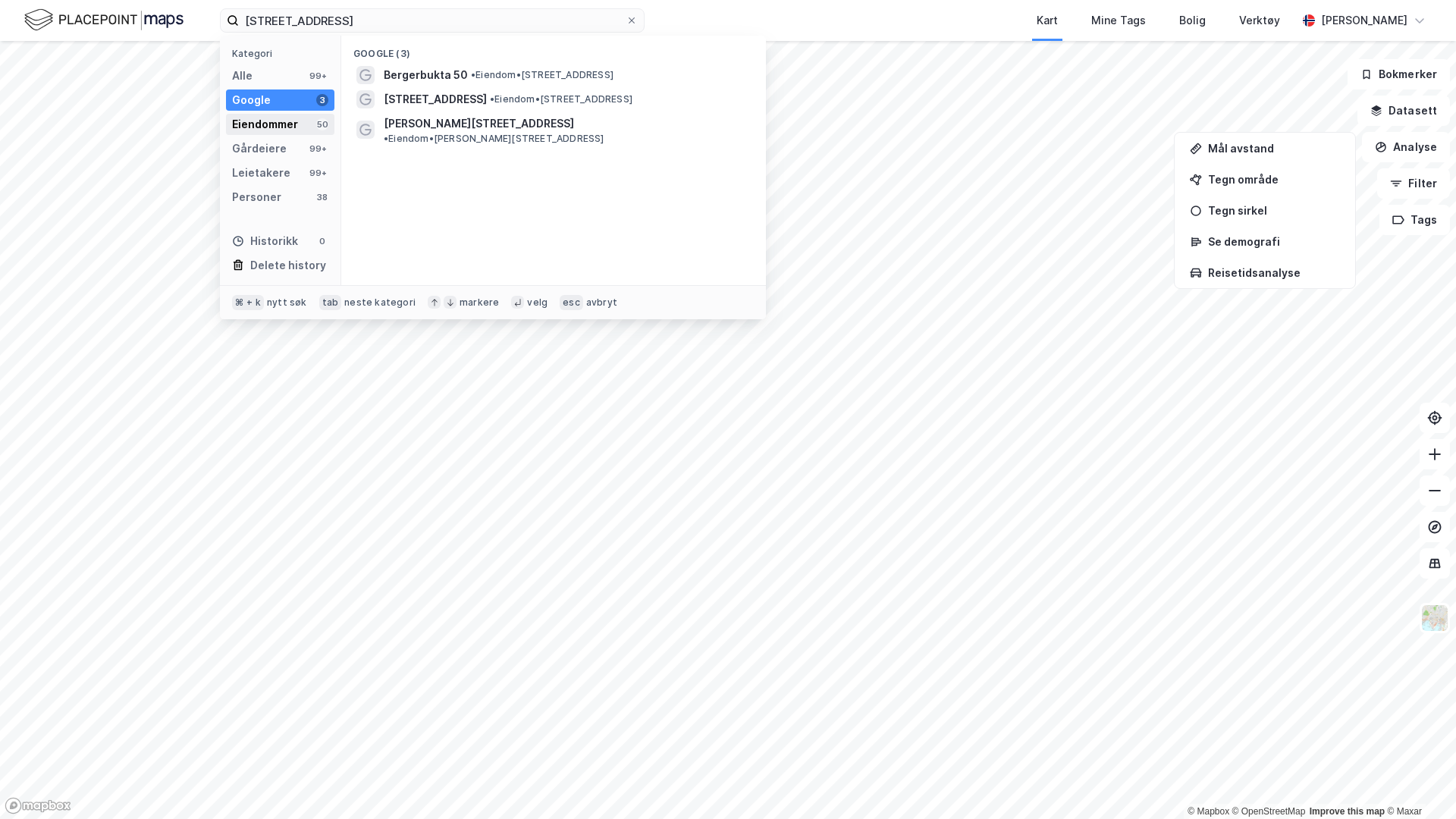
click at [295, 125] on div "Eiendommer" at bounding box center [264, 124] width 66 height 19
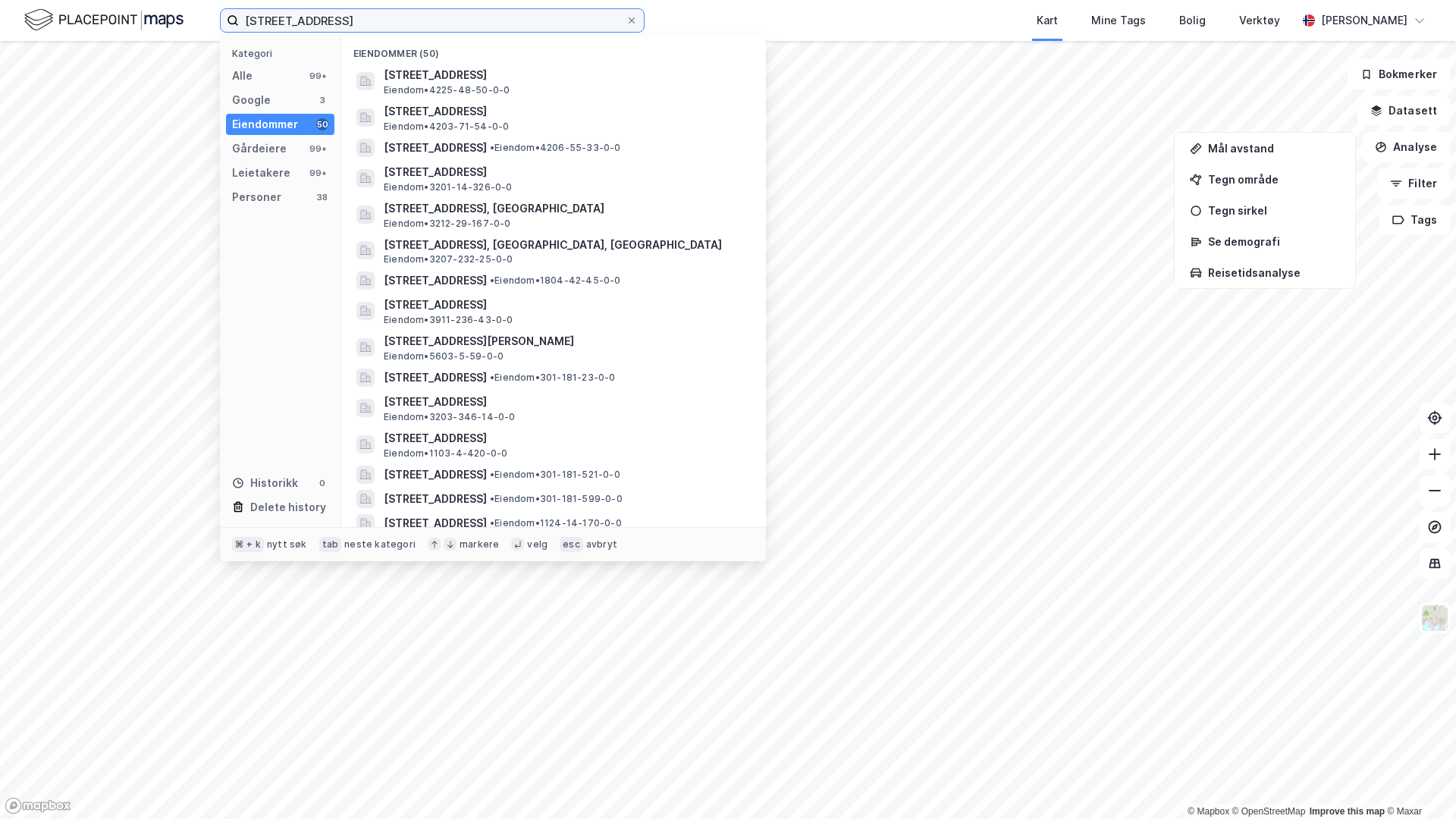
click at [426, 21] on input "[STREET_ADDRESS]" at bounding box center [432, 20] width 387 height 23
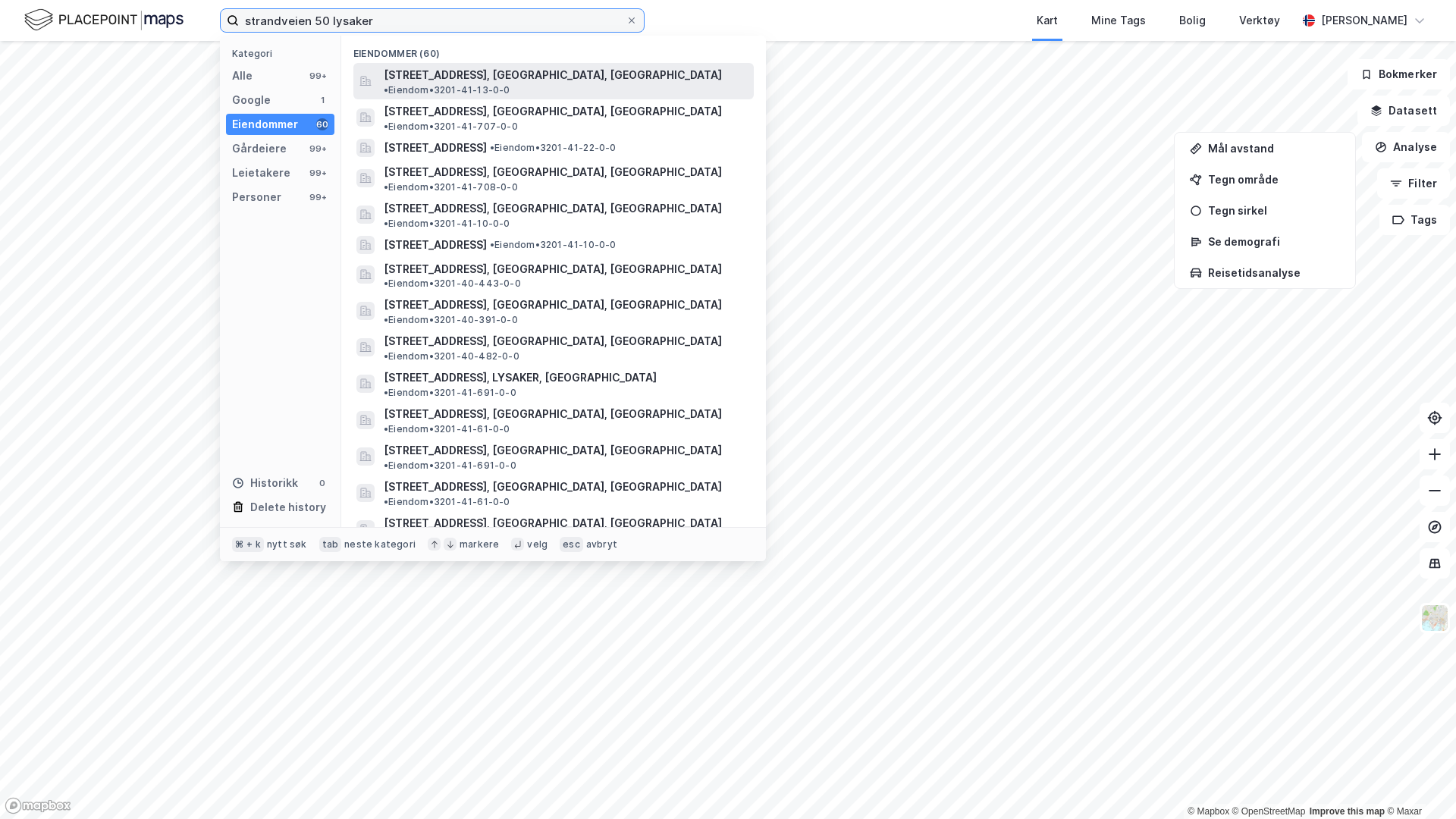
type input "strandveien 50 lysaker"
click at [476, 80] on span "[STREET_ADDRESS], [GEOGRAPHIC_DATA], [GEOGRAPHIC_DATA]" at bounding box center [553, 75] width 338 height 19
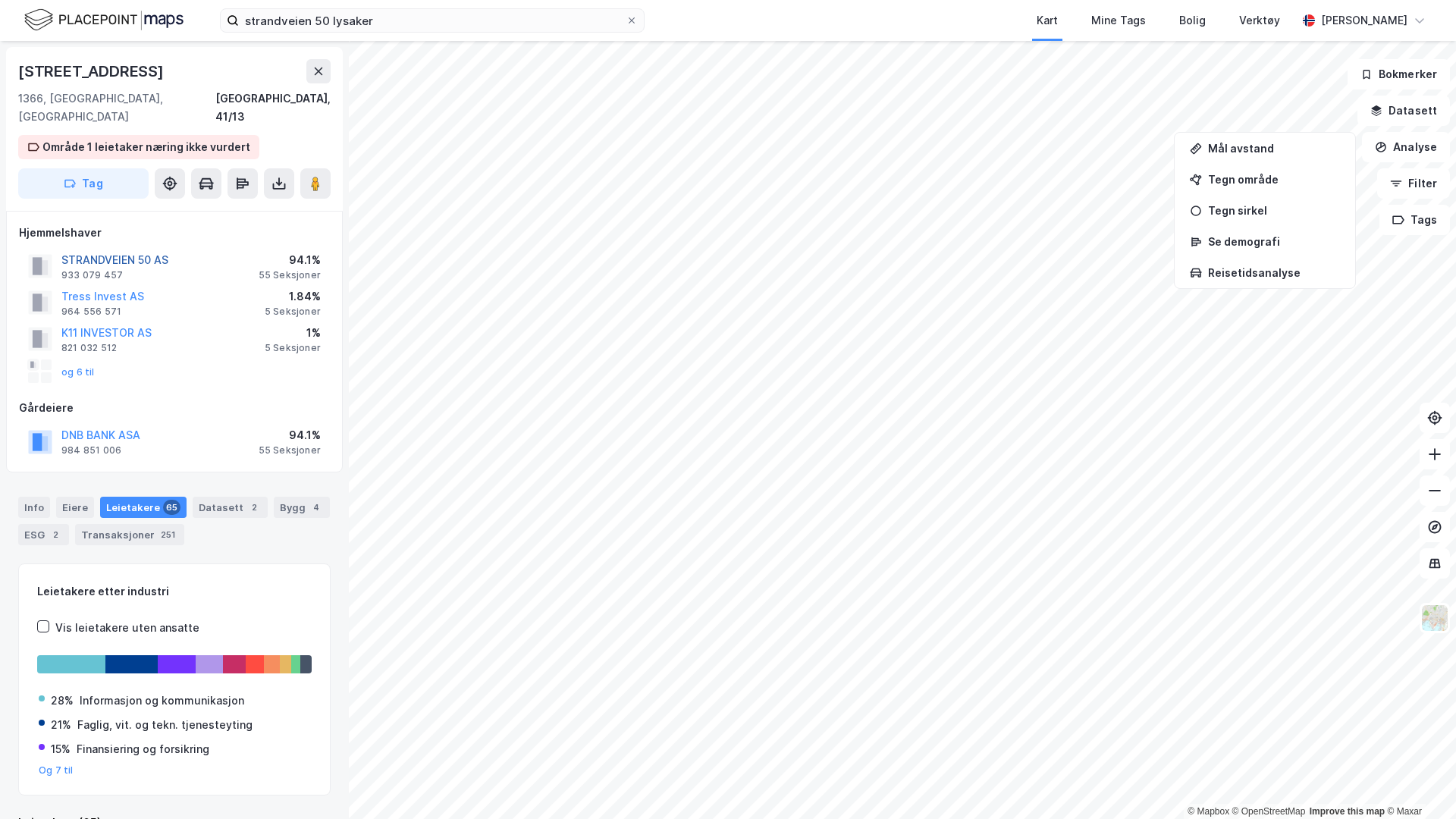
click at [0, 0] on button "STRANDVEIEN 50 AS" at bounding box center [0, 0] width 0 height 0
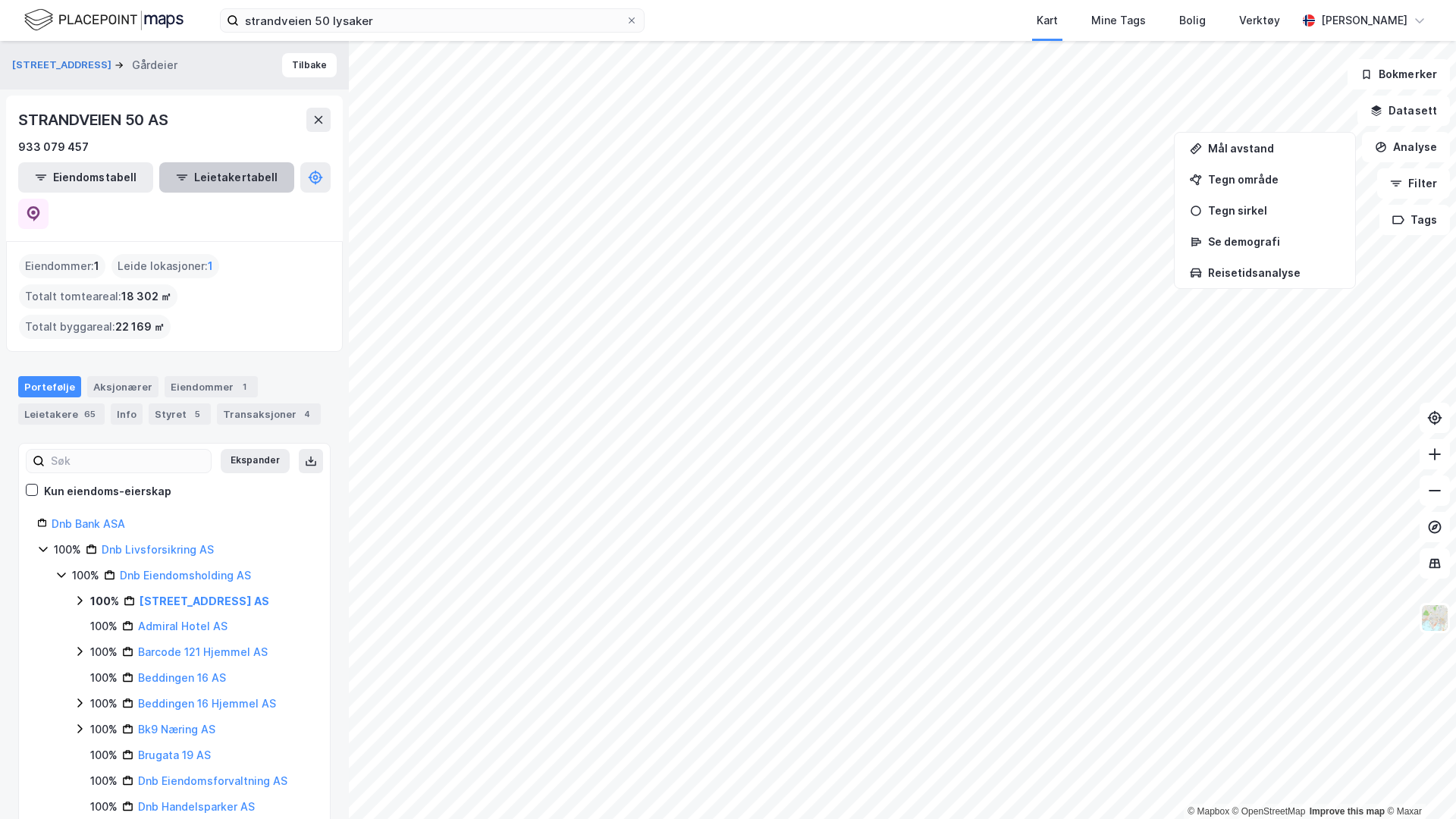
click at [211, 184] on button "Leietakertabell" at bounding box center [226, 177] width 135 height 30
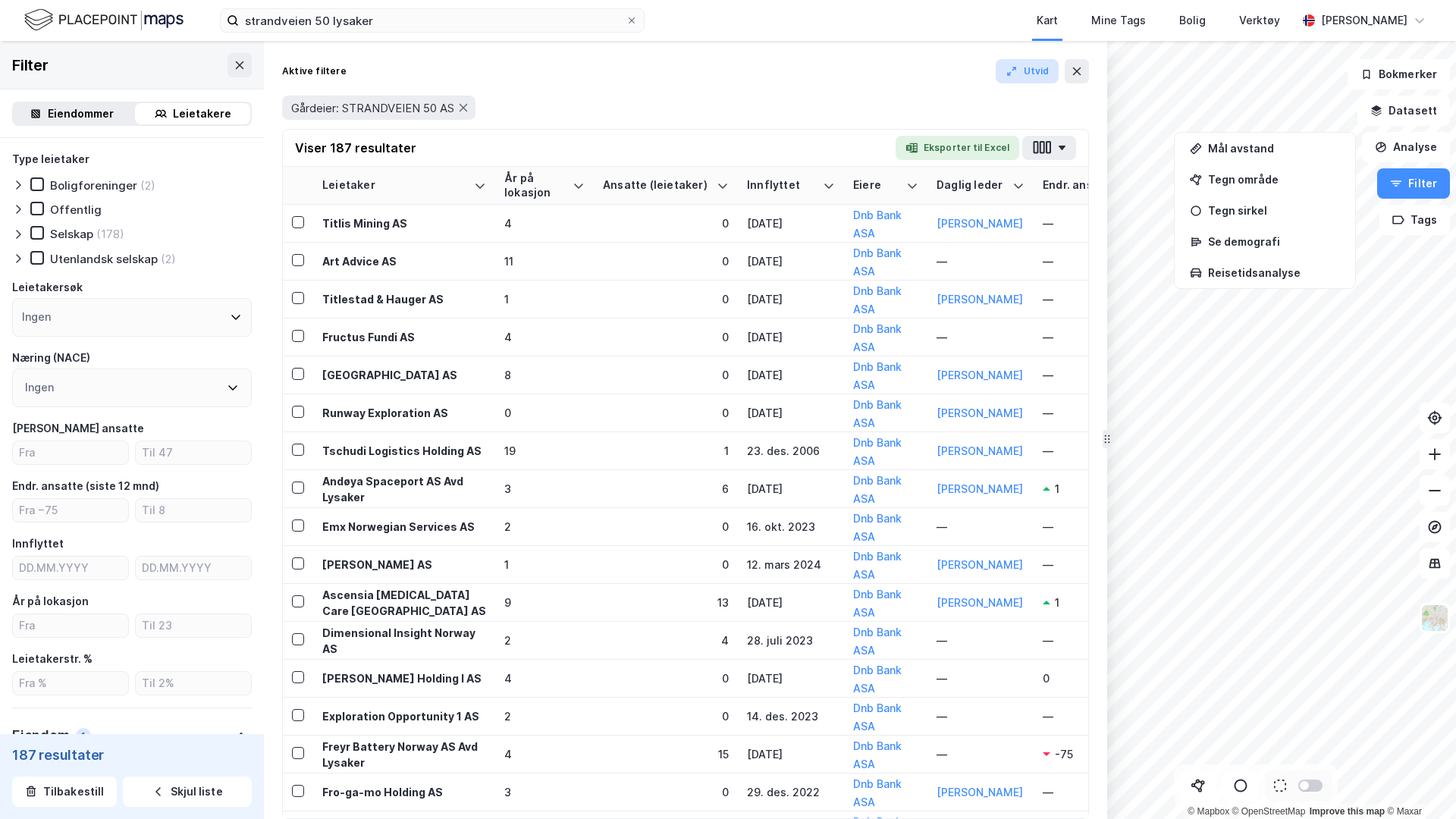
click at [1040, 66] on button "Utvid" at bounding box center [1028, 71] width 64 height 24
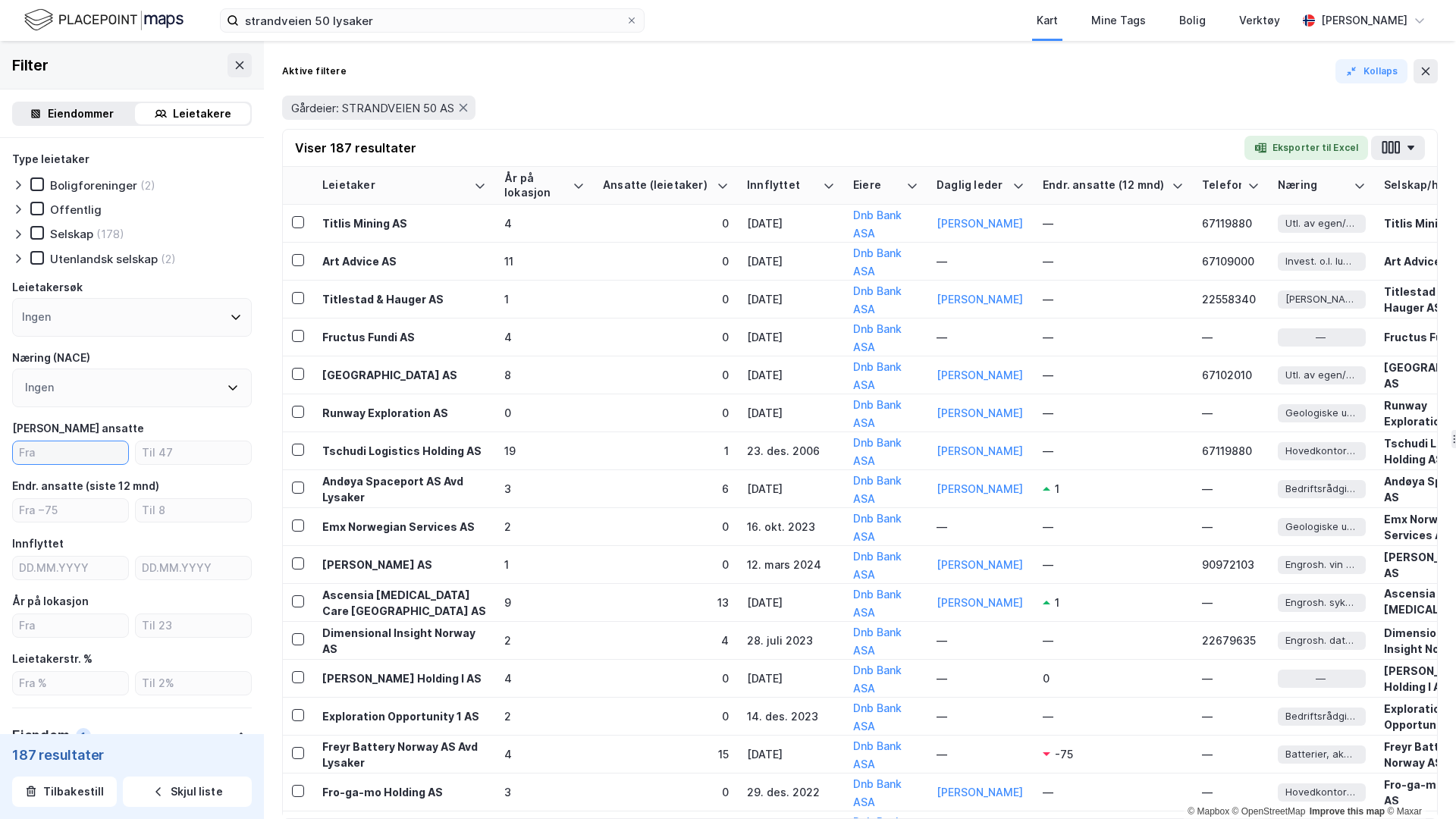
click at [48, 455] on input "number" at bounding box center [71, 453] width 115 height 23
type input "1"
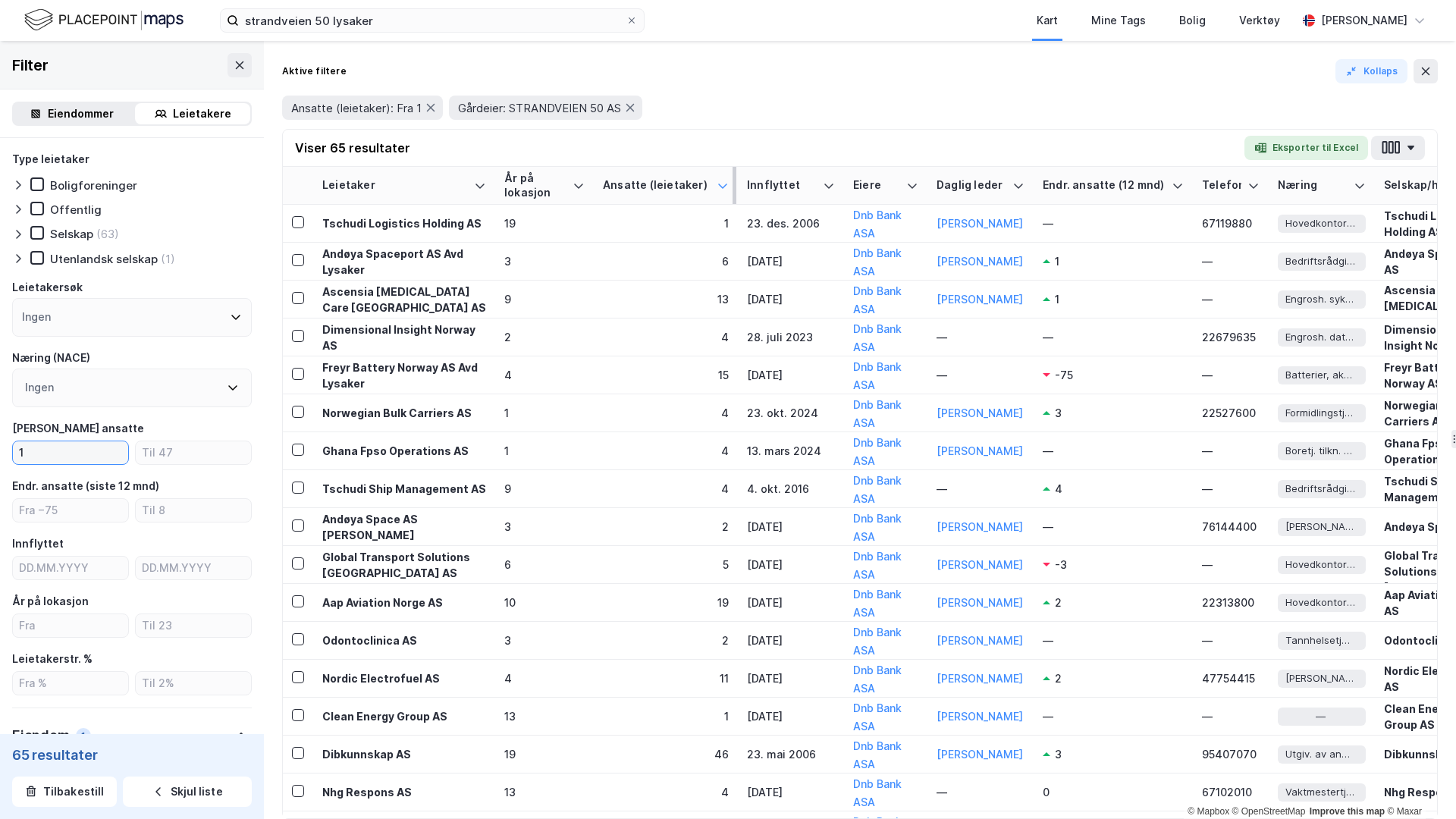
type input "1"
click at [726, 186] on icon at bounding box center [723, 186] width 12 height 12
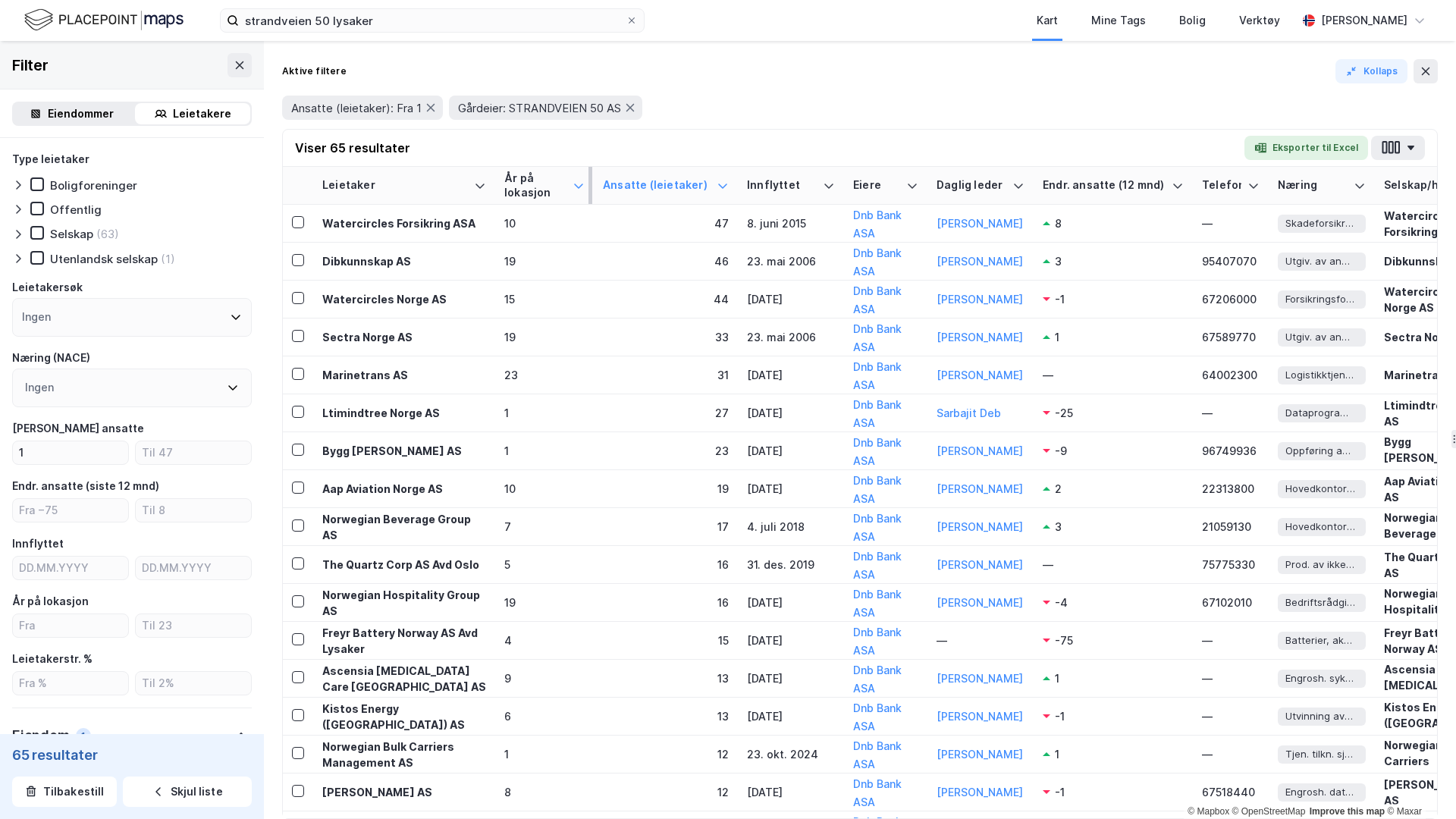
click at [574, 185] on icon at bounding box center [579, 186] width 12 height 12
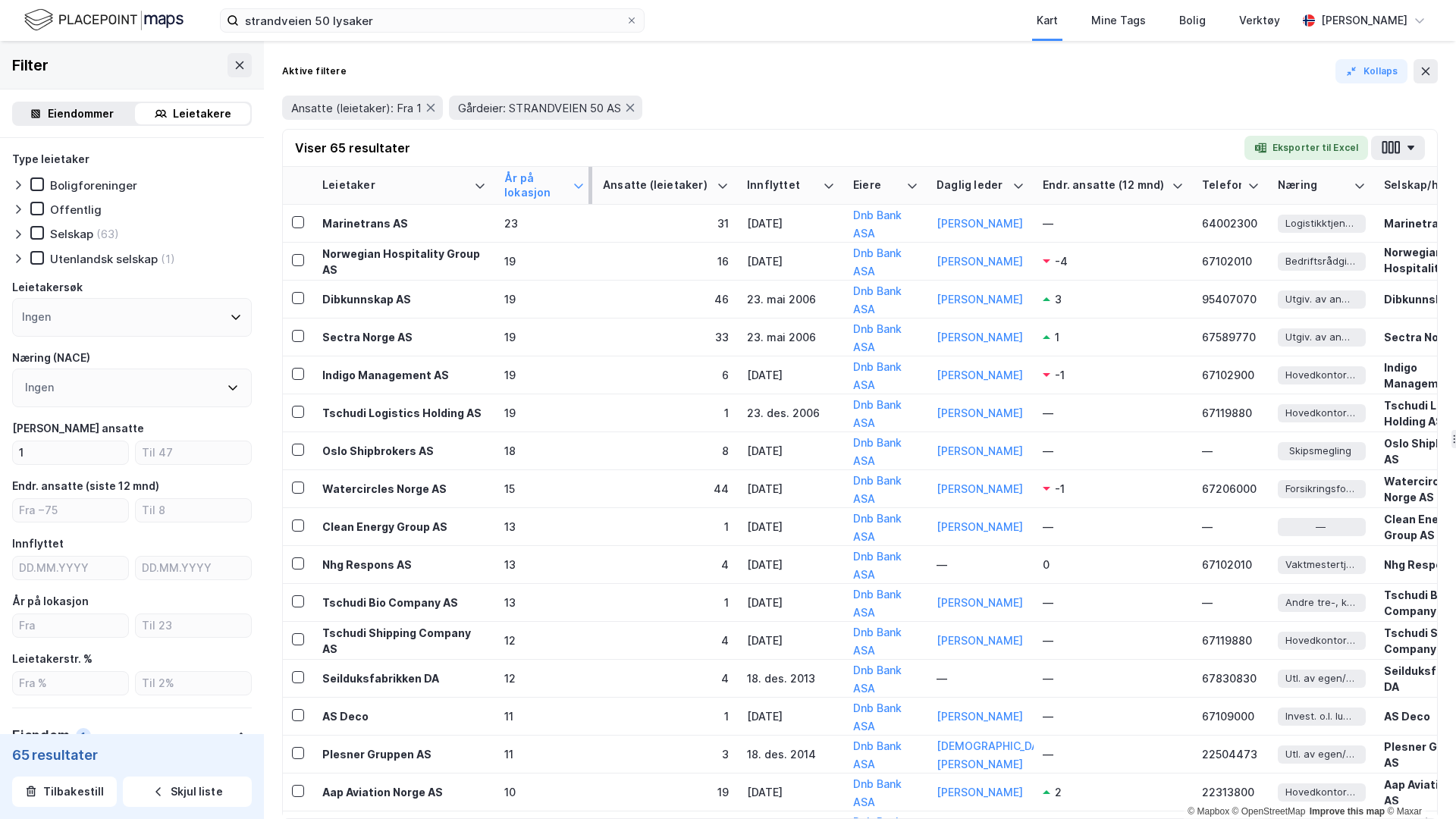
click at [574, 185] on icon at bounding box center [579, 186] width 12 height 12
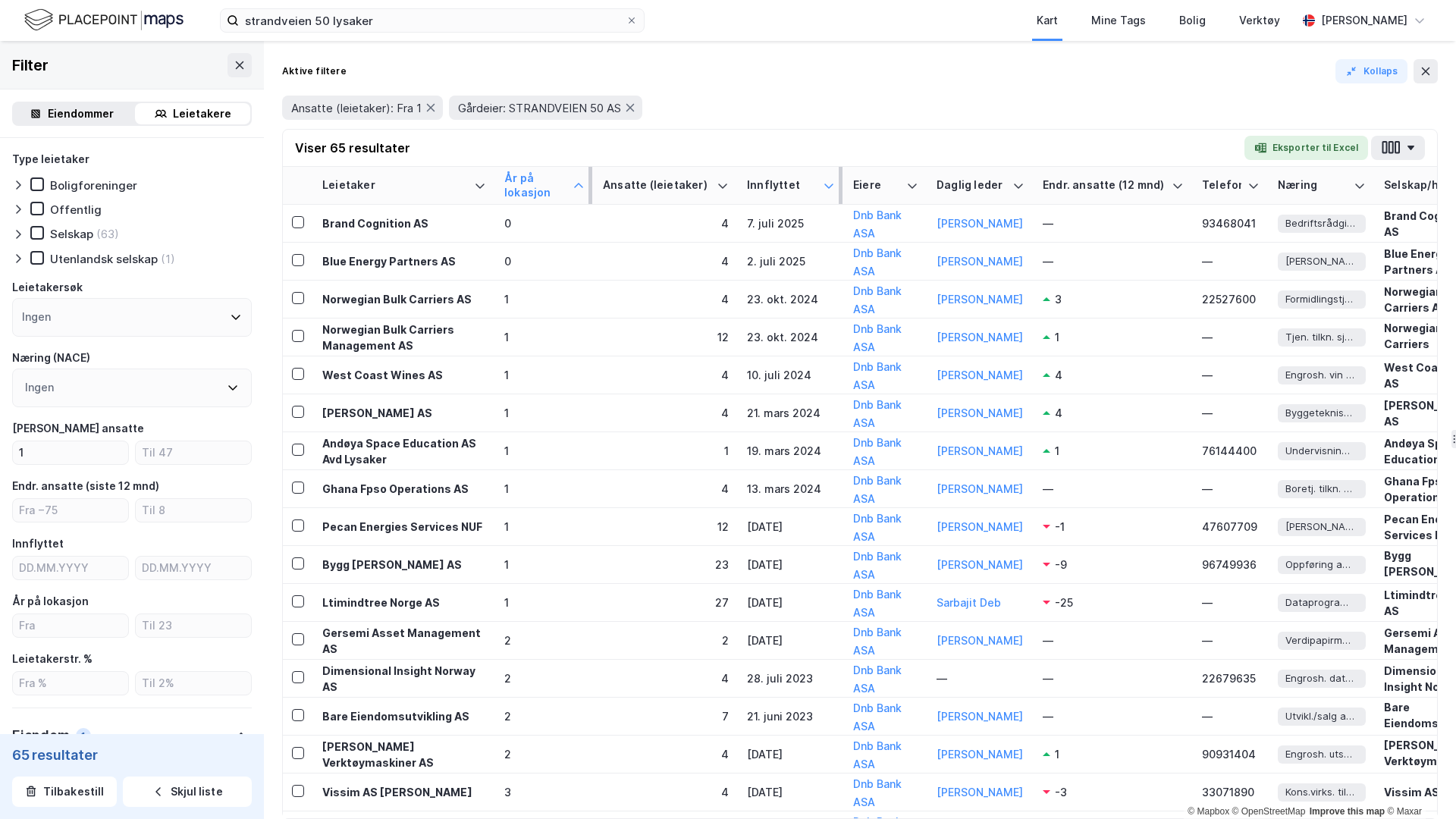
click at [825, 189] on icon at bounding box center [829, 186] width 12 height 12
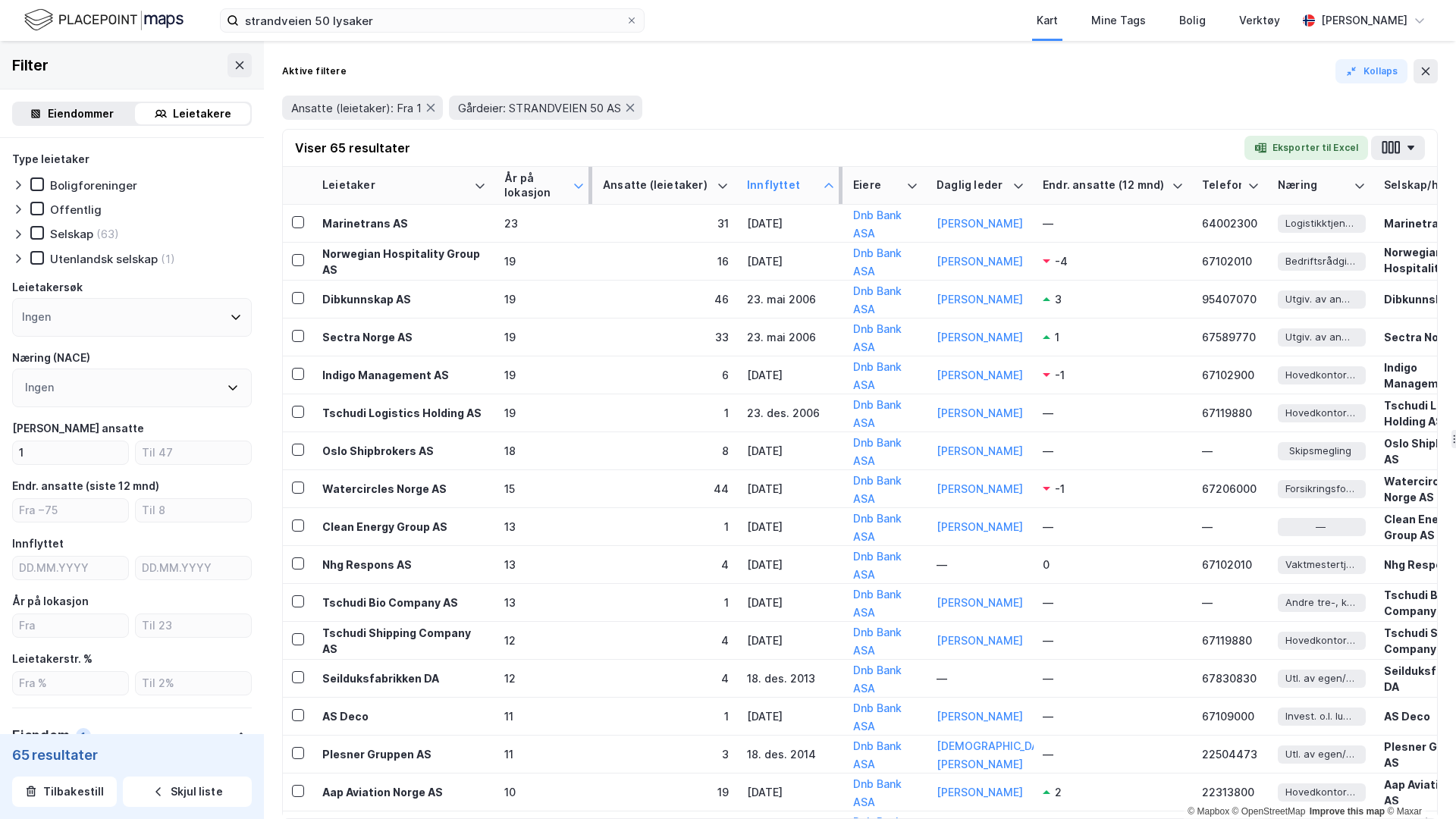
click at [825, 189] on icon at bounding box center [829, 186] width 12 height 12
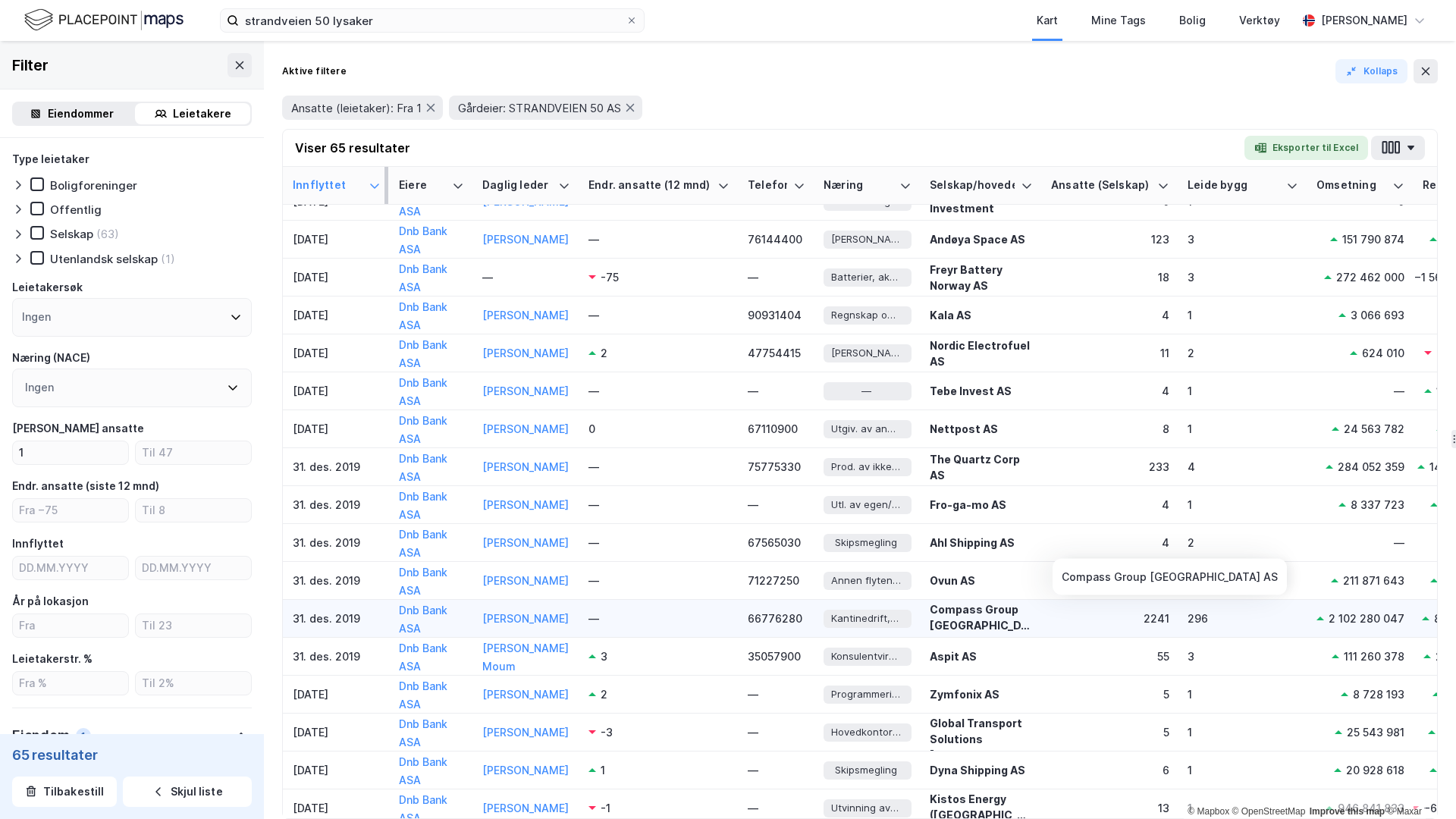
scroll to position [780, 213]
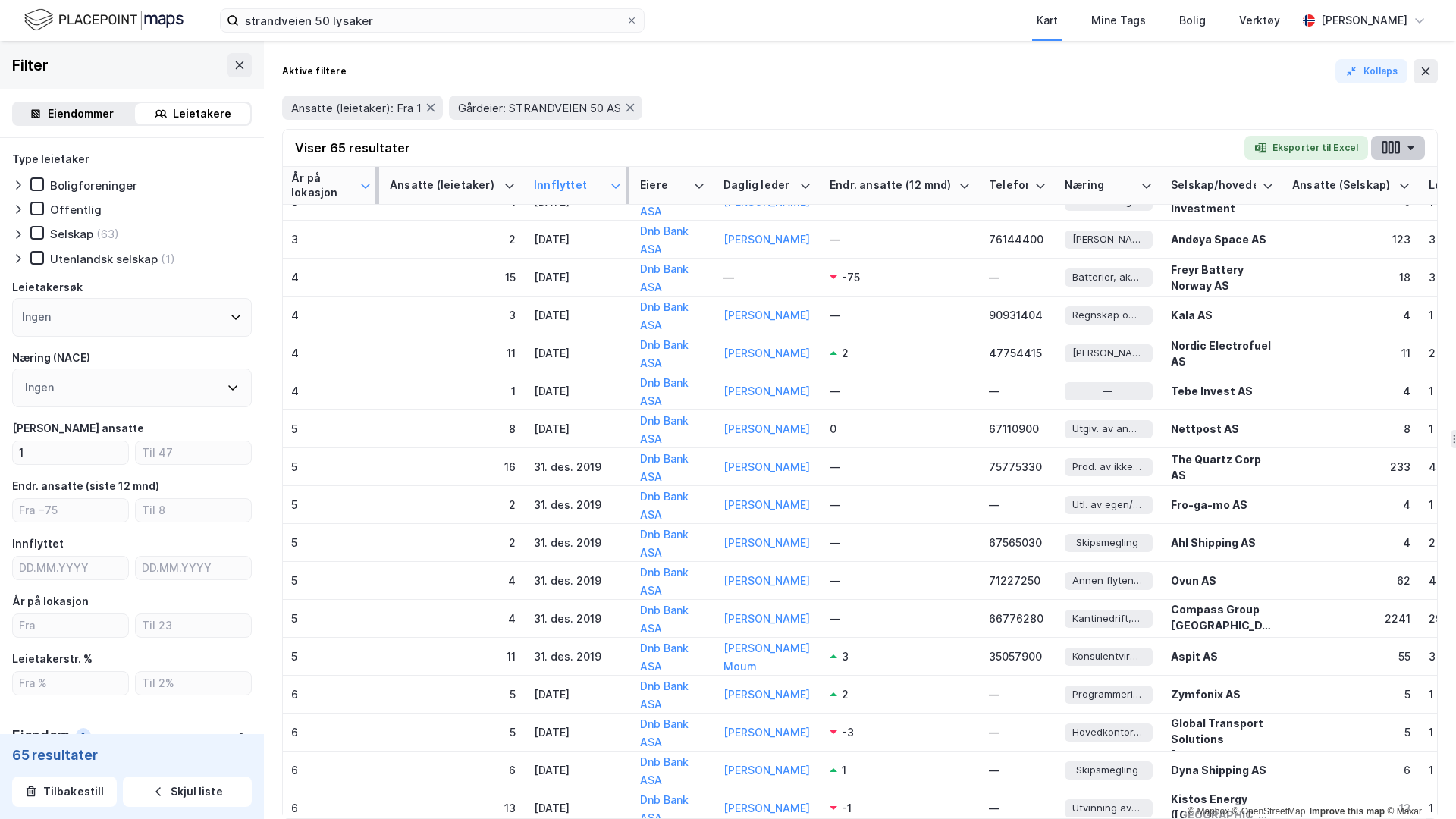
click at [1391, 141] on icon "button" at bounding box center [1391, 148] width 19 height 16
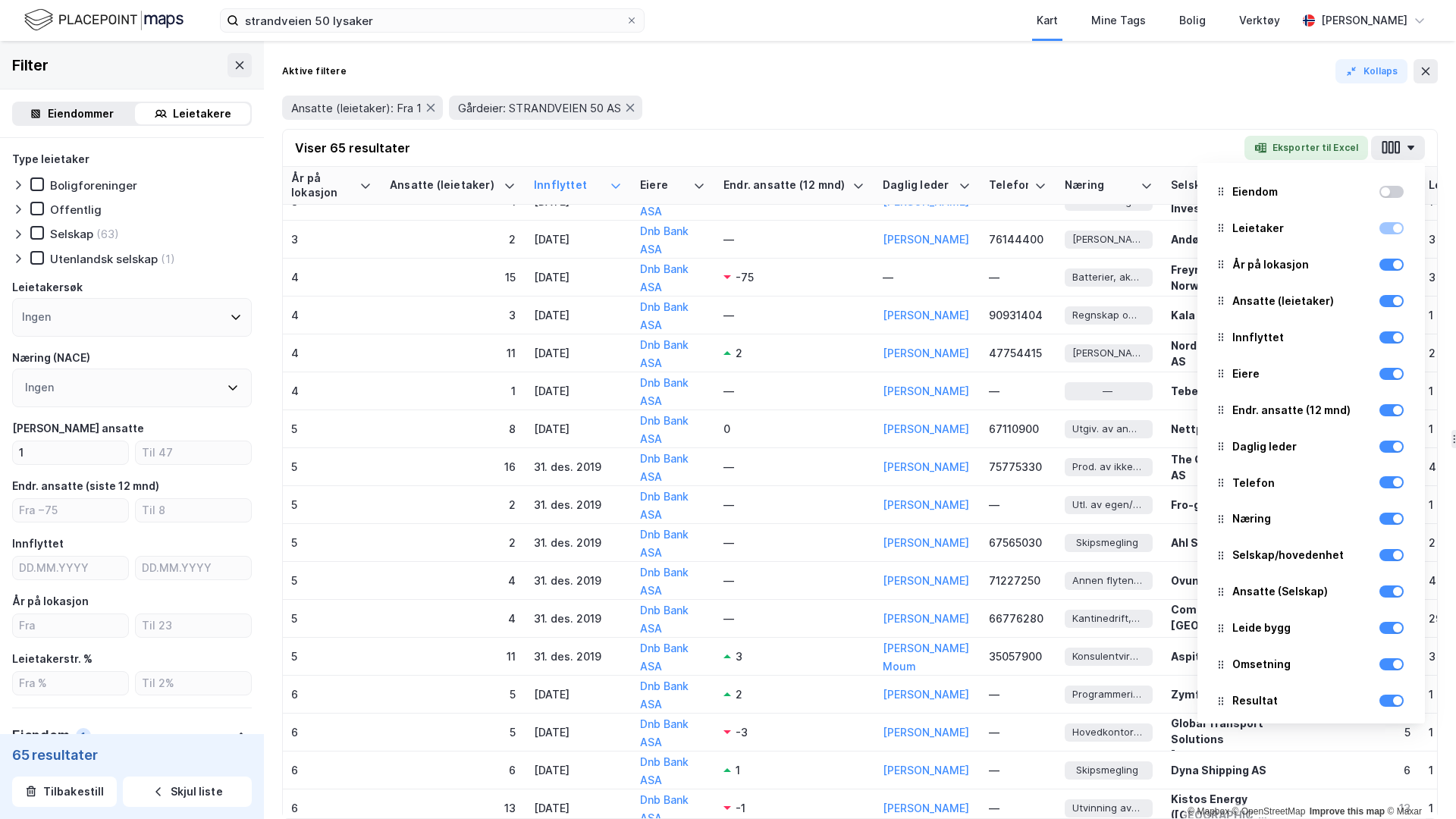
click at [1157, 142] on div "Viser 65 resultater Eksporter til Excel Eiendom Leietaker År på lokasjon Ansatt…" at bounding box center [860, 149] width 1154 height 37
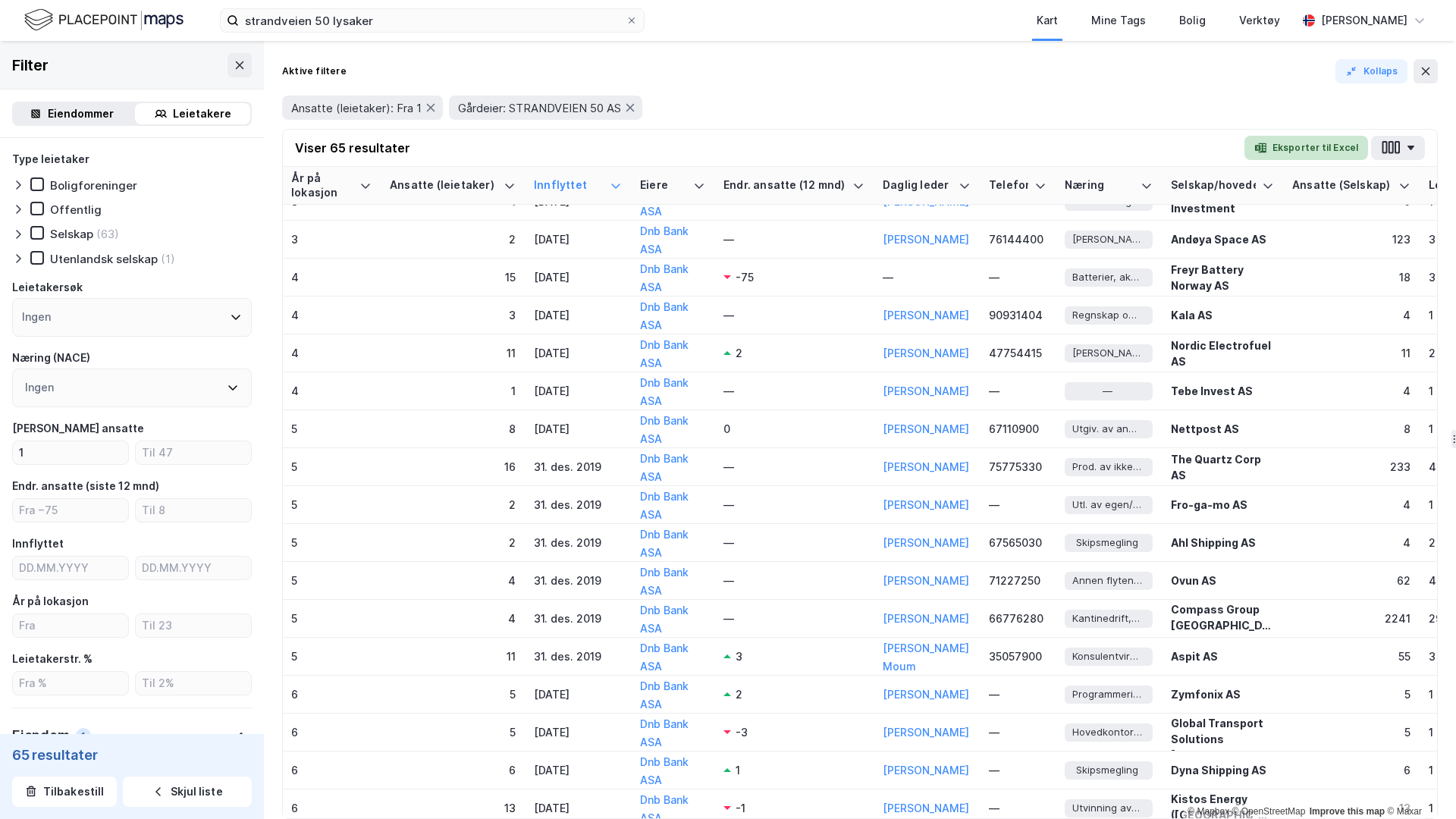
click at [1281, 146] on button "Eksporter til Excel" at bounding box center [1307, 147] width 124 height 24
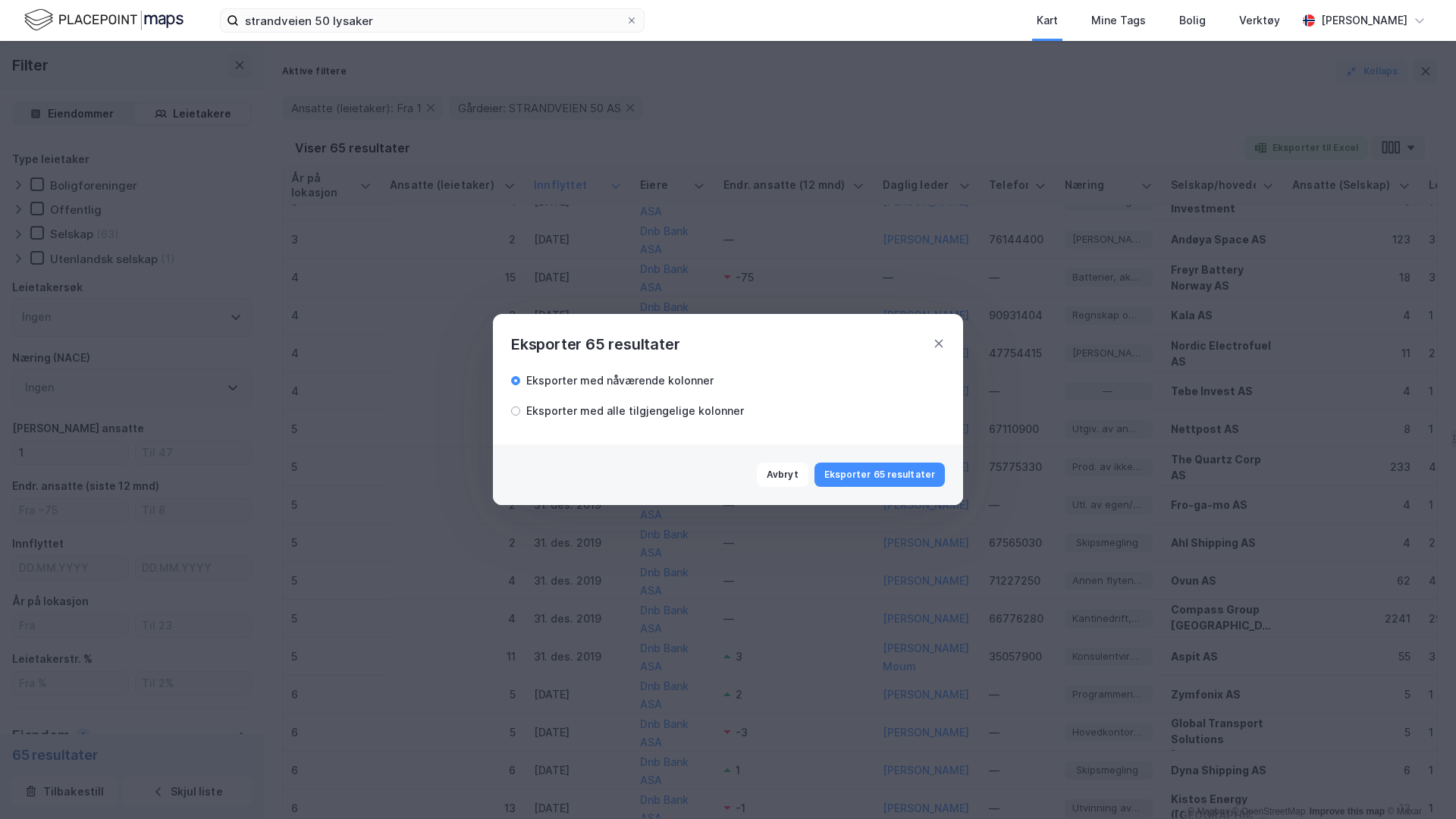
click at [579, 414] on div "Eksporter med alle tilgjengelige kolonner" at bounding box center [635, 410] width 218 height 19
click at [854, 471] on button "Eksporter 65 resultater" at bounding box center [879, 474] width 130 height 24
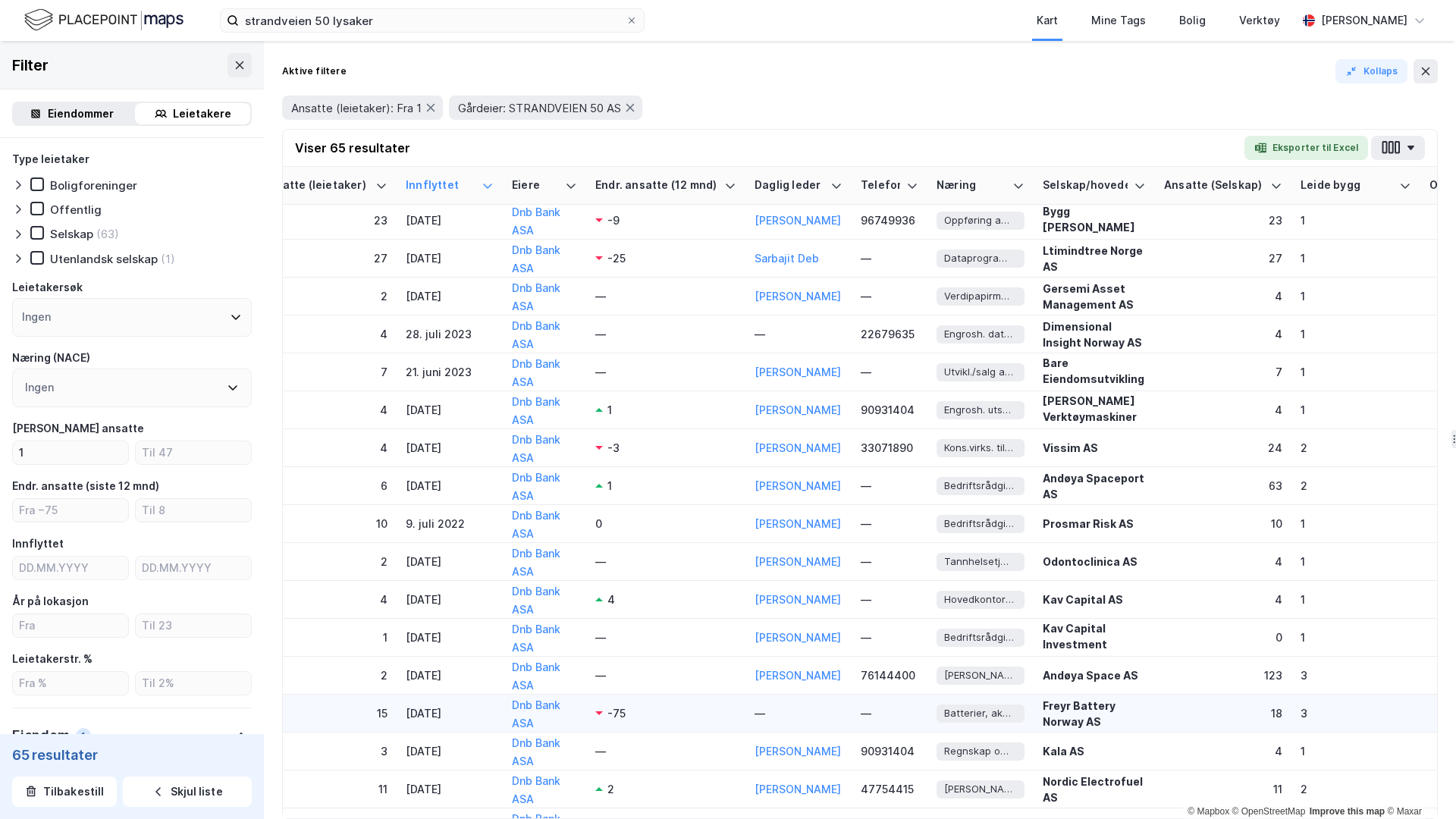
scroll to position [338, 341]
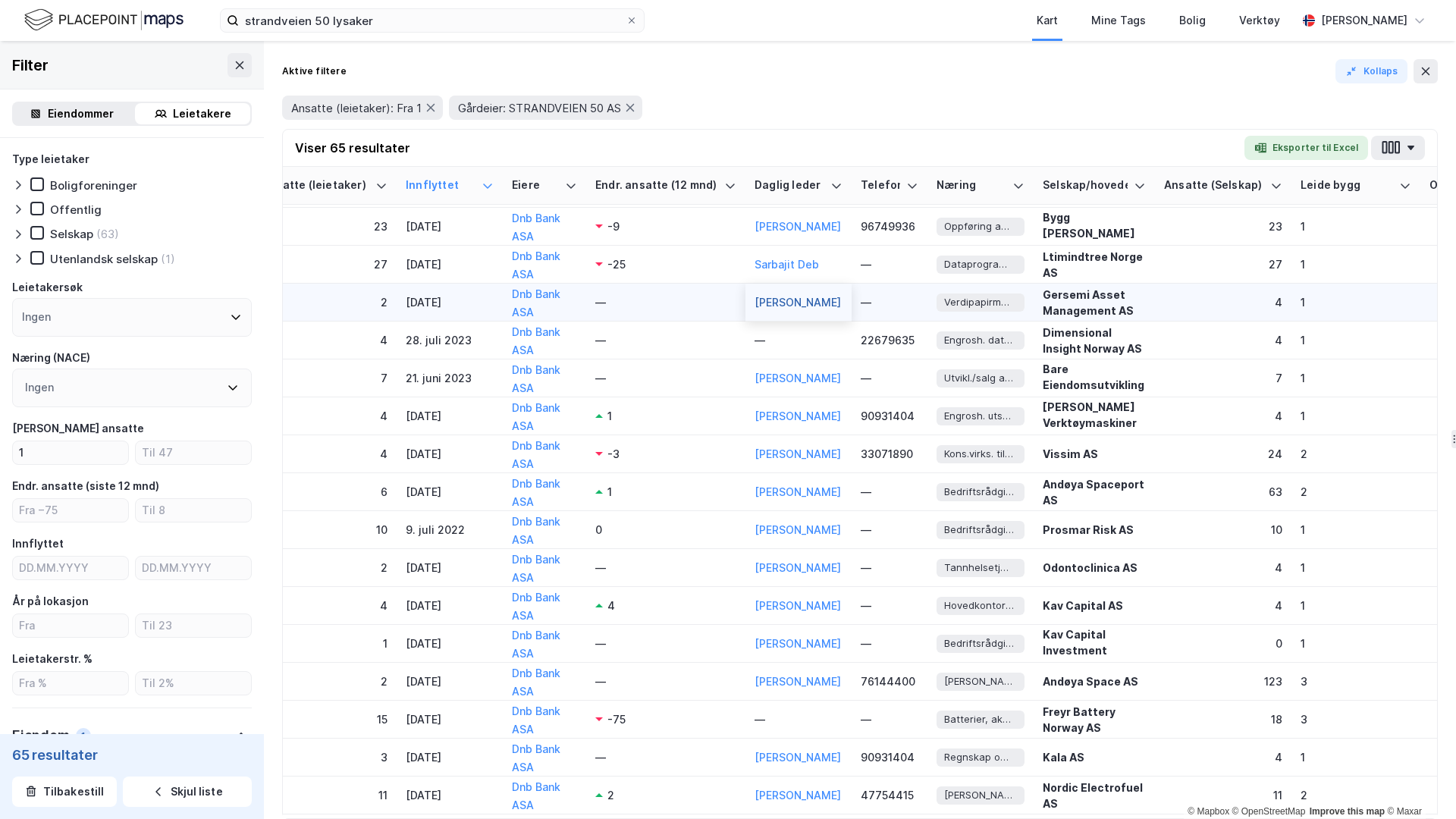
click at [0, 0] on button "[PERSON_NAME]" at bounding box center [0, 0] width 0 height 0
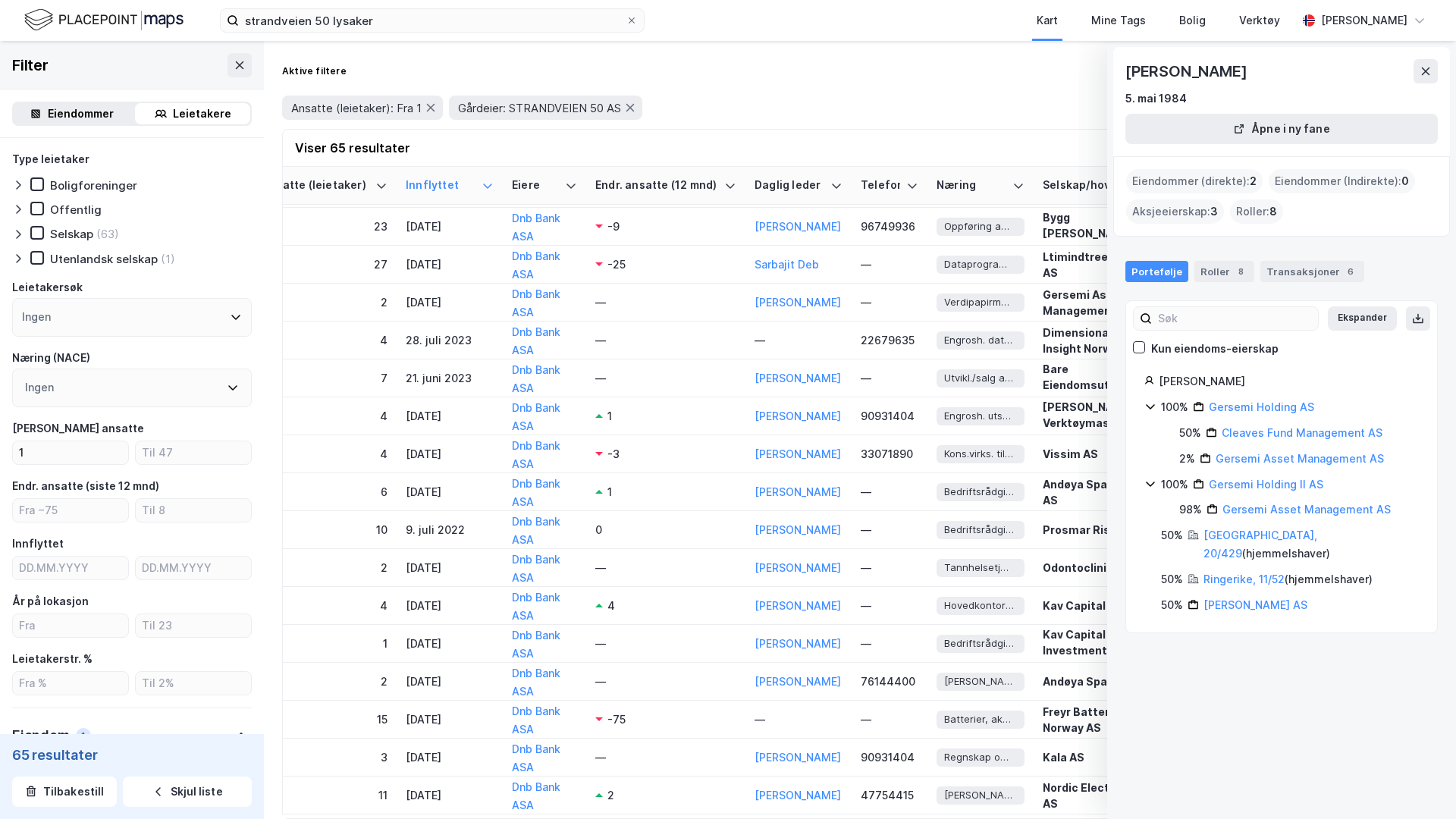
click at [1250, 70] on div "[PERSON_NAME]" at bounding box center [1187, 71] width 125 height 24
copy div "[PERSON_NAME]"
click at [1427, 76] on icon at bounding box center [1426, 72] width 12 height 12
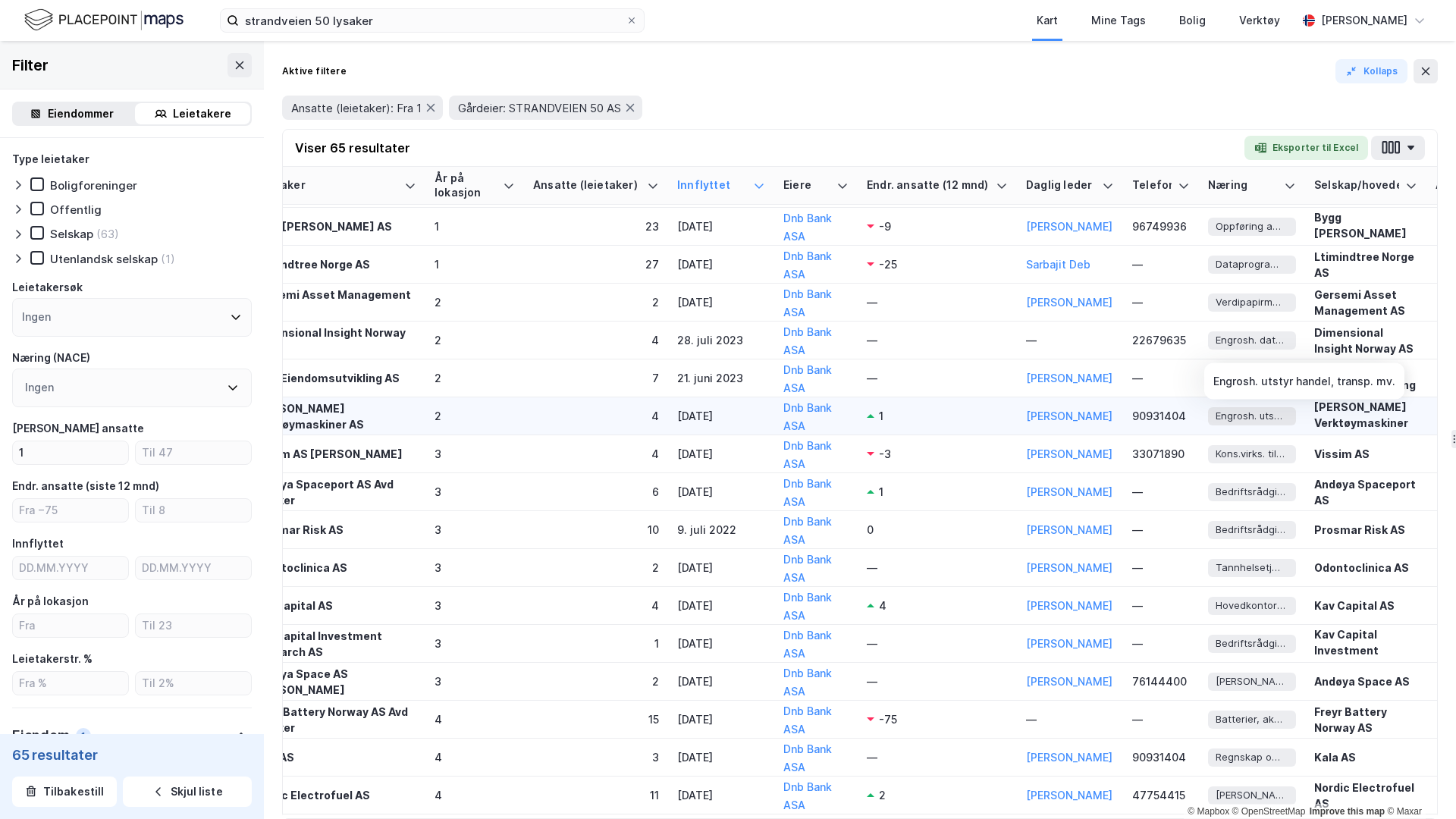
scroll to position [338, 0]
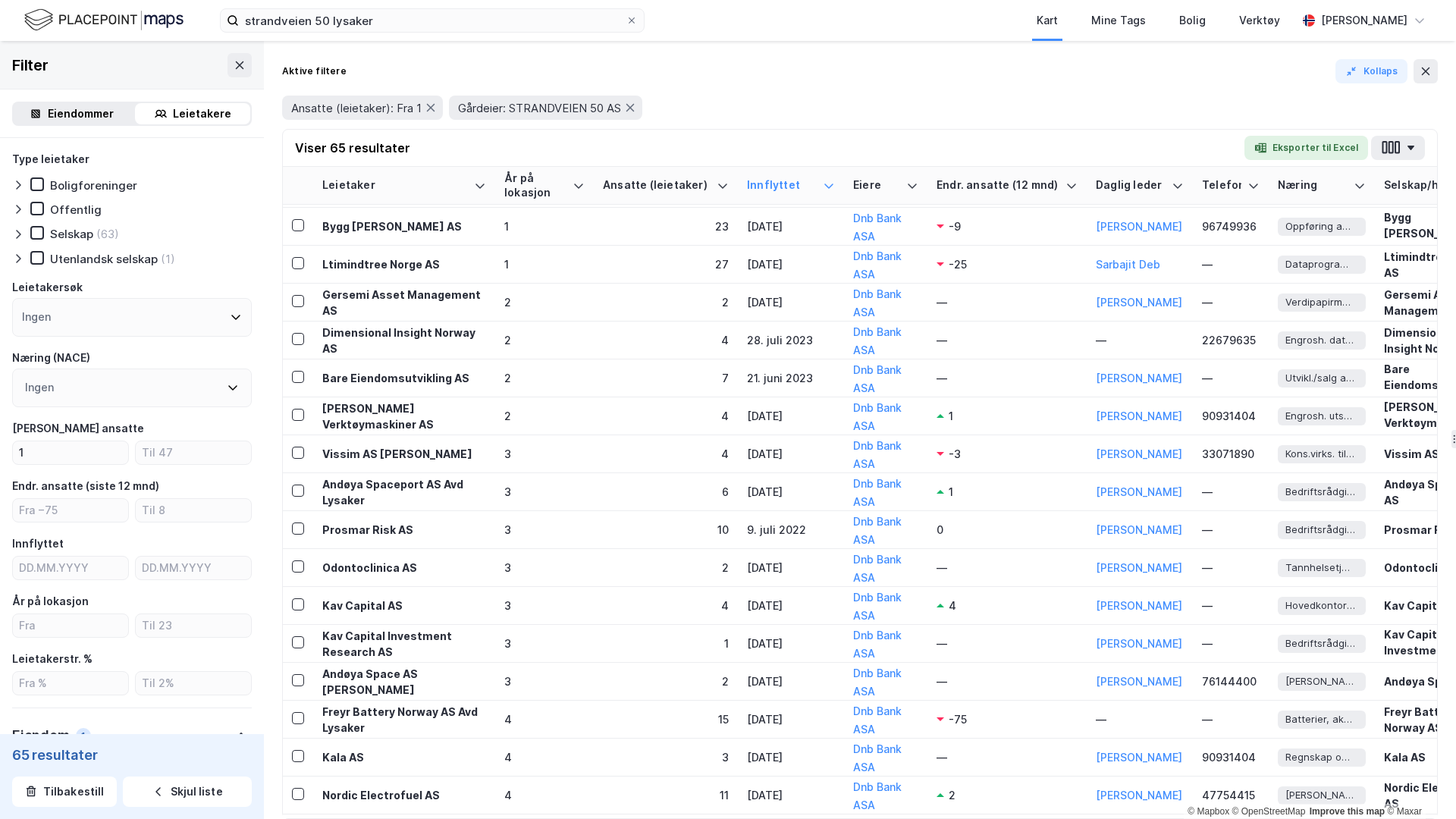
click at [1439, 79] on div "Aktive filtere Kollaps Ansatte (leietaker): Fra 1 Gårdeier: [STREET_ADDRESS] AS…" at bounding box center [860, 430] width 1192 height 778
click at [1429, 73] on icon at bounding box center [1426, 71] width 8 height 8
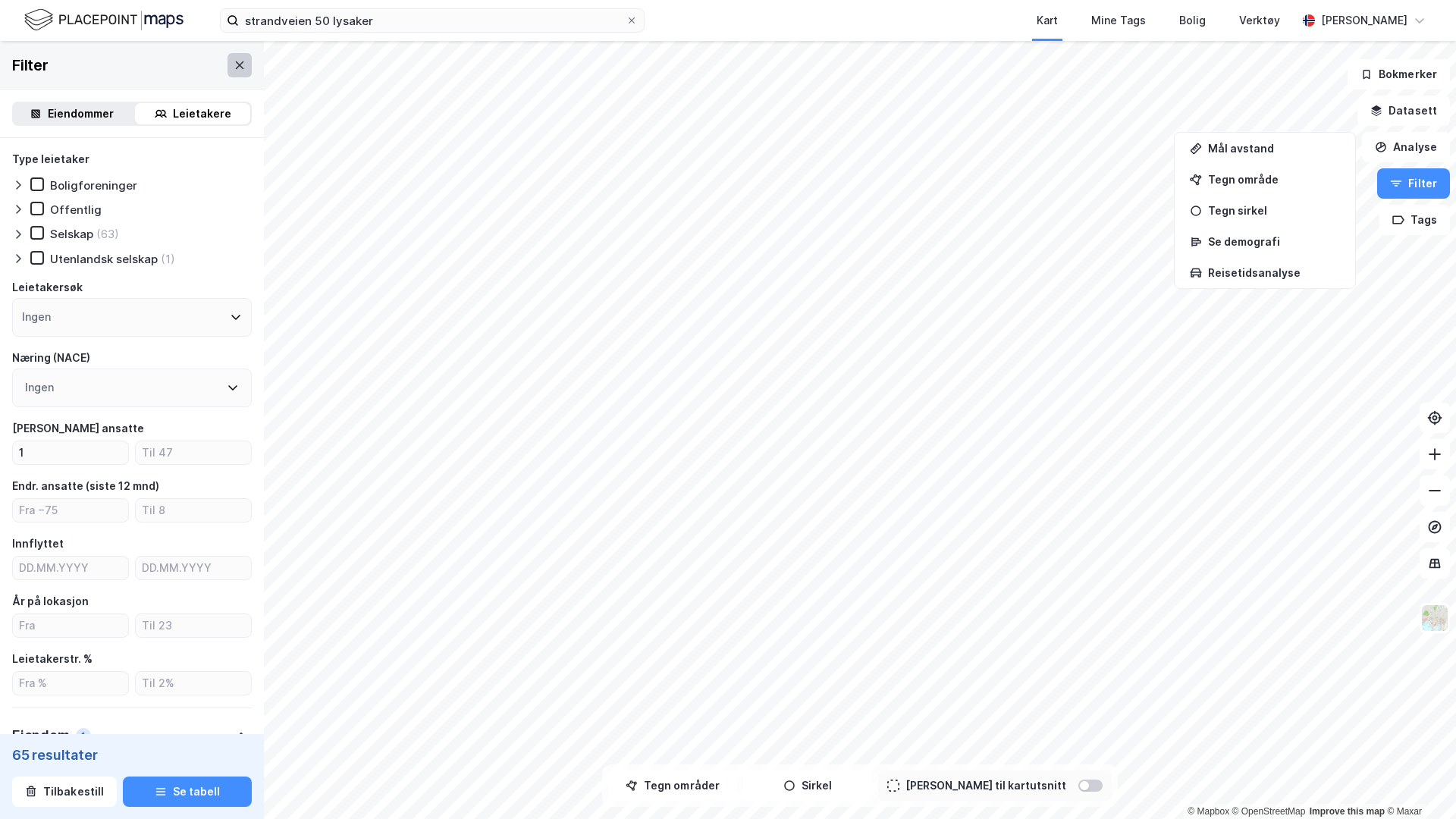
click at [233, 57] on button at bounding box center [239, 65] width 24 height 24
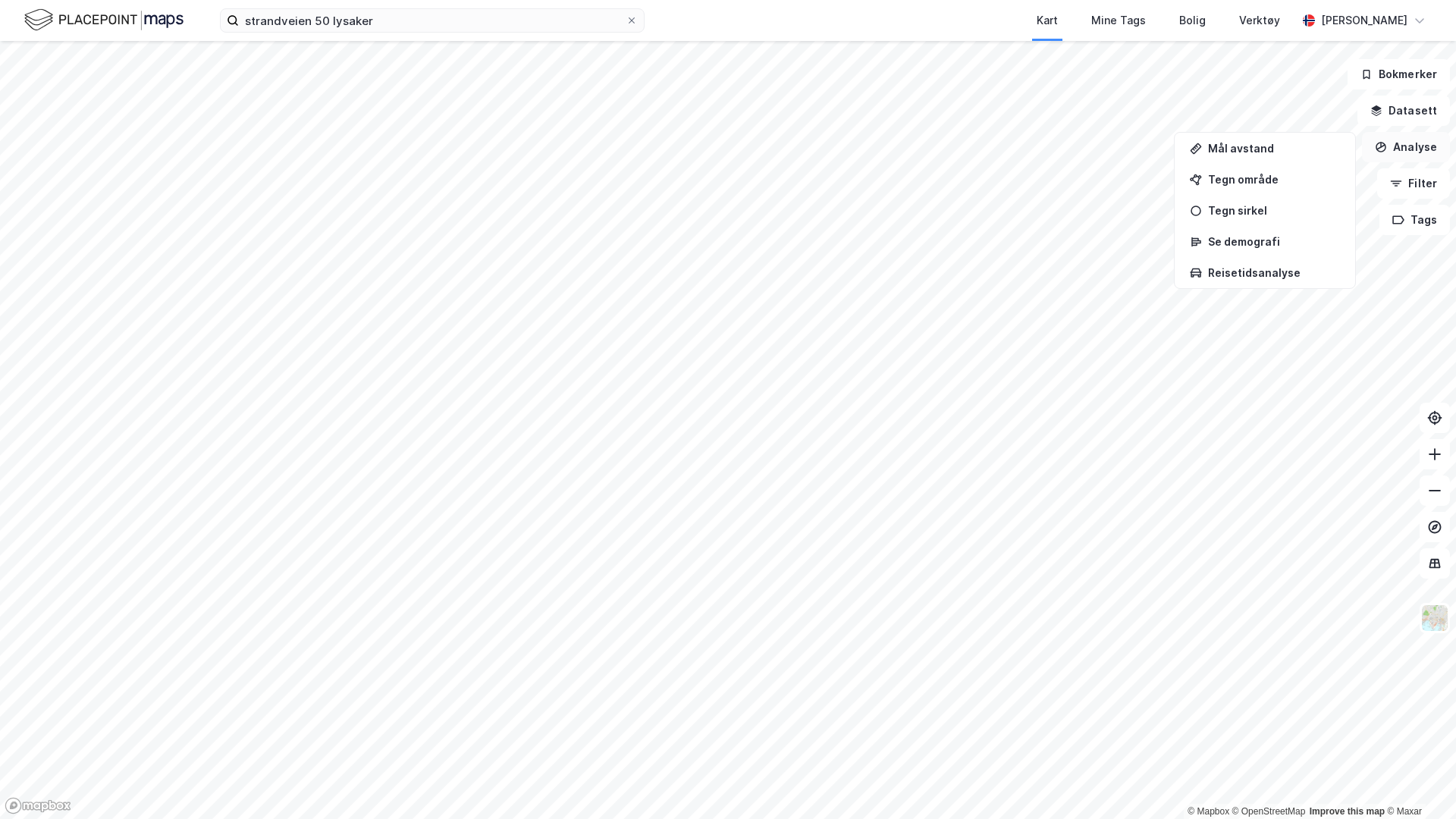
click at [1398, 147] on button "Analyse" at bounding box center [1406, 147] width 88 height 30
click at [1406, 184] on button "Filter" at bounding box center [1414, 183] width 73 height 30
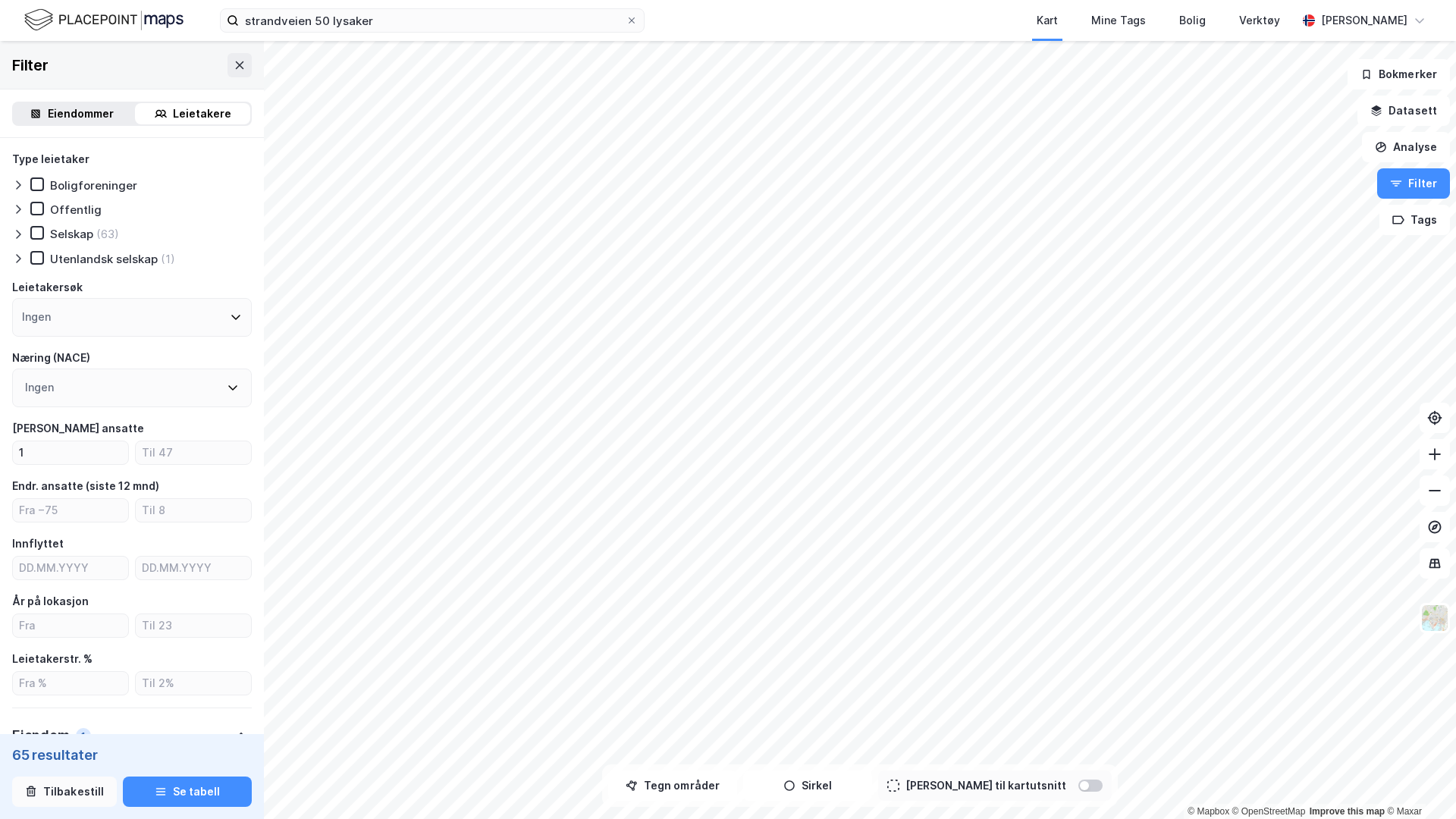
click at [56, 733] on button "Tilbakestill" at bounding box center [65, 792] width 104 height 30
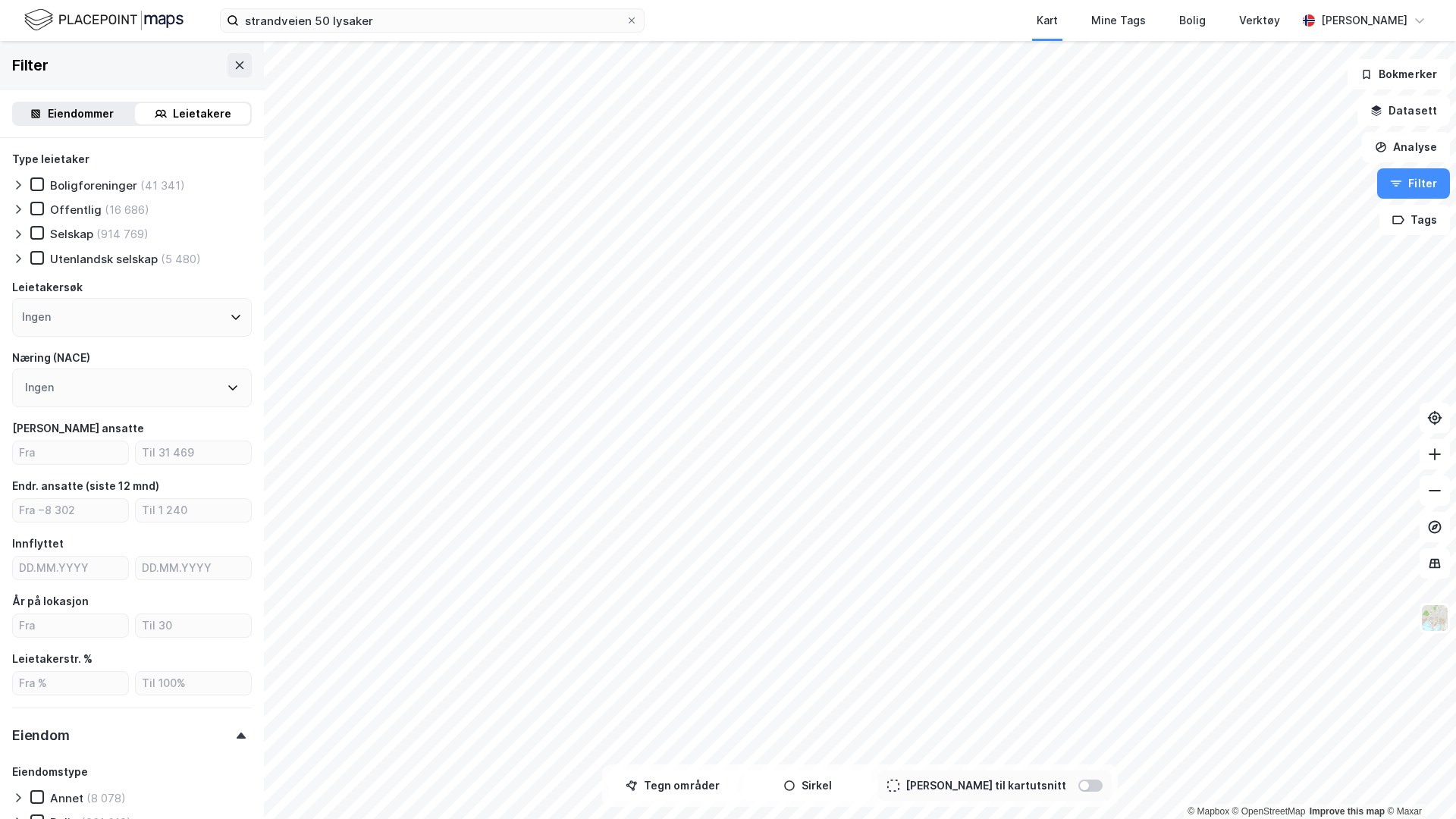
click at [78, 119] on div "Eiendommer" at bounding box center [80, 113] width 66 height 19
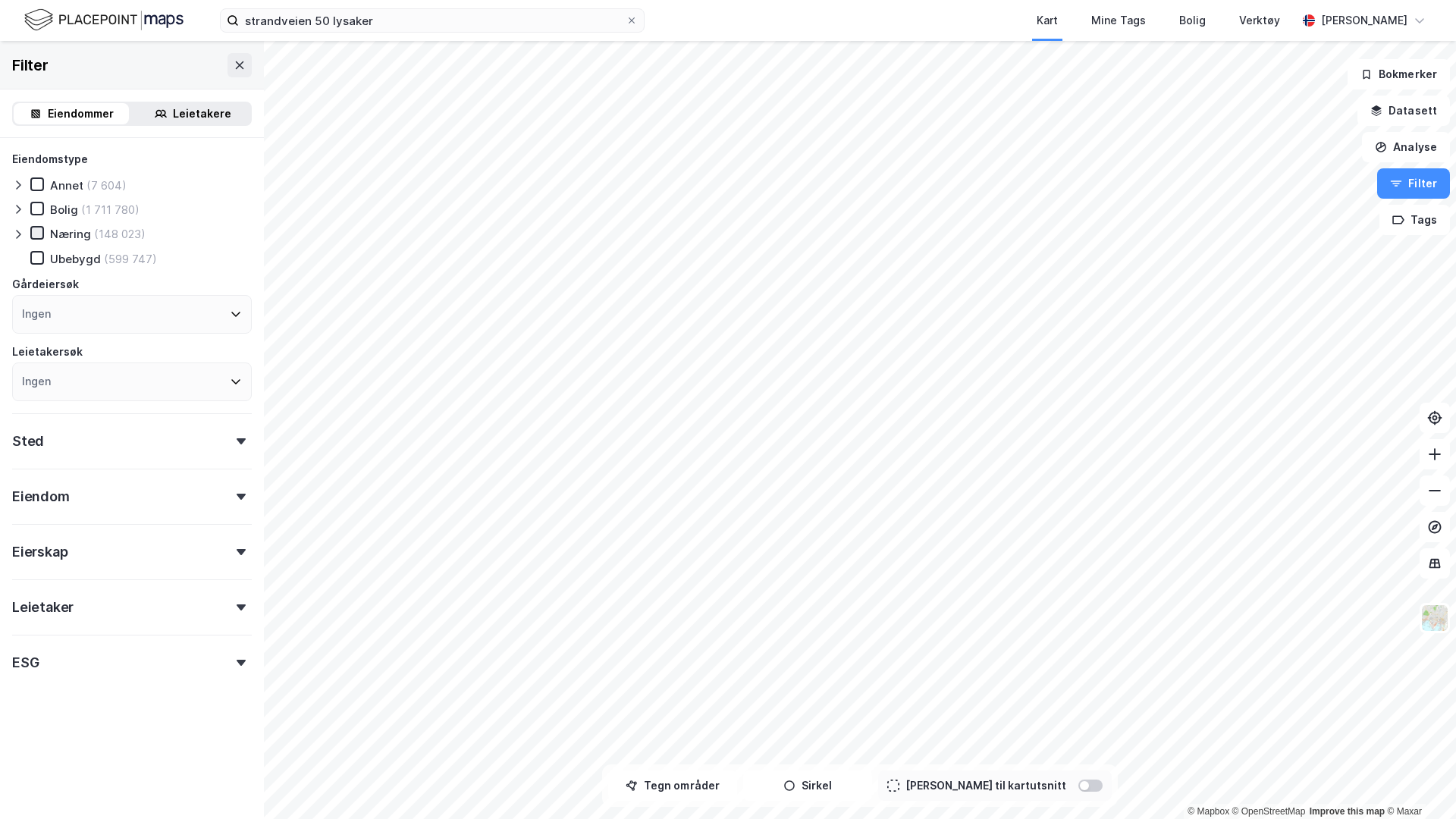
click at [34, 232] on icon at bounding box center [37, 233] width 11 height 11
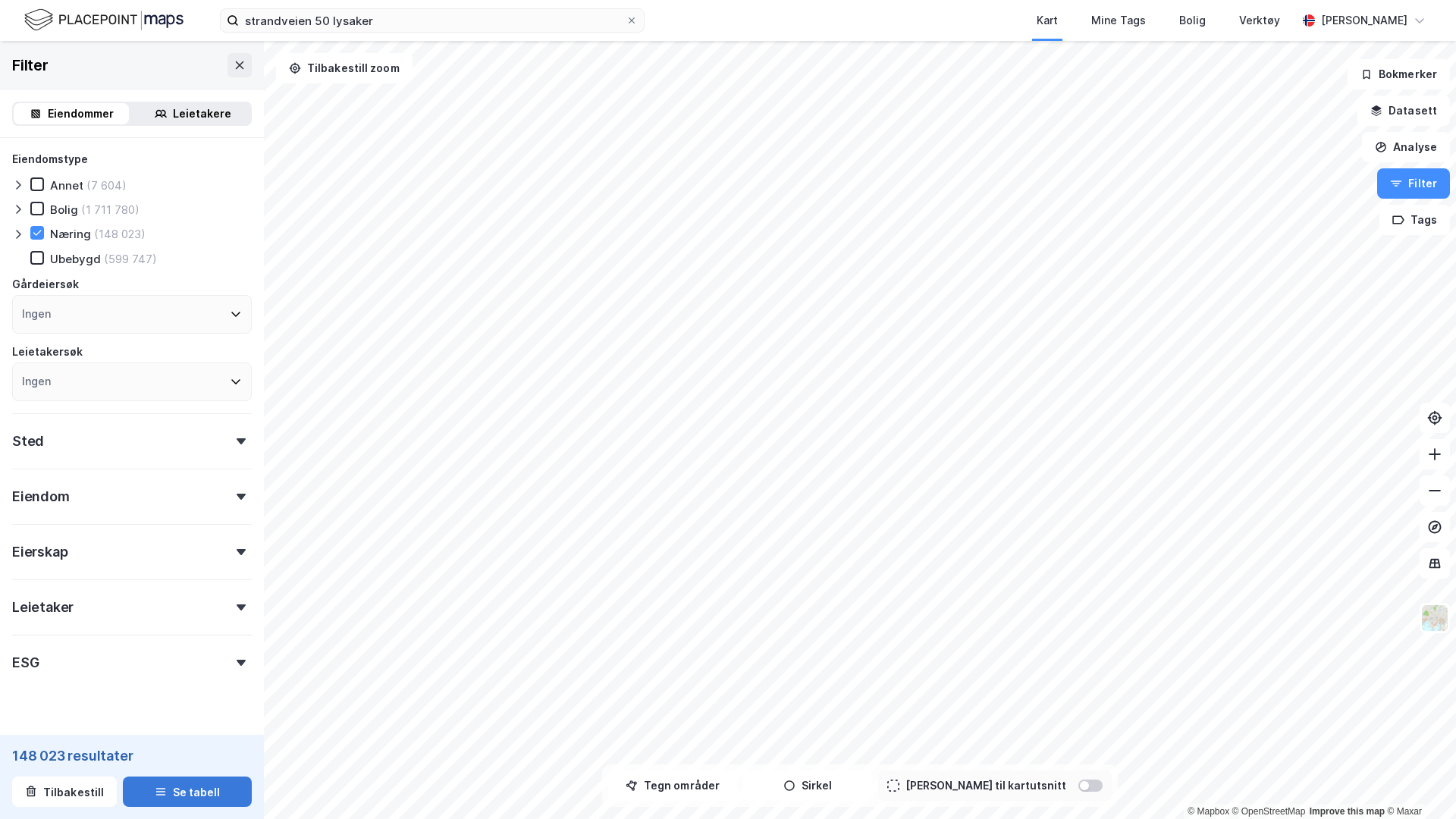
click at [148, 733] on button "Se tabell" at bounding box center [188, 792] width 129 height 30
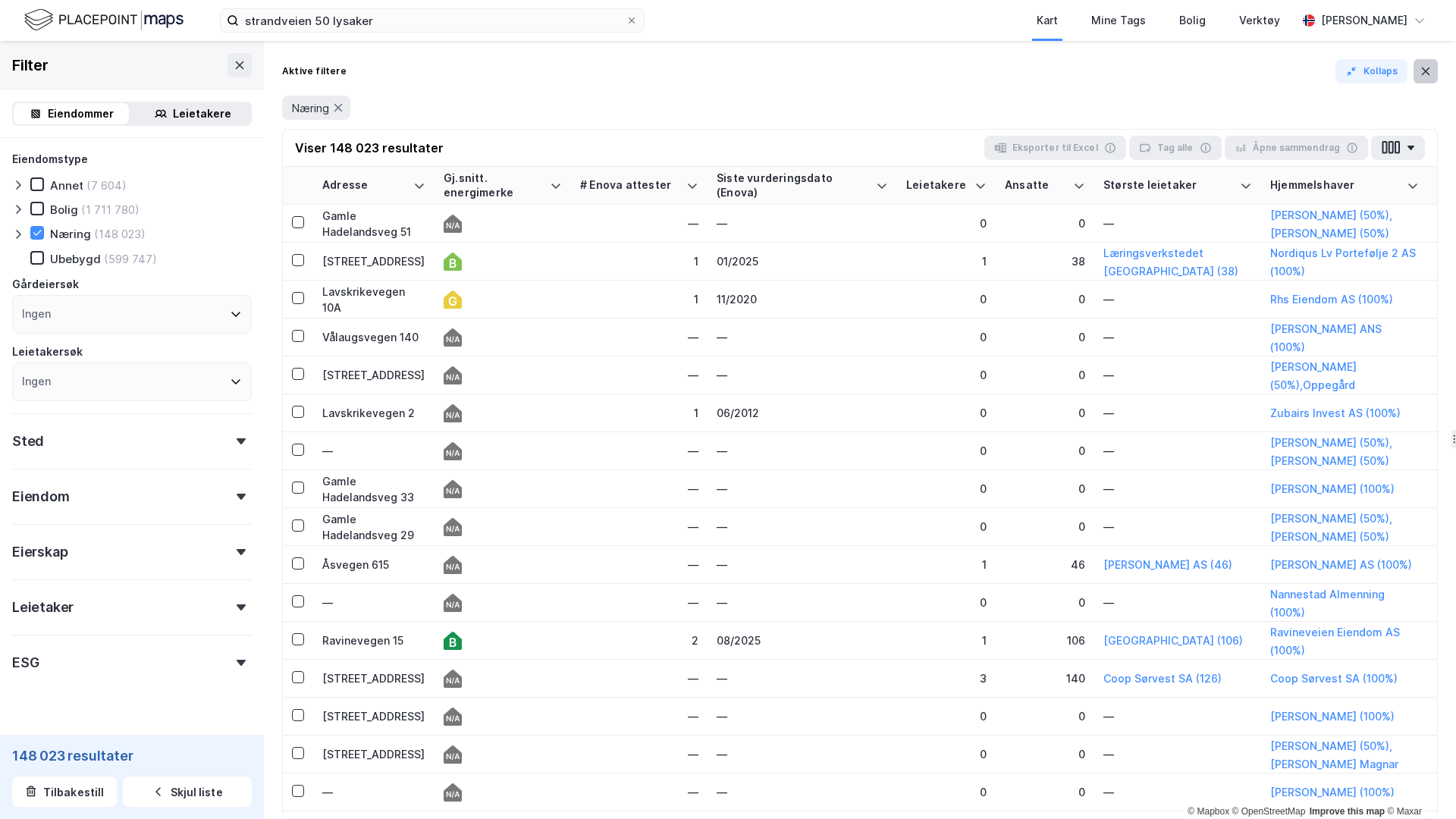
click at [1431, 75] on icon at bounding box center [1426, 72] width 12 height 12
